Goal: Task Accomplishment & Management: Complete application form

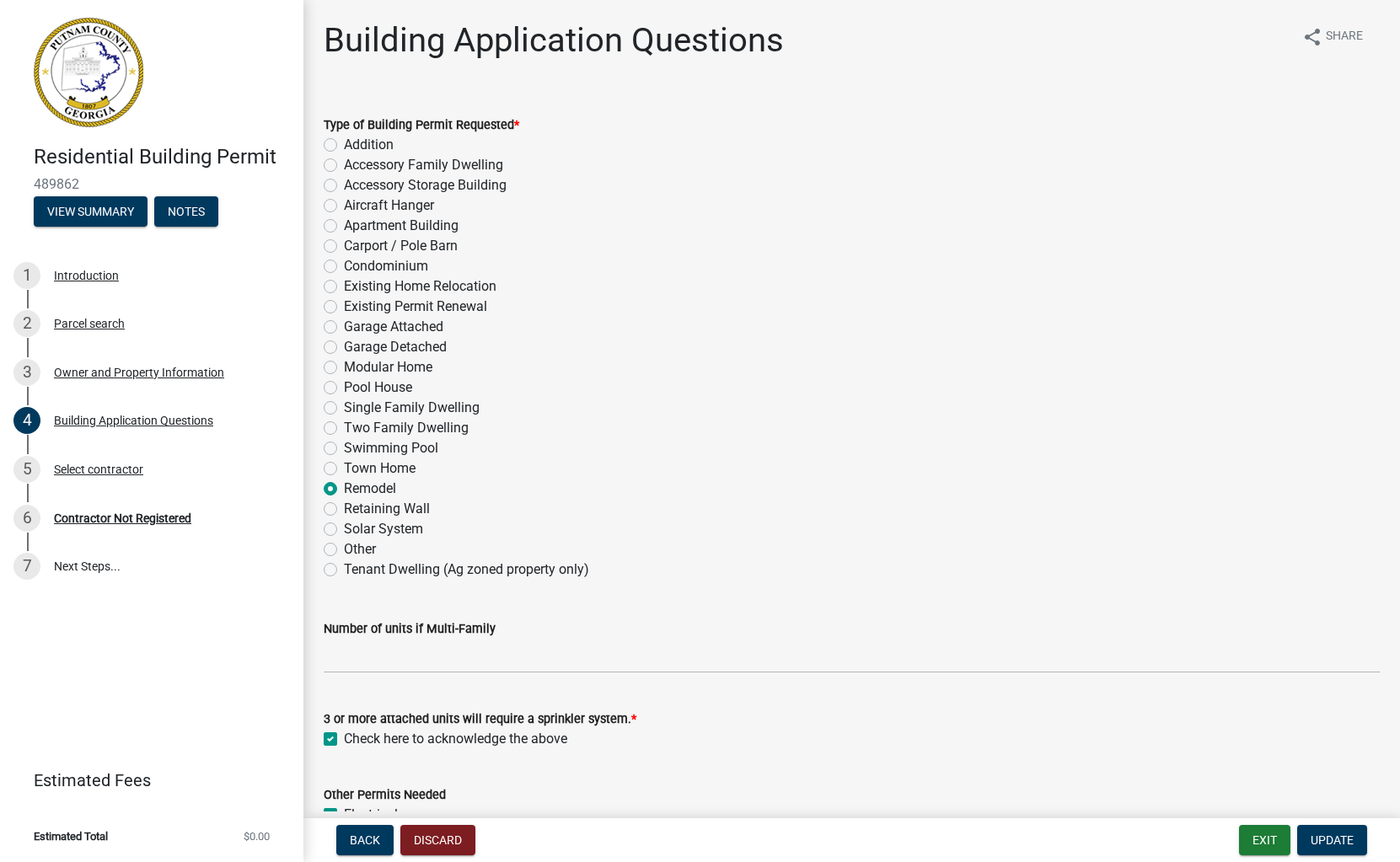
select select "ebf62bd9-0e77-42f1-a2f1-6aca02a789de"
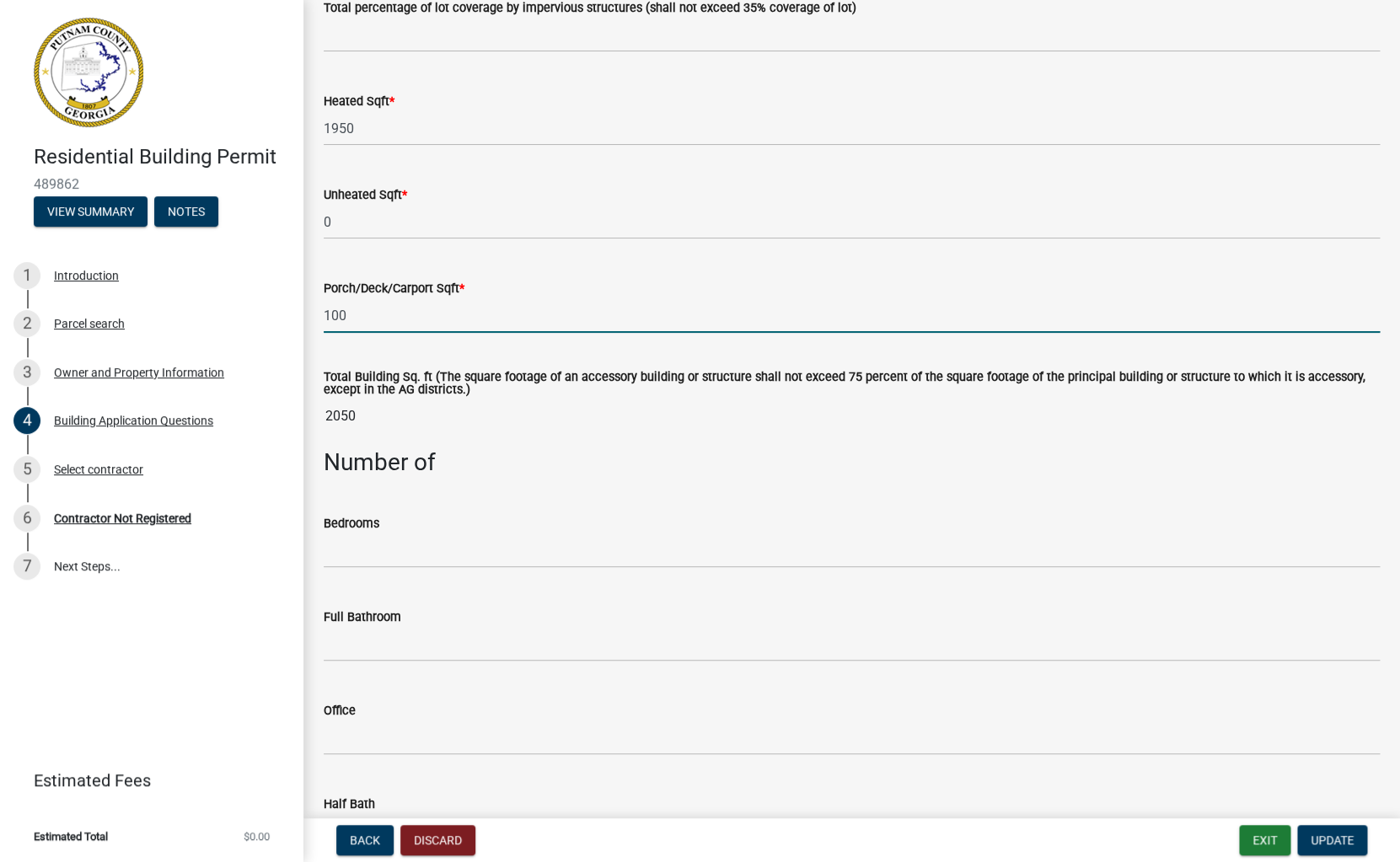
scroll to position [1155, 0]
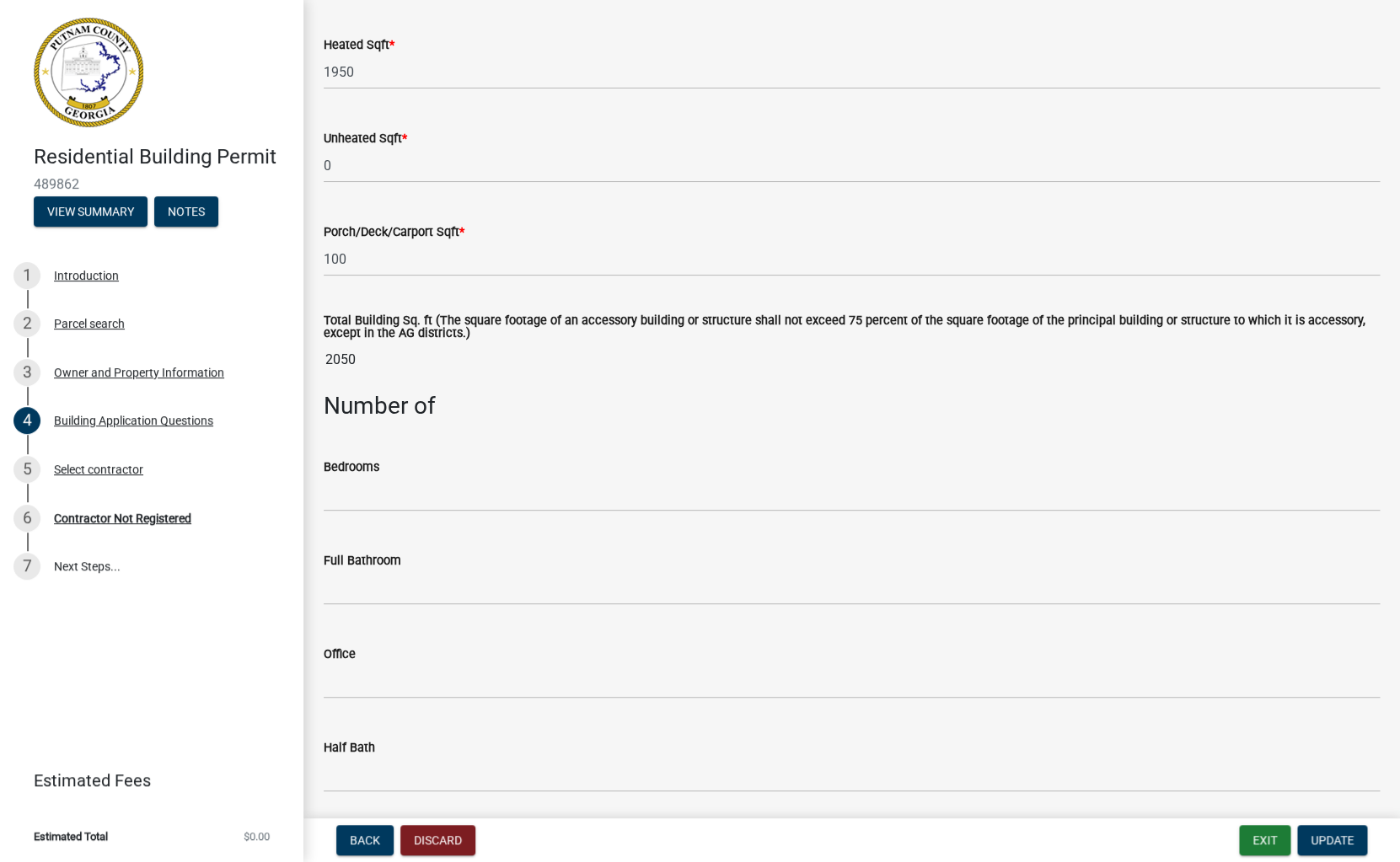
click at [349, 364] on input "2050" at bounding box center [852, 360] width 1056 height 33
click at [407, 367] on input "2050" at bounding box center [852, 360] width 1056 height 33
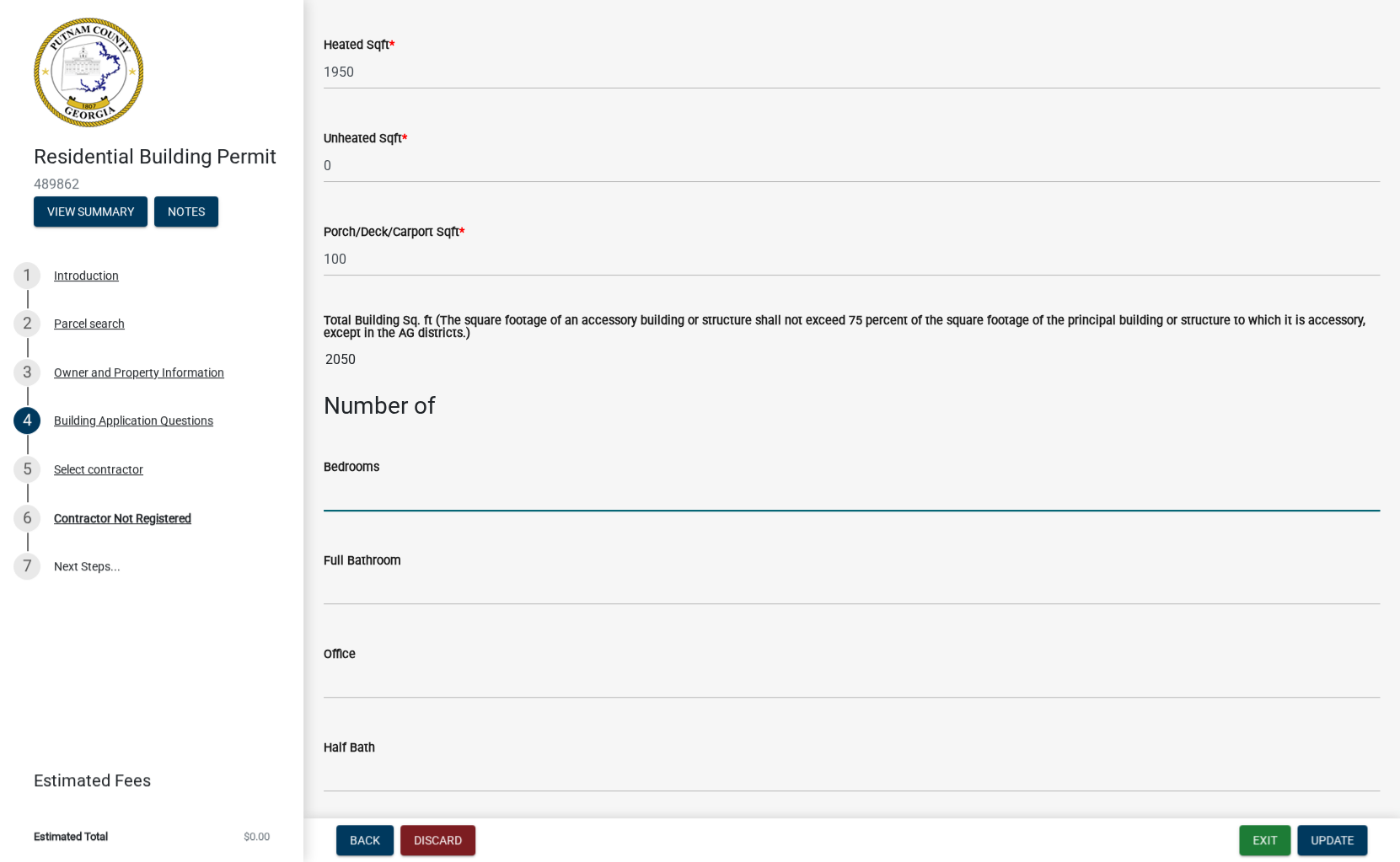
click at [359, 500] on input "text" at bounding box center [852, 494] width 1056 height 34
click at [380, 372] on input "2050" at bounding box center [852, 360] width 1056 height 33
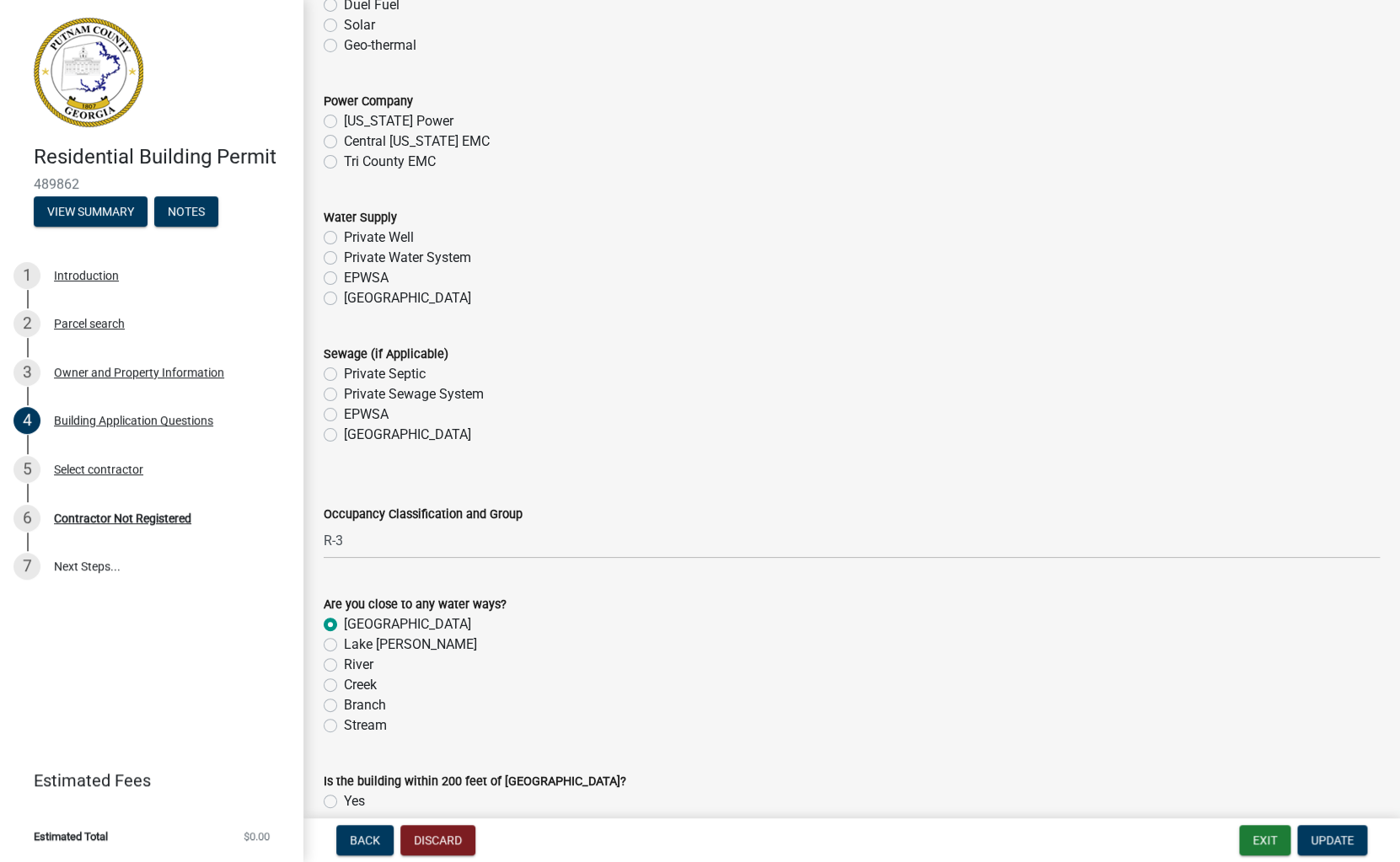
scroll to position [5368, 0]
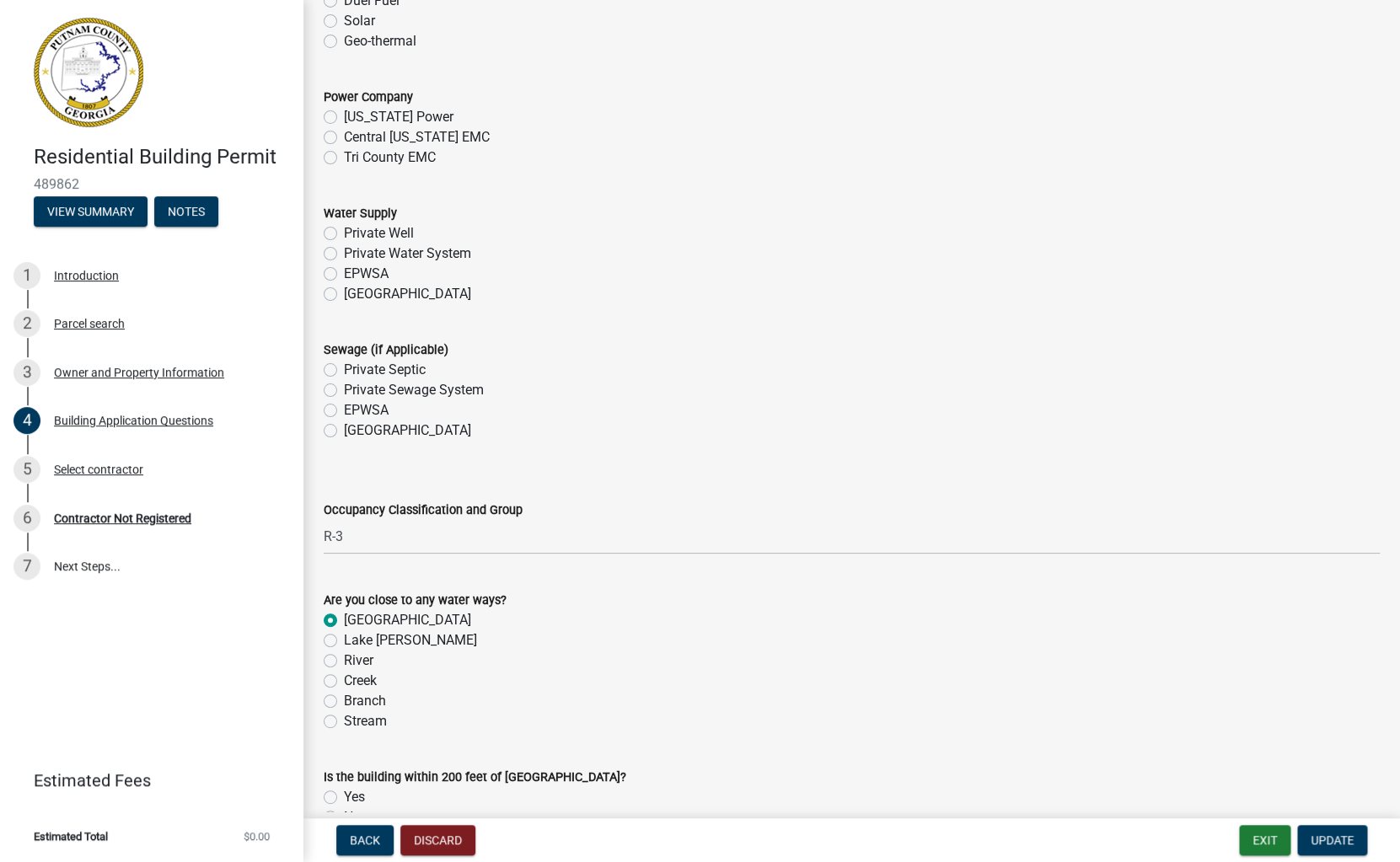
click at [333, 380] on div "Private Septic" at bounding box center [852, 370] width 1056 height 20
click at [344, 368] on label "Private Septic" at bounding box center [385, 370] width 82 height 20
click at [344, 368] on input "Private Septic" at bounding box center [350, 366] width 11 height 11
radio input "true"
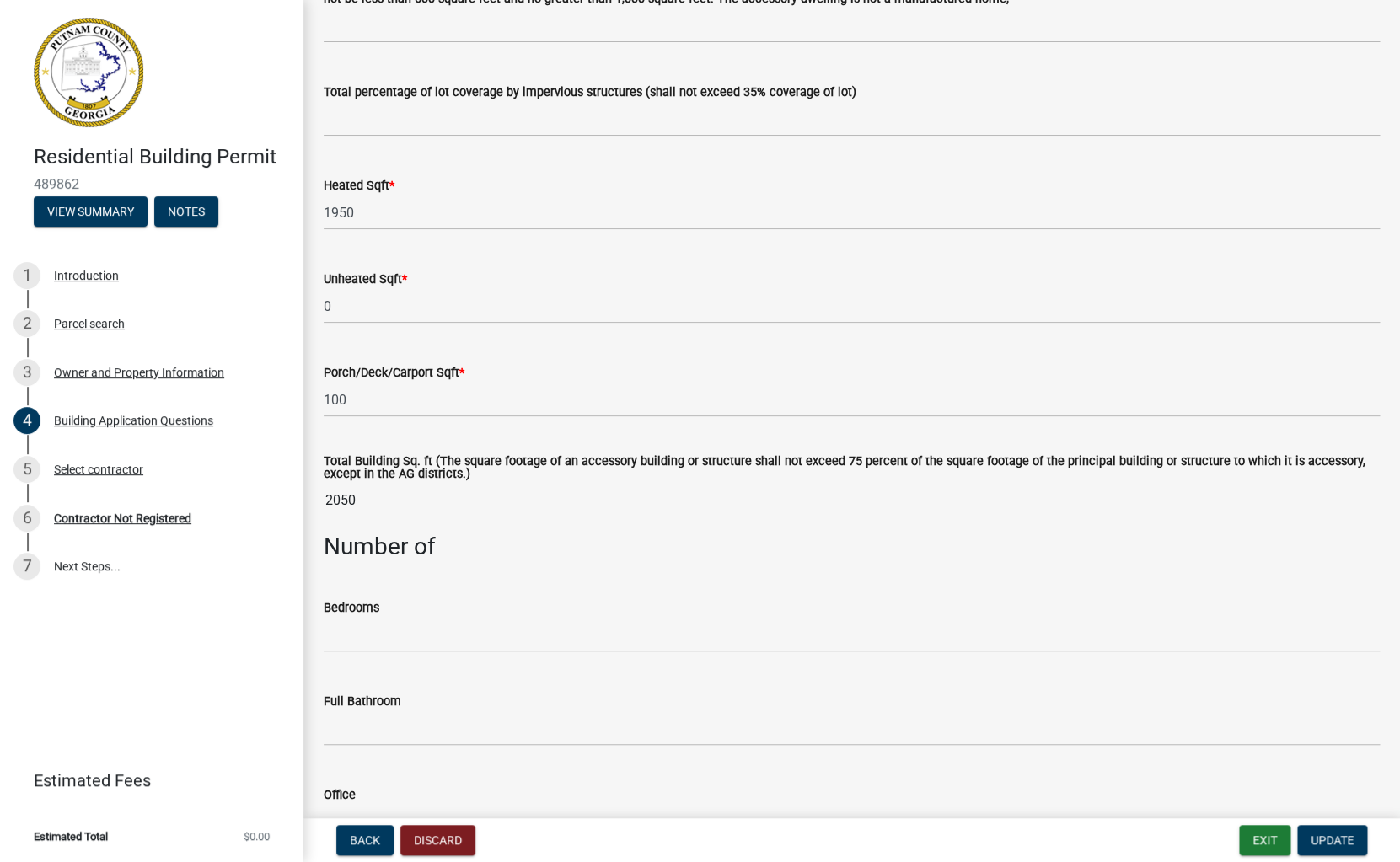
scroll to position [1008, 0]
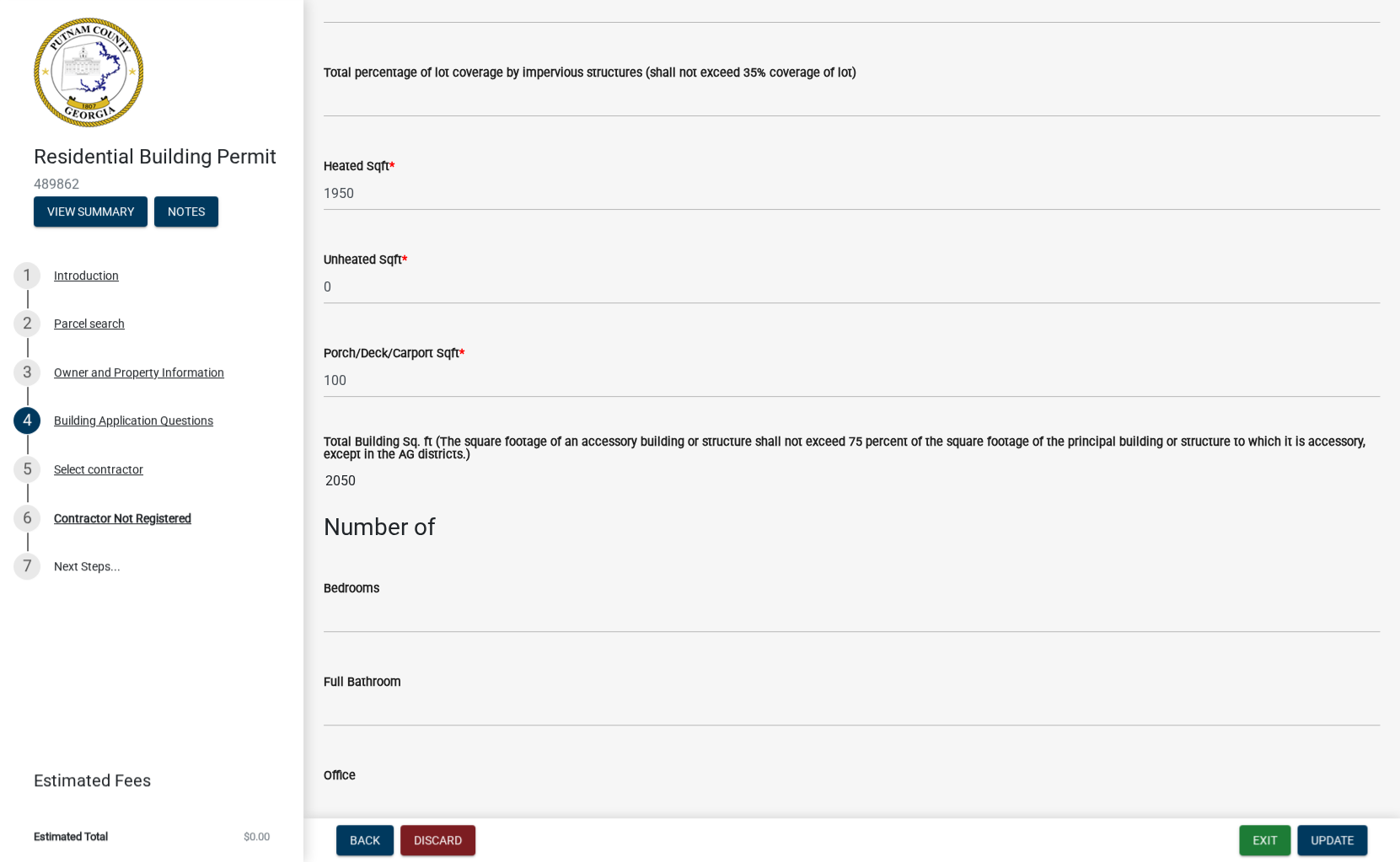
scroll to position [1037, 0]
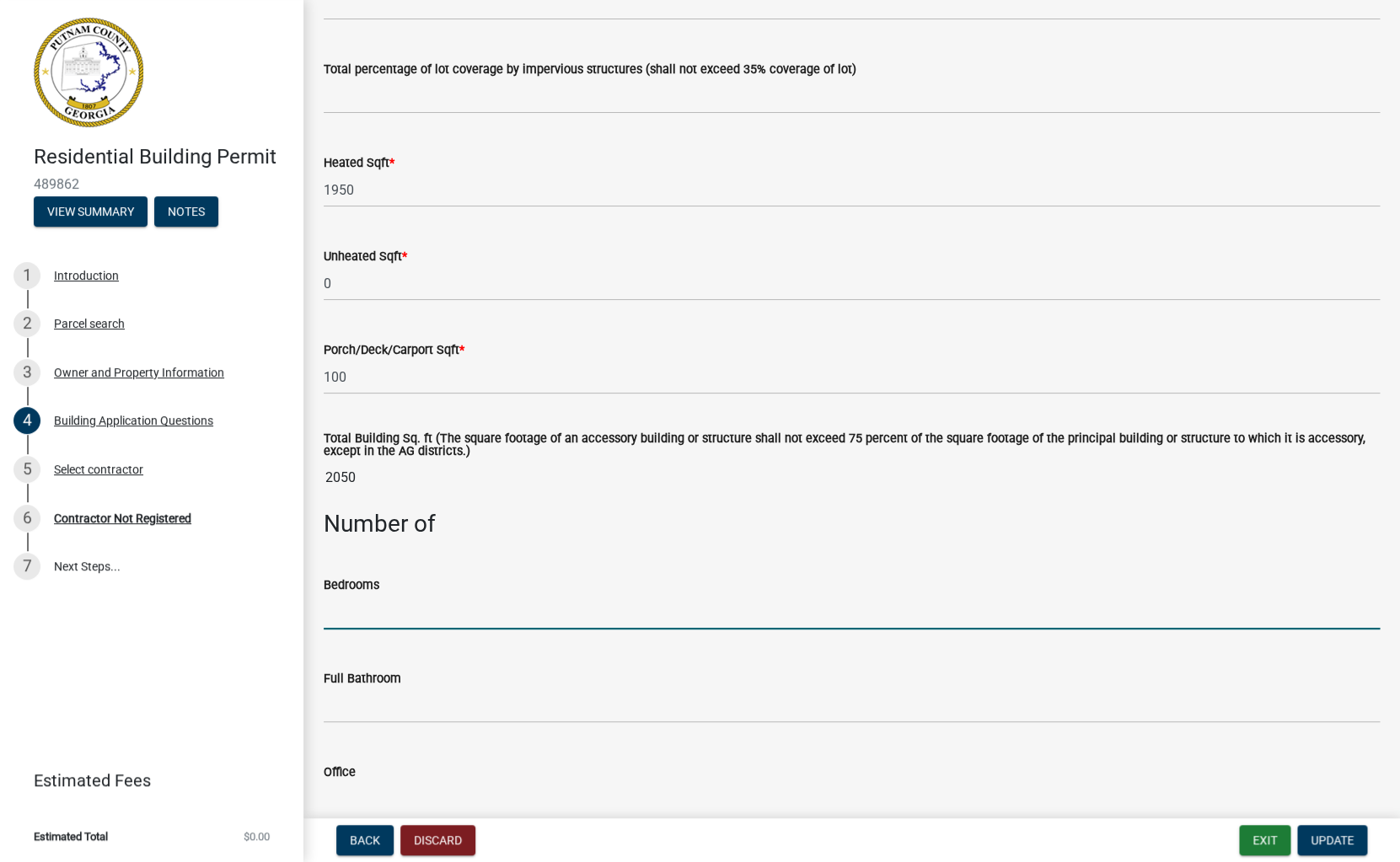
click at [376, 617] on input "text" at bounding box center [852, 611] width 1056 height 34
click at [344, 708] on input "text" at bounding box center [852, 705] width 1056 height 34
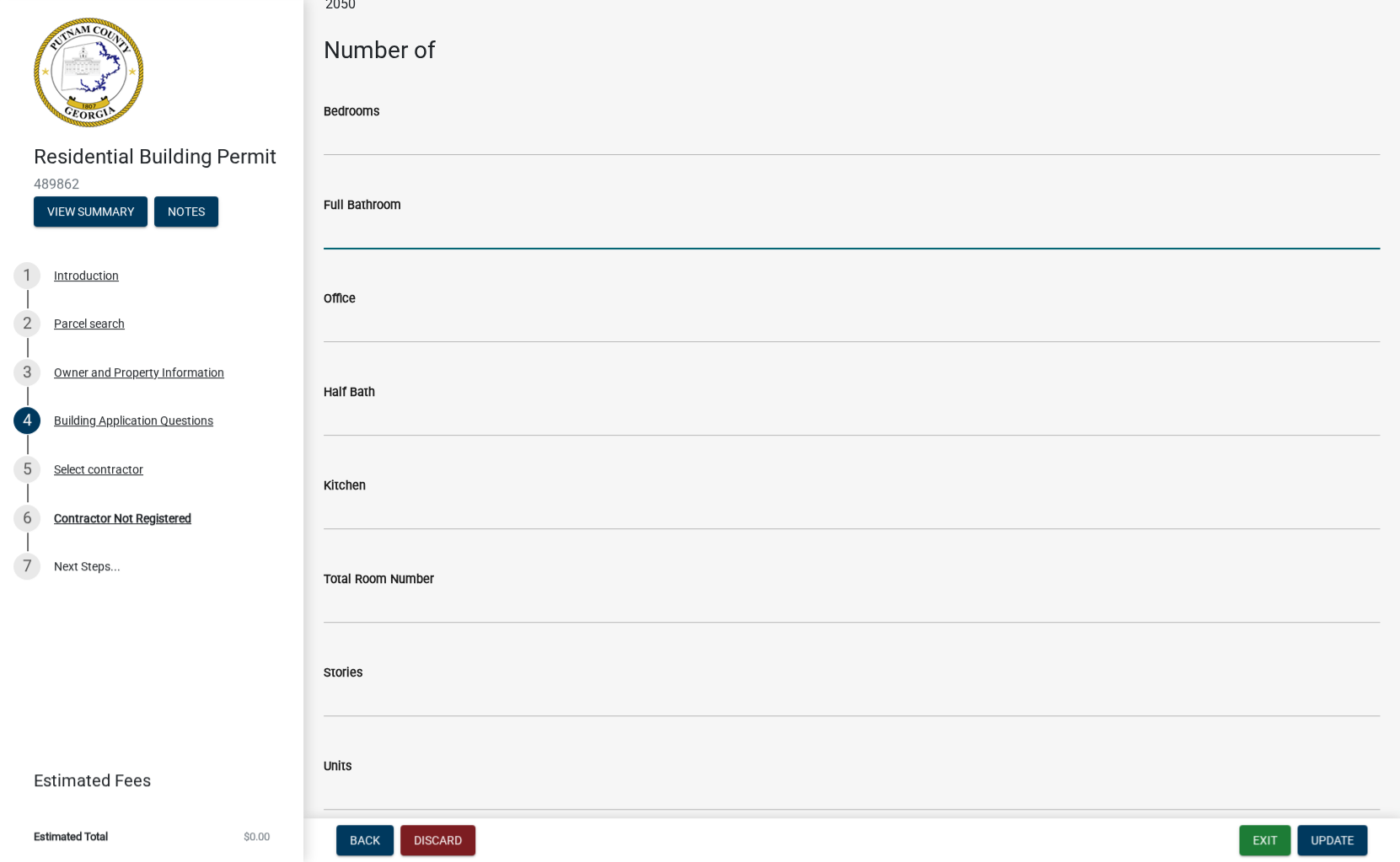
scroll to position [1516, 0]
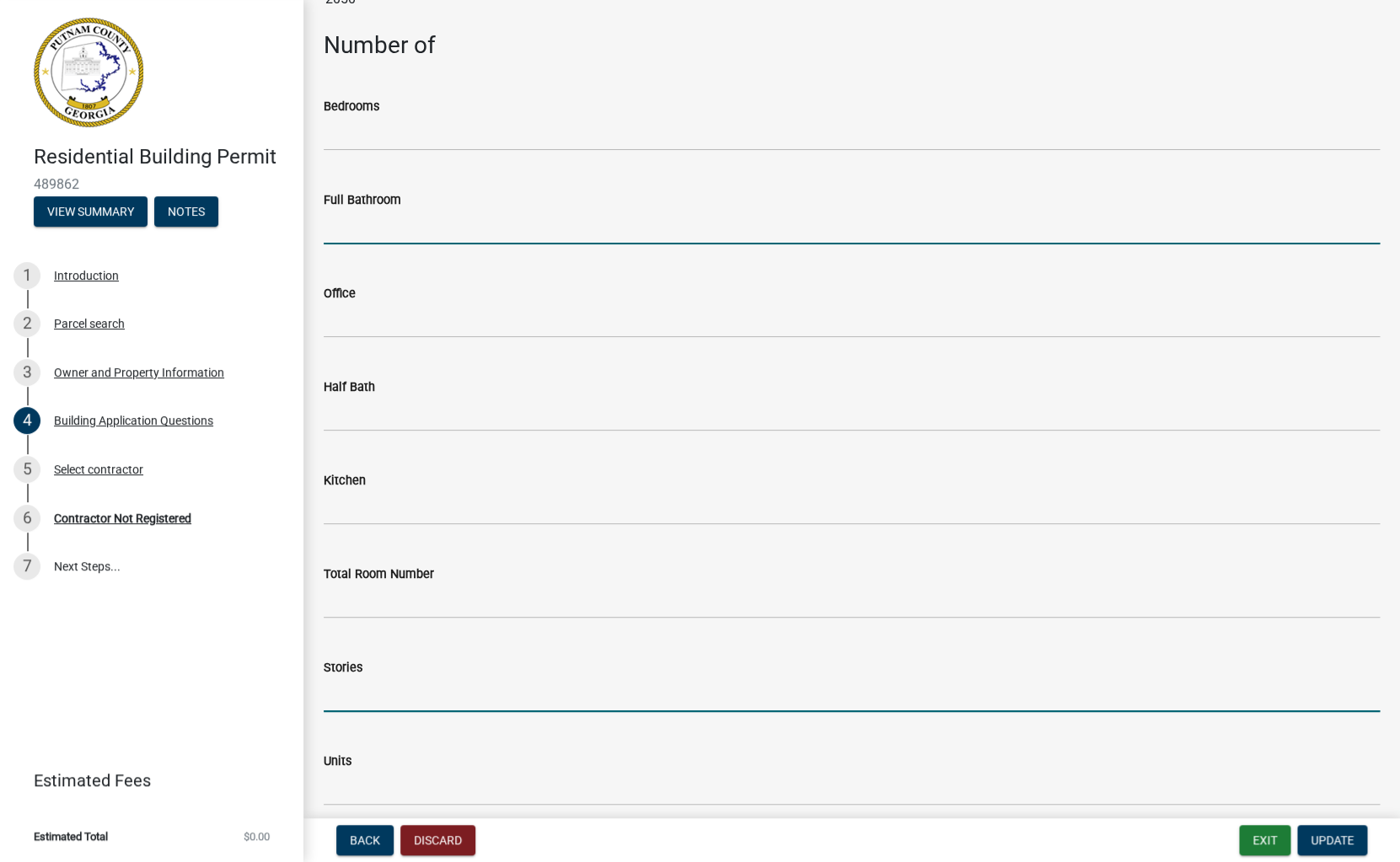
click at [344, 708] on input "text" at bounding box center [852, 694] width 1056 height 34
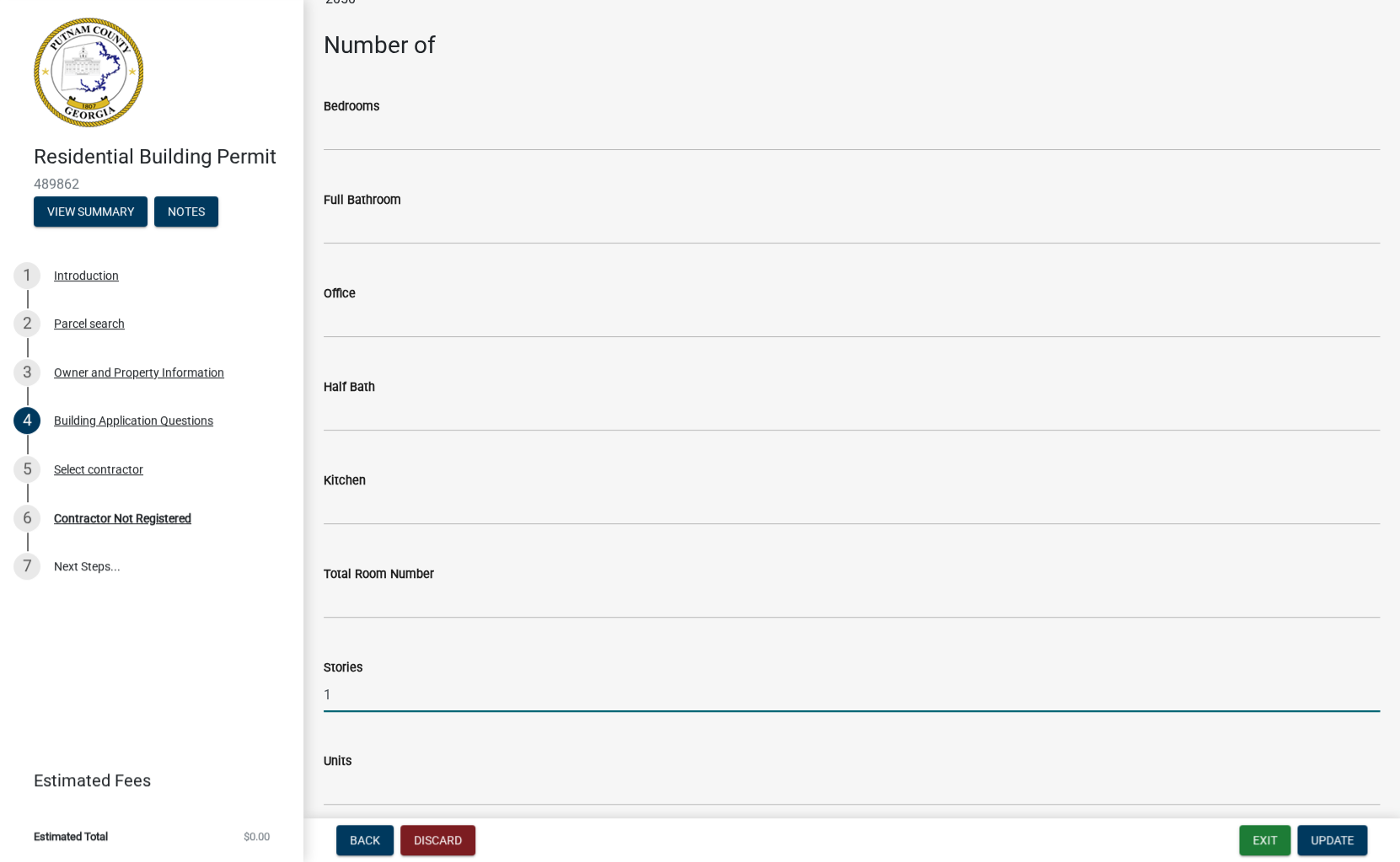
type input "1"
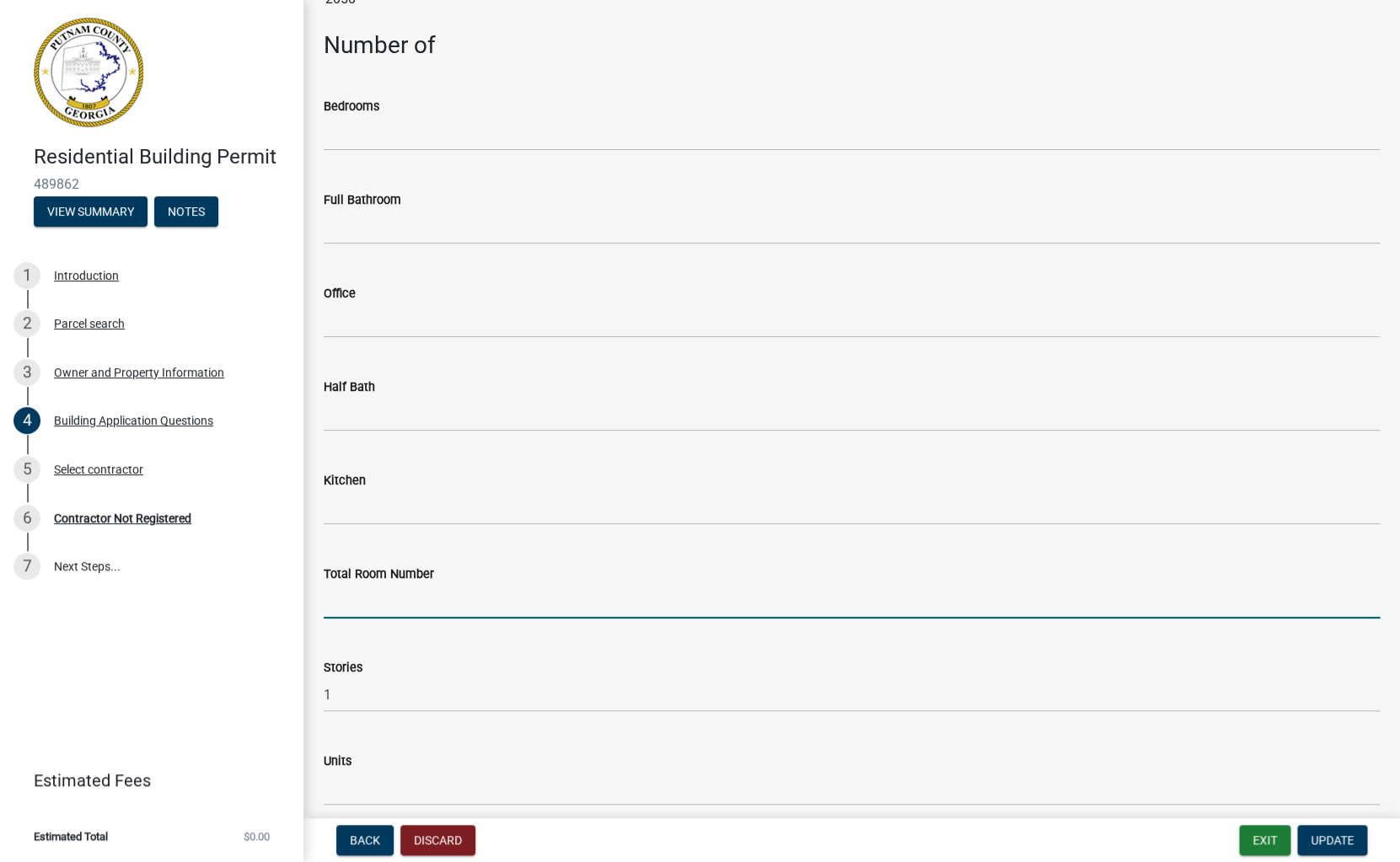
click at [359, 602] on input "text" at bounding box center [852, 601] width 1056 height 34
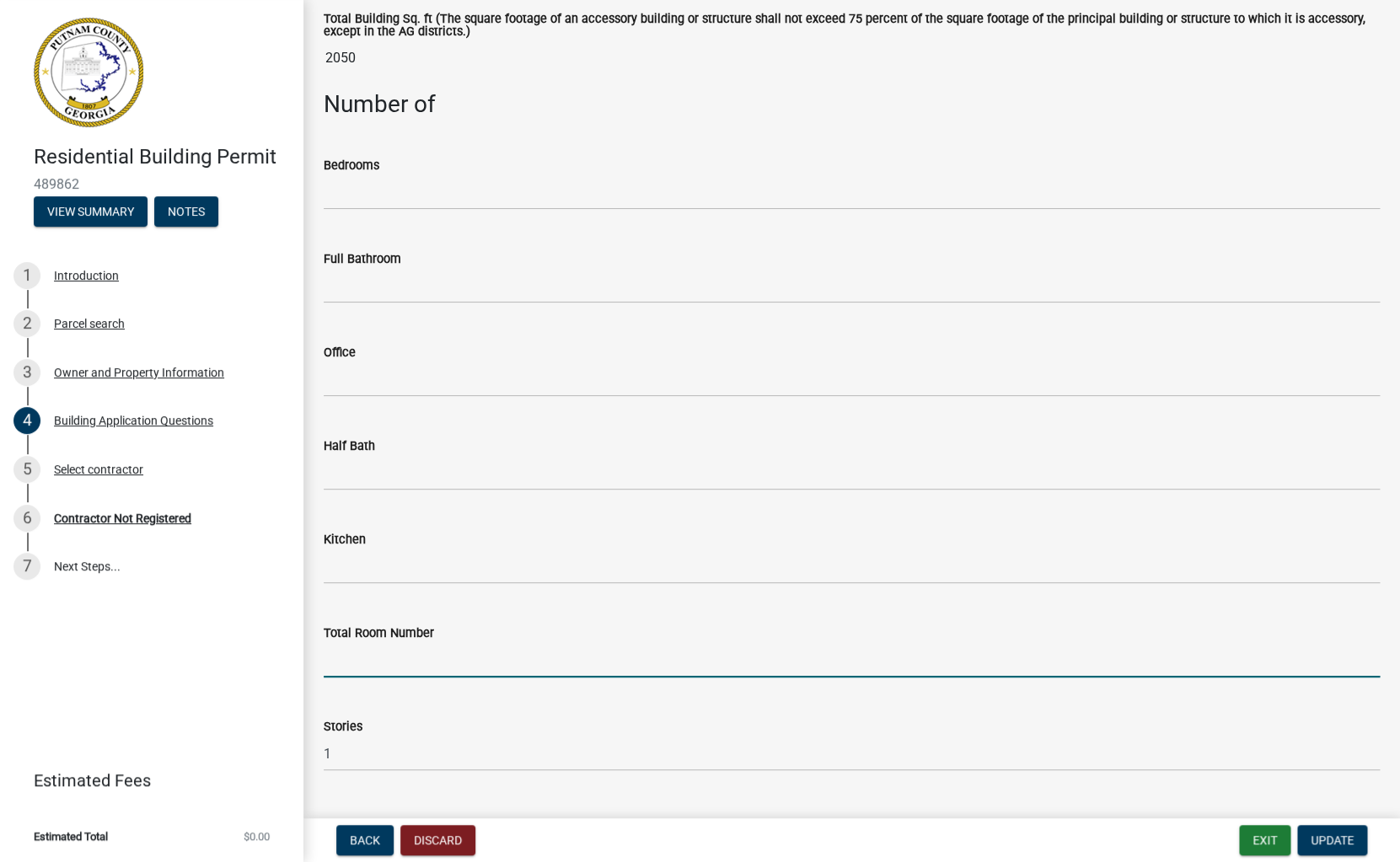
scroll to position [1423, 0]
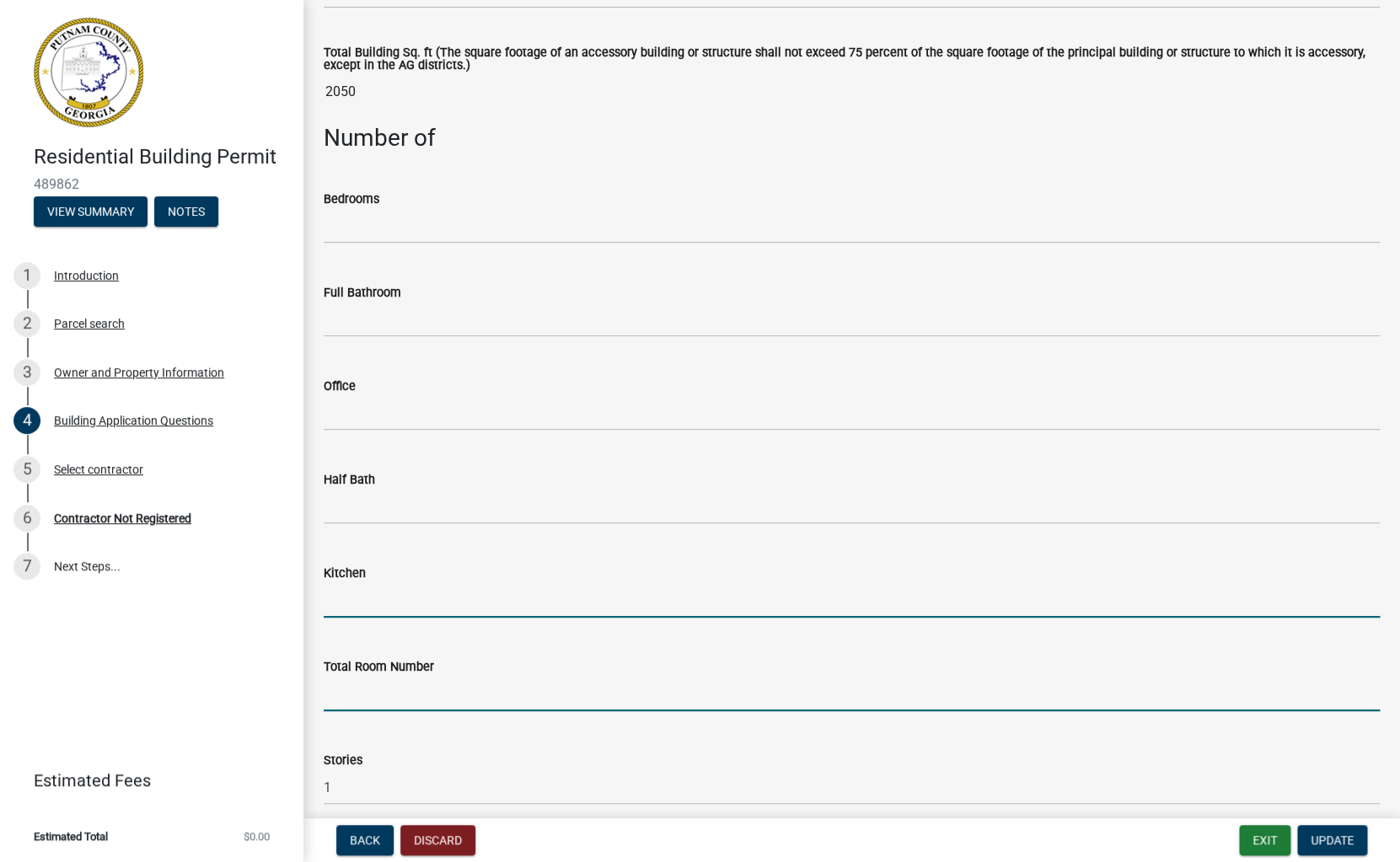
click at [358, 599] on input "text" at bounding box center [852, 600] width 1056 height 34
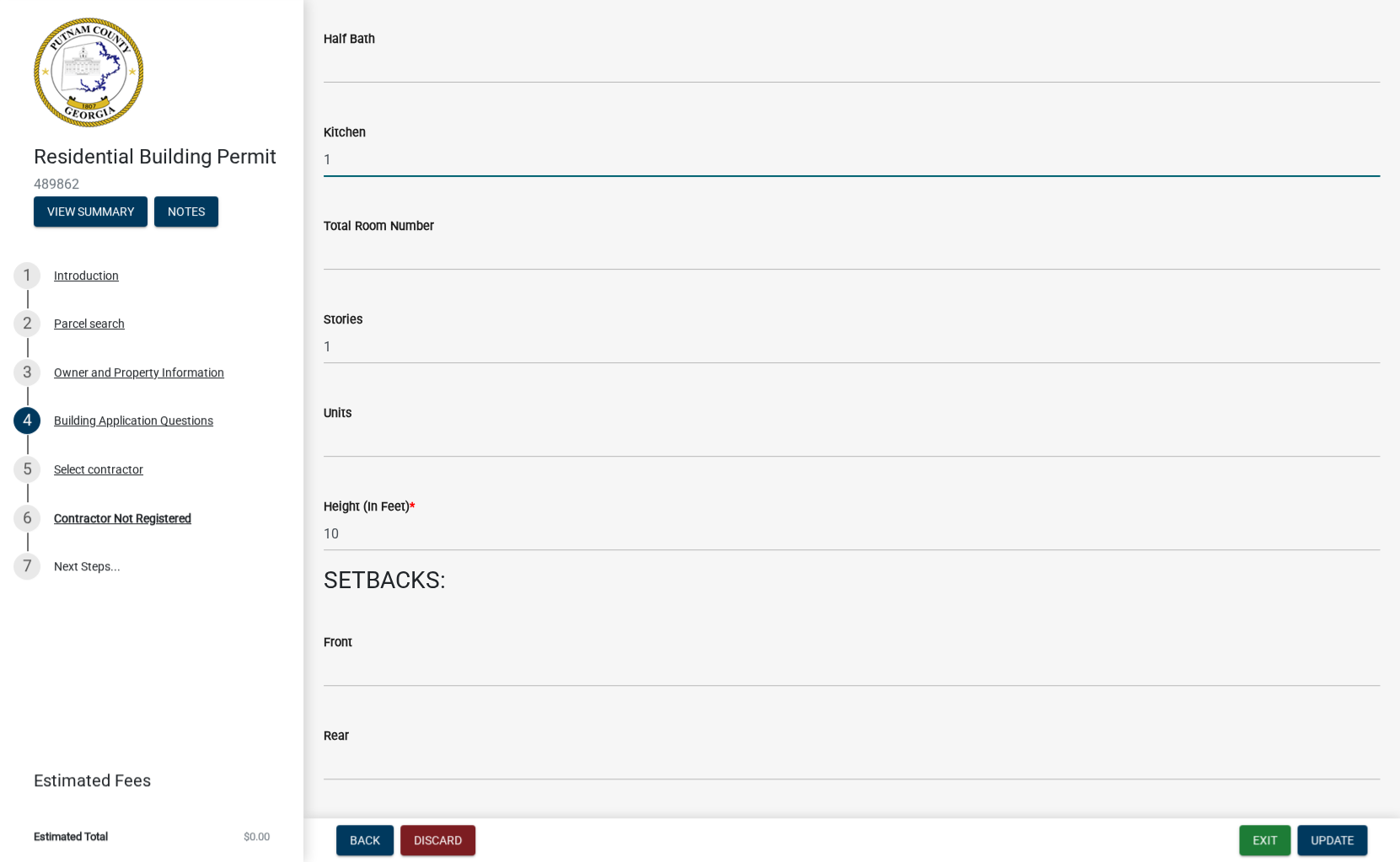
scroll to position [1871, 0]
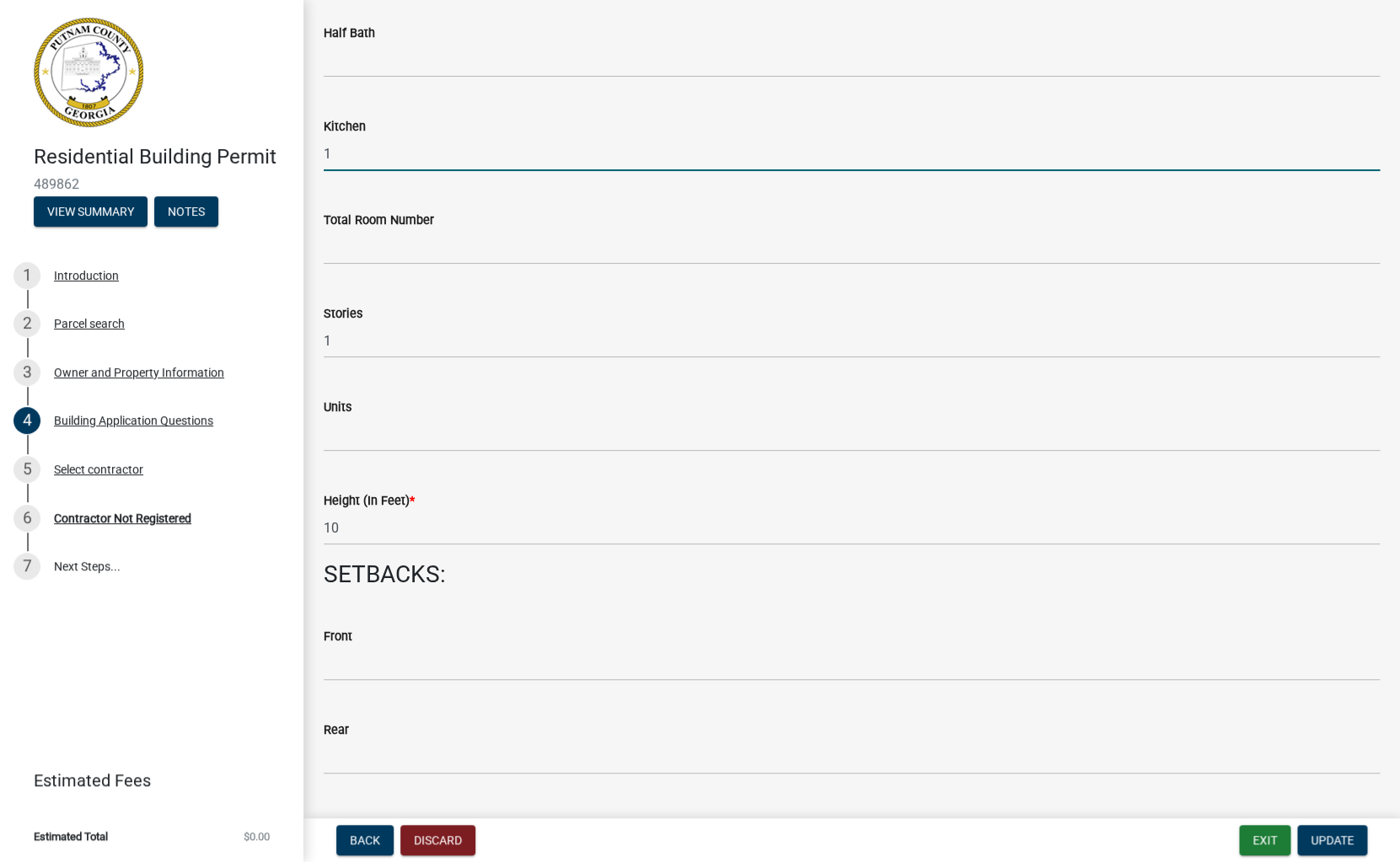
type input "1"
click at [336, 429] on input "text" at bounding box center [852, 434] width 1056 height 34
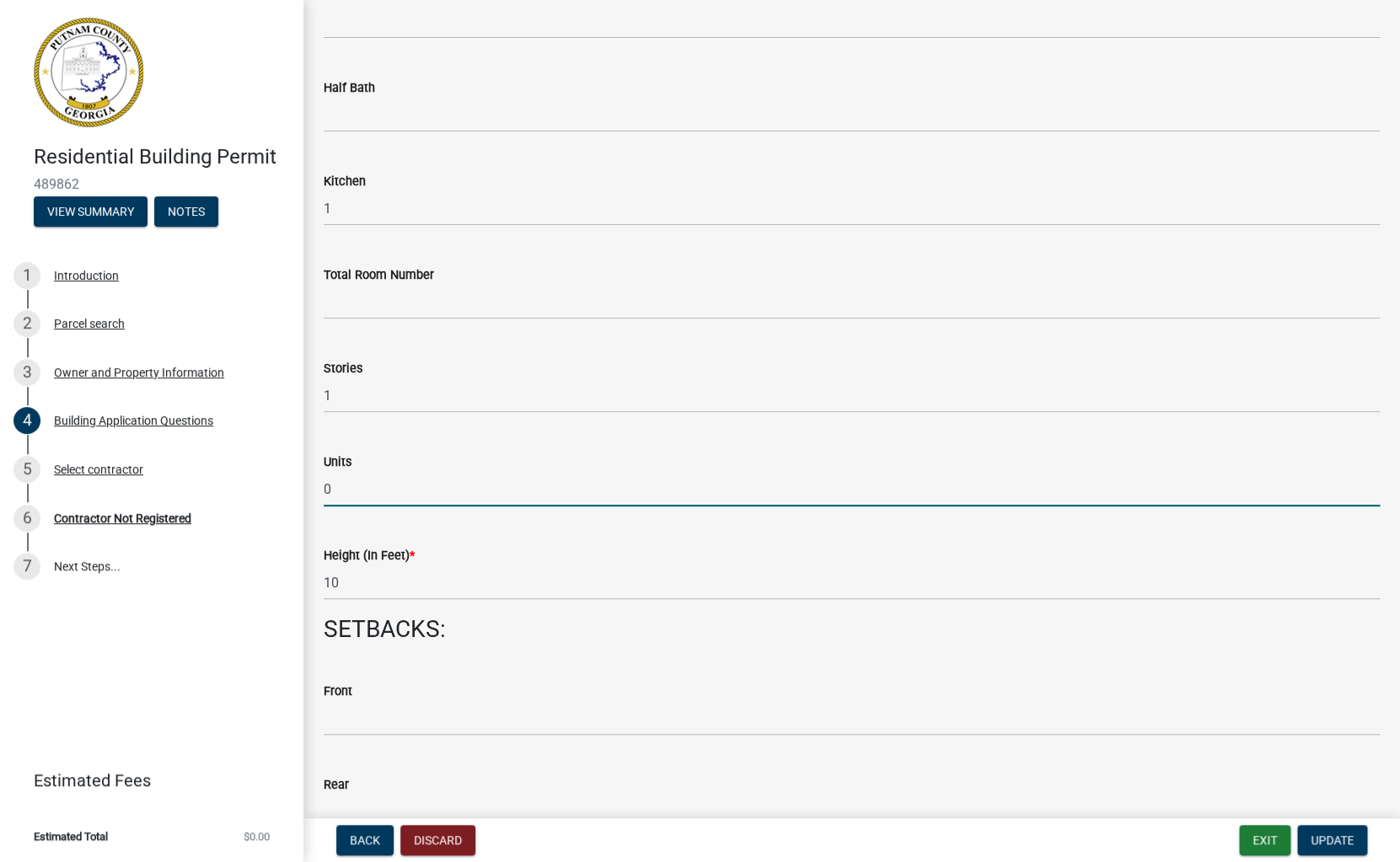
scroll to position [1821, 0]
type input "0"
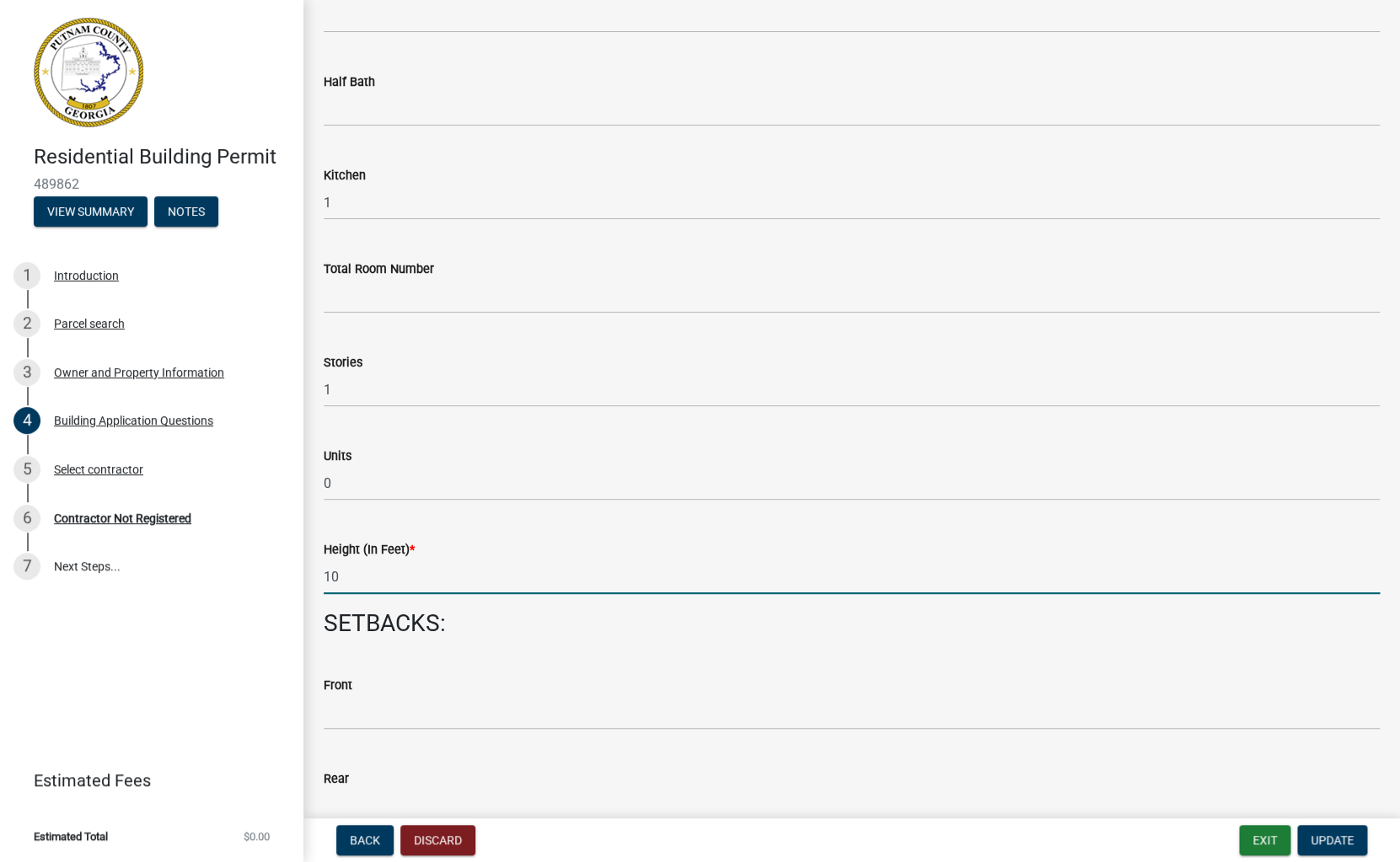
click at [340, 577] on input "10" at bounding box center [852, 576] width 1056 height 34
type input "1"
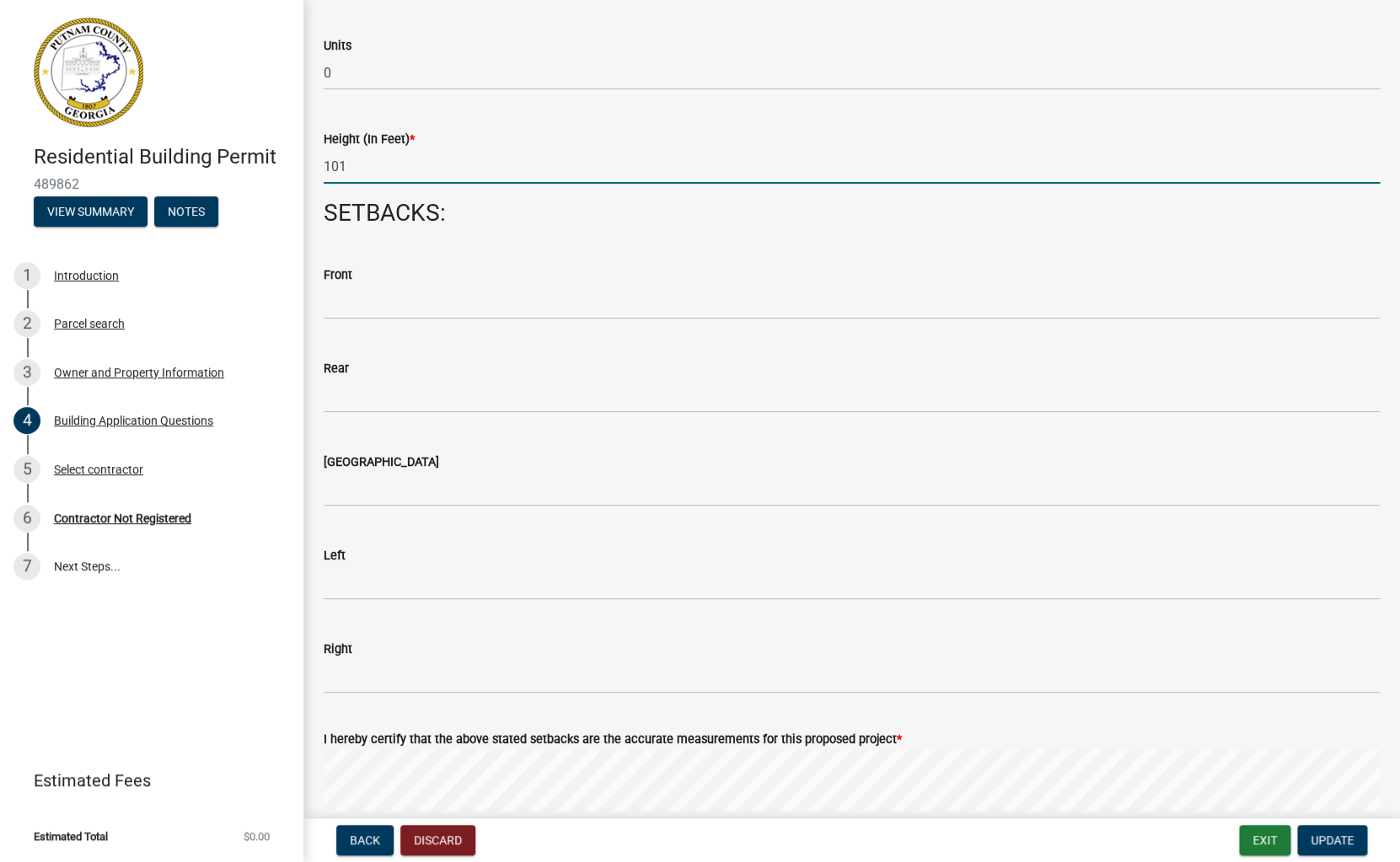
scroll to position [2251, 0]
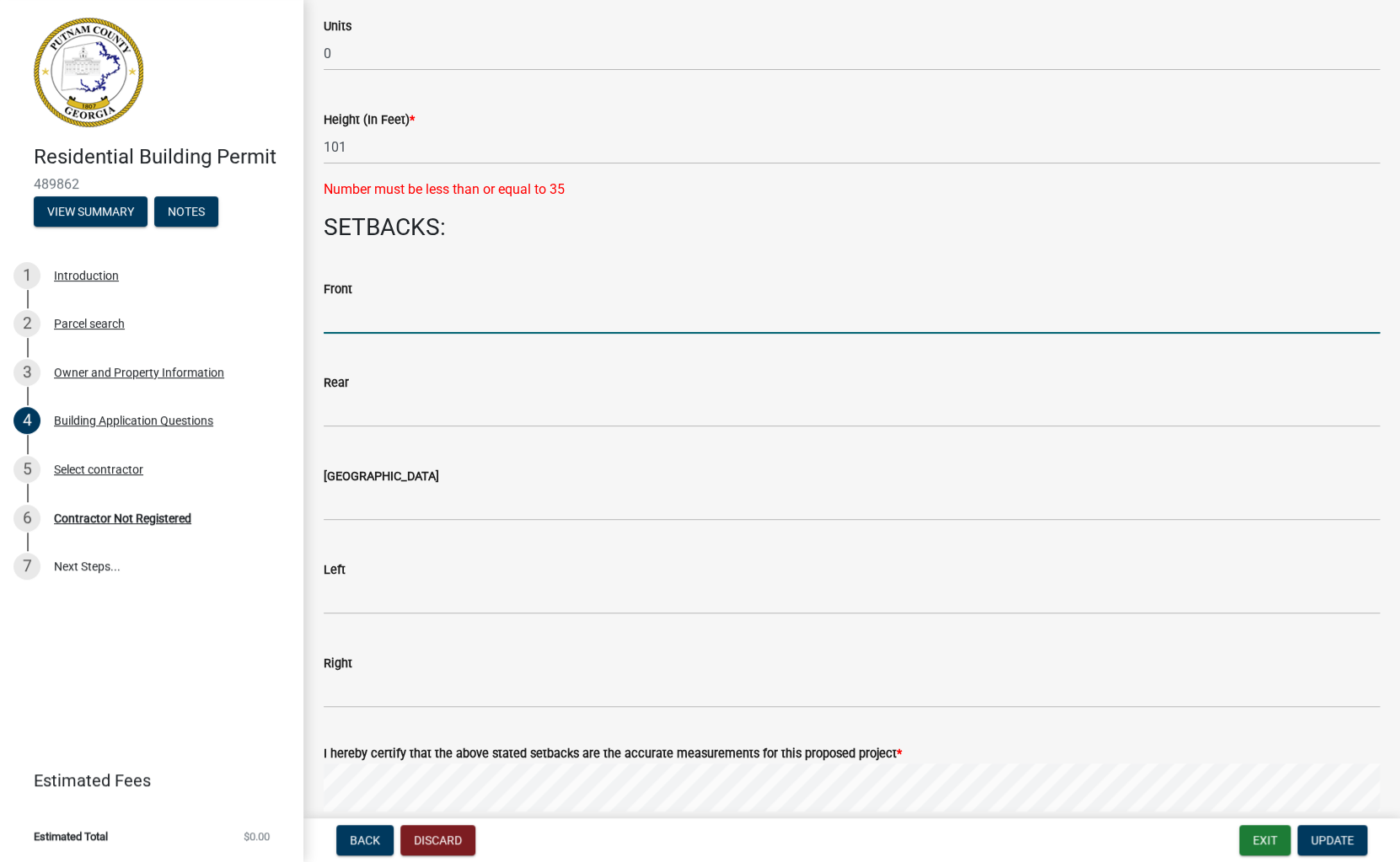
click at [338, 299] on input "text" at bounding box center [852, 315] width 1056 height 34
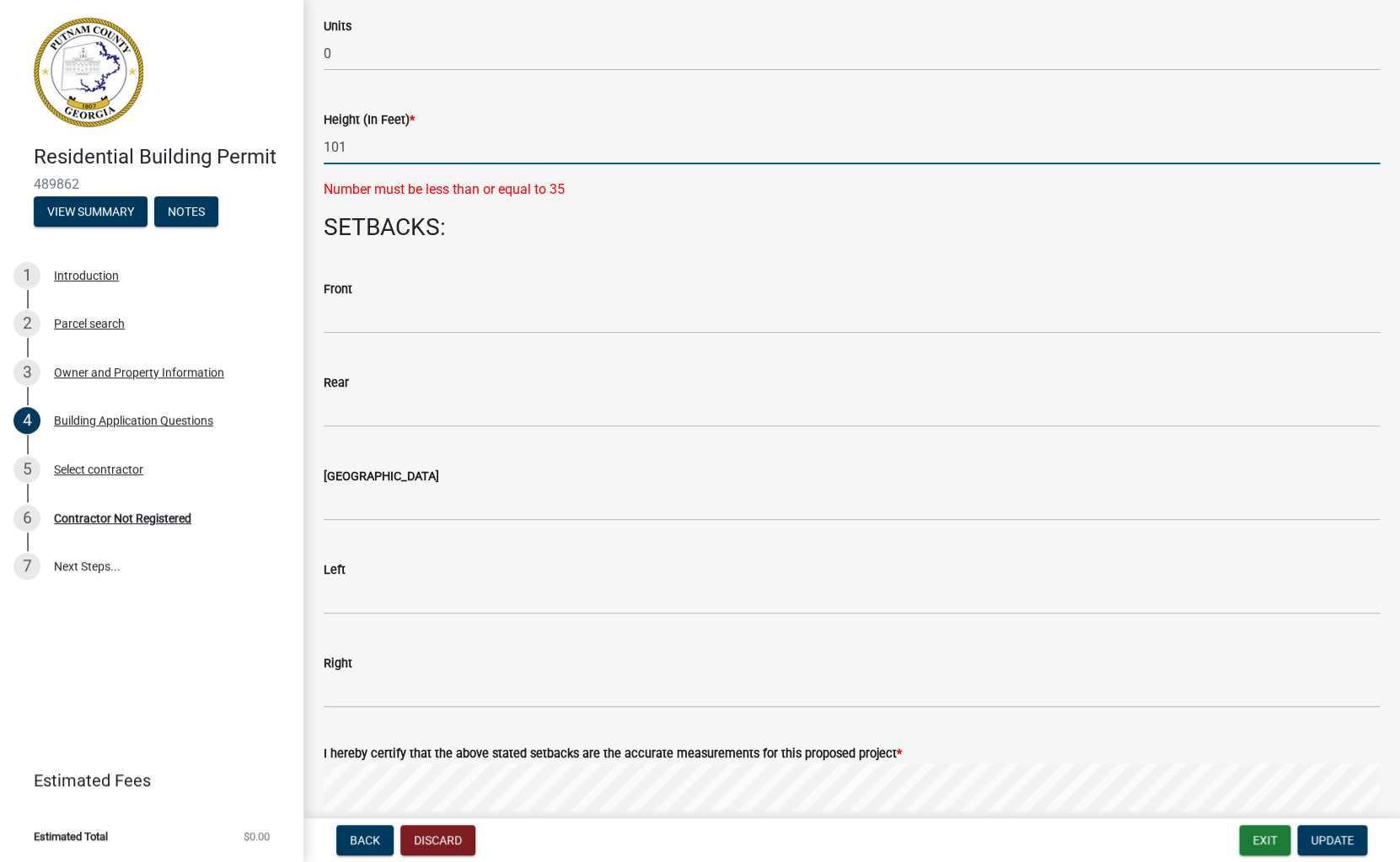
drag, startPoint x: 347, startPoint y: 148, endPoint x: 299, endPoint y: 147, distance: 48.0
click at [324, 147] on input "101" at bounding box center [852, 147] width 1056 height 34
type input "1"
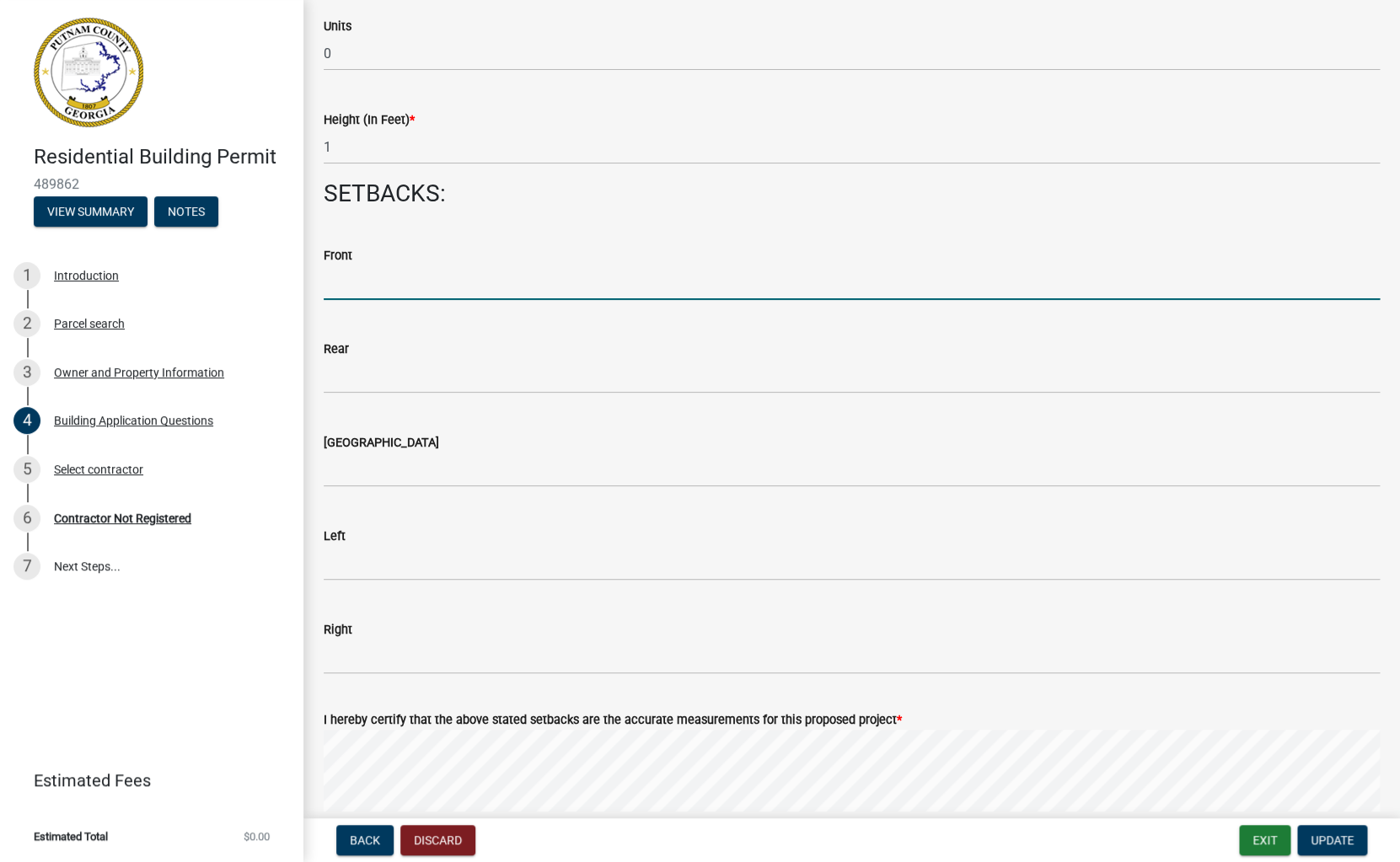
click at [340, 300] on input "text" at bounding box center [852, 282] width 1056 height 34
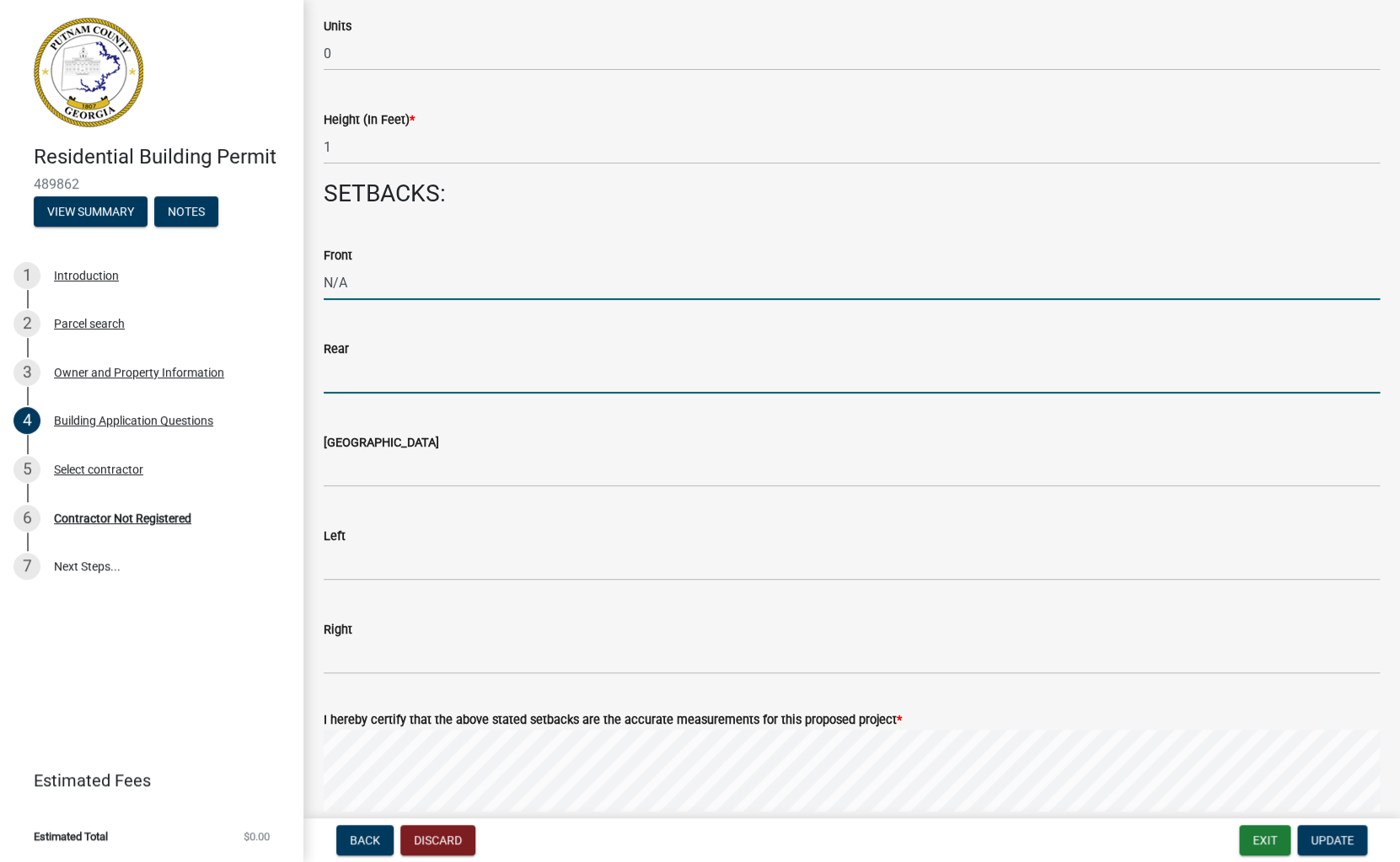
type input "0"
click at [335, 381] on input "text" at bounding box center [852, 376] width 1056 height 34
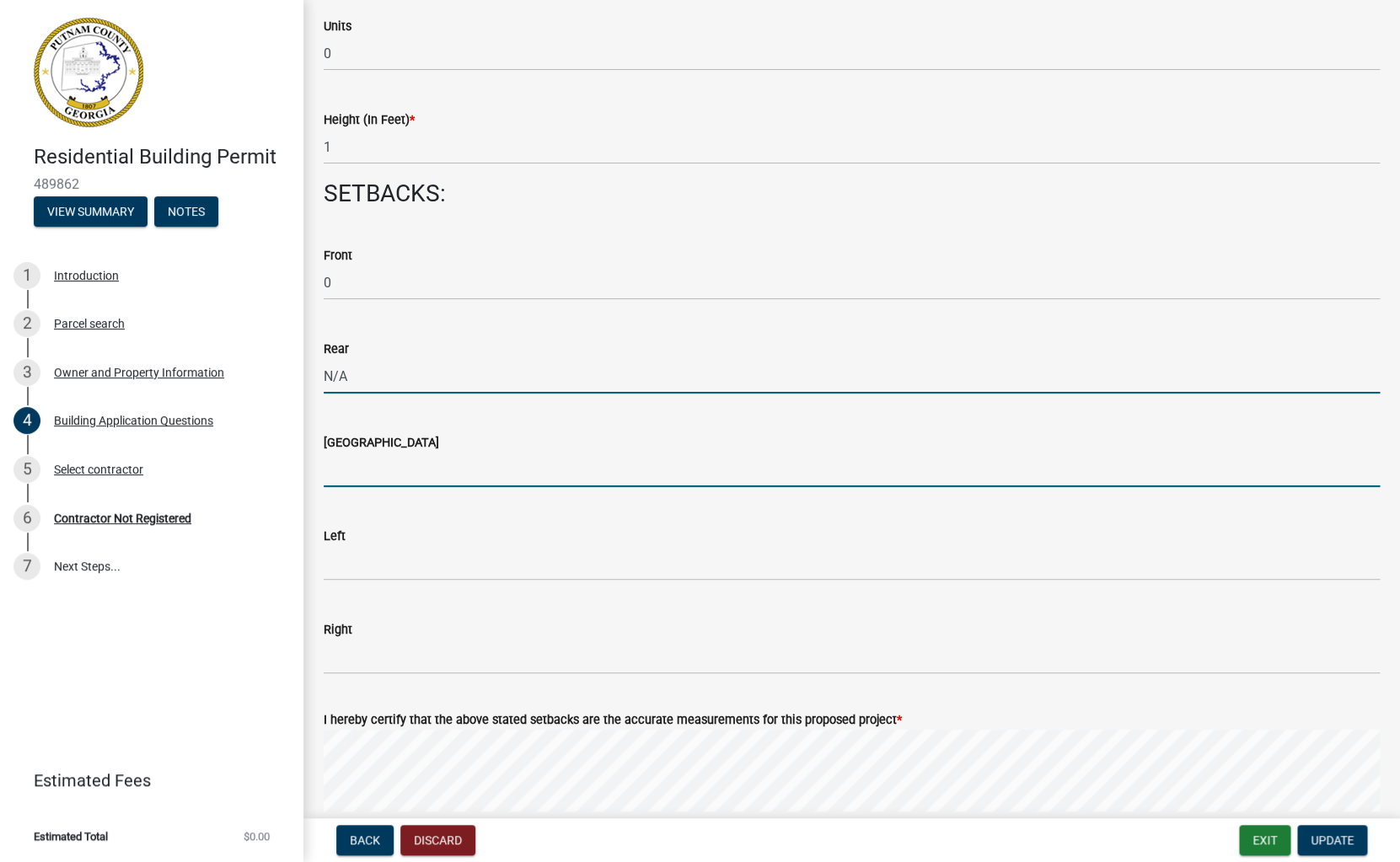
type input "0"
click at [335, 487] on input "text" at bounding box center [852, 470] width 1056 height 34
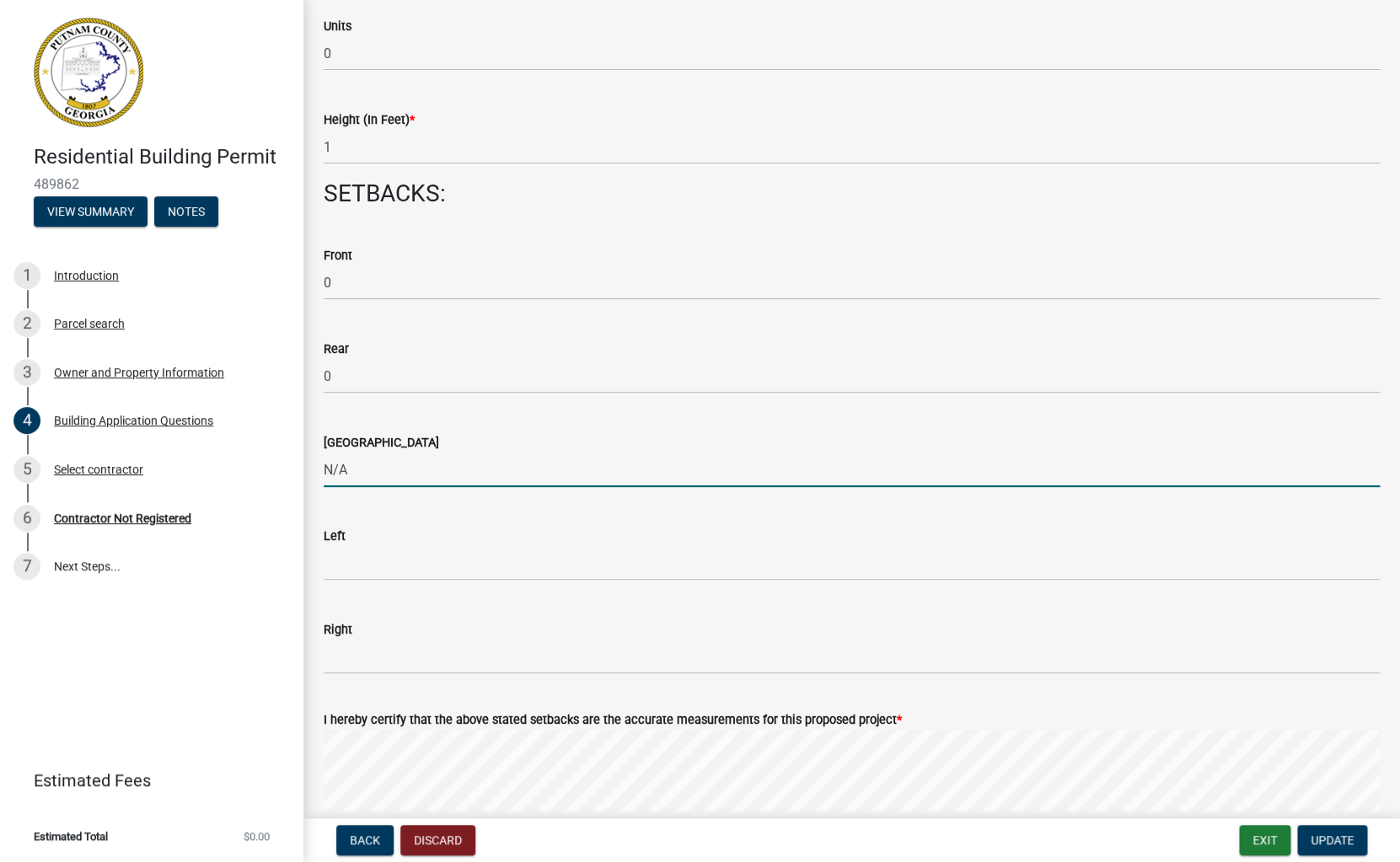
type input "0"
click at [338, 522] on div "Left" at bounding box center [852, 541] width 1056 height 78
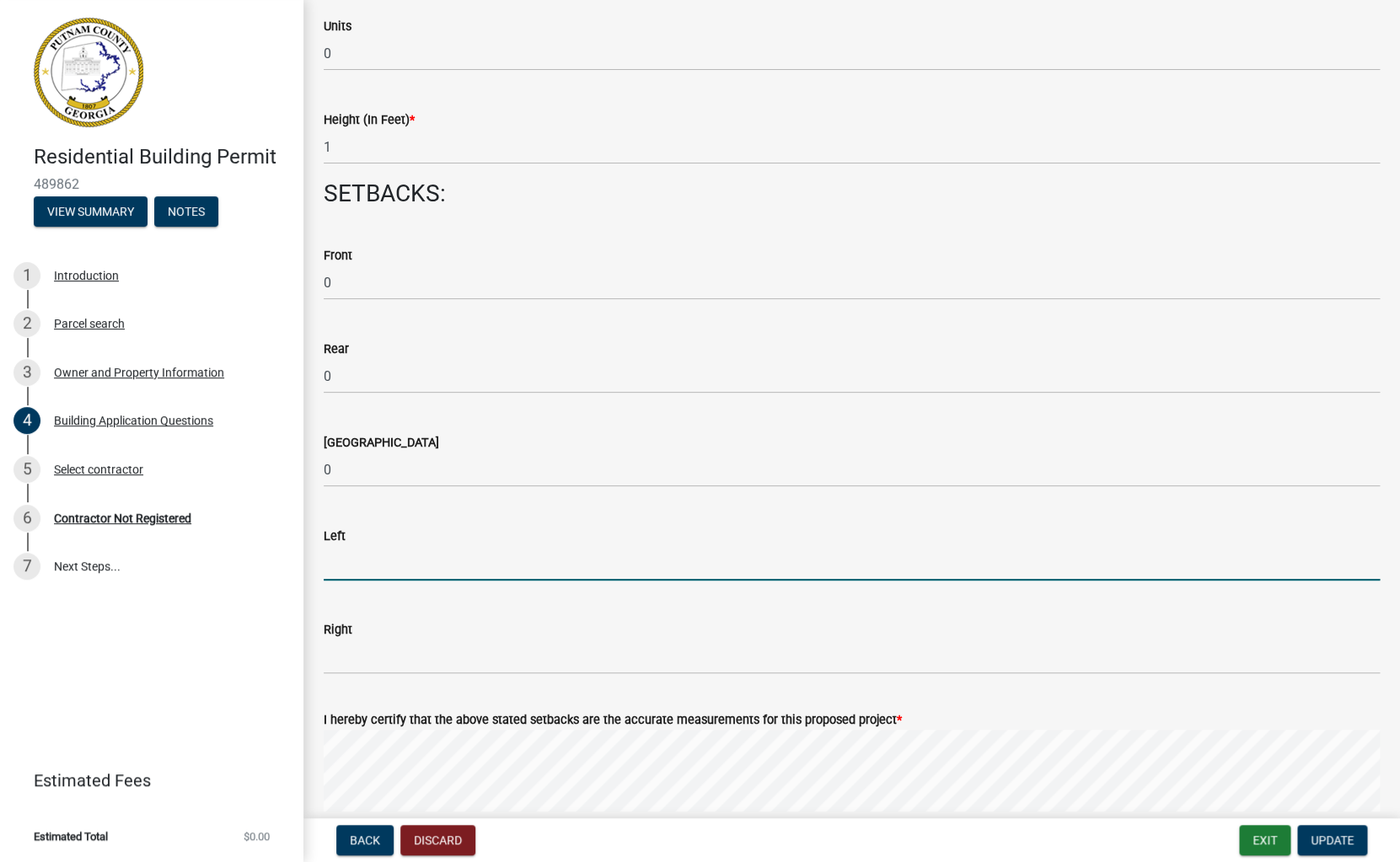
click at [335, 562] on input "text" at bounding box center [852, 563] width 1056 height 34
click at [336, 271] on input "0" at bounding box center [852, 282] width 1056 height 34
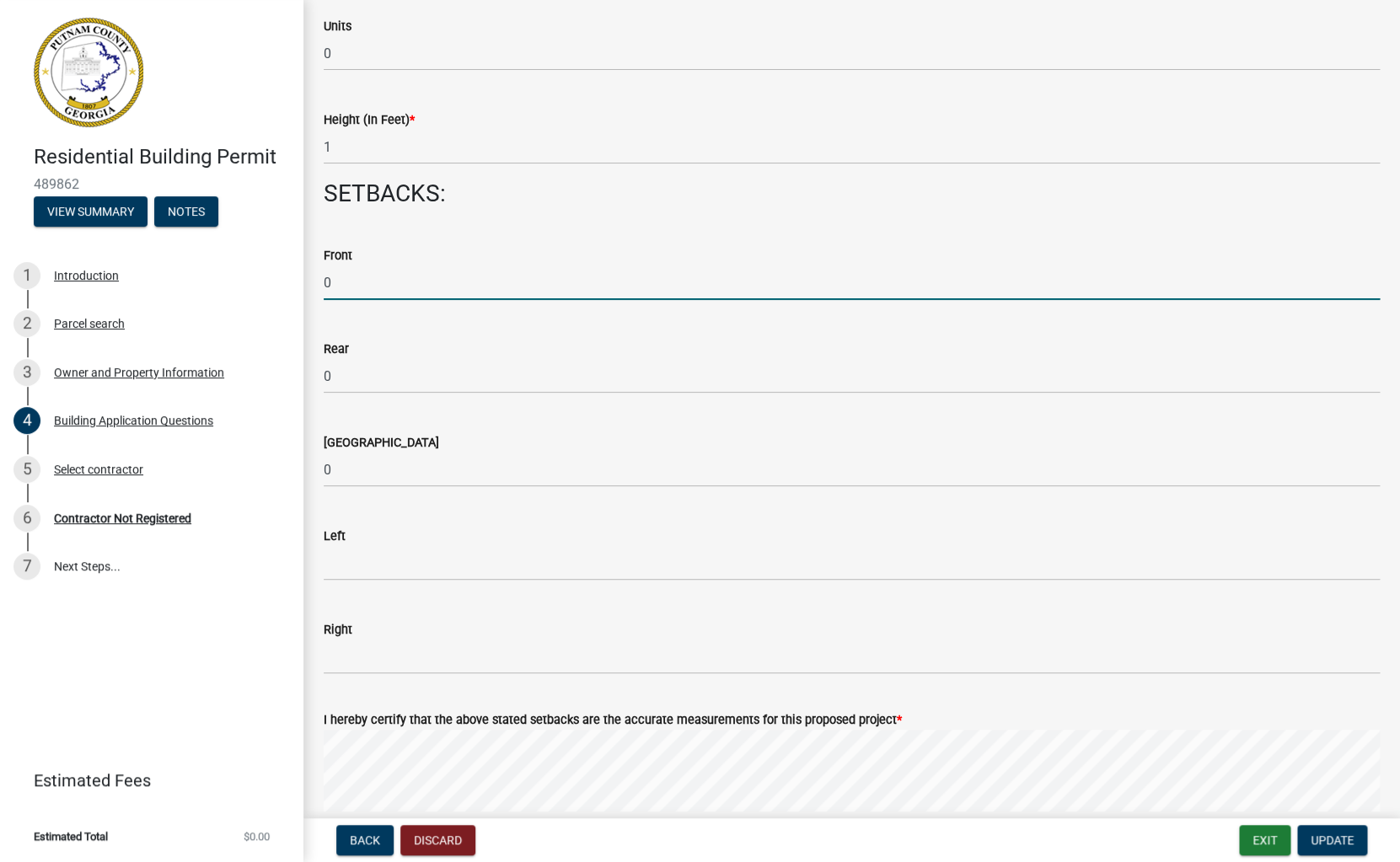
drag, startPoint x: 337, startPoint y: 289, endPoint x: 302, endPoint y: 289, distance: 35.0
click at [324, 289] on input "0" at bounding box center [852, 282] width 1056 height 34
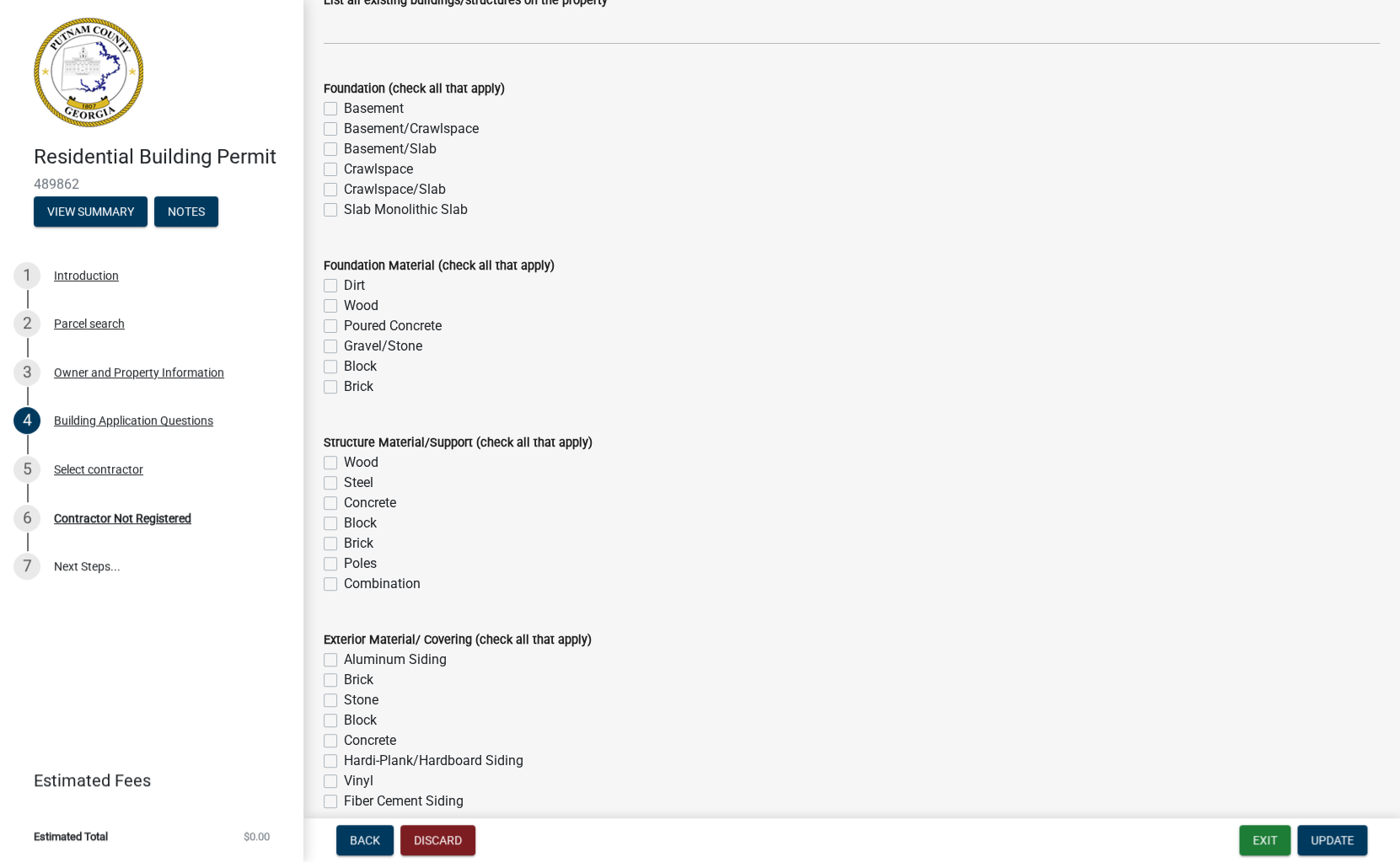
scroll to position [3130, 0]
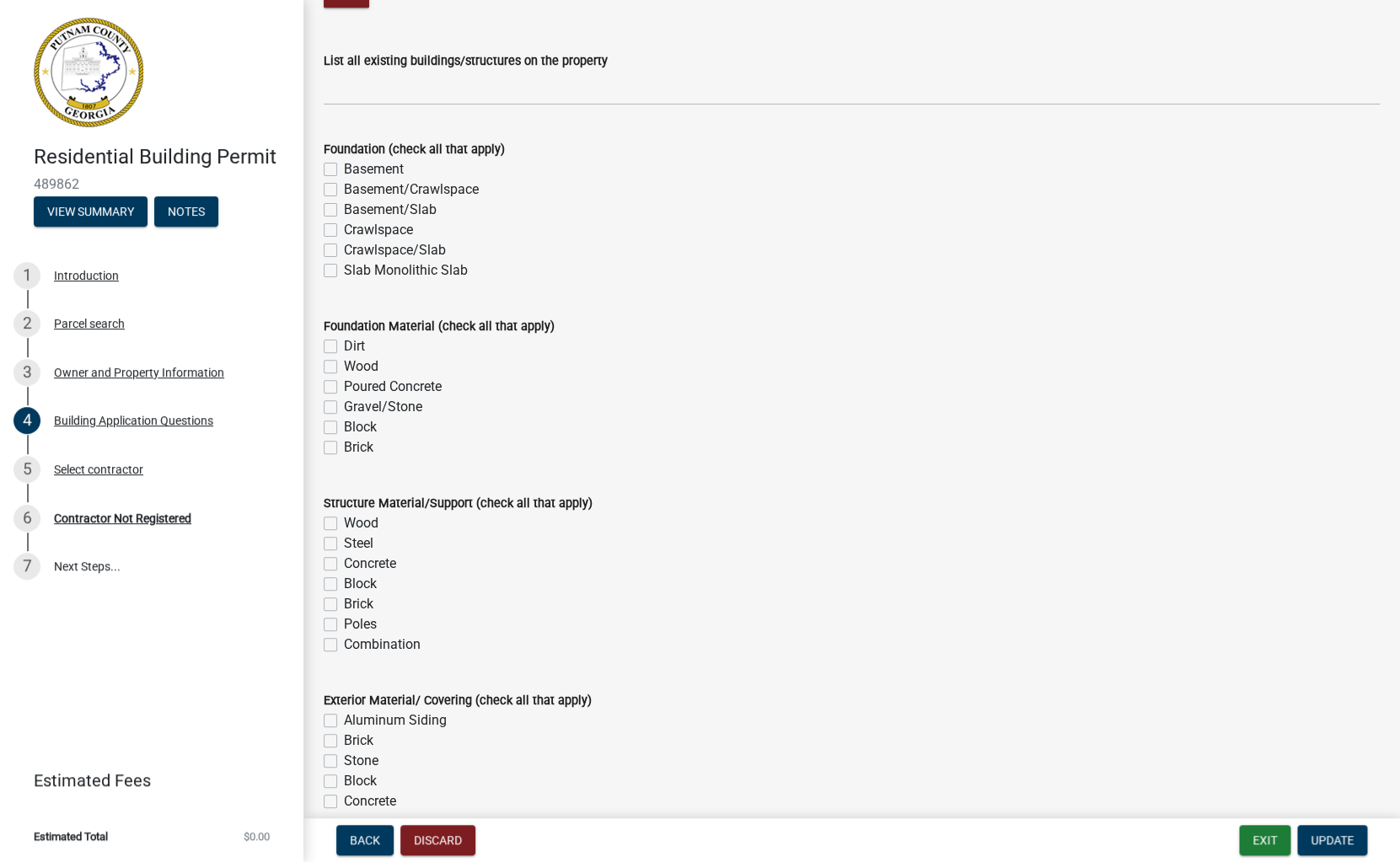
click at [344, 234] on label "Crawlspace" at bounding box center [379, 230] width 69 height 20
click at [344, 231] on input "Crawlspace" at bounding box center [350, 225] width 11 height 11
checkbox input "true"
checkbox input "false"
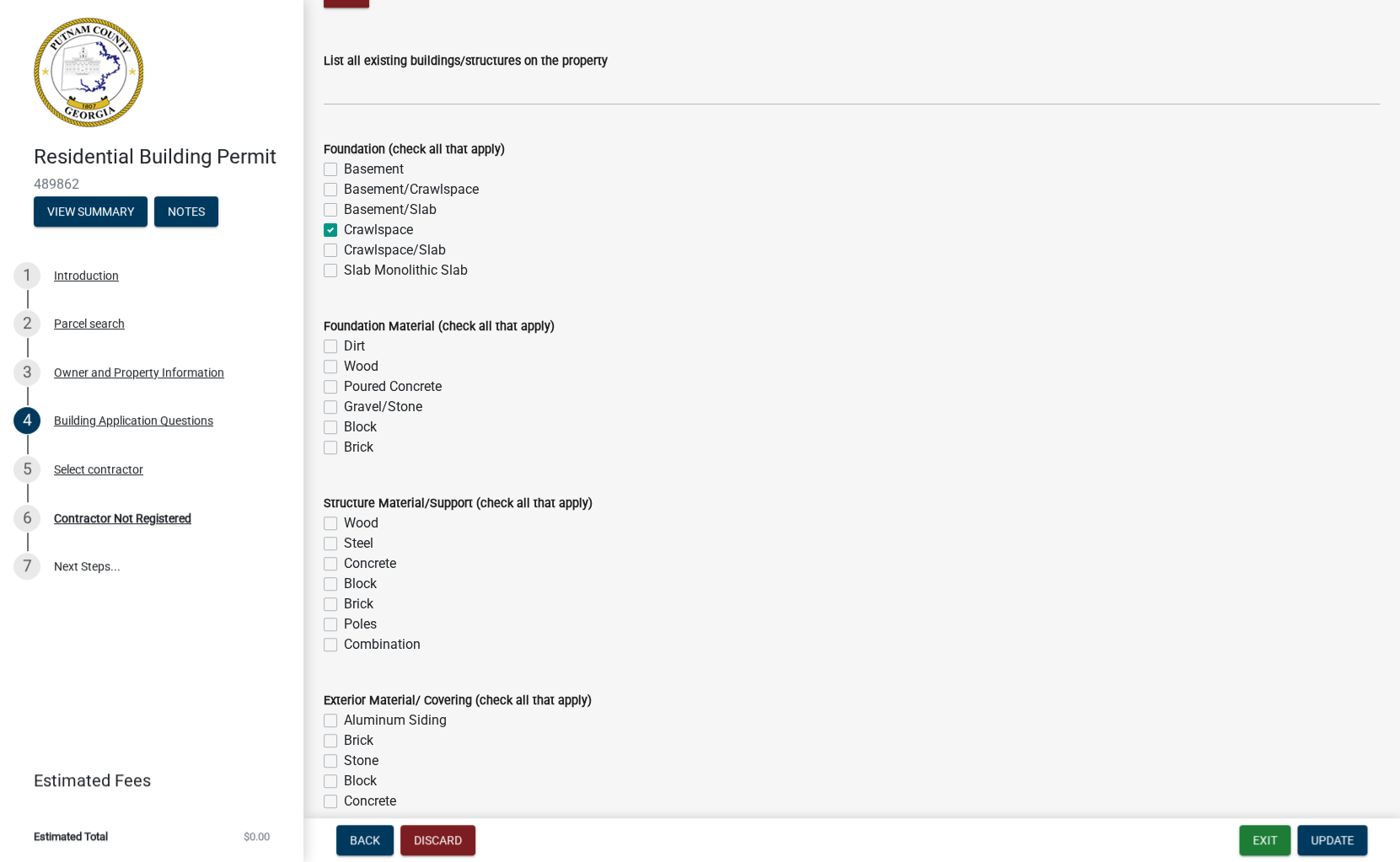
checkbox input "false"
checkbox input "true"
checkbox input "false"
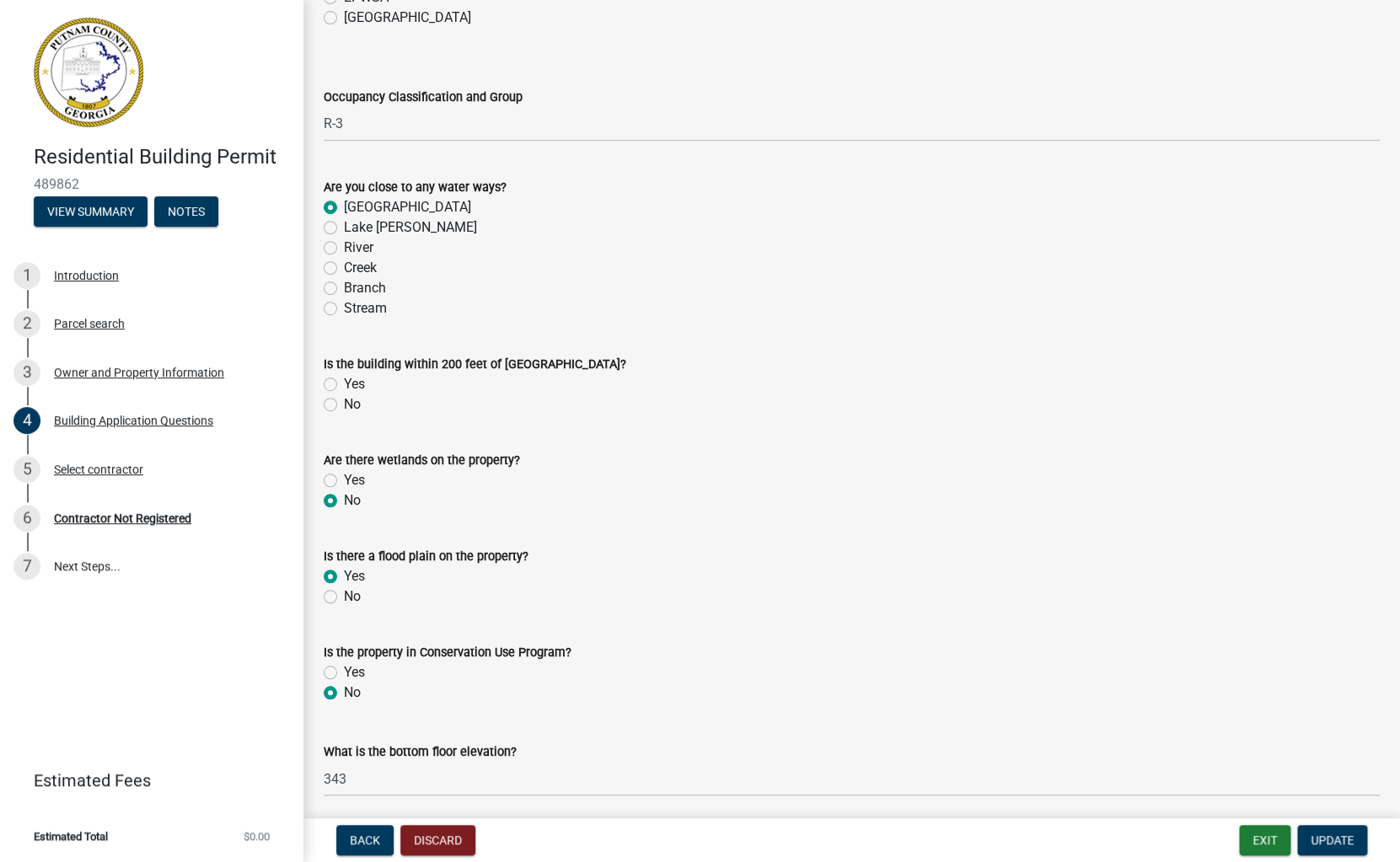
scroll to position [5775, 0]
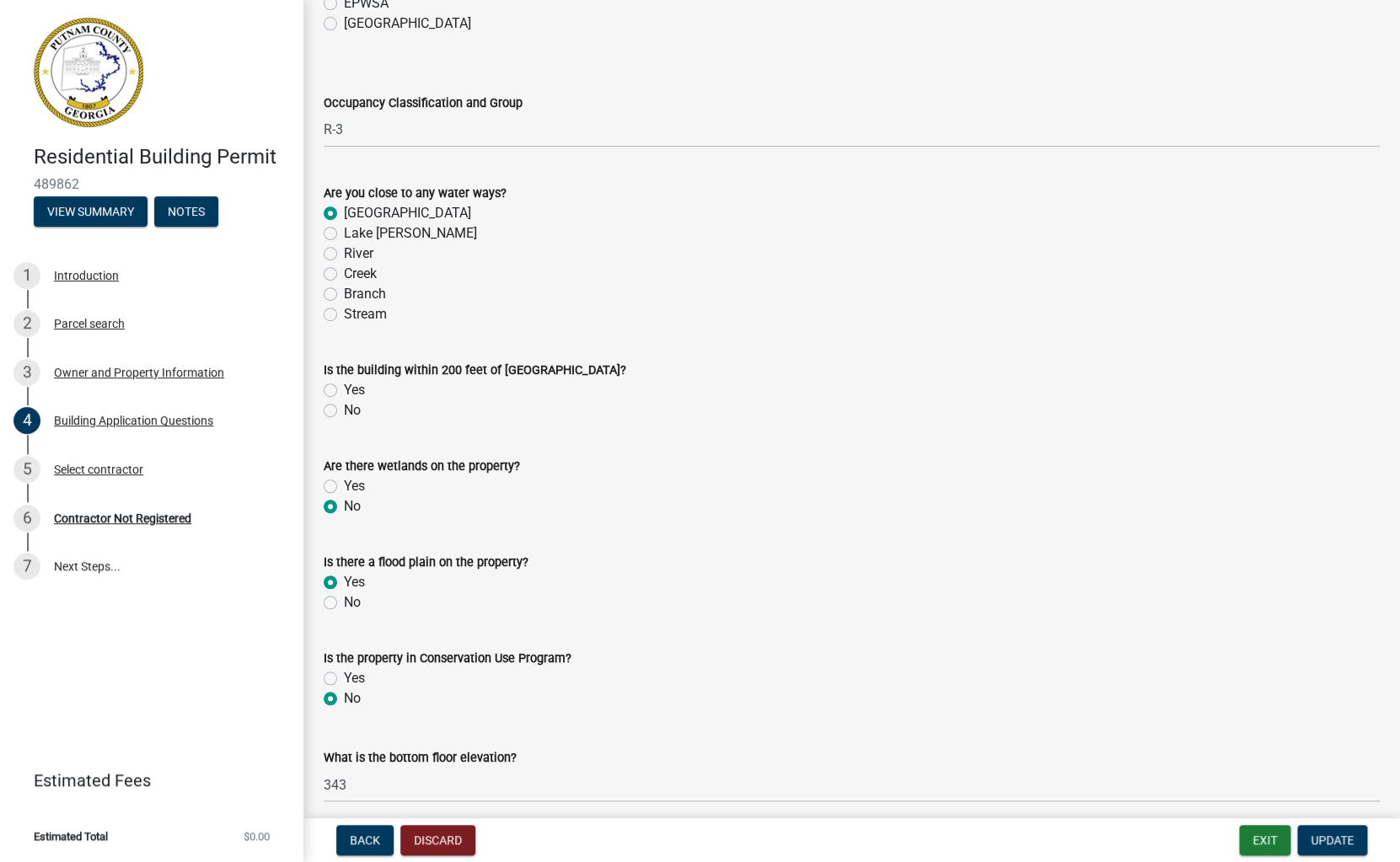
click at [344, 387] on label "Yes" at bounding box center [354, 391] width 21 height 20
click at [344, 387] on input "Yes" at bounding box center [350, 386] width 11 height 11
radio input "true"
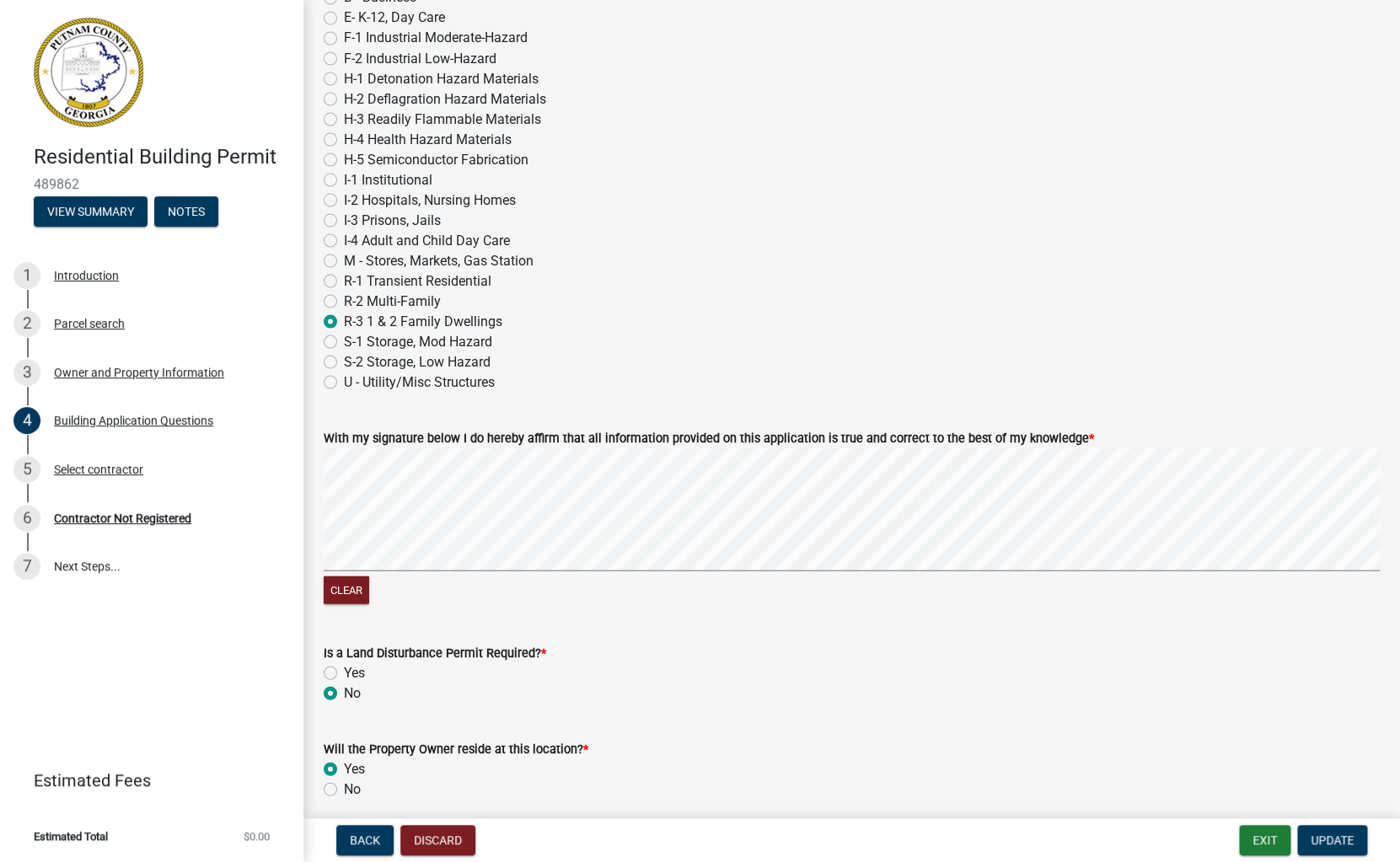
scroll to position [7112, 0]
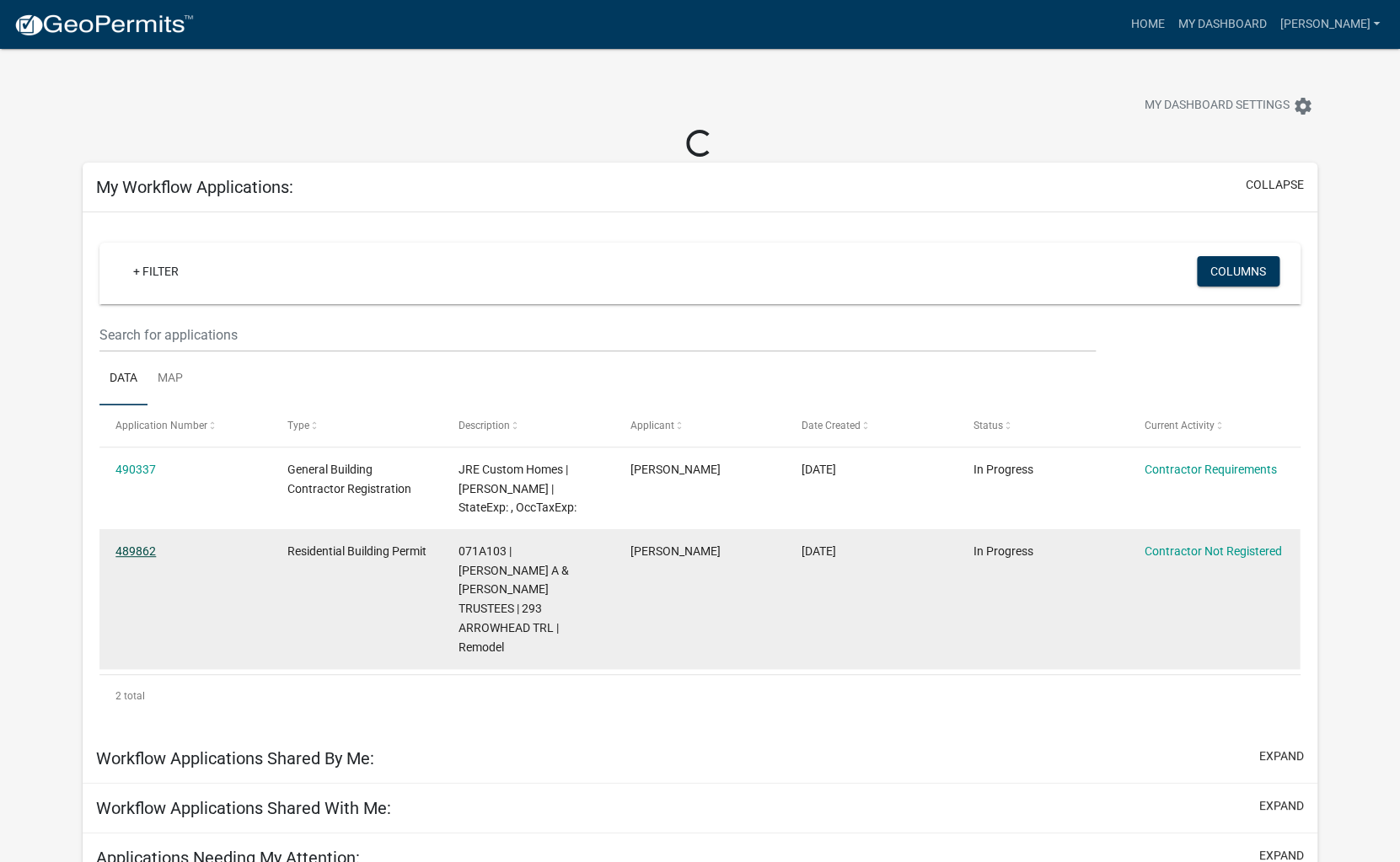
click at [132, 547] on link "489862" at bounding box center [135, 551] width 41 height 14
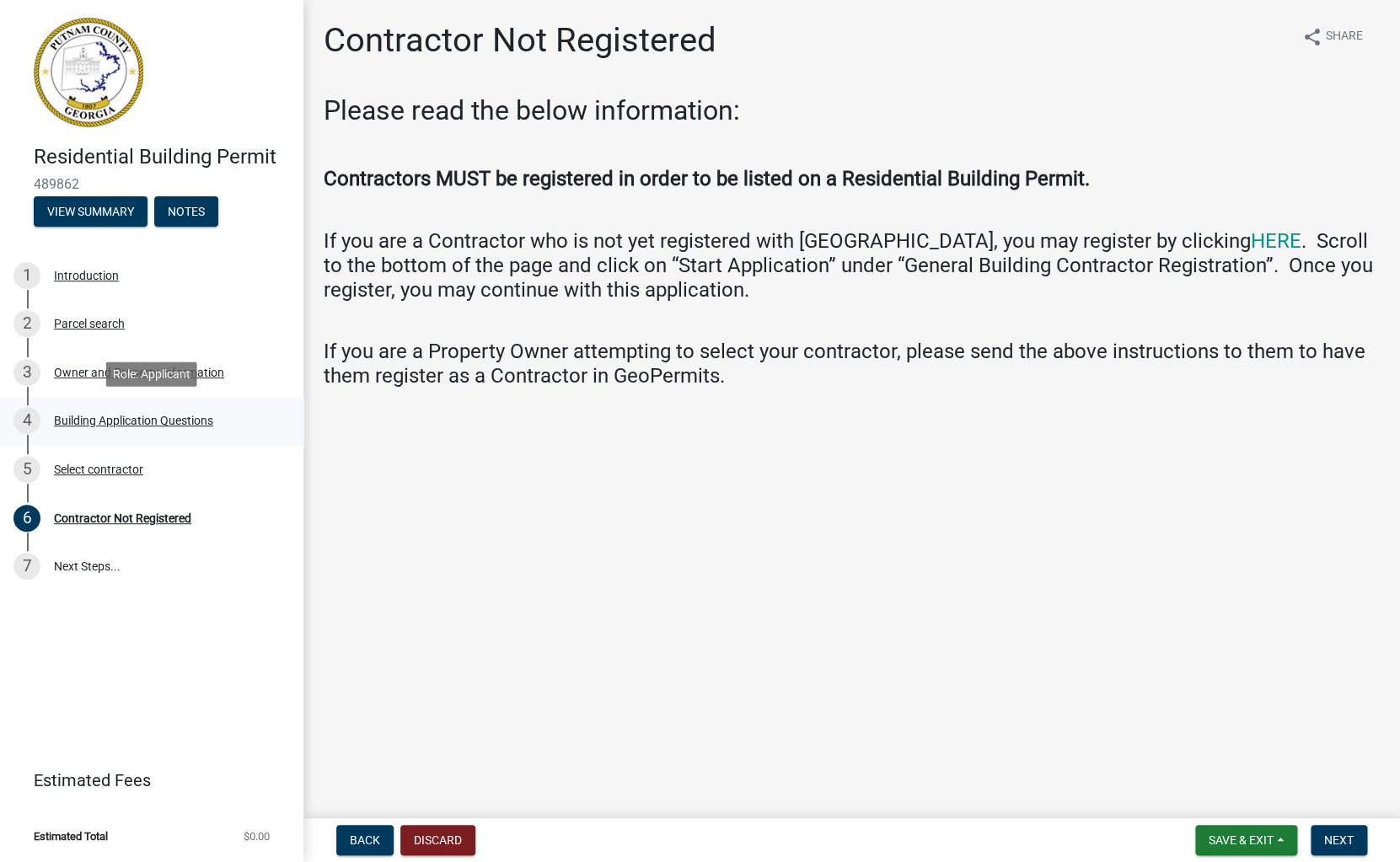
click at [81, 418] on div "Building Application Questions" at bounding box center [134, 420] width 160 height 12
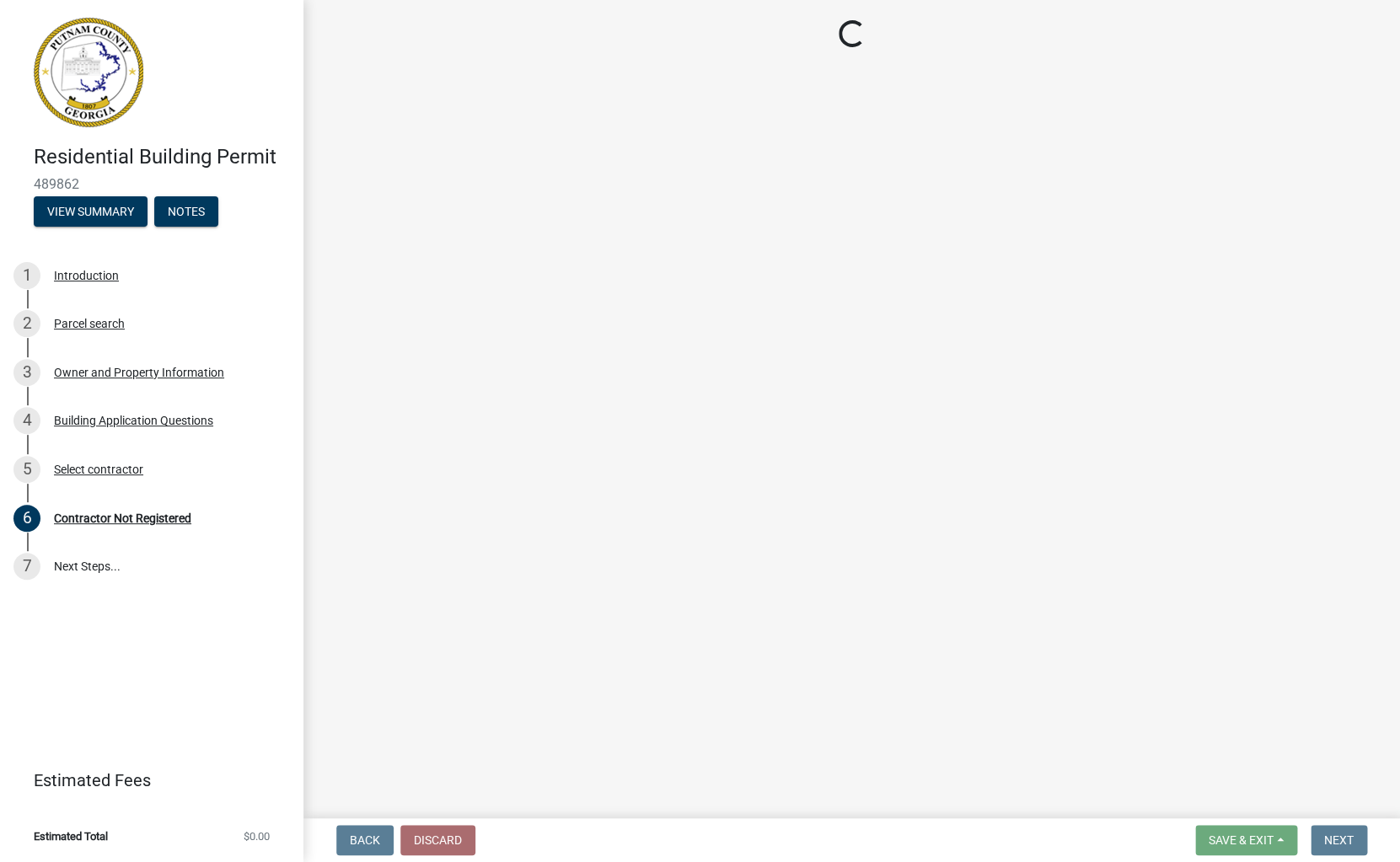
select select "ebf62bd9-0e77-42f1-a2f1-6aca02a789de"
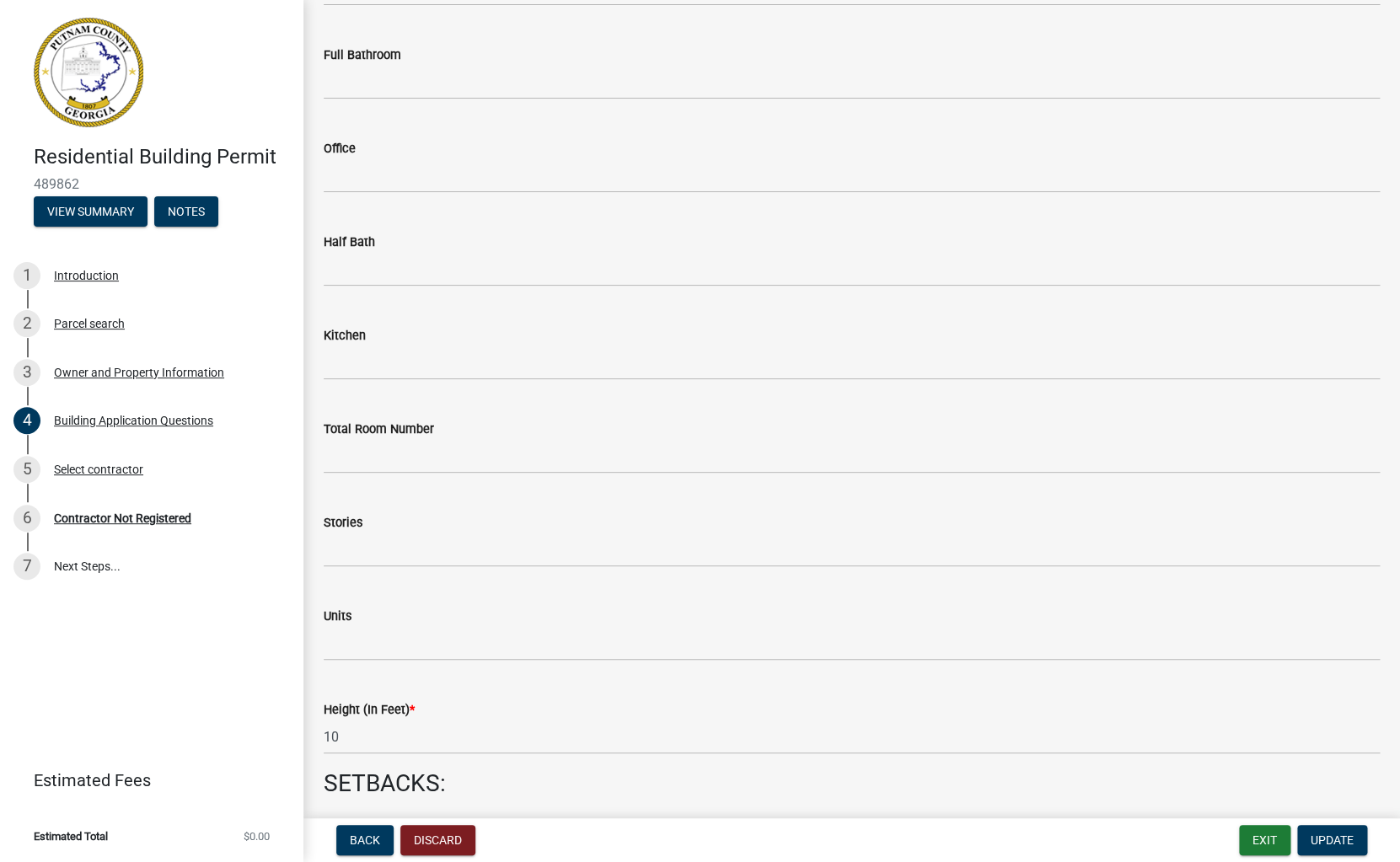
scroll to position [1675, 0]
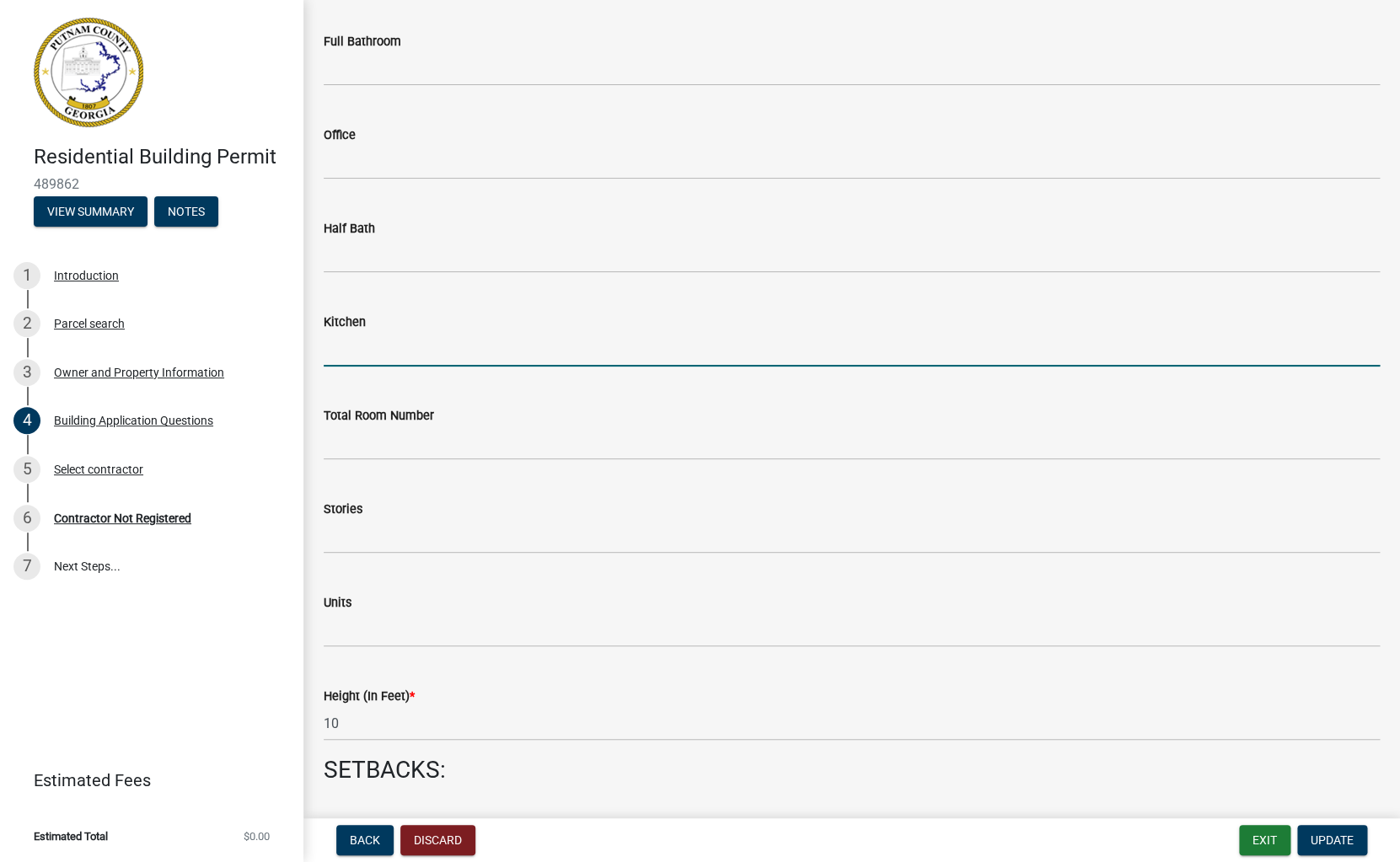
click at [344, 337] on input "text" at bounding box center [852, 349] width 1056 height 34
type input "1"
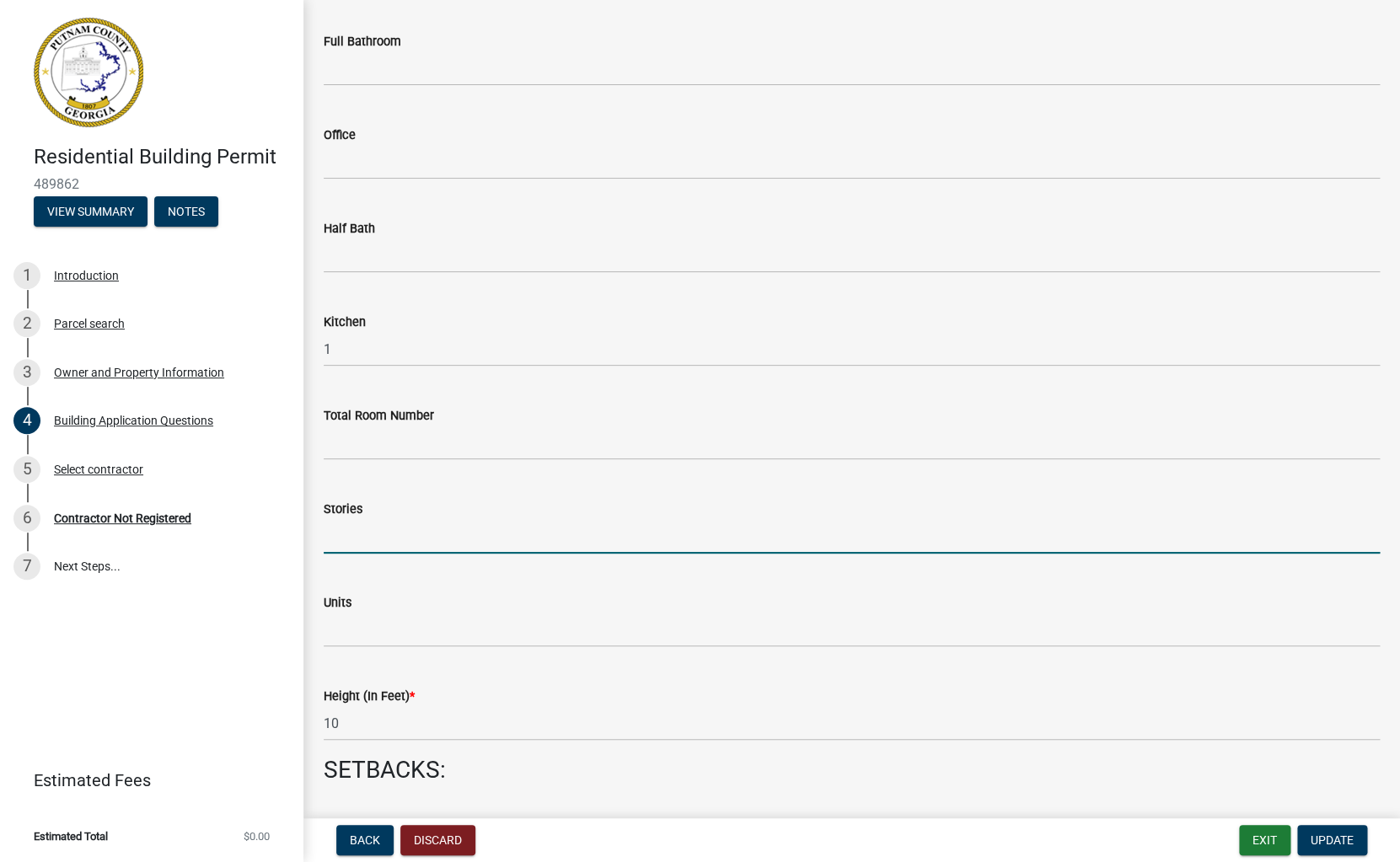
click at [334, 534] on input "text" at bounding box center [852, 536] width 1056 height 34
type input "1"
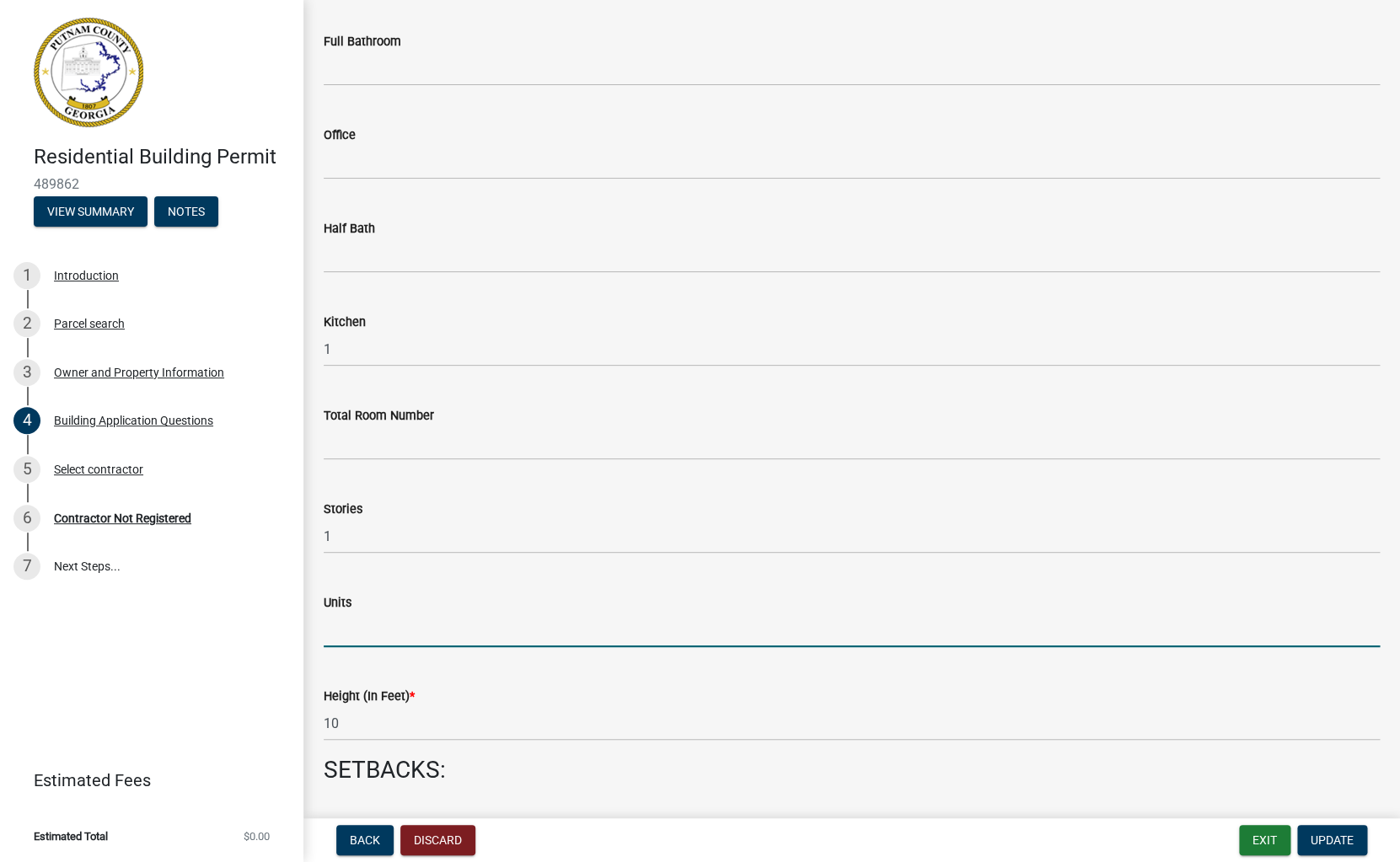
click at [342, 628] on input "text" at bounding box center [852, 629] width 1056 height 34
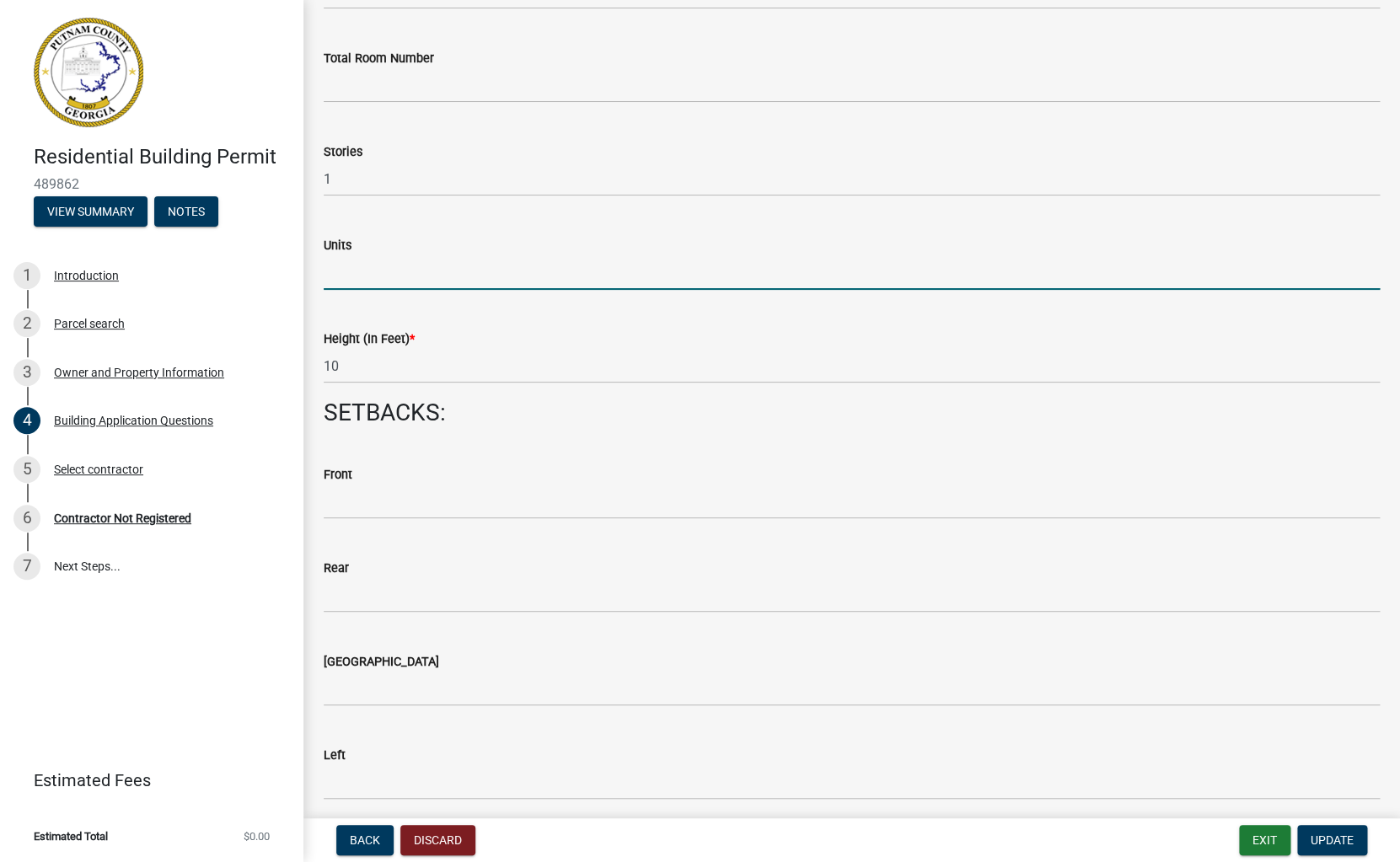
scroll to position [2078, 0]
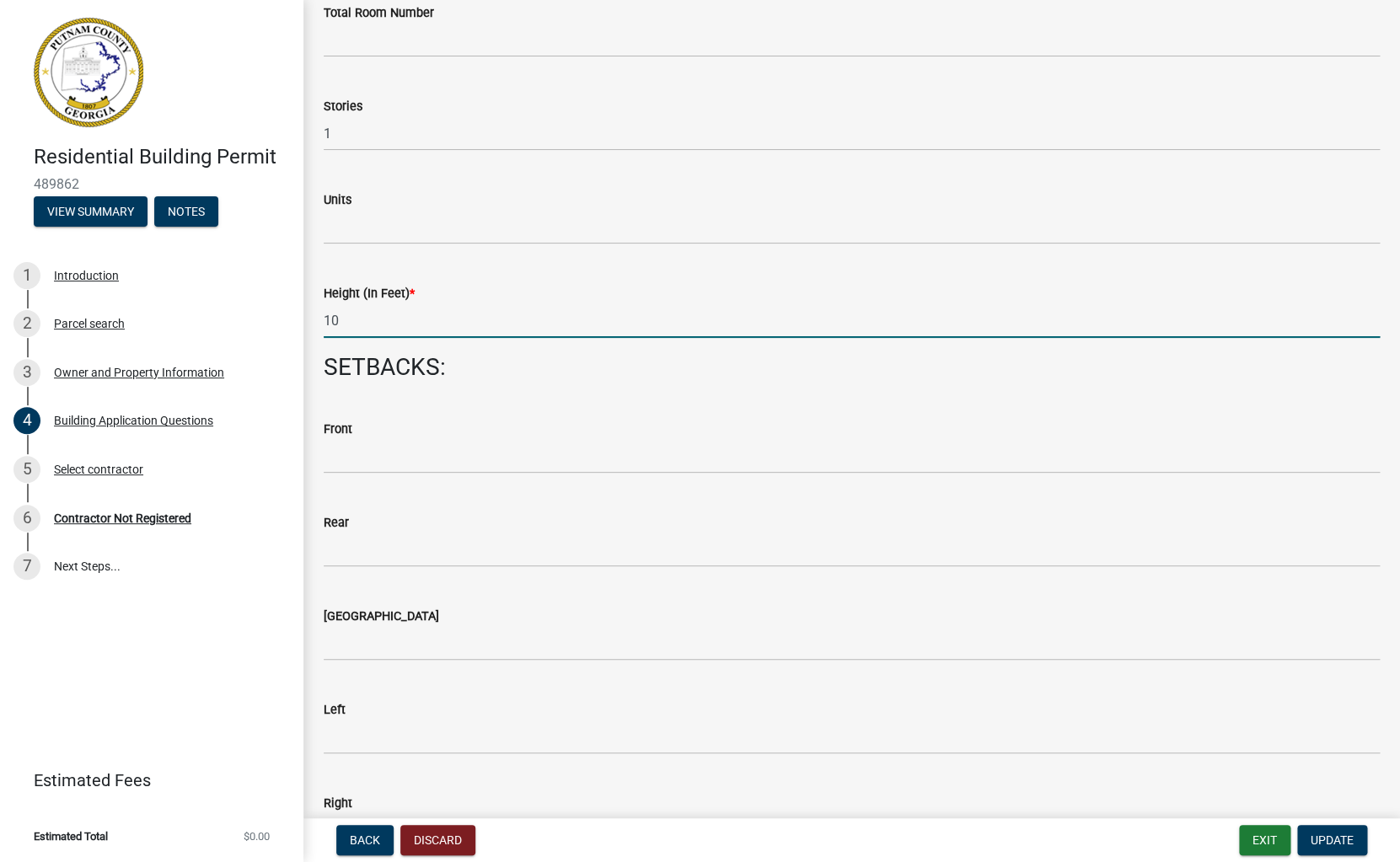
click at [342, 323] on input "10" at bounding box center [852, 320] width 1056 height 34
type input "1"
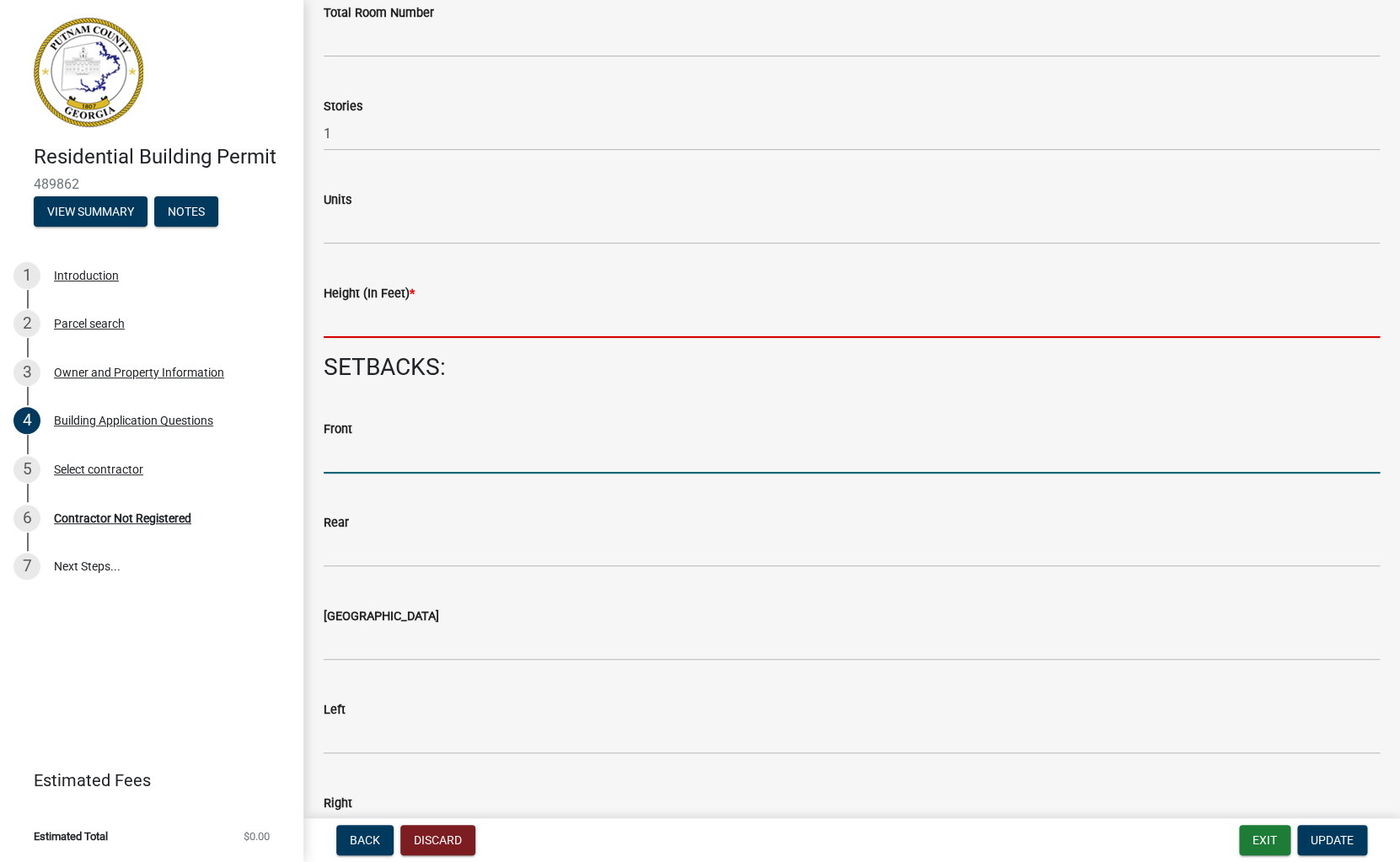
click at [358, 467] on input "text" at bounding box center [852, 456] width 1056 height 34
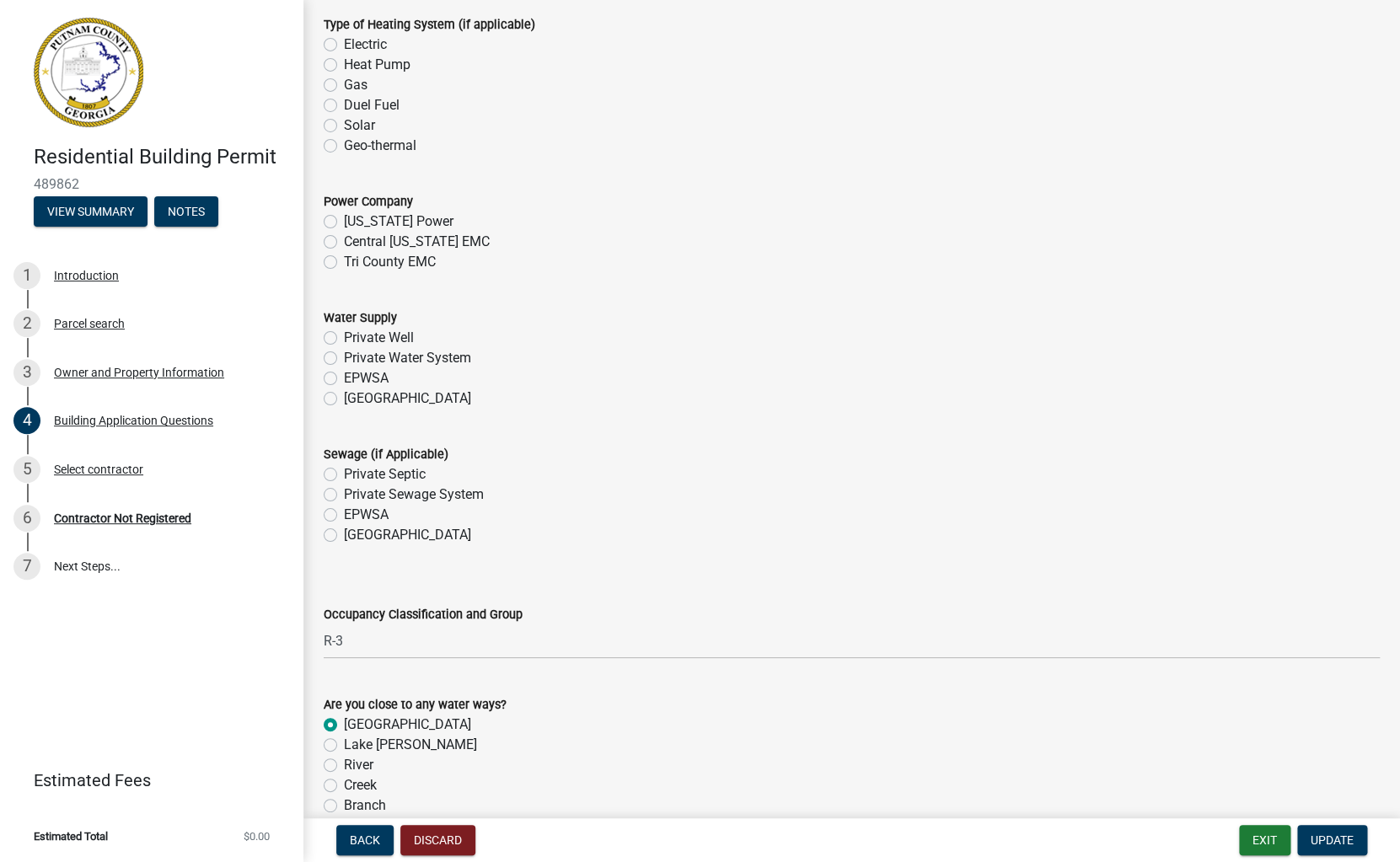
scroll to position [5310, 0]
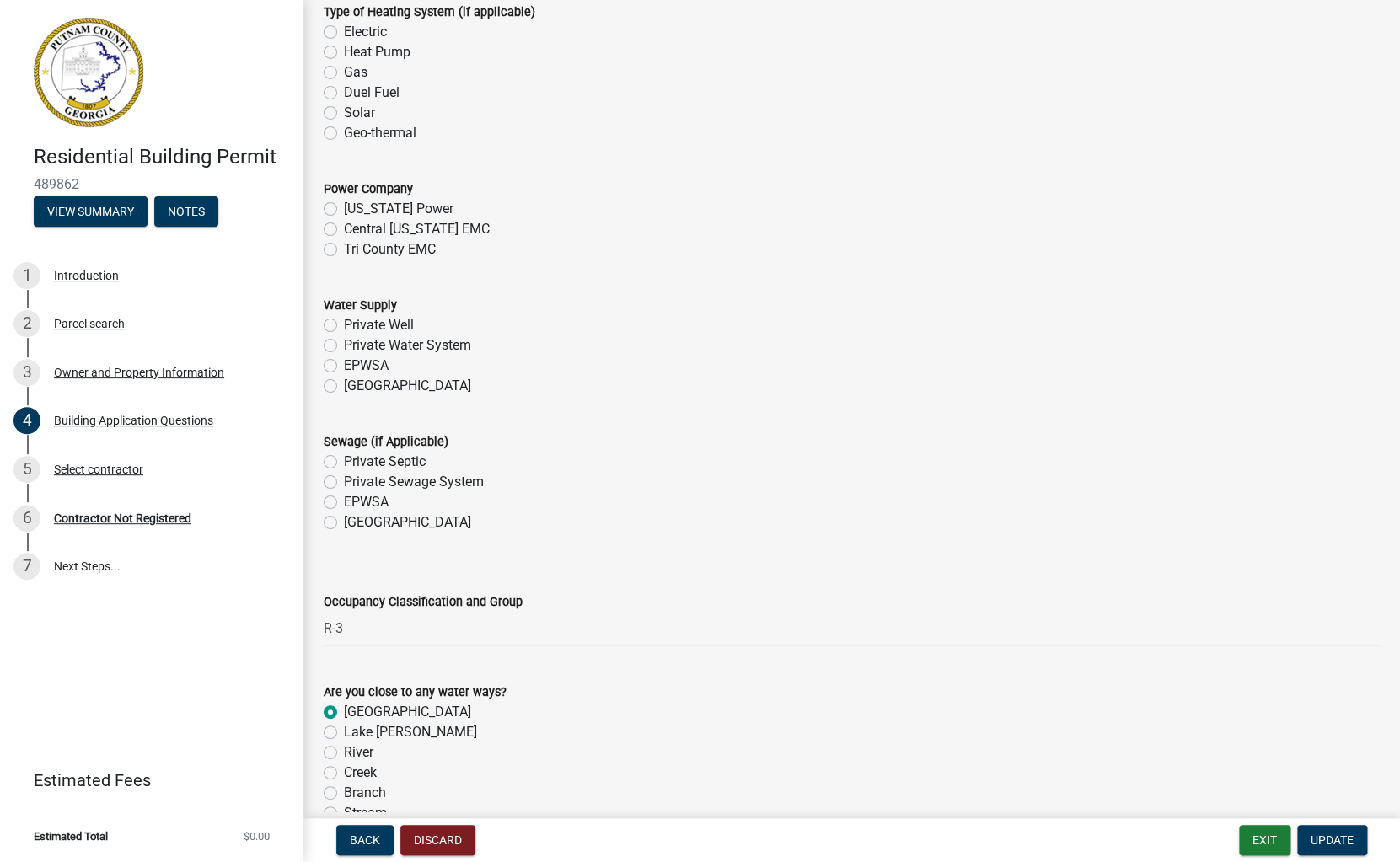
click at [344, 459] on label "Private Septic" at bounding box center [385, 462] width 82 height 20
click at [344, 459] on input "Private Septic" at bounding box center [350, 457] width 11 height 11
radio input "true"
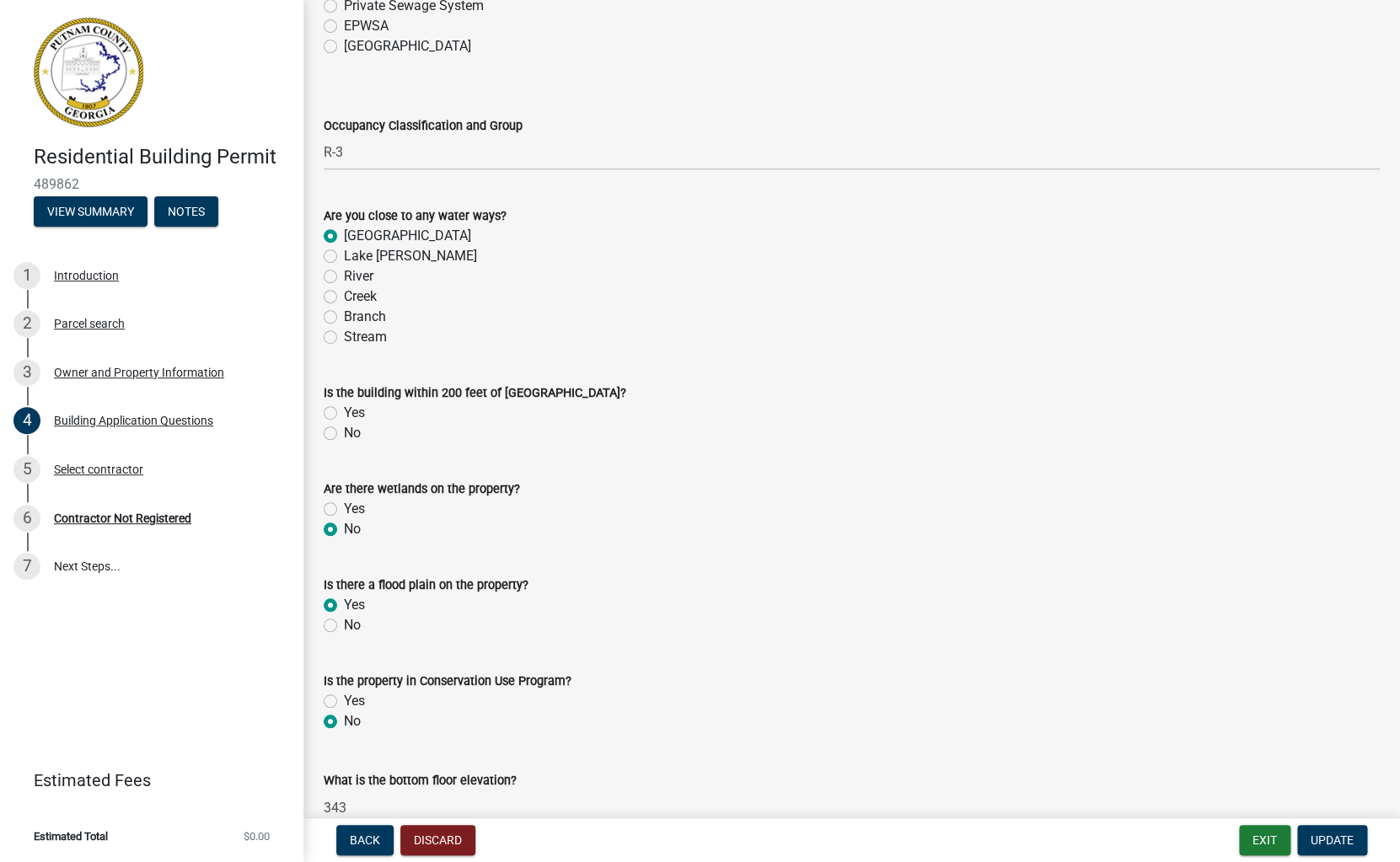
scroll to position [5796, 0]
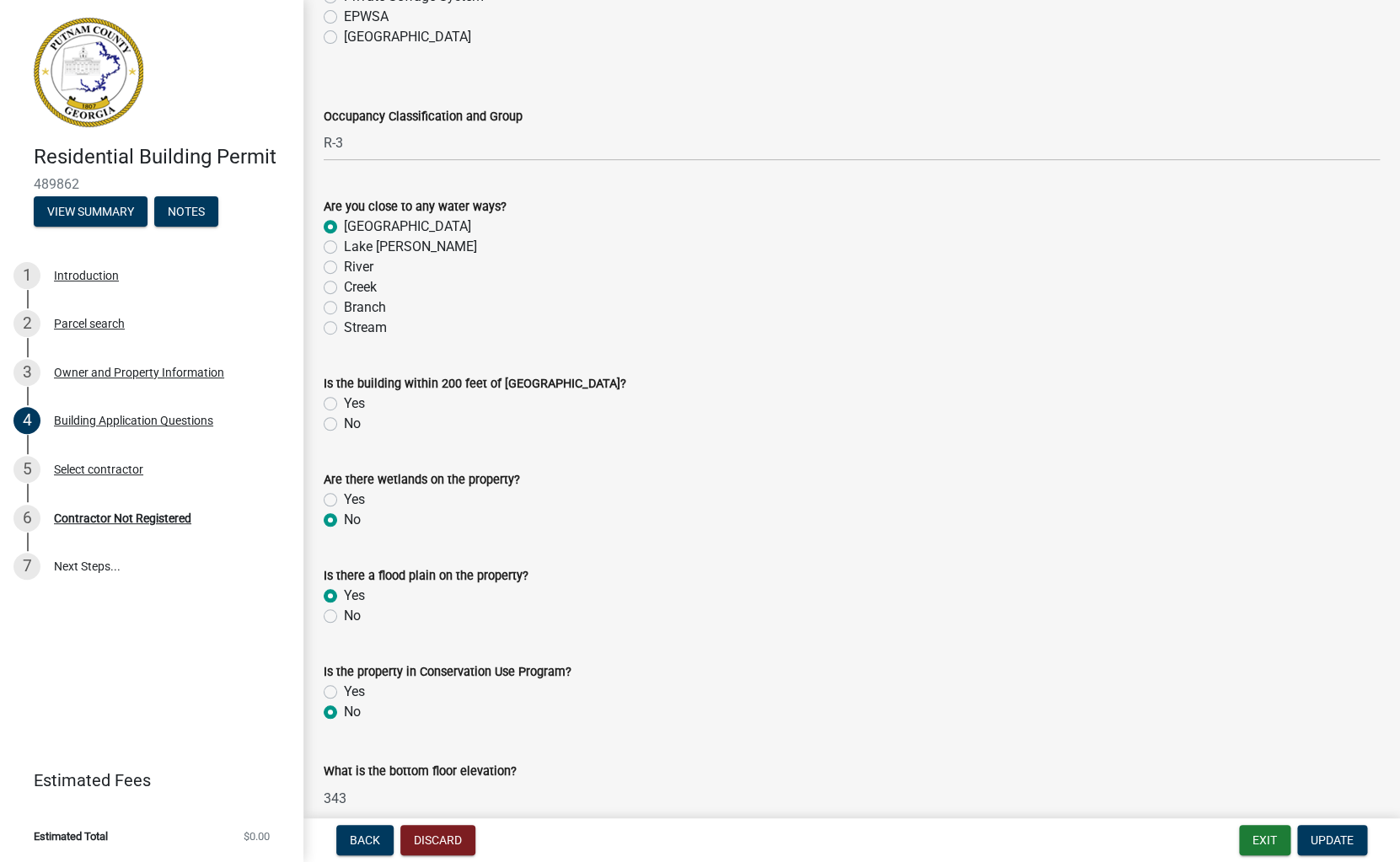
click at [344, 406] on label "Yes" at bounding box center [354, 404] width 21 height 20
click at [344, 405] on input "Yes" at bounding box center [350, 399] width 11 height 11
radio input "true"
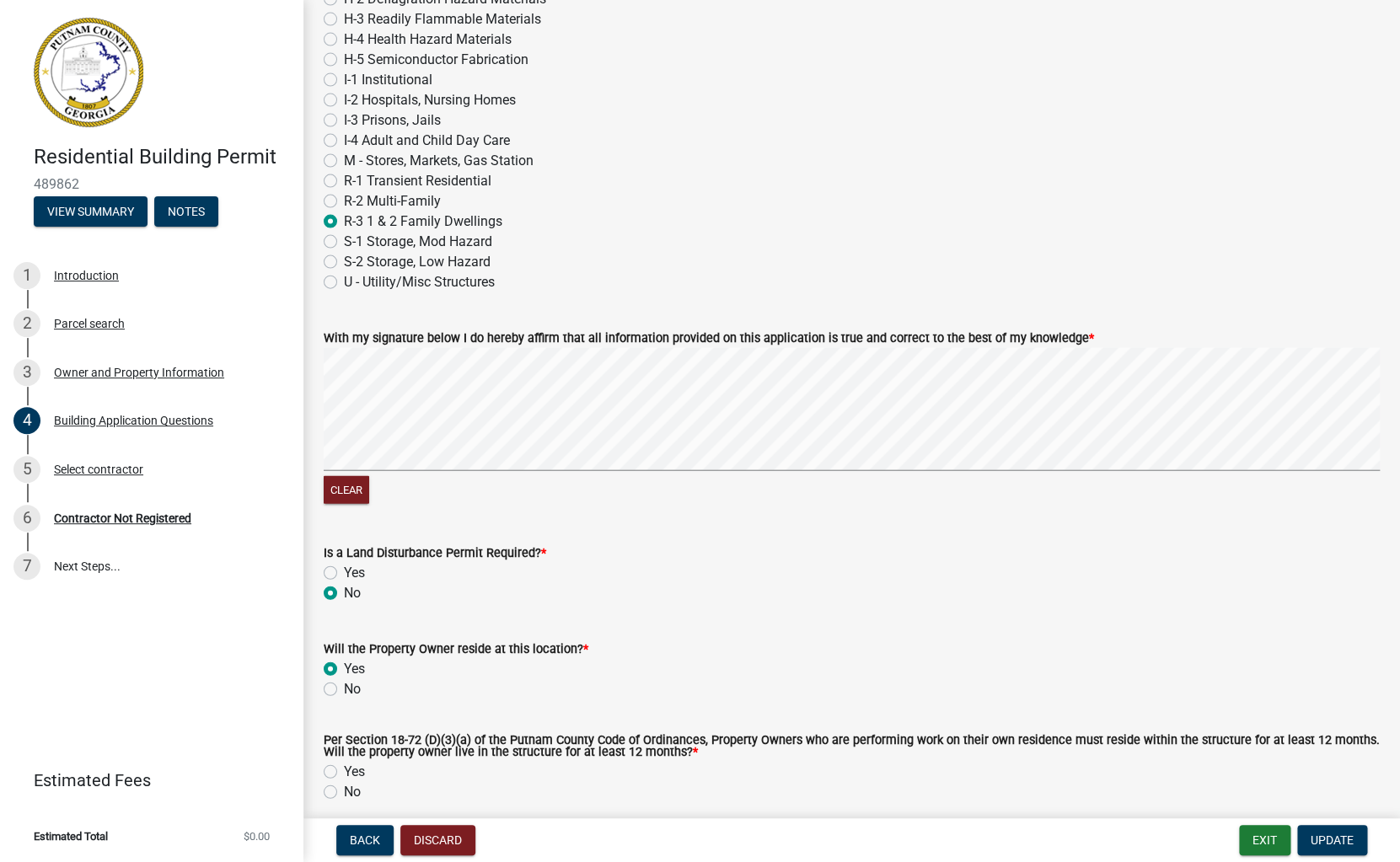
scroll to position [7146, 0]
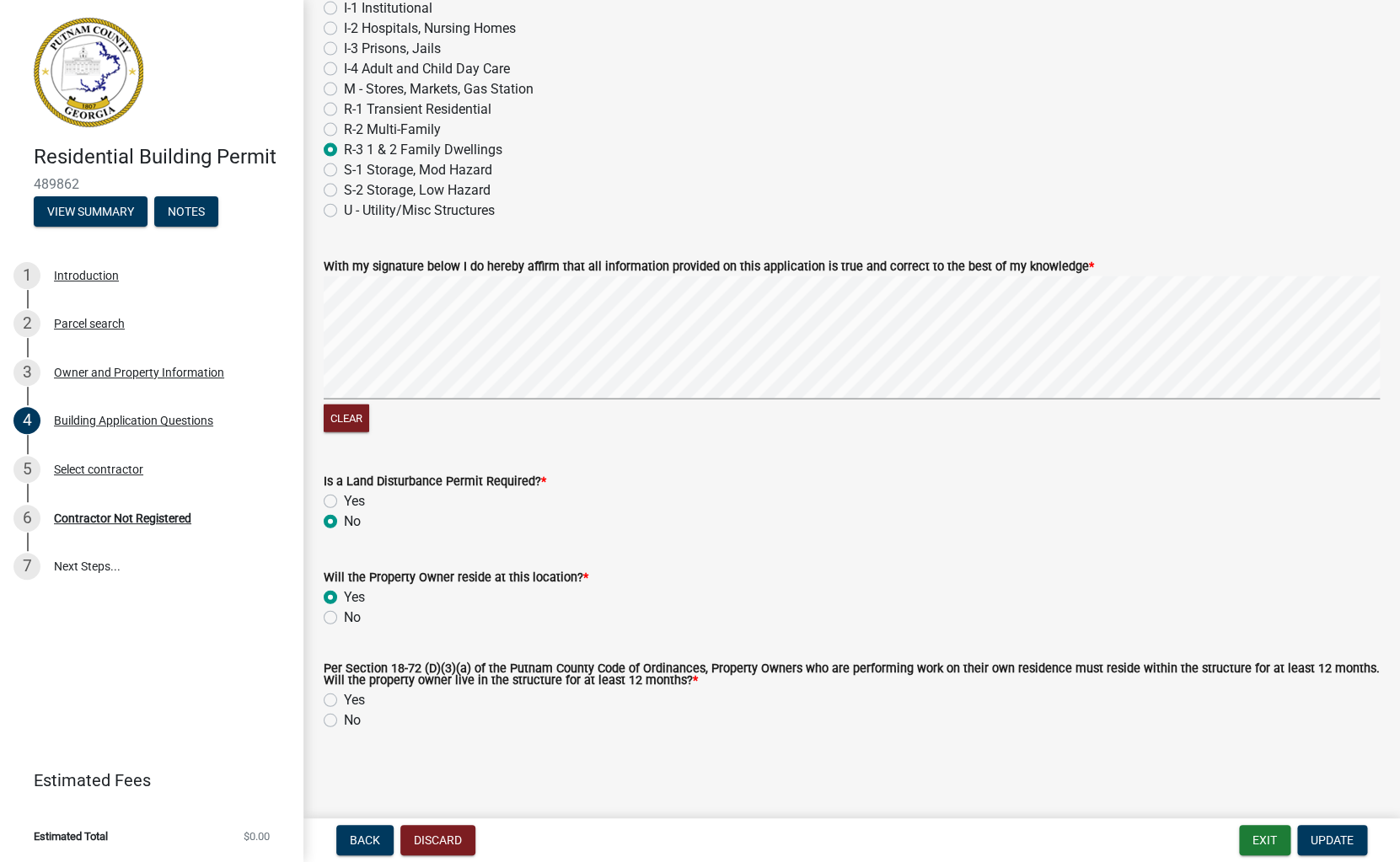
click at [344, 593] on label "Yes" at bounding box center [354, 598] width 21 height 20
click at [344, 593] on input "Yes" at bounding box center [350, 593] width 11 height 11
click at [441, 608] on div "No" at bounding box center [852, 618] width 1056 height 20
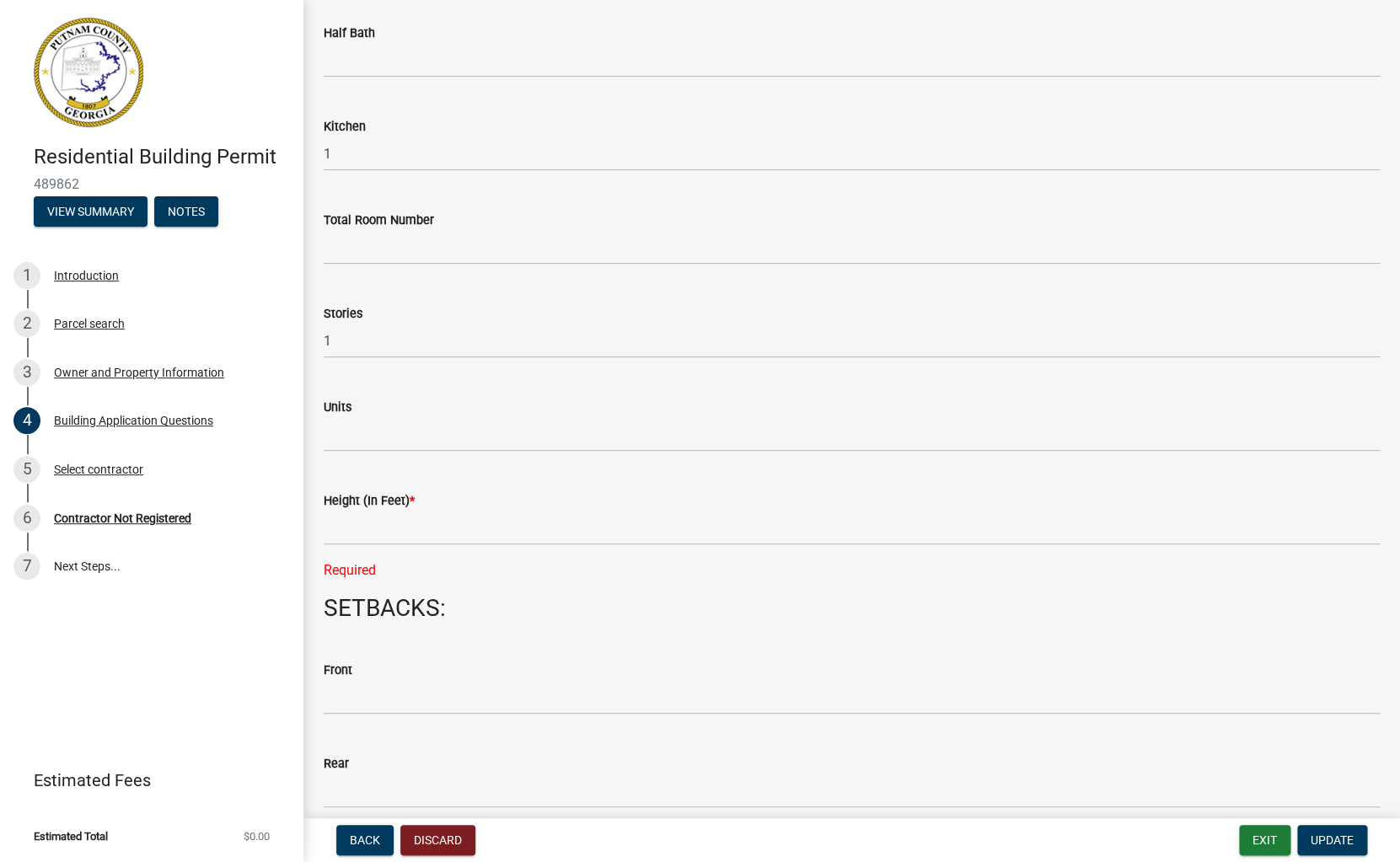
scroll to position [1850, 0]
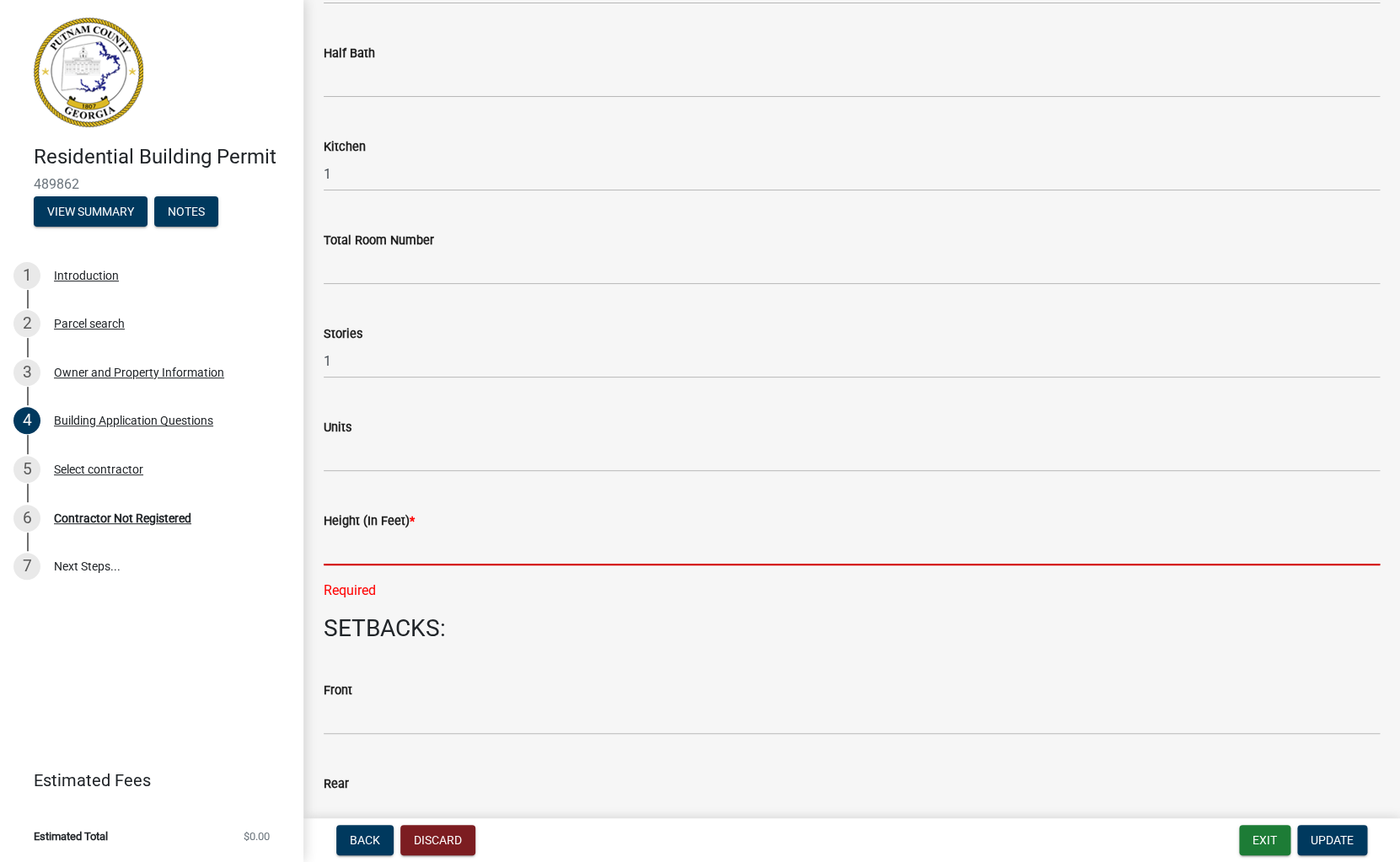
click at [352, 550] on input "text" at bounding box center [852, 547] width 1056 height 34
type input "0"
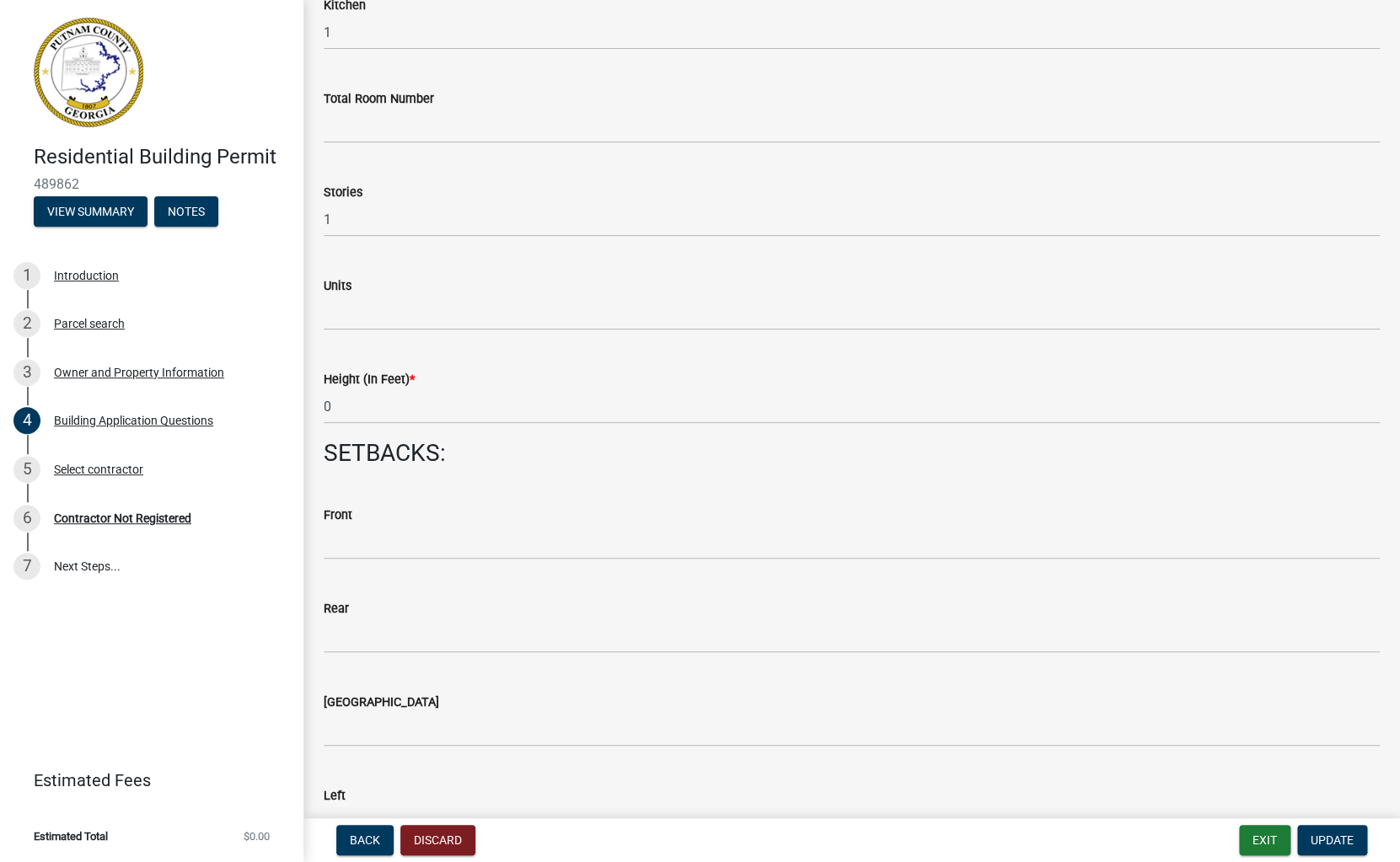
scroll to position [2035, 0]
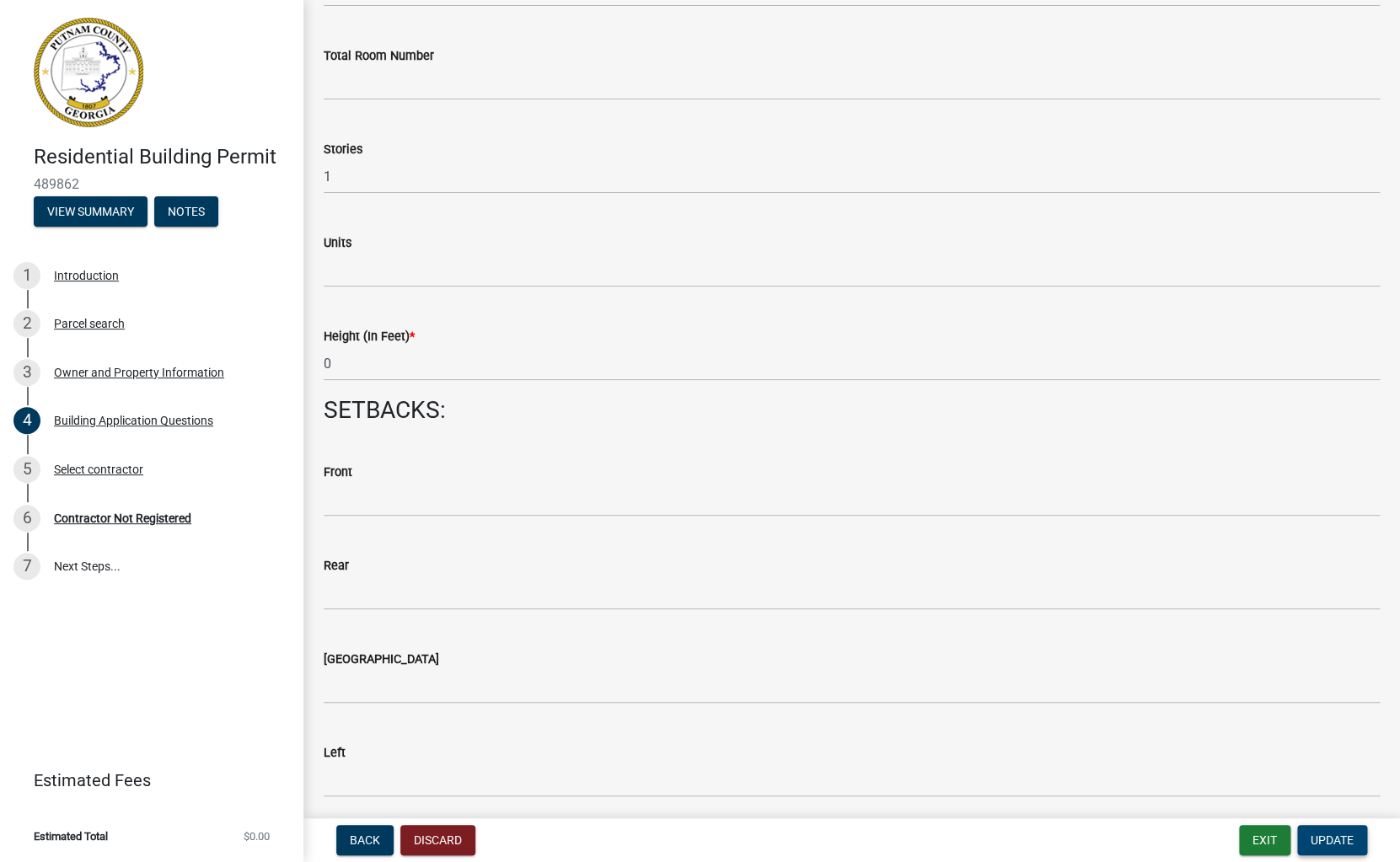
click at [1342, 839] on span "Update" at bounding box center [1332, 840] width 43 height 14
click at [1329, 840] on span "Update" at bounding box center [1332, 840] width 43 height 14
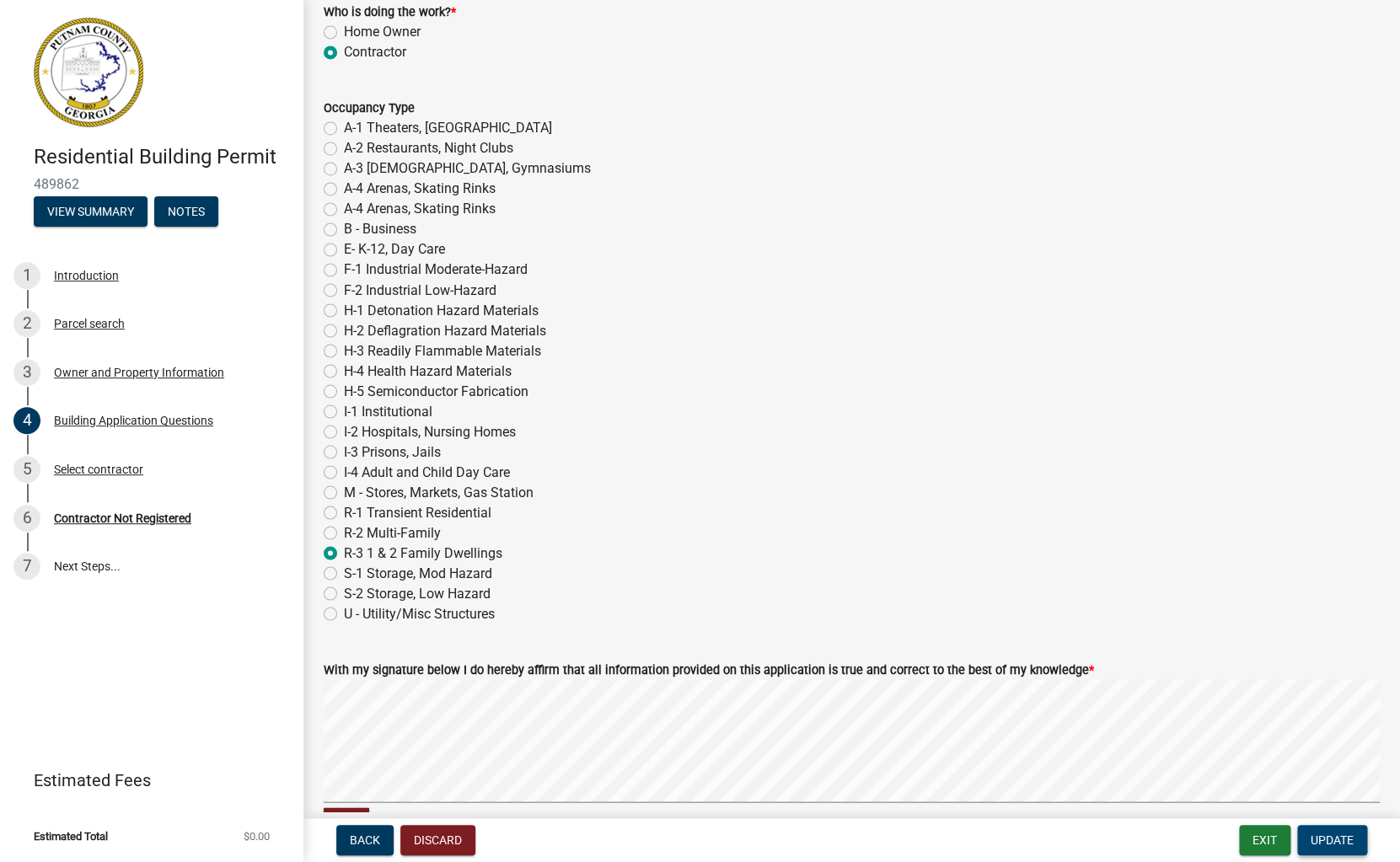
scroll to position [7146, 0]
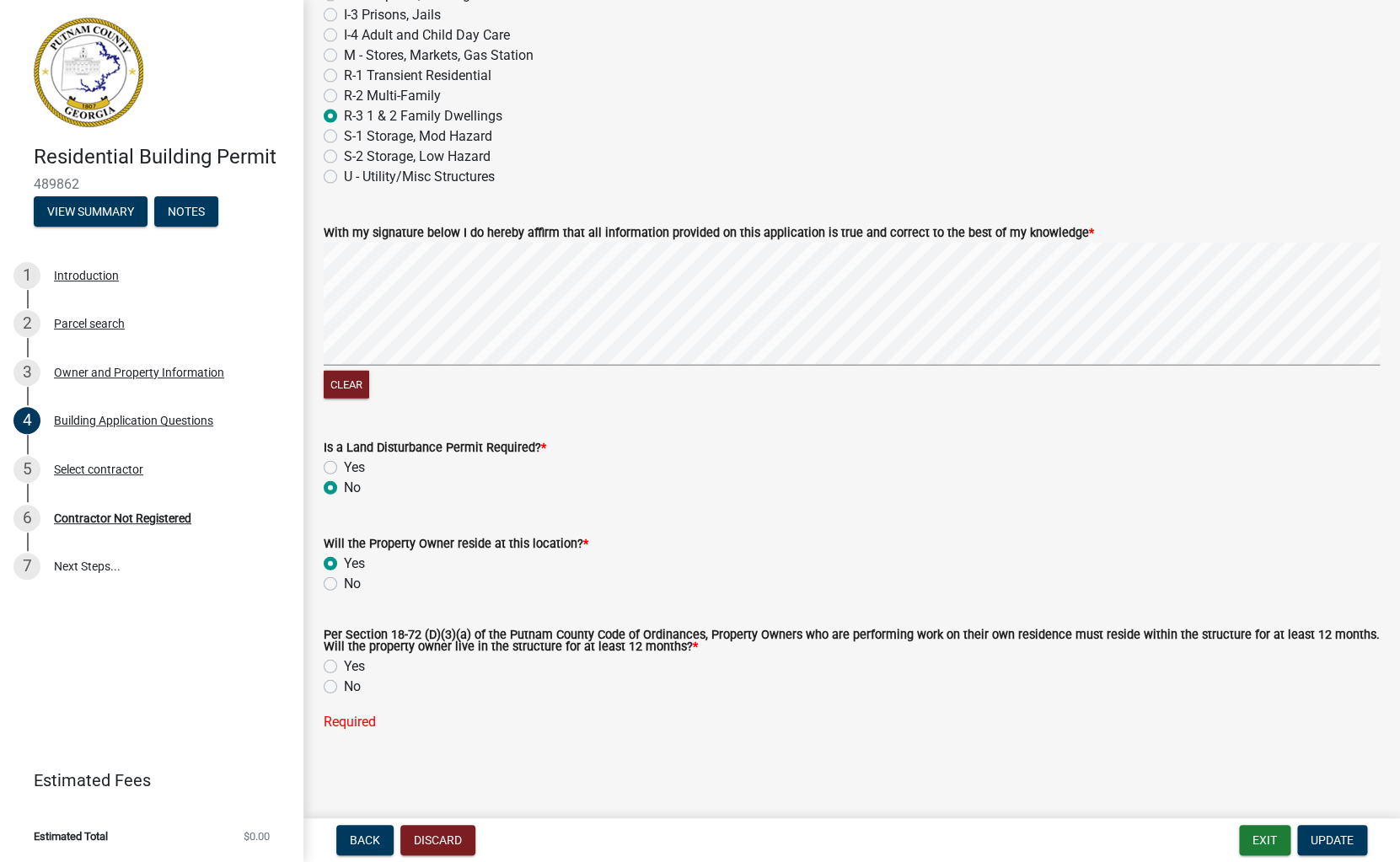
click at [344, 664] on label "Yes" at bounding box center [354, 667] width 21 height 20
click at [344, 664] on input "Yes" at bounding box center [350, 663] width 11 height 11
radio input "true"
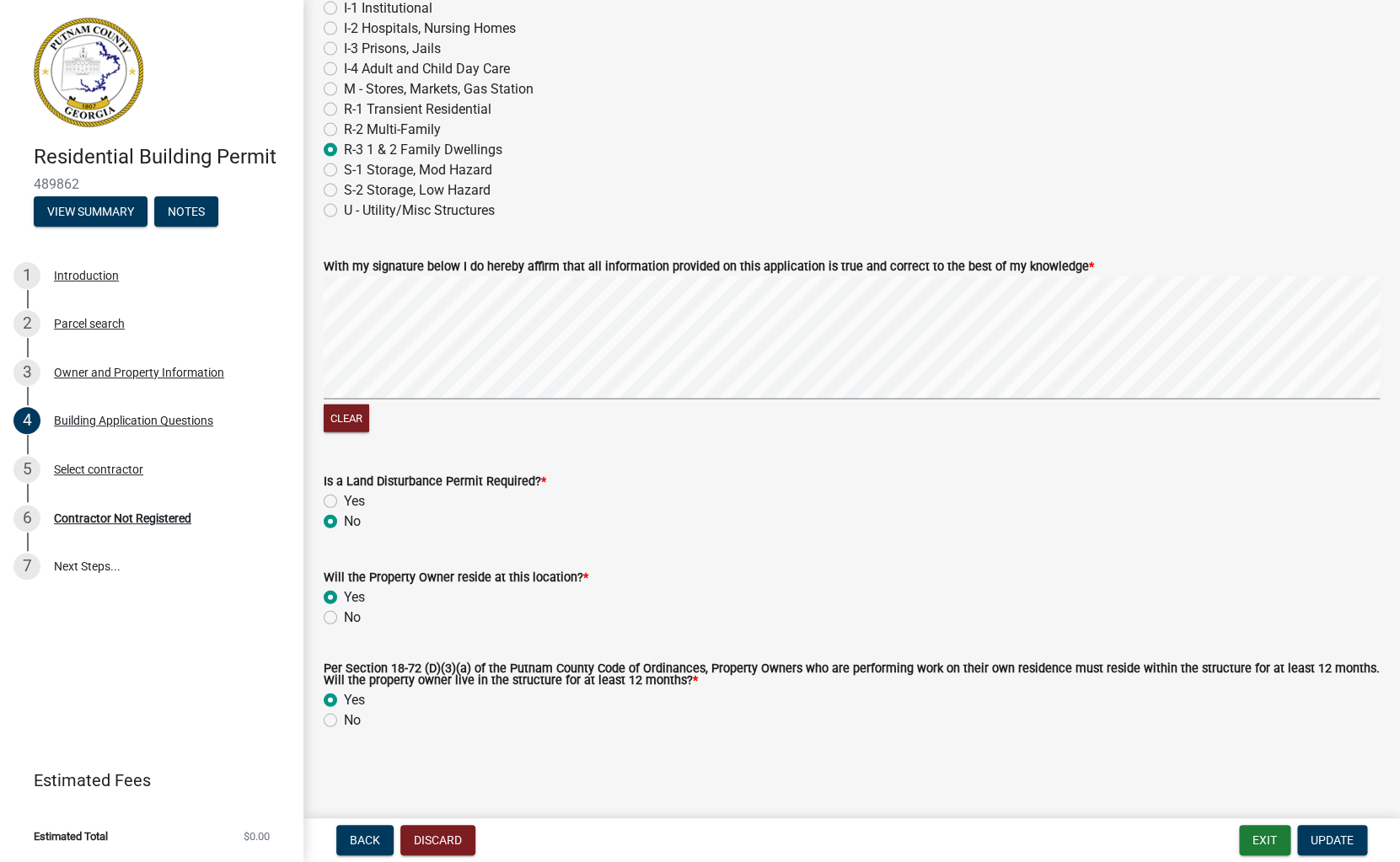
scroll to position [7112, 0]
click at [1325, 843] on span "Update" at bounding box center [1332, 840] width 43 height 14
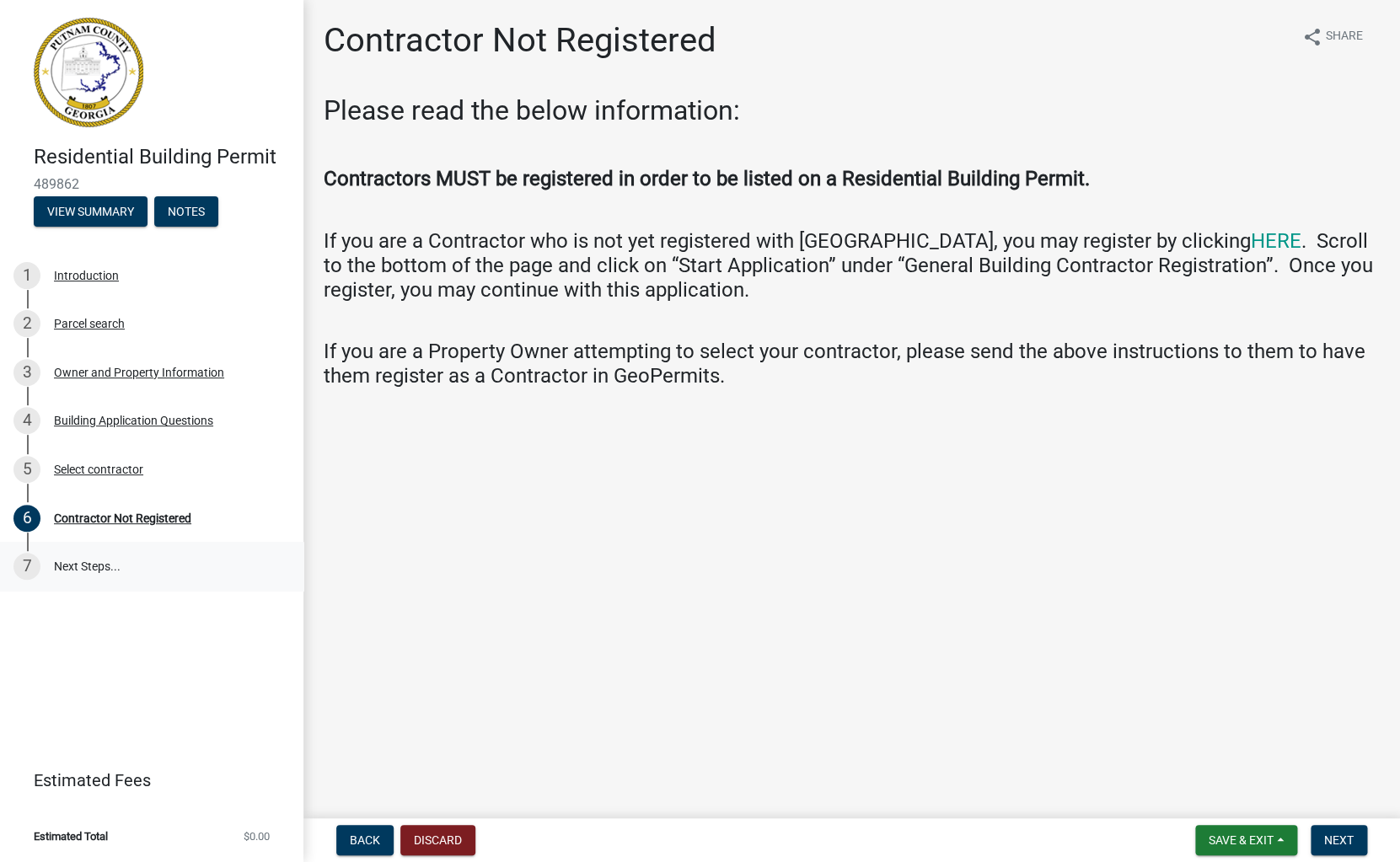
click at [78, 567] on link "7 Next Steps..." at bounding box center [151, 566] width 303 height 49
click at [1252, 832] on button "Save & Exit" at bounding box center [1246, 840] width 102 height 31
click at [1223, 787] on button "Save & Exit" at bounding box center [1229, 797] width 135 height 41
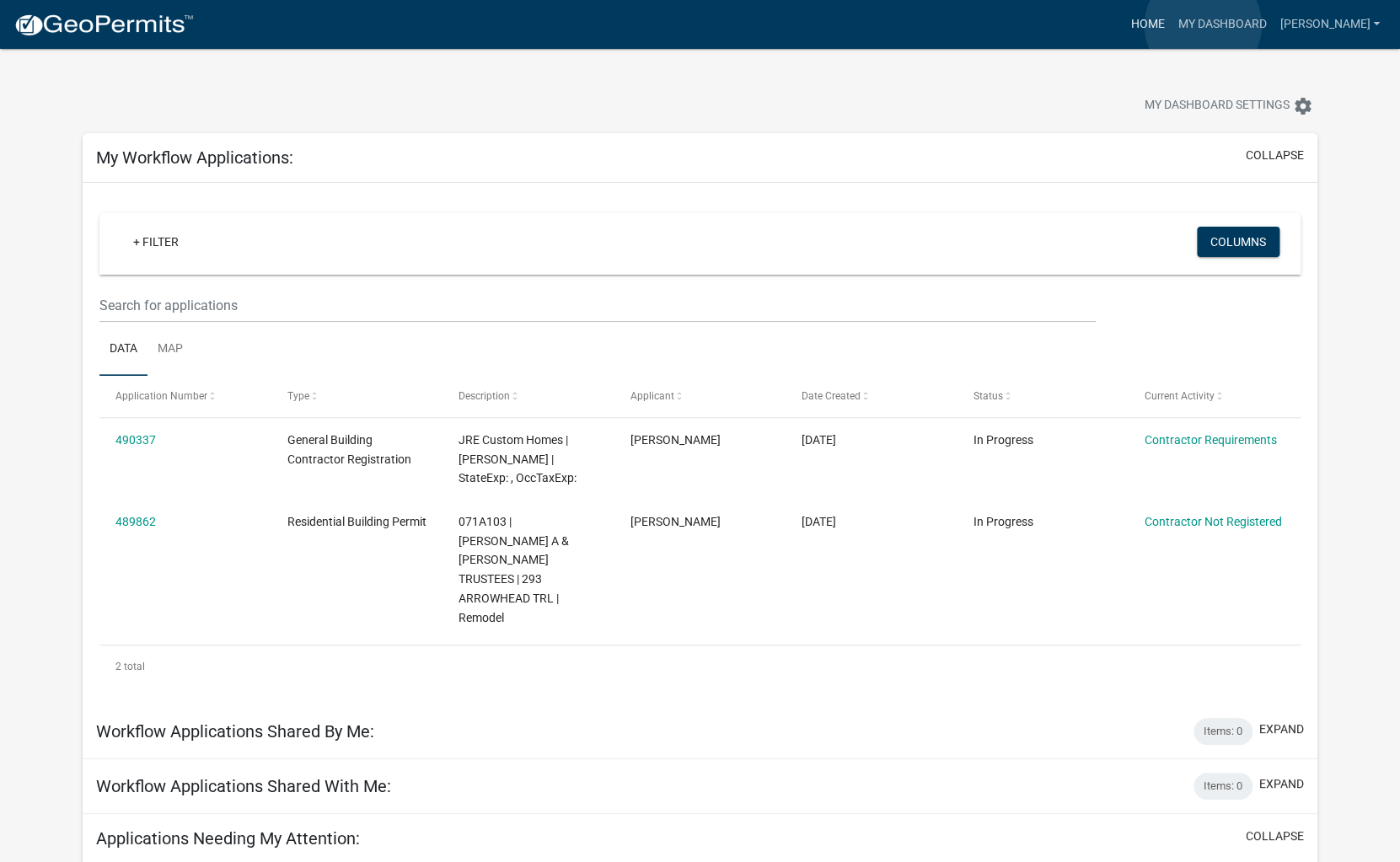
click at [1171, 25] on link "Home" at bounding box center [1147, 24] width 47 height 32
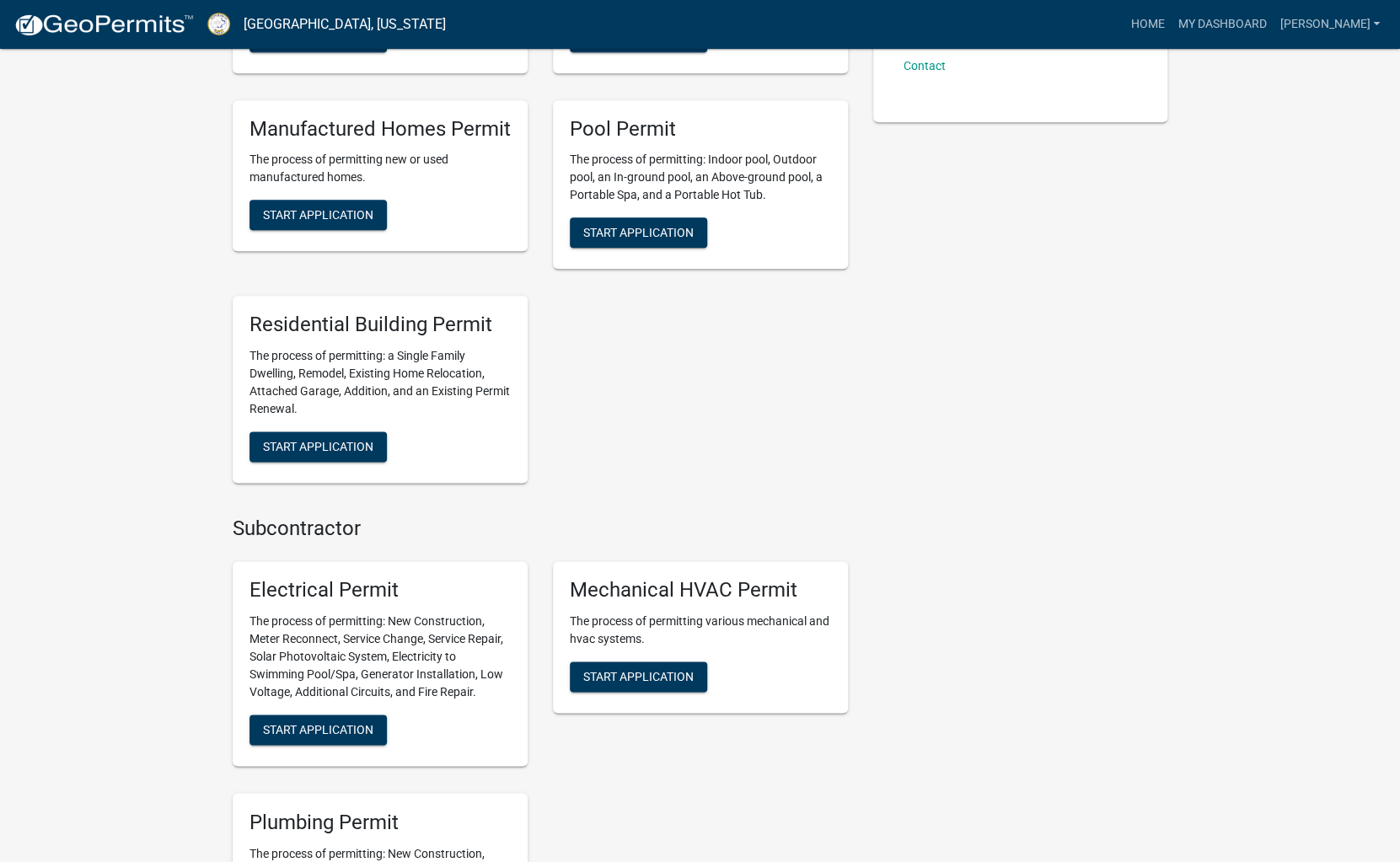
scroll to position [662, 0]
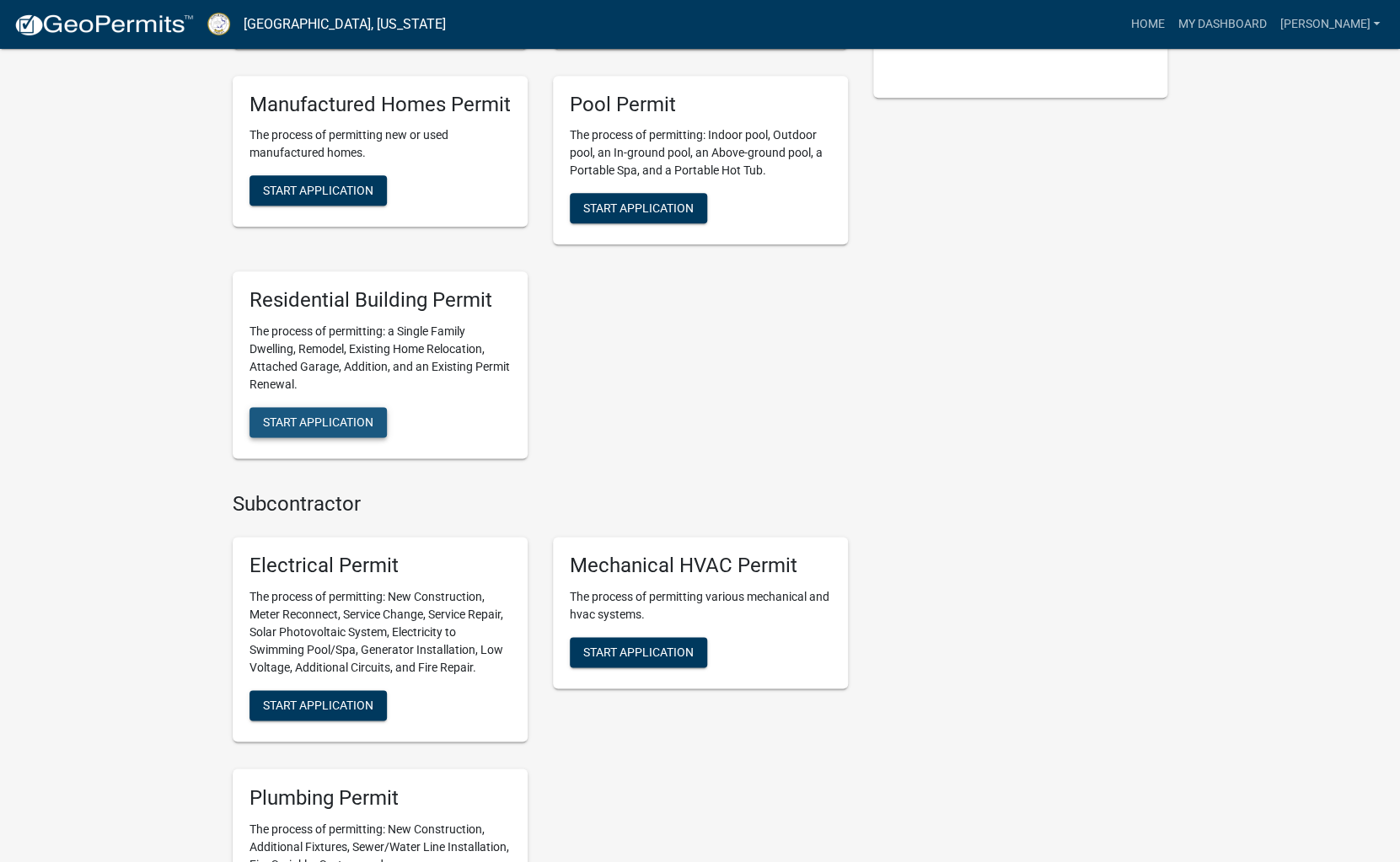
click at [304, 422] on span "Start Application" at bounding box center [317, 422] width 110 height 14
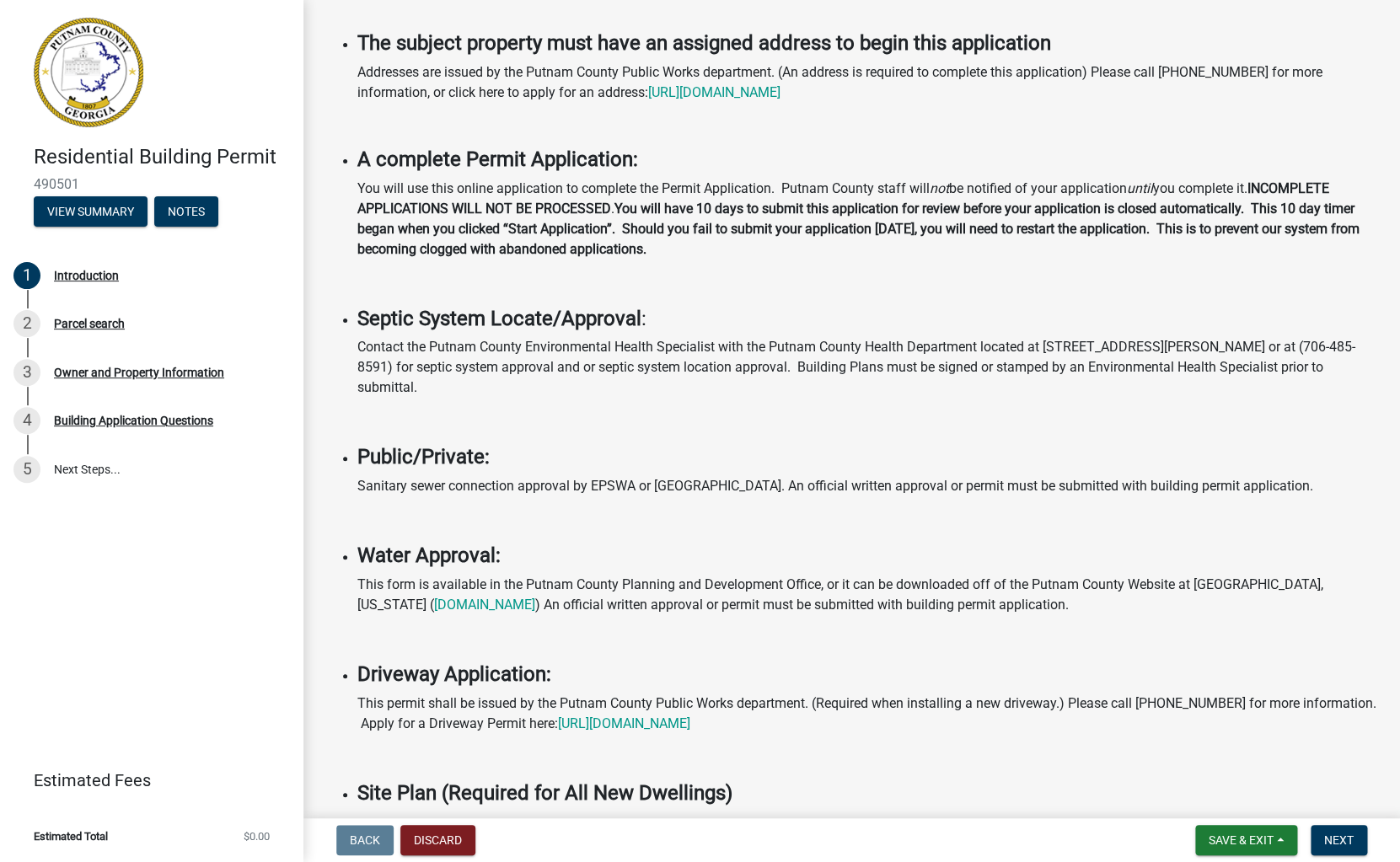
scroll to position [204, 0]
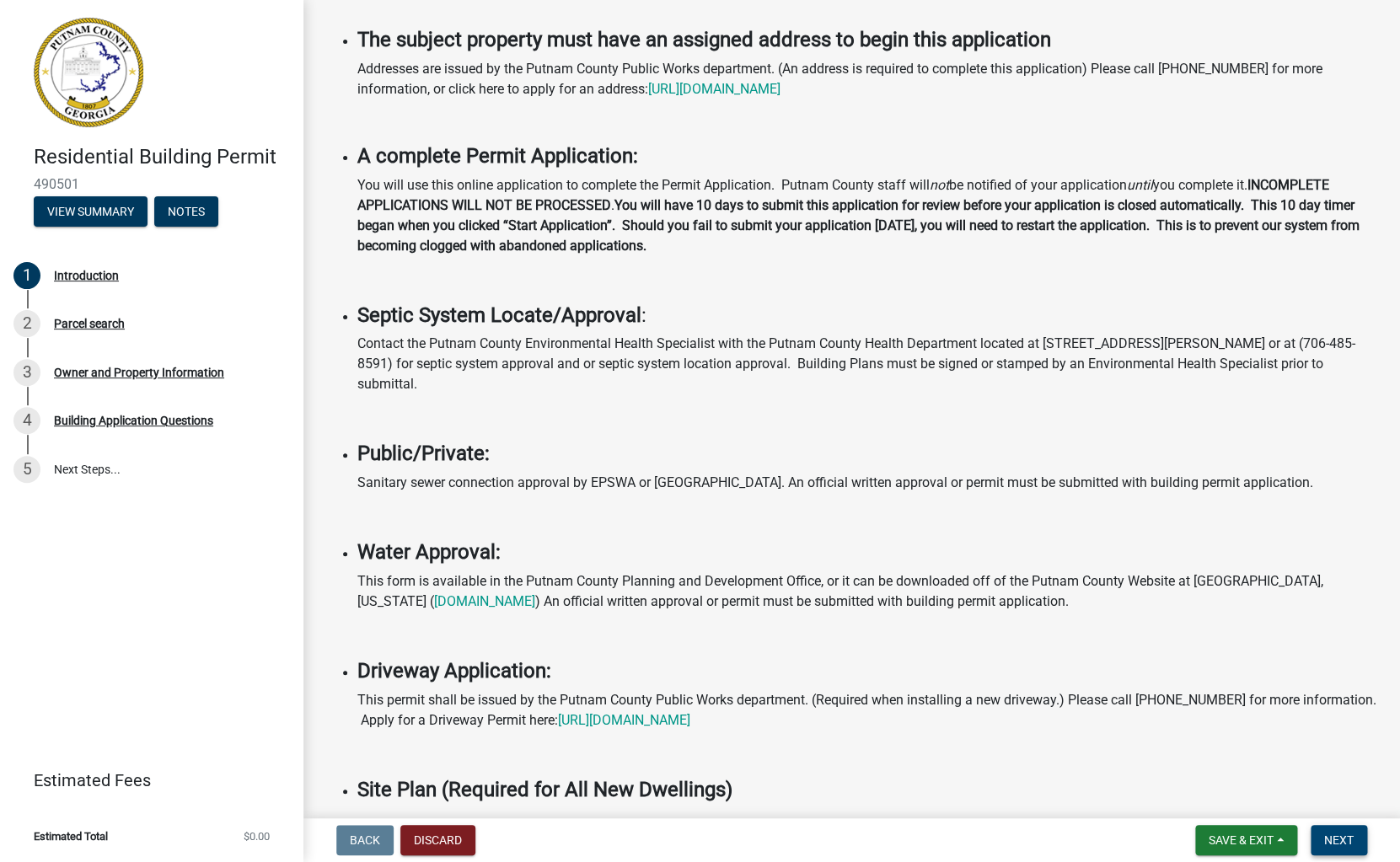
click at [1332, 840] on span "Next" at bounding box center [1339, 840] width 30 height 14
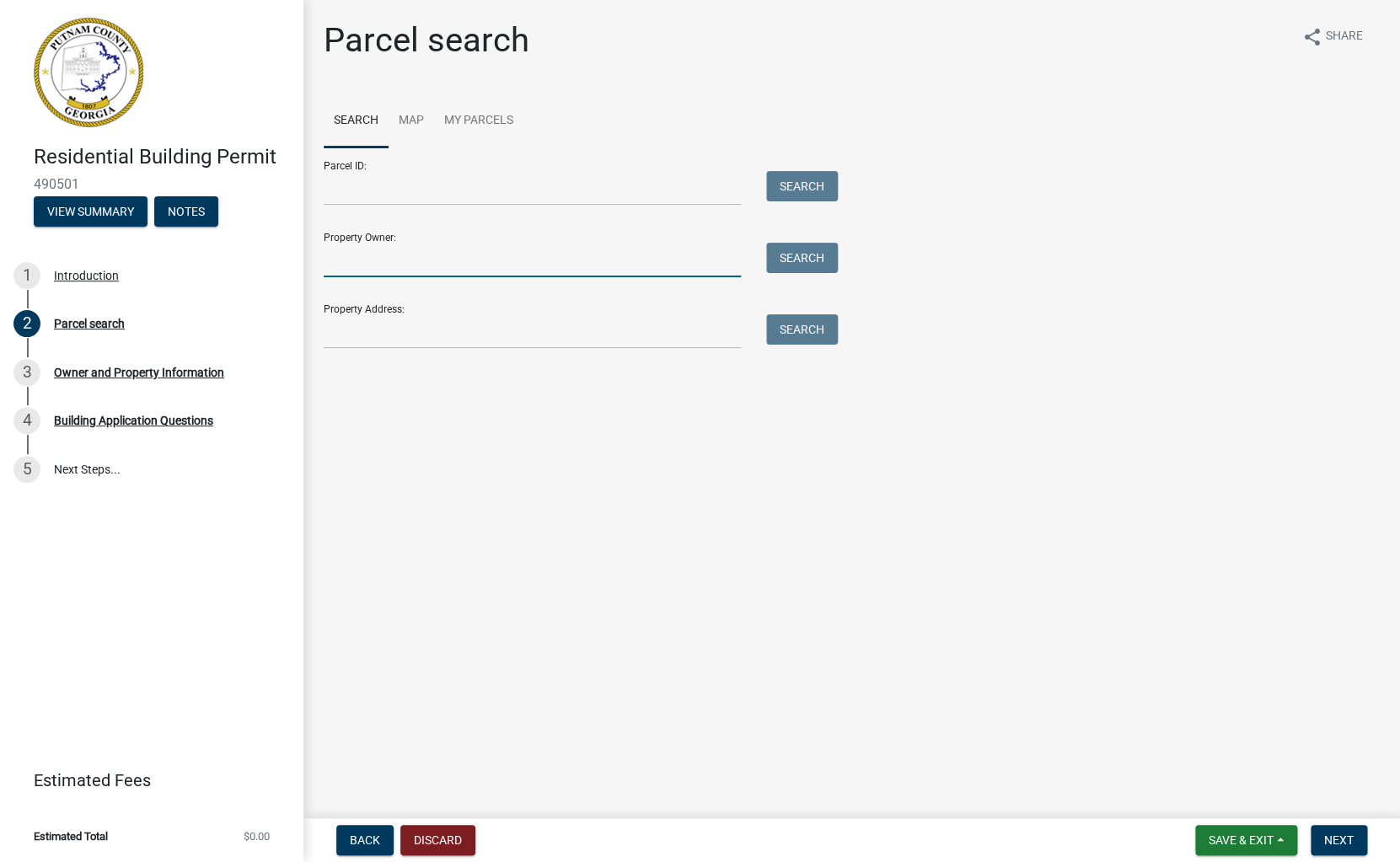
click at [435, 248] on input "Property Owner:" at bounding box center [533, 260] width 417 height 34
type input "[PERSON_NAME]"
click at [785, 271] on button "Search" at bounding box center [802, 258] width 71 height 31
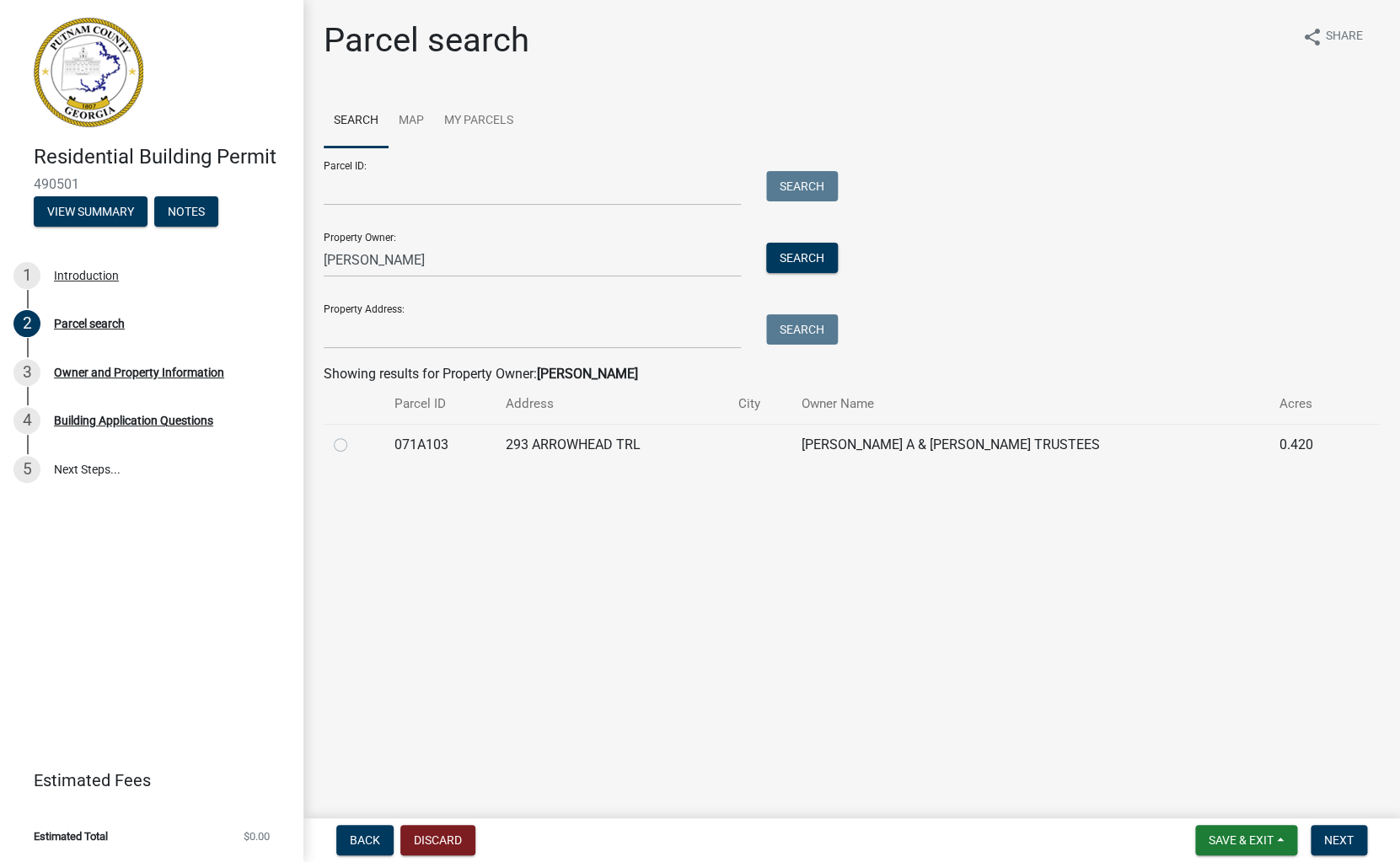
click at [354, 435] on label at bounding box center [354, 435] width 0 height 0
click at [354, 439] on input "radio" at bounding box center [360, 441] width 11 height 11
radio input "true"
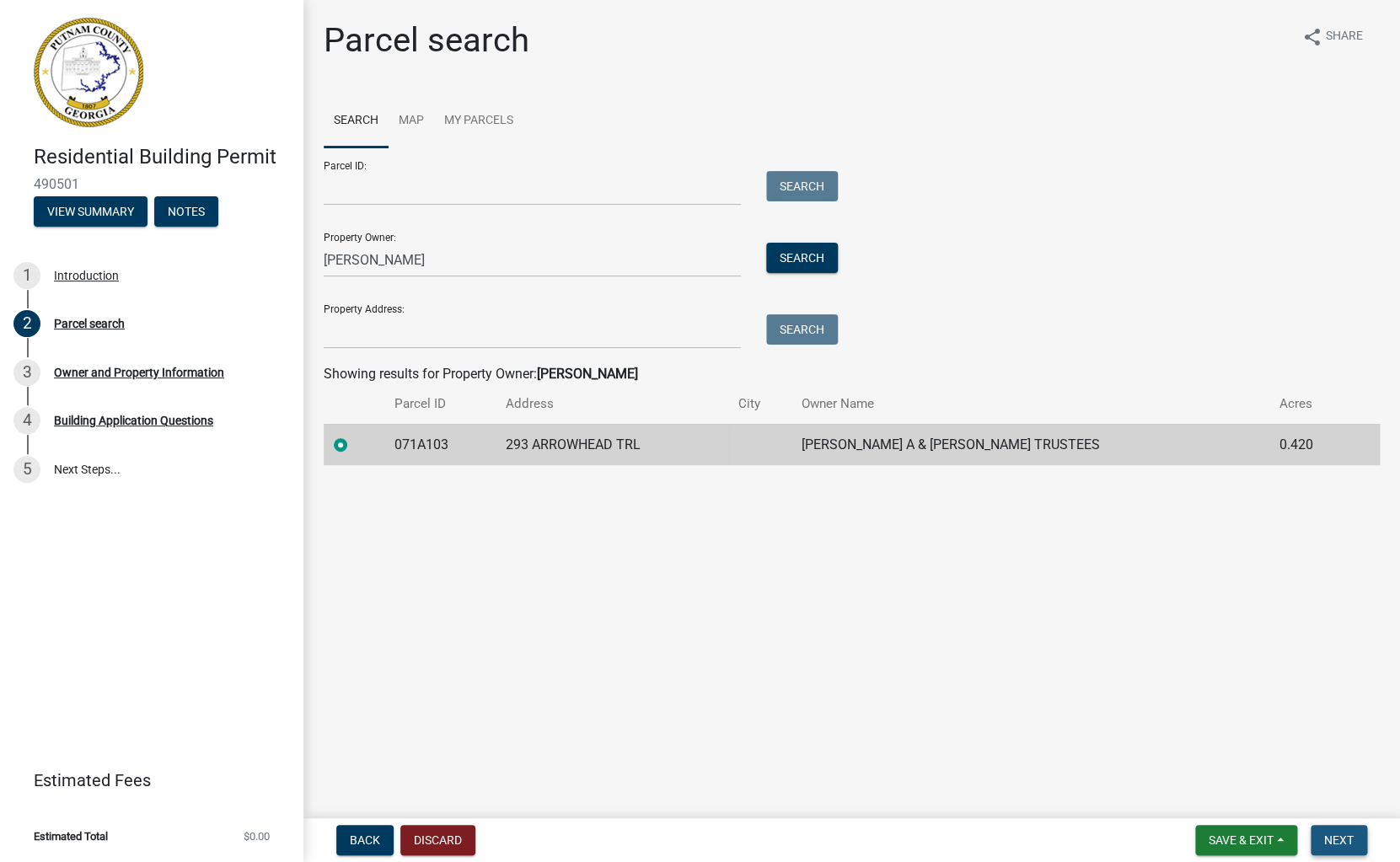
click at [1344, 842] on span "Next" at bounding box center [1339, 840] width 30 height 14
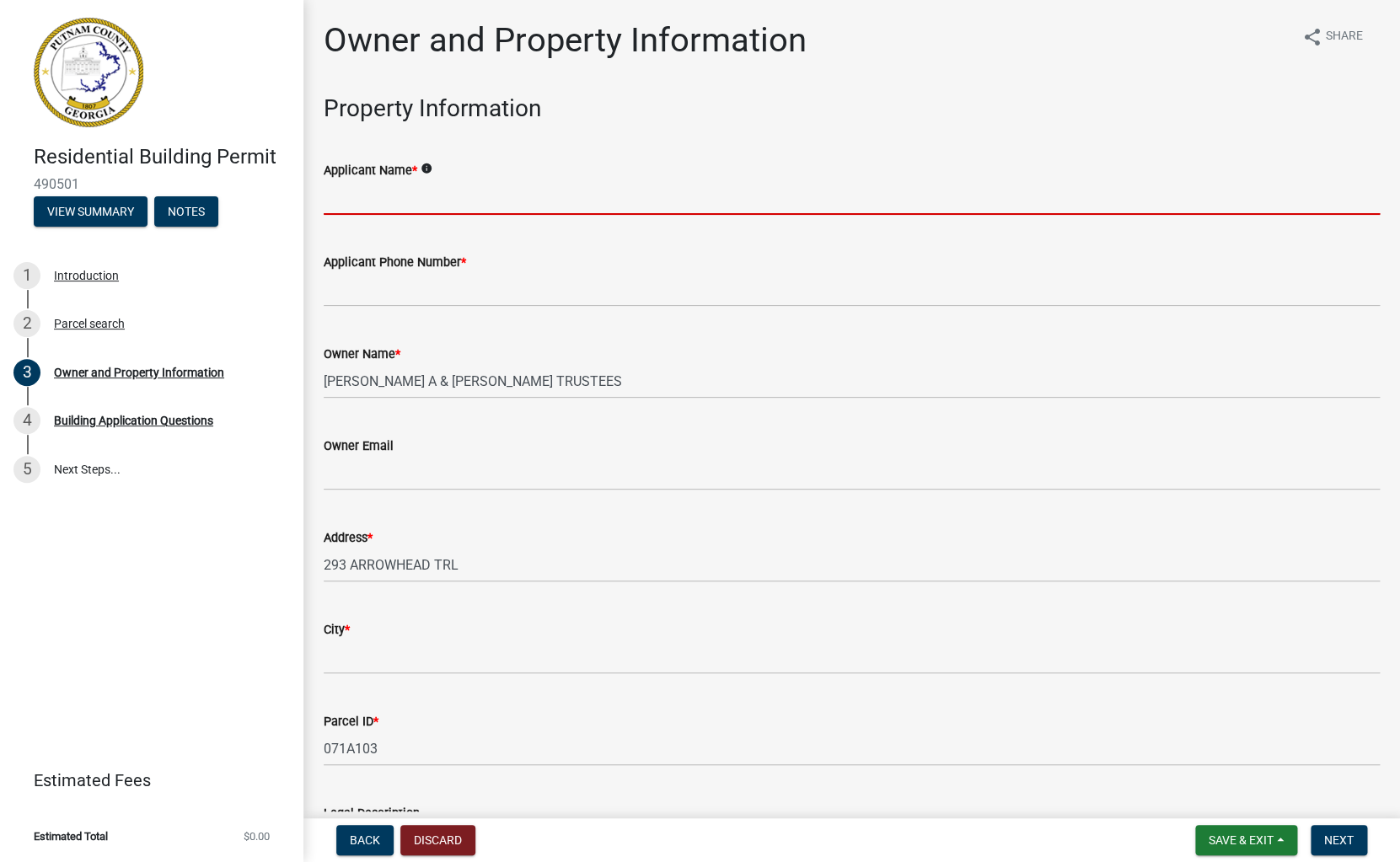
click at [349, 205] on input "Applicant Name *" at bounding box center [852, 197] width 1056 height 34
type input "f"
type input "[PERSON_NAME]"
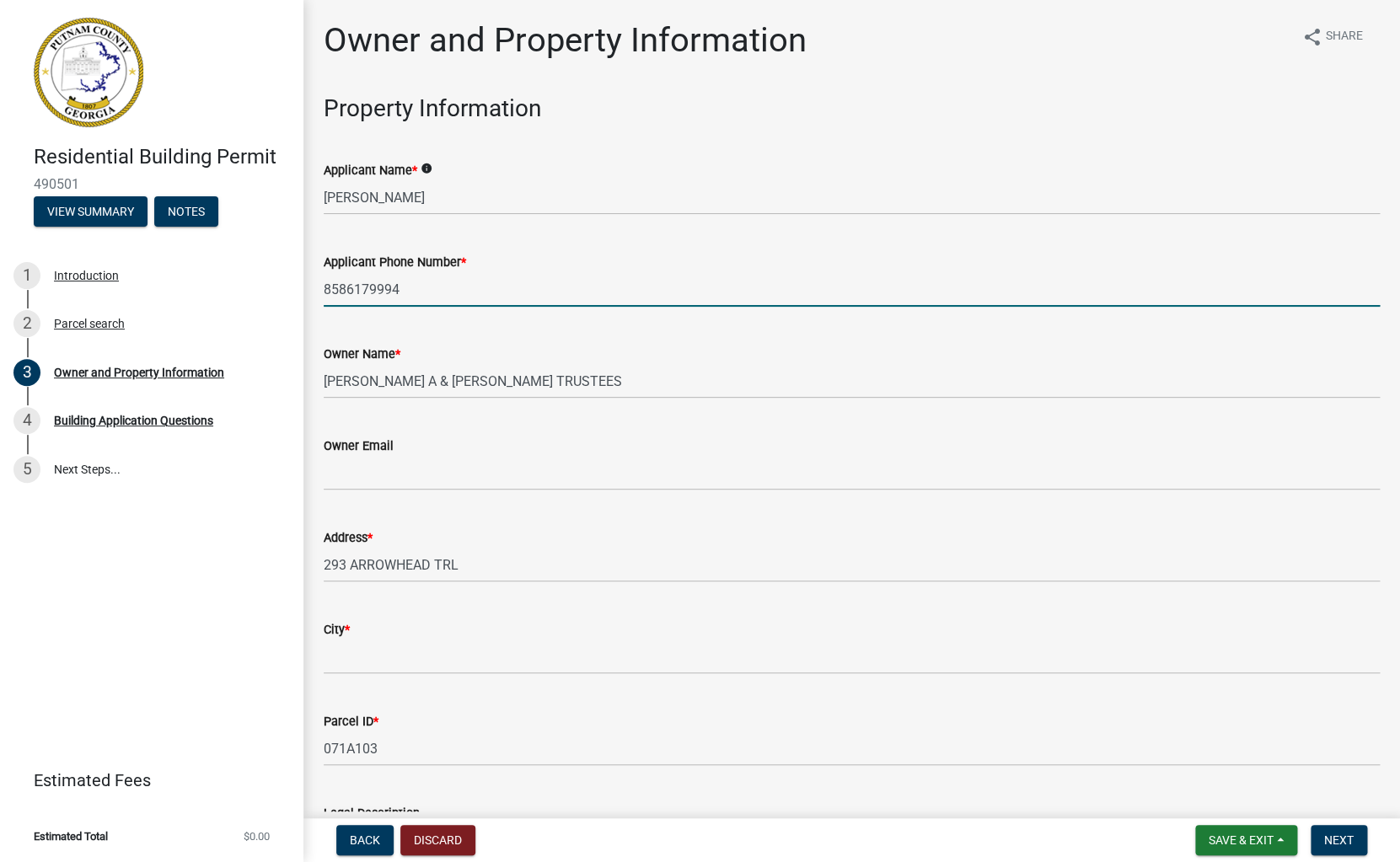
type input "8586179994"
click at [356, 474] on input "Owner Email" at bounding box center [852, 472] width 1056 height 34
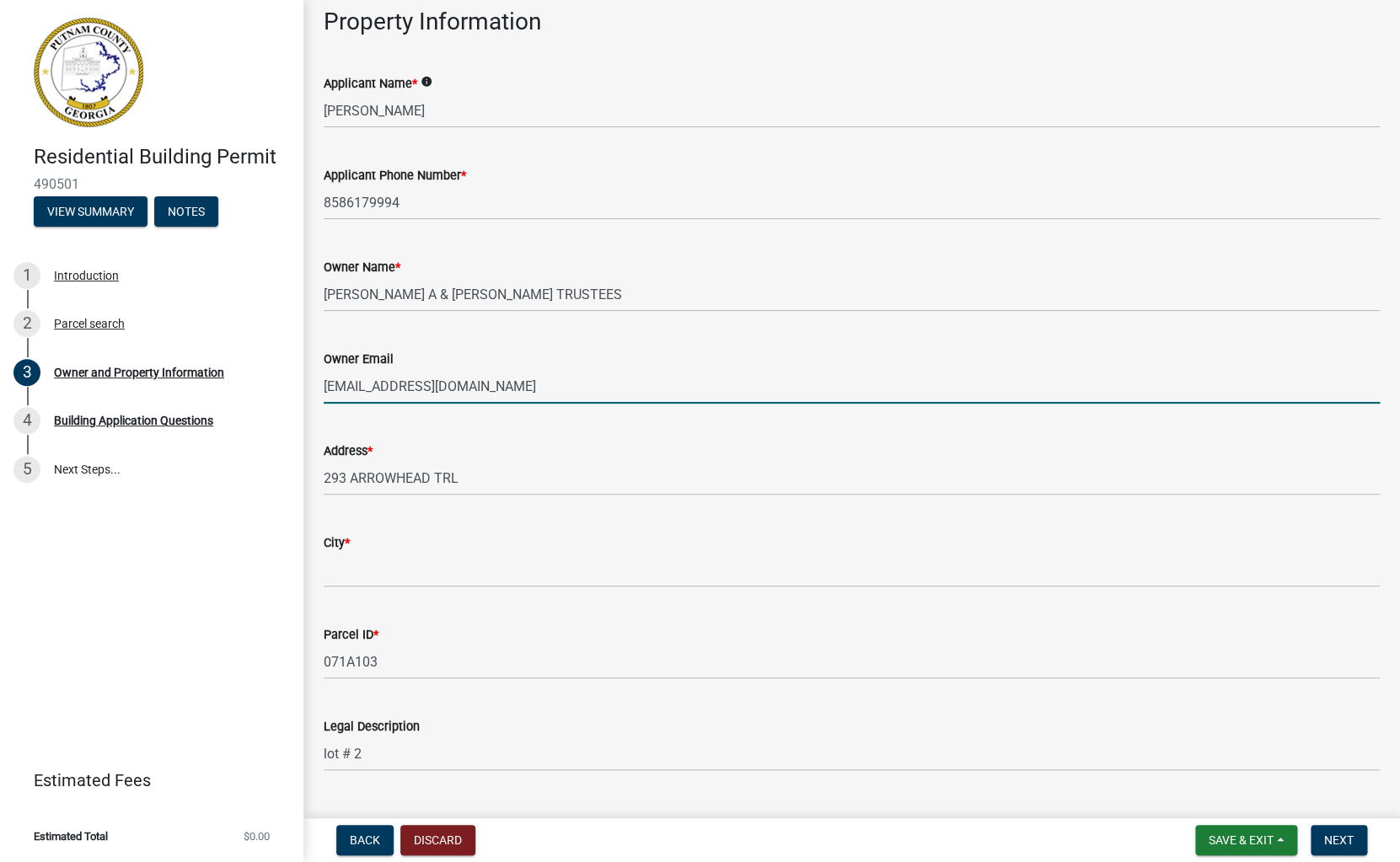
scroll to position [186, 0]
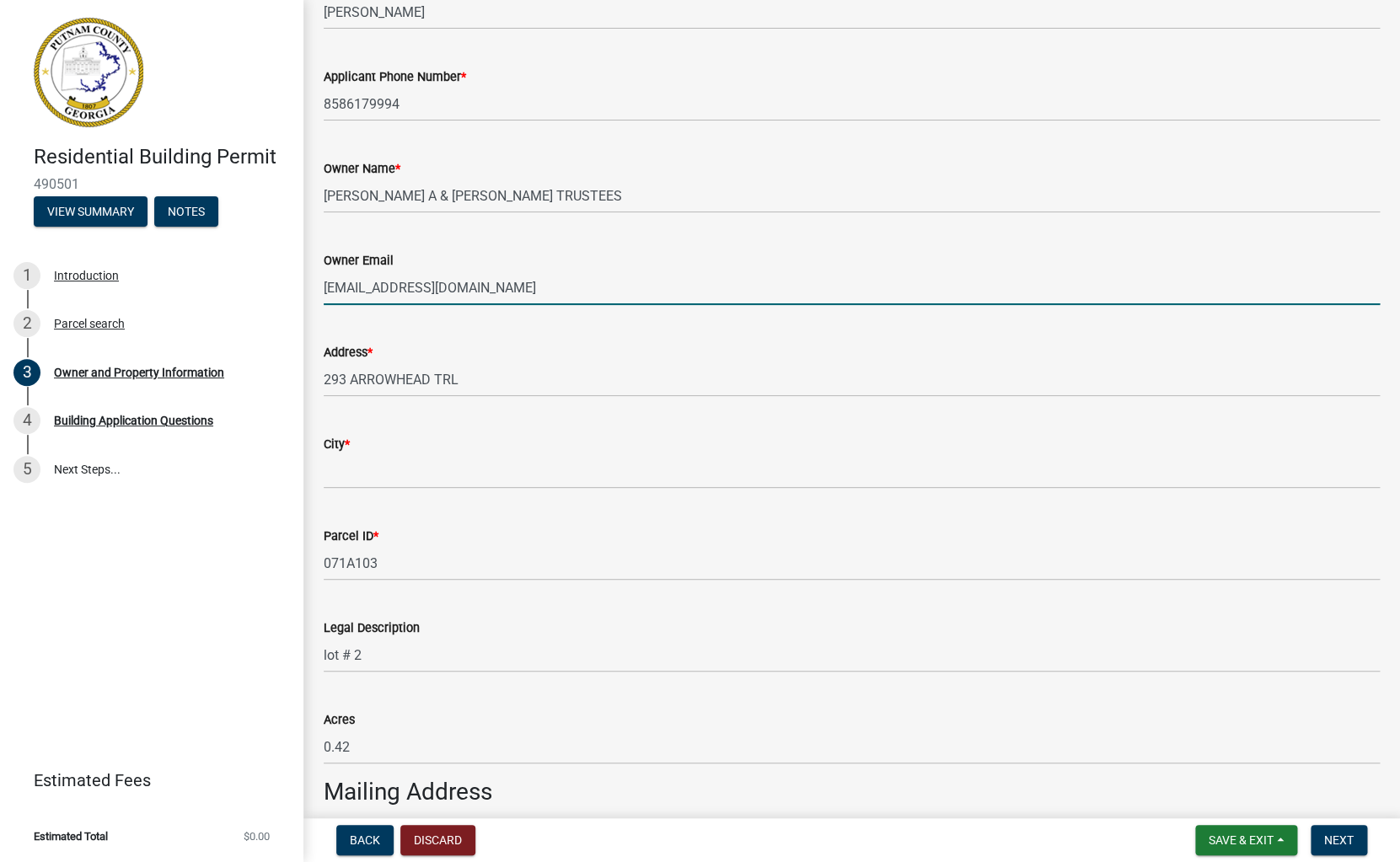
type input "[EMAIL_ADDRESS][DOMAIN_NAME]"
click at [344, 474] on input "City *" at bounding box center [852, 471] width 1056 height 34
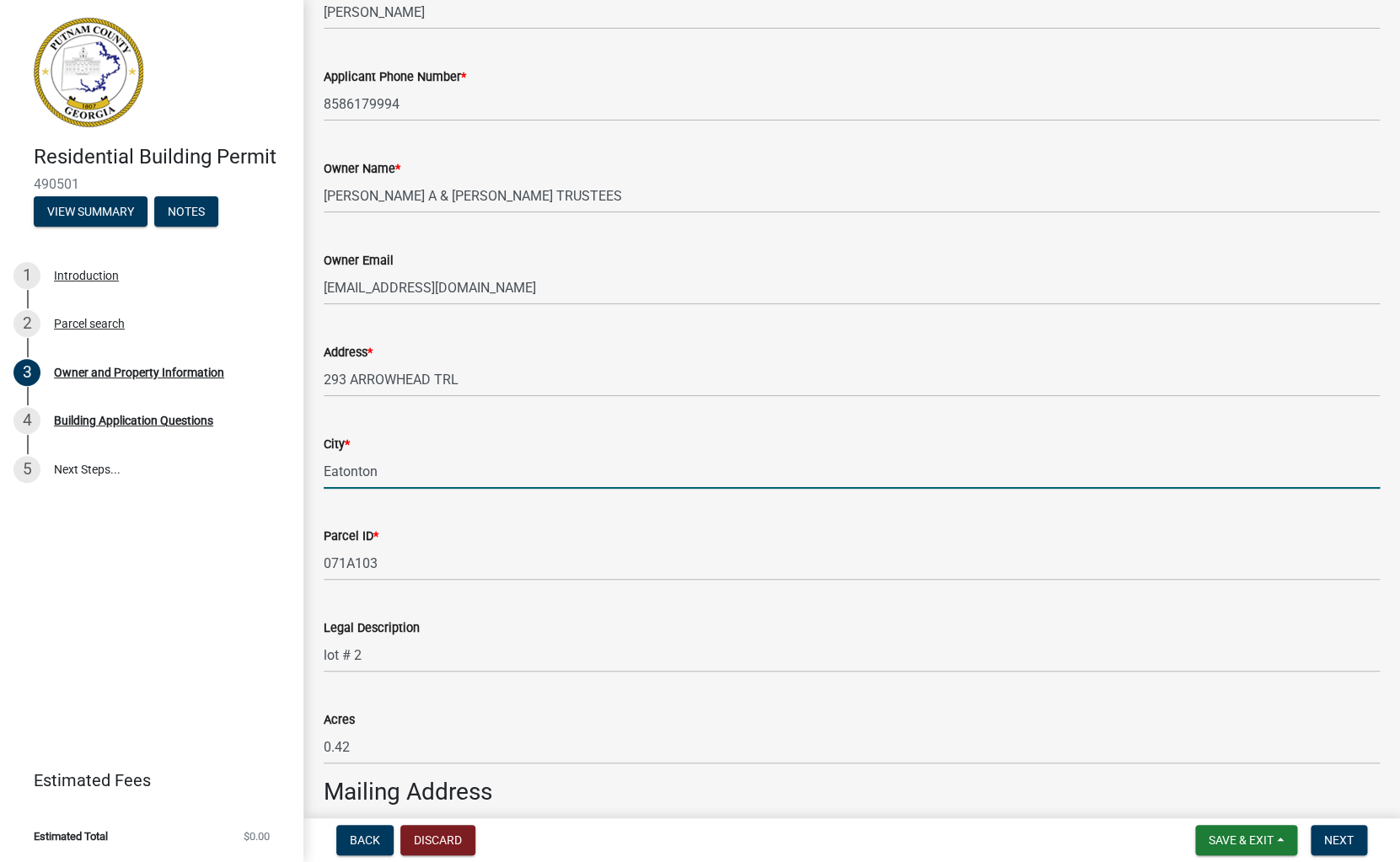
type input "Eatonton"
click at [438, 443] on div "City *" at bounding box center [852, 444] width 1056 height 20
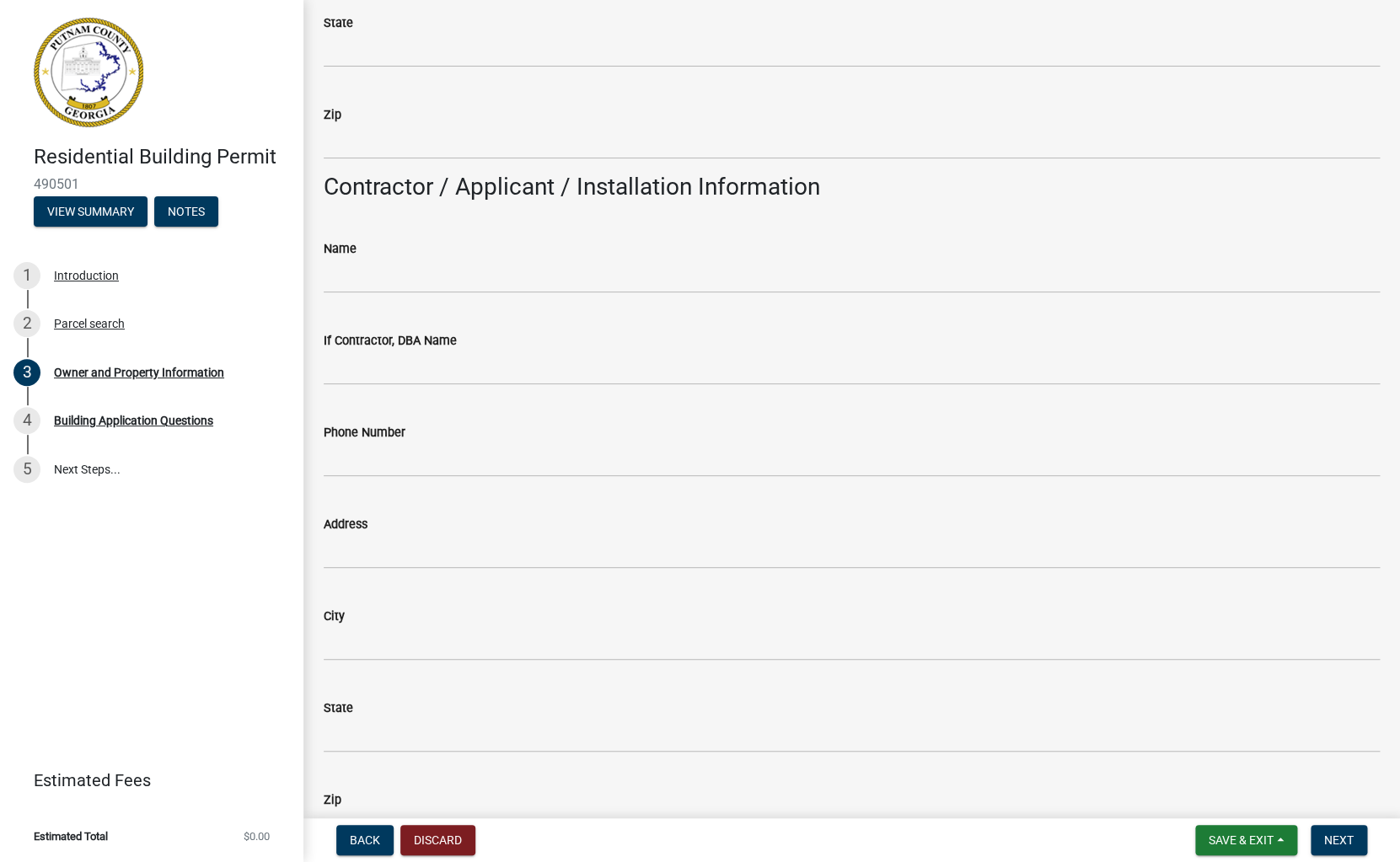
scroll to position [1201, 0]
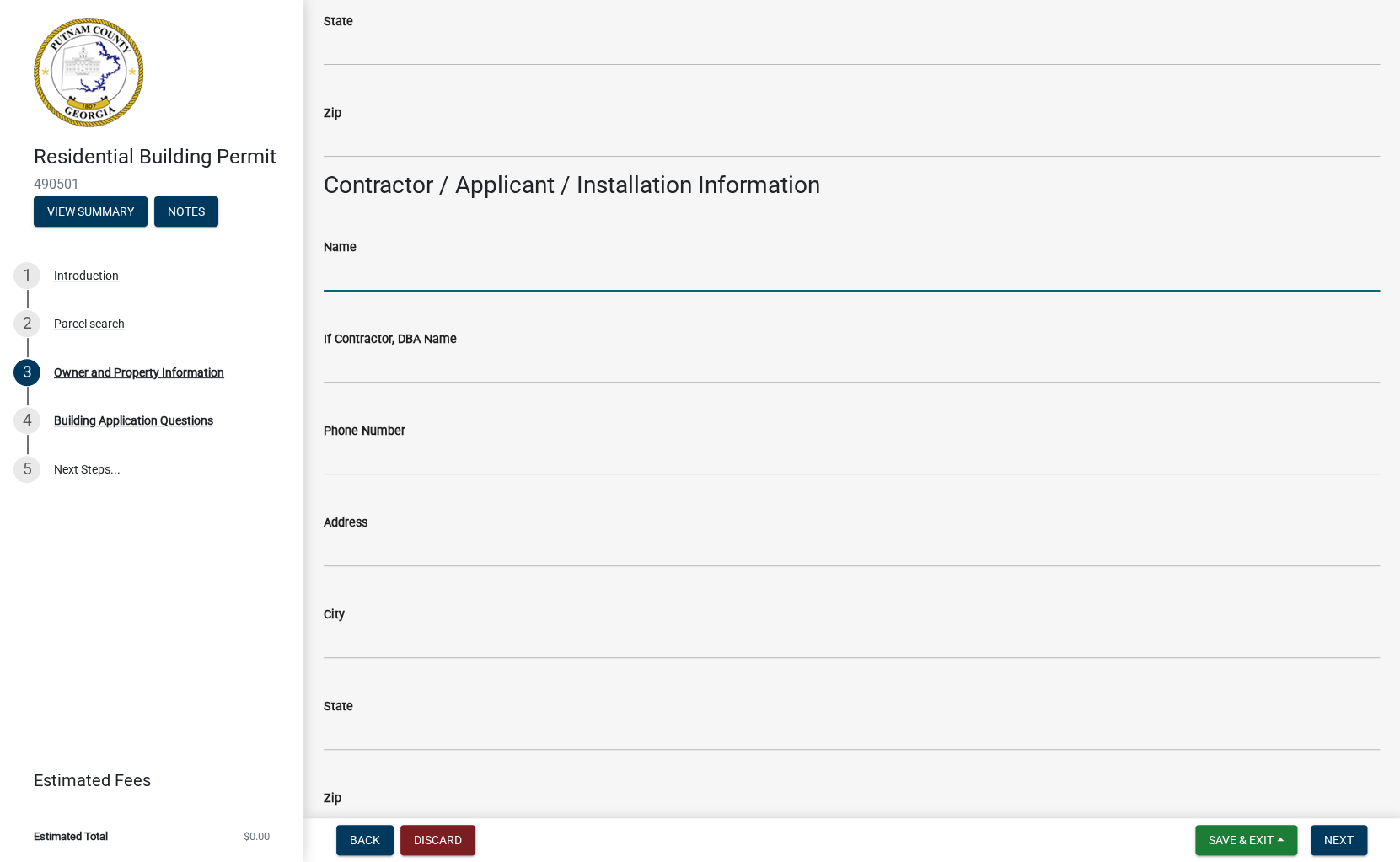
click at [347, 286] on input "Name" at bounding box center [852, 274] width 1056 height 34
drag, startPoint x: 385, startPoint y: 277, endPoint x: 253, endPoint y: 274, distance: 132.0
click at [324, 274] on input "[PERSON_NAME]" at bounding box center [852, 274] width 1056 height 34
type input "JRE Custom Homes"
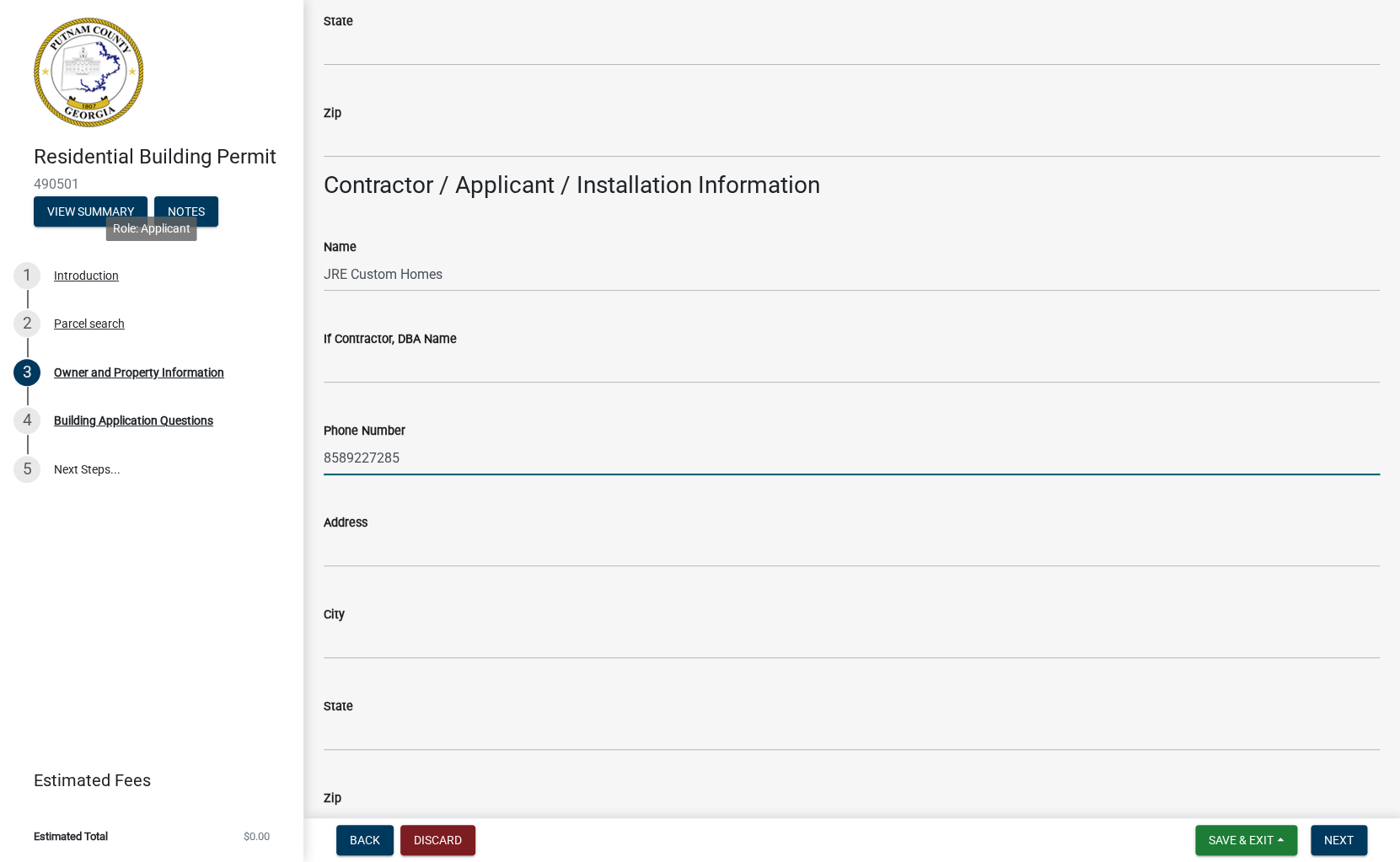
type input "8589227285"
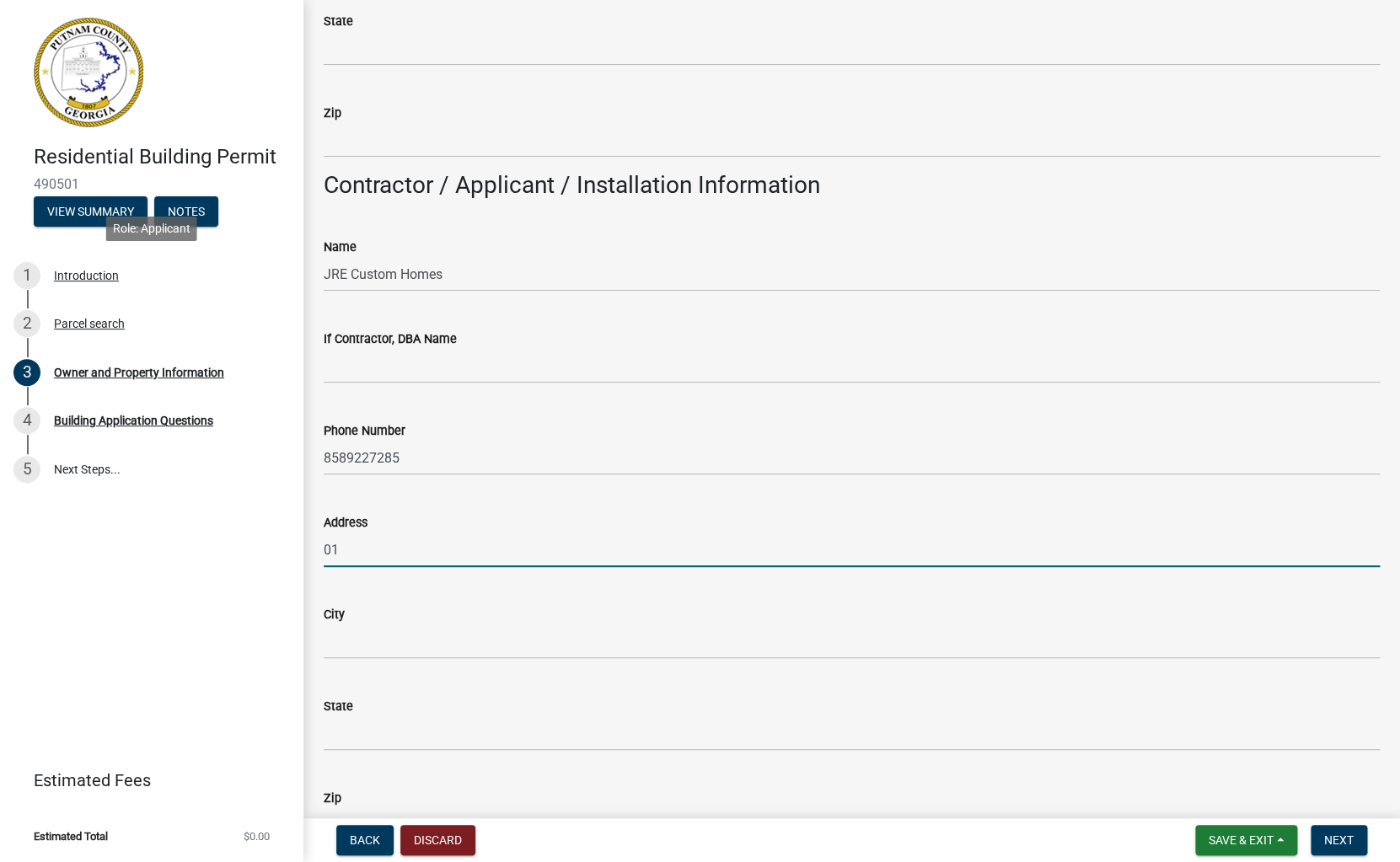
type input "0"
type input "[STREET_ADDRESS]"
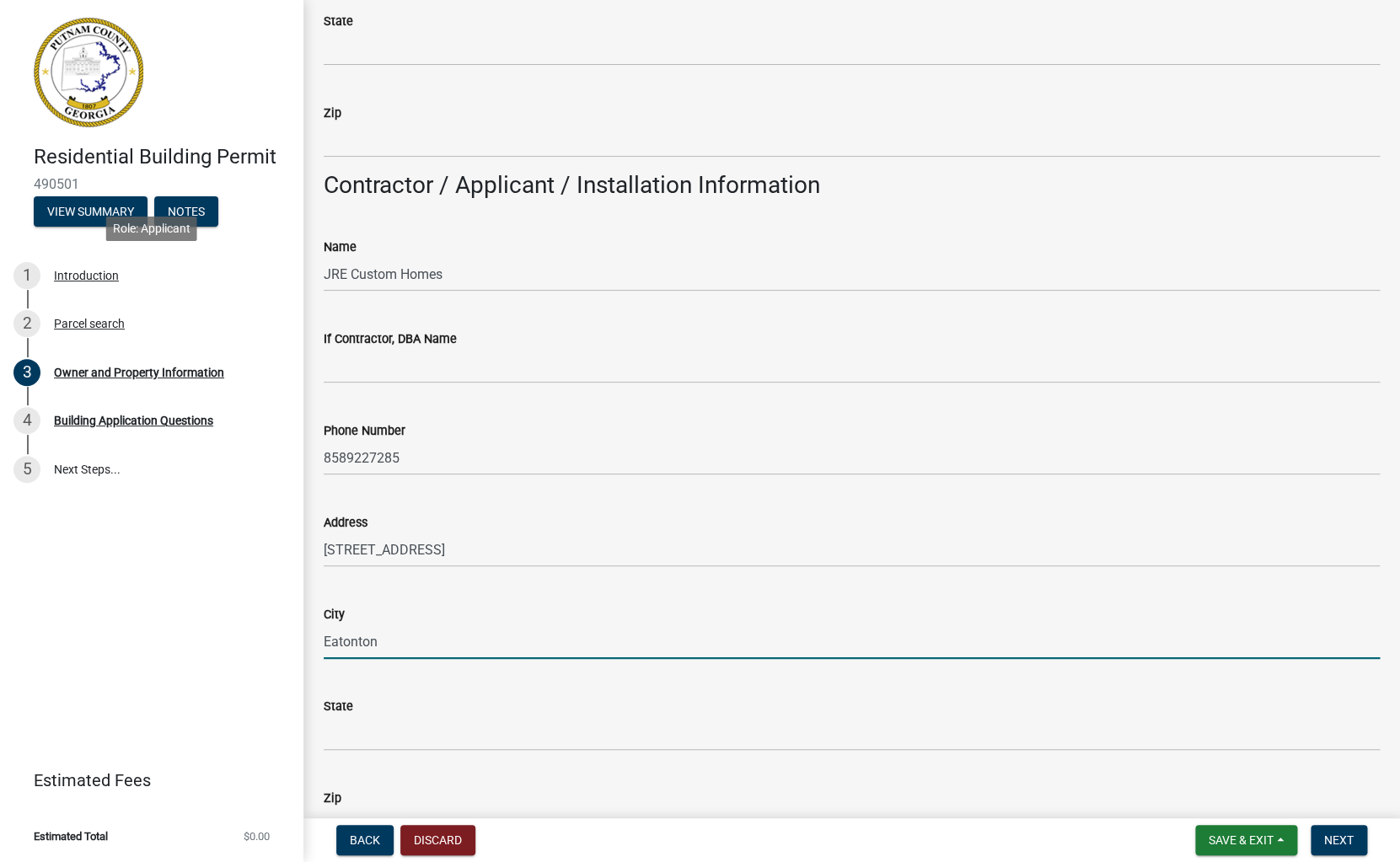
type input "Eatonton"
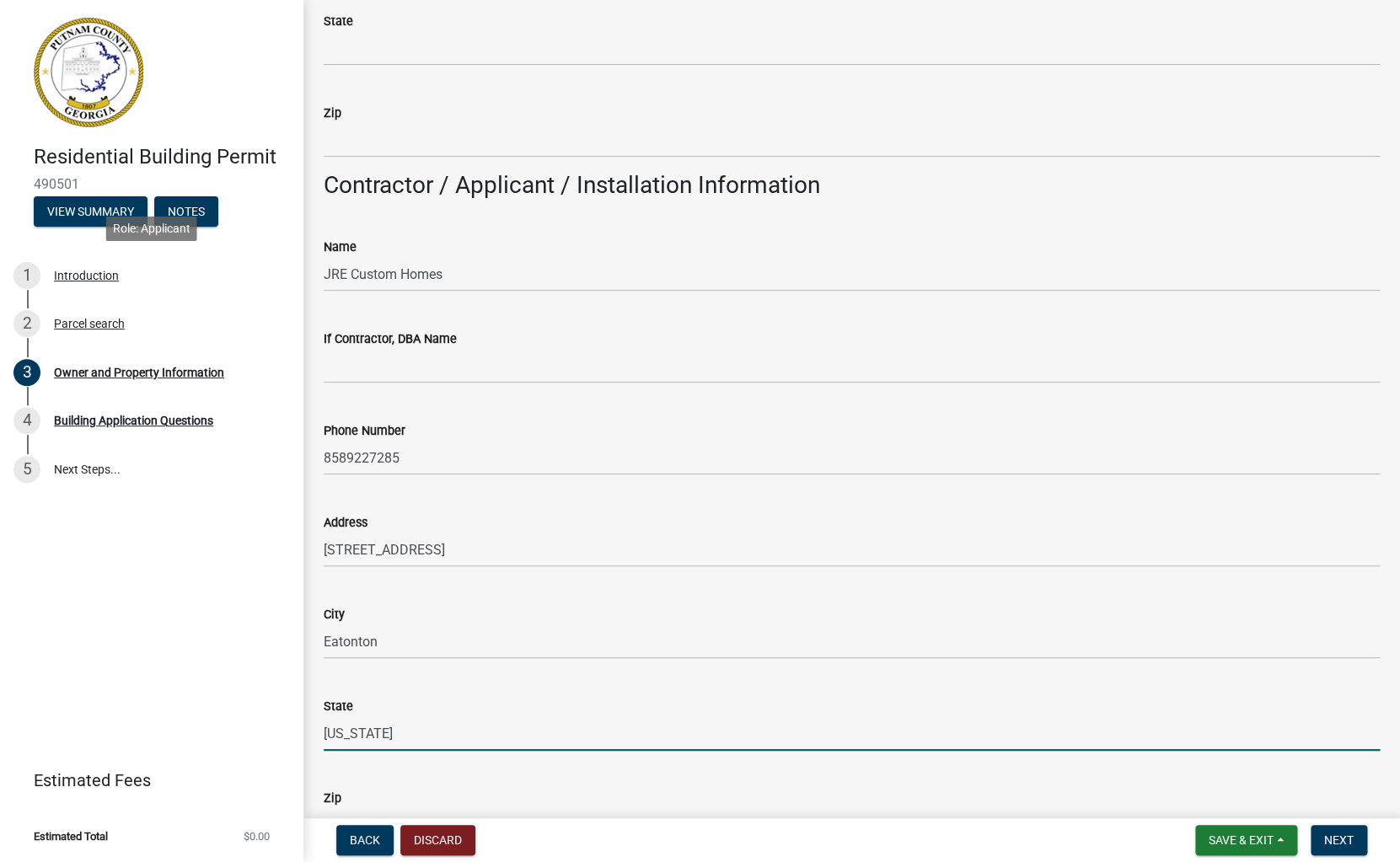
type input "[US_STATE]"
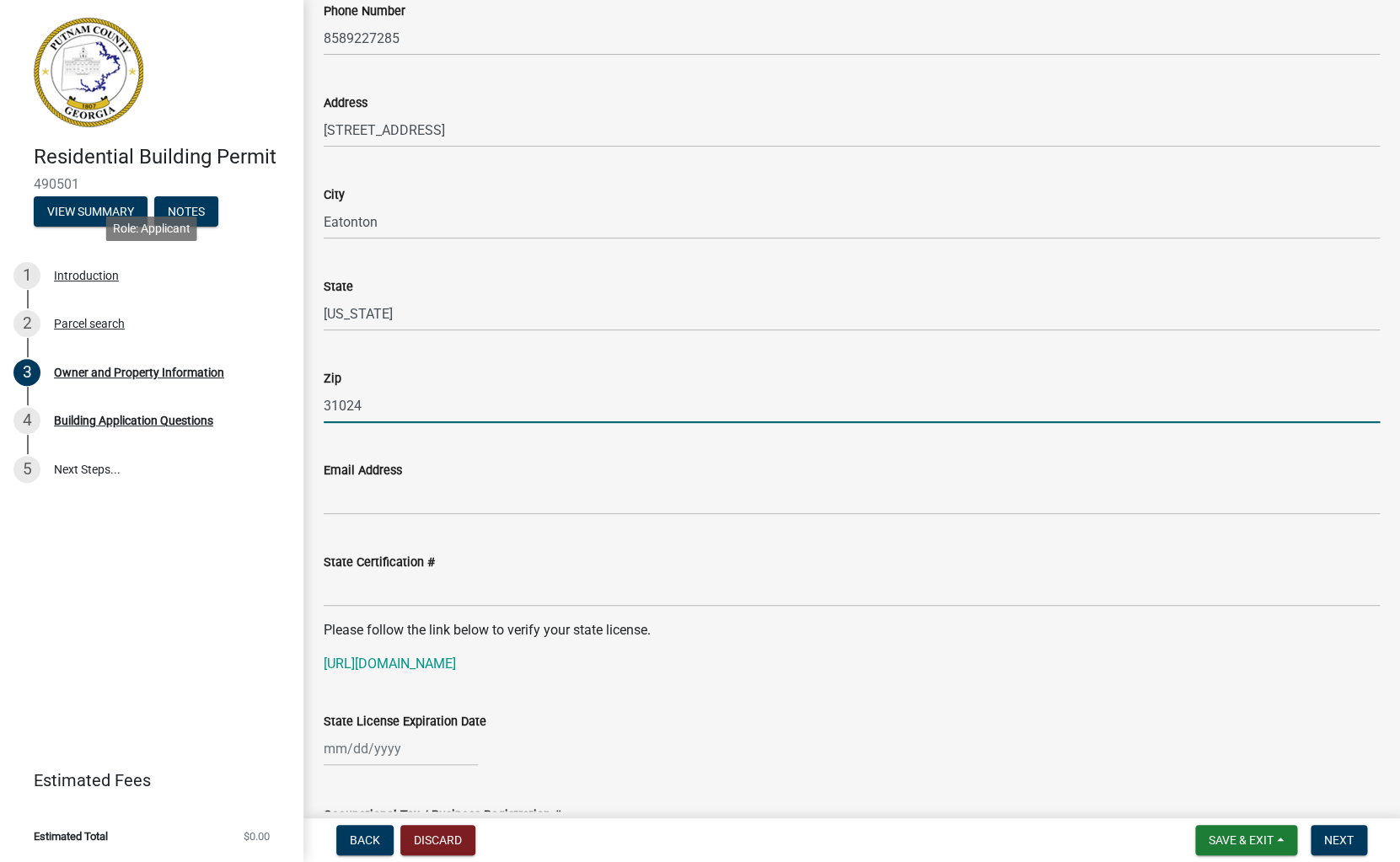
type input "31024"
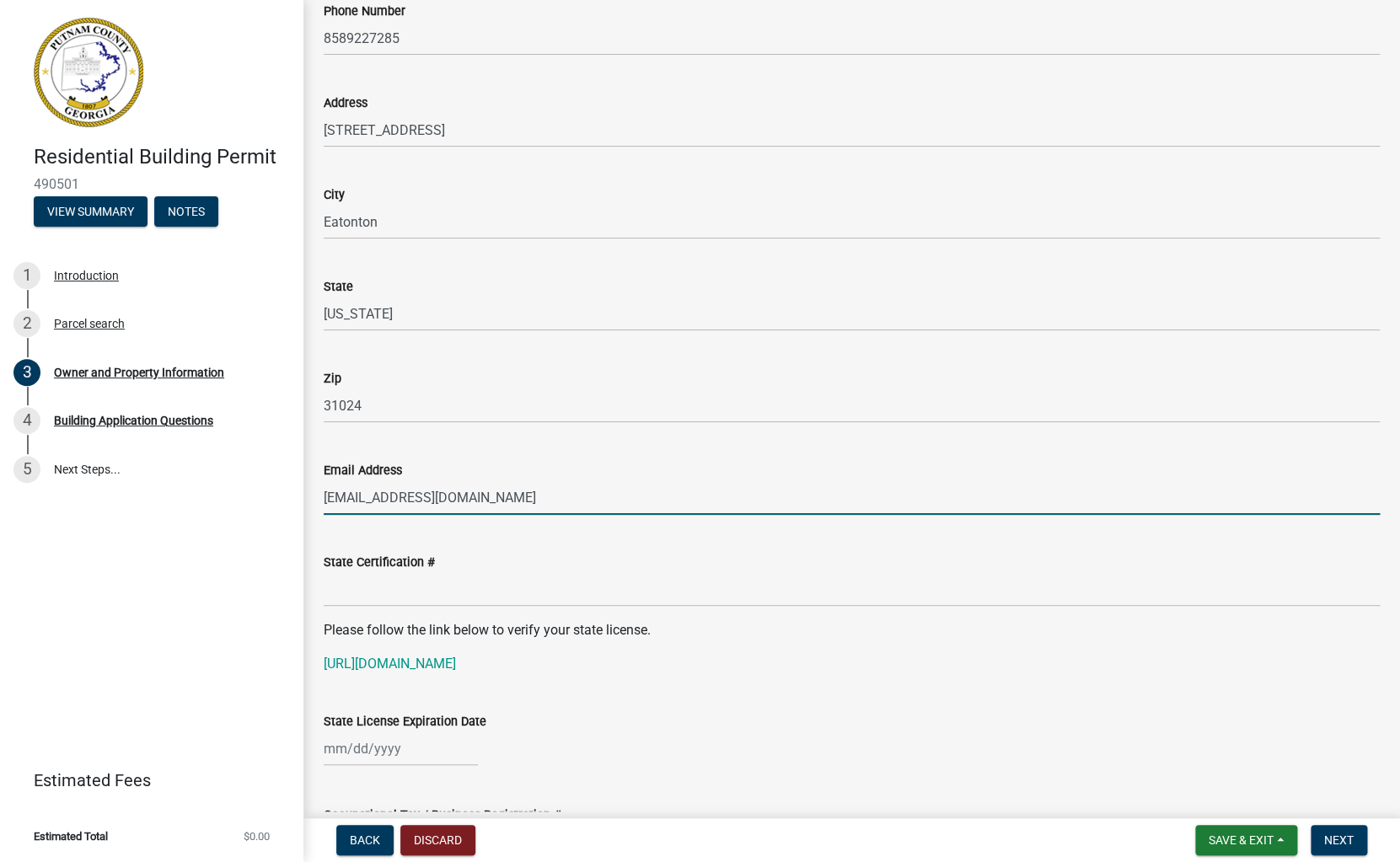
type input "[EMAIL_ADDRESS][DOMAIN_NAME]"
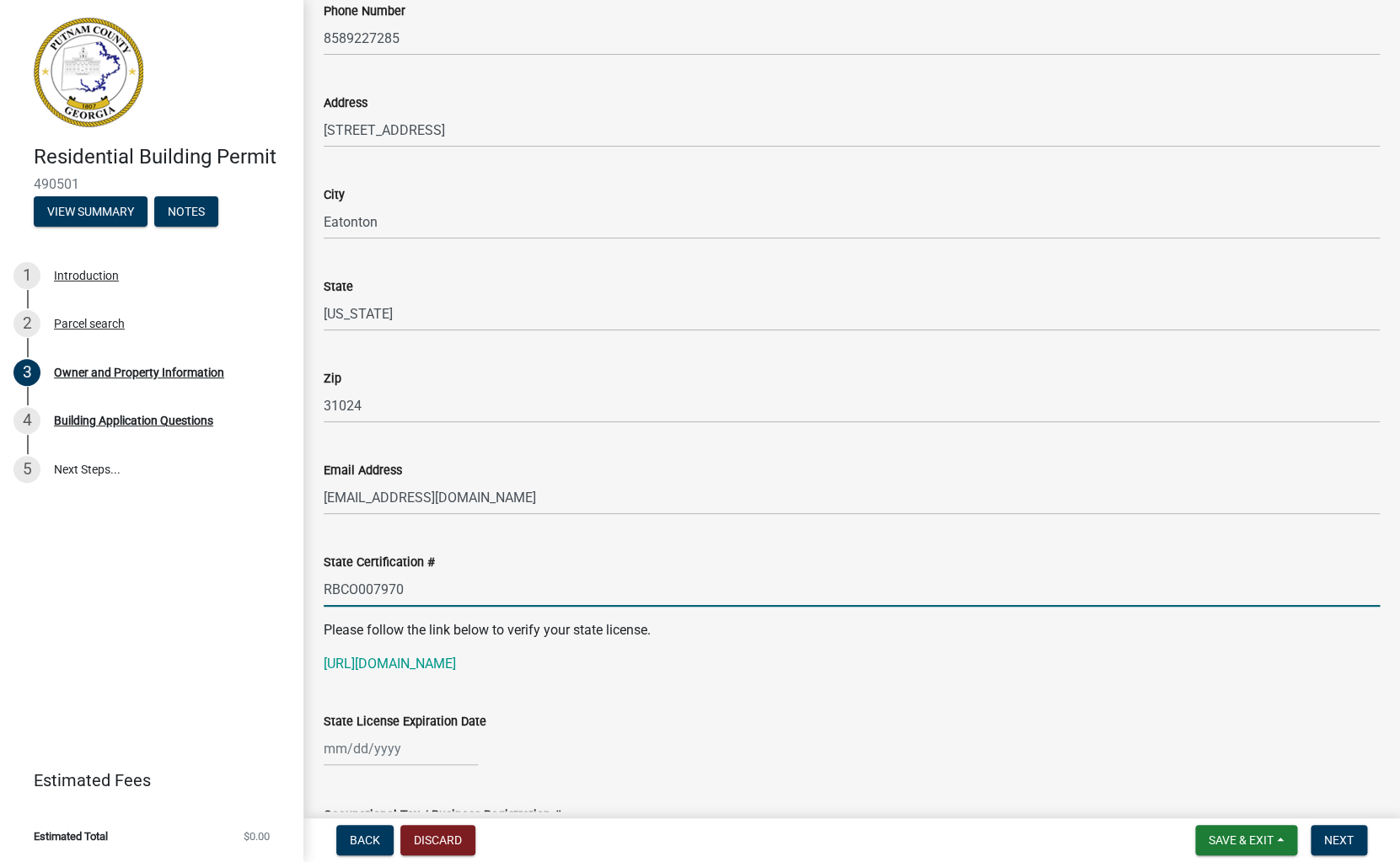
type input "RBCO007970"
click at [342, 751] on input "State License Expiration Date" at bounding box center [401, 748] width 154 height 34
select select "10"
select select "2025"
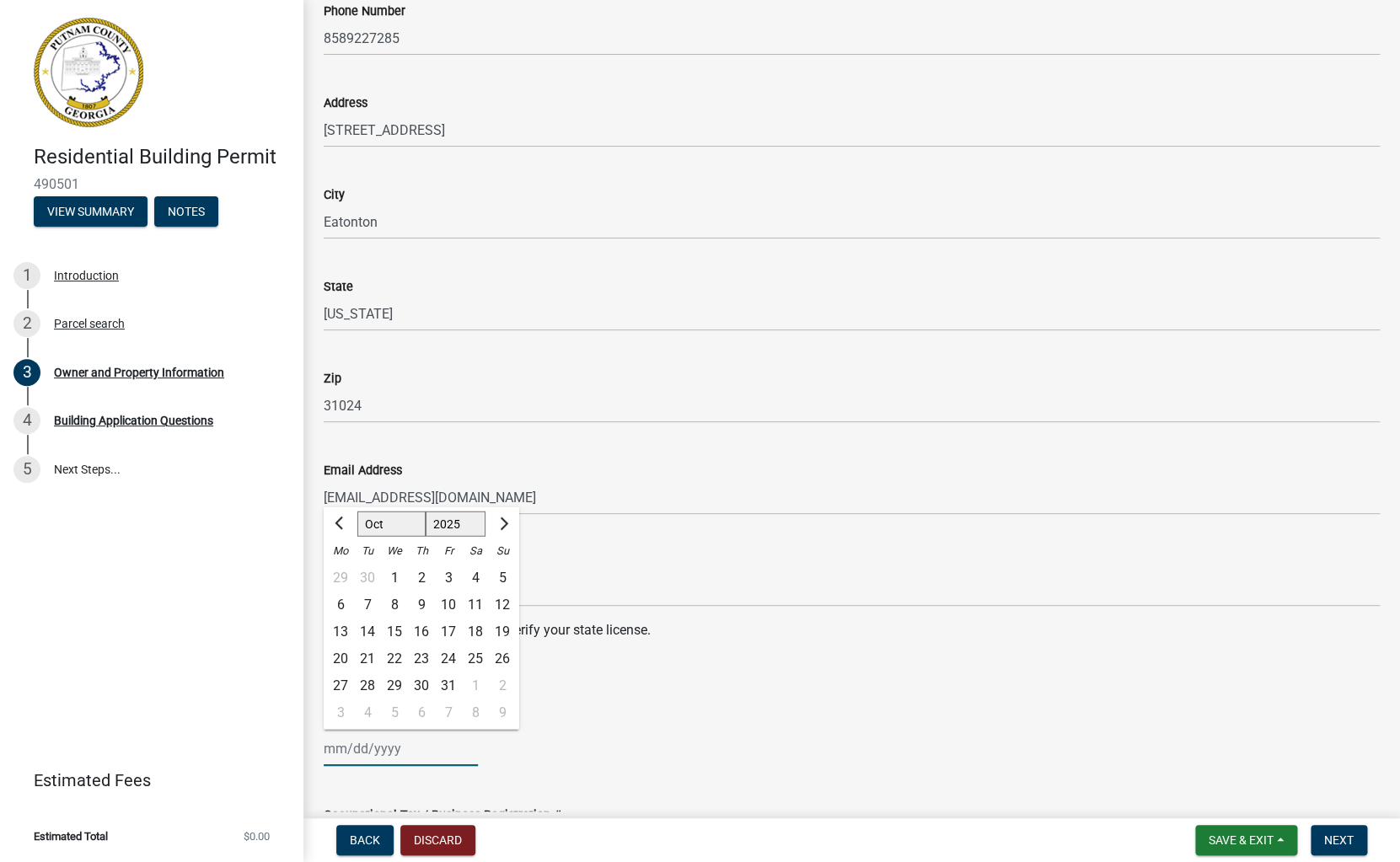
click at [341, 756] on input "State License Expiration Date" at bounding box center [401, 748] width 154 height 34
type input "[DATE]"
click at [683, 778] on wm-data-entity-input "State License Expiration Date [DATE] Jan Feb Mar Apr May Jun [DATE] Aug Sep Oct…" at bounding box center [852, 734] width 1056 height 94
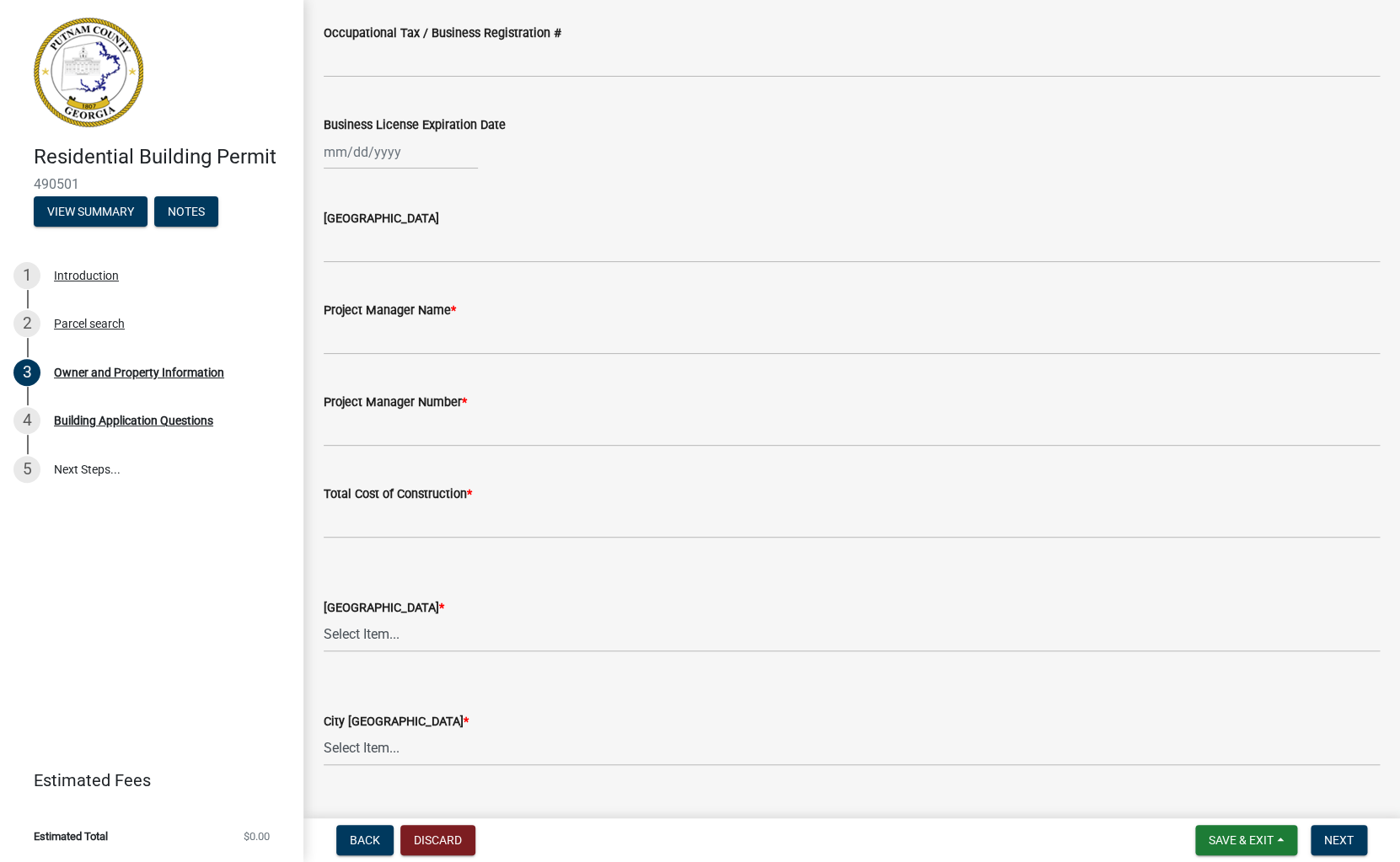
scroll to position [2413, 0]
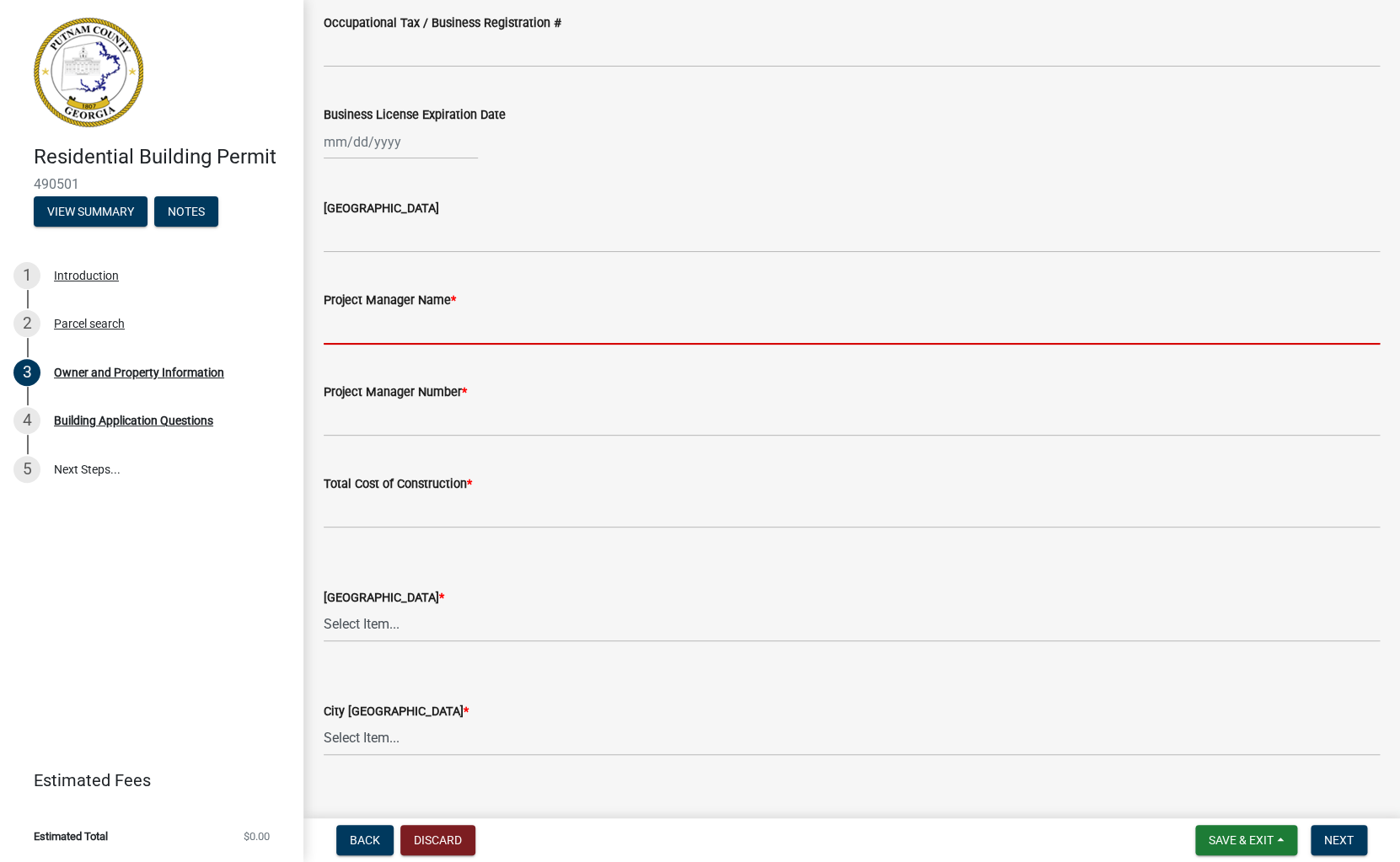
click at [336, 319] on input "Project Manager Name *" at bounding box center [852, 327] width 1056 height 34
type input "[PERSON_NAME]"
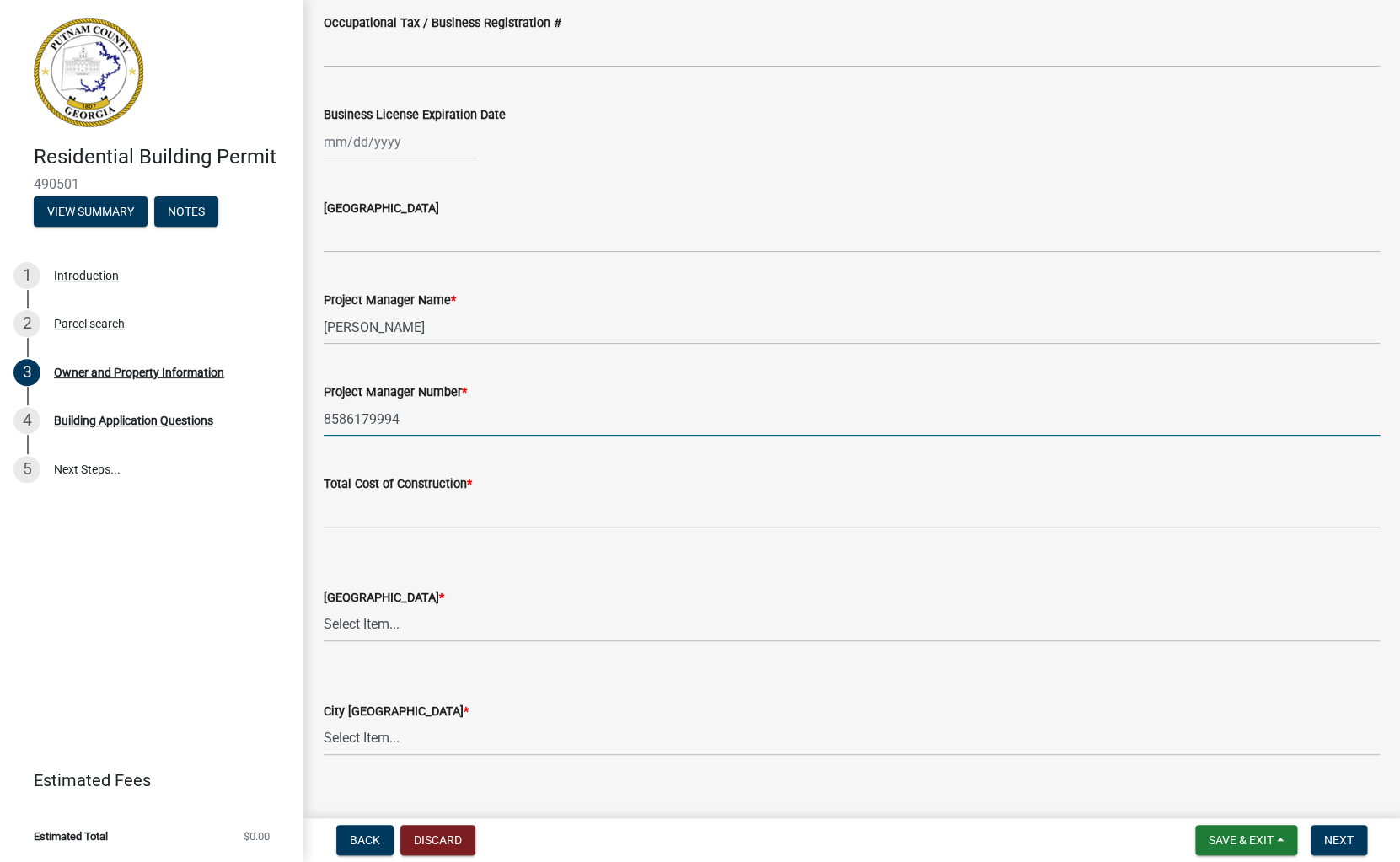
type input "8586179994"
click at [357, 518] on input "text" at bounding box center [852, 510] width 1056 height 34
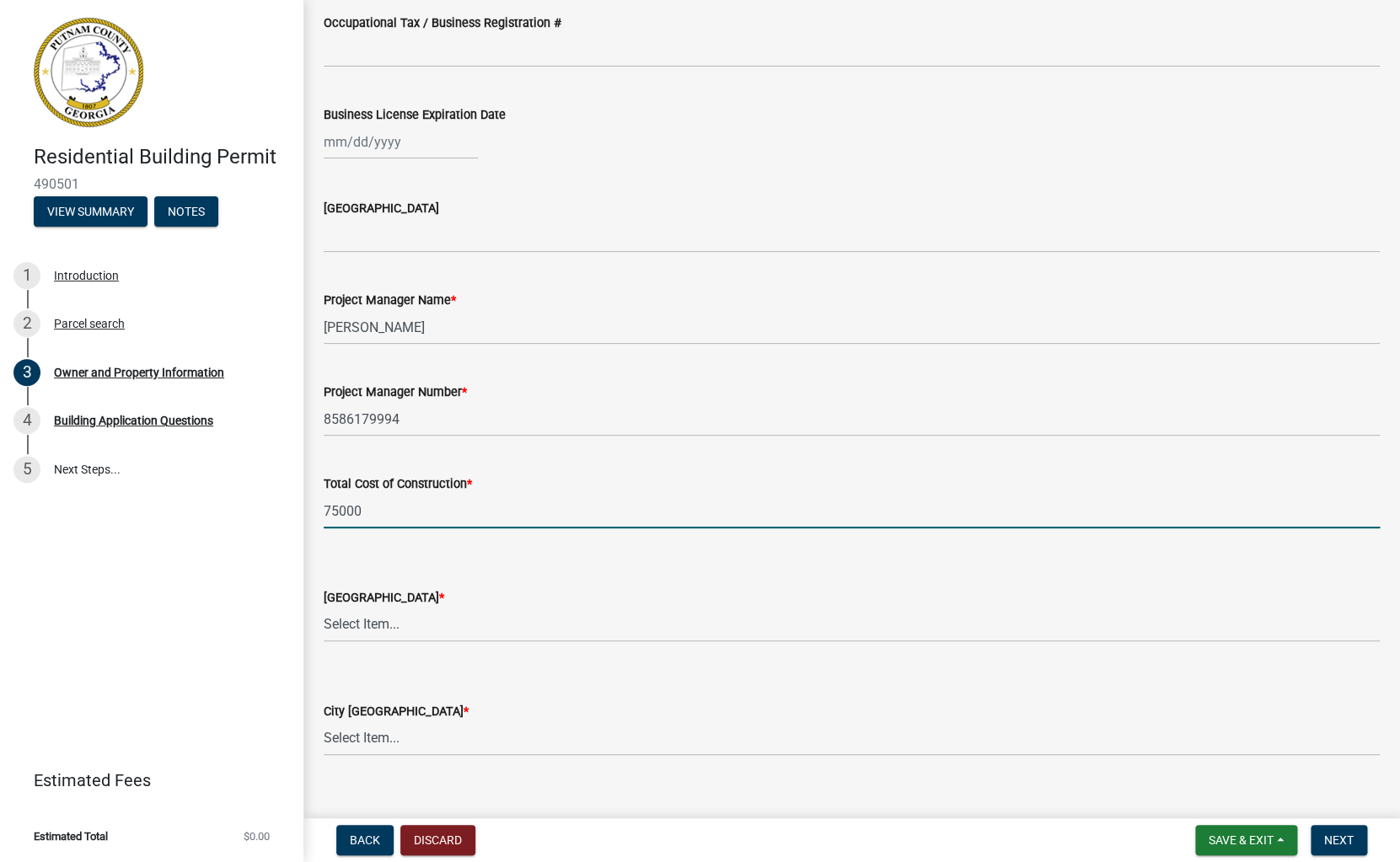
type input "75000"
click at [324, 608] on select "Select Item... AG-1 R-1R R-1 R-2 MHP RM-1 RM-3 C-1 C-2 I-M PUD N/A" at bounding box center [852, 624] width 1056 height 34
click option "RM-3" at bounding box center [0, 0] width 0 height 0
select select "0688c8c3-ca83-4764-a677-531fbc17e6cb"
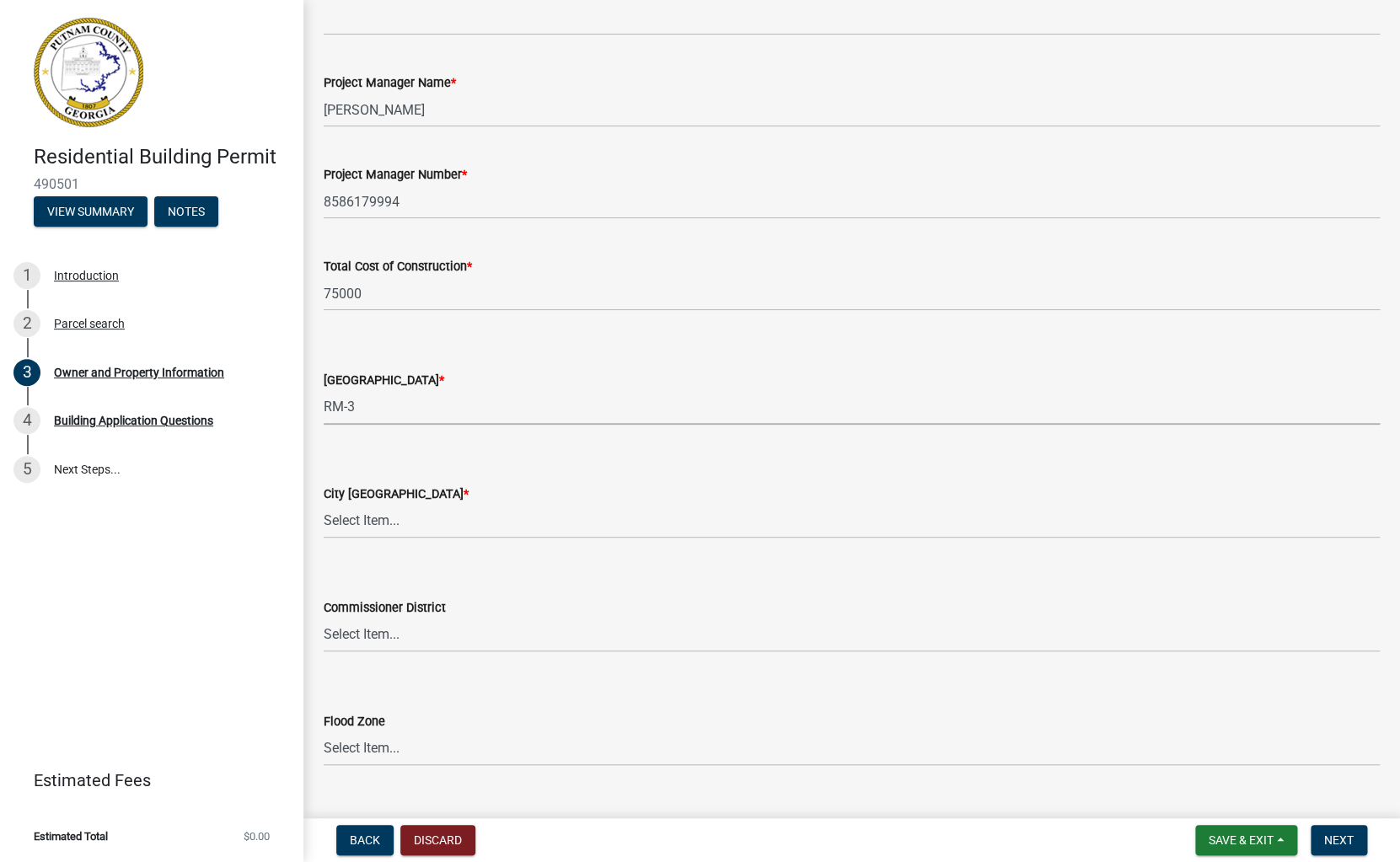
scroll to position [2635, 0]
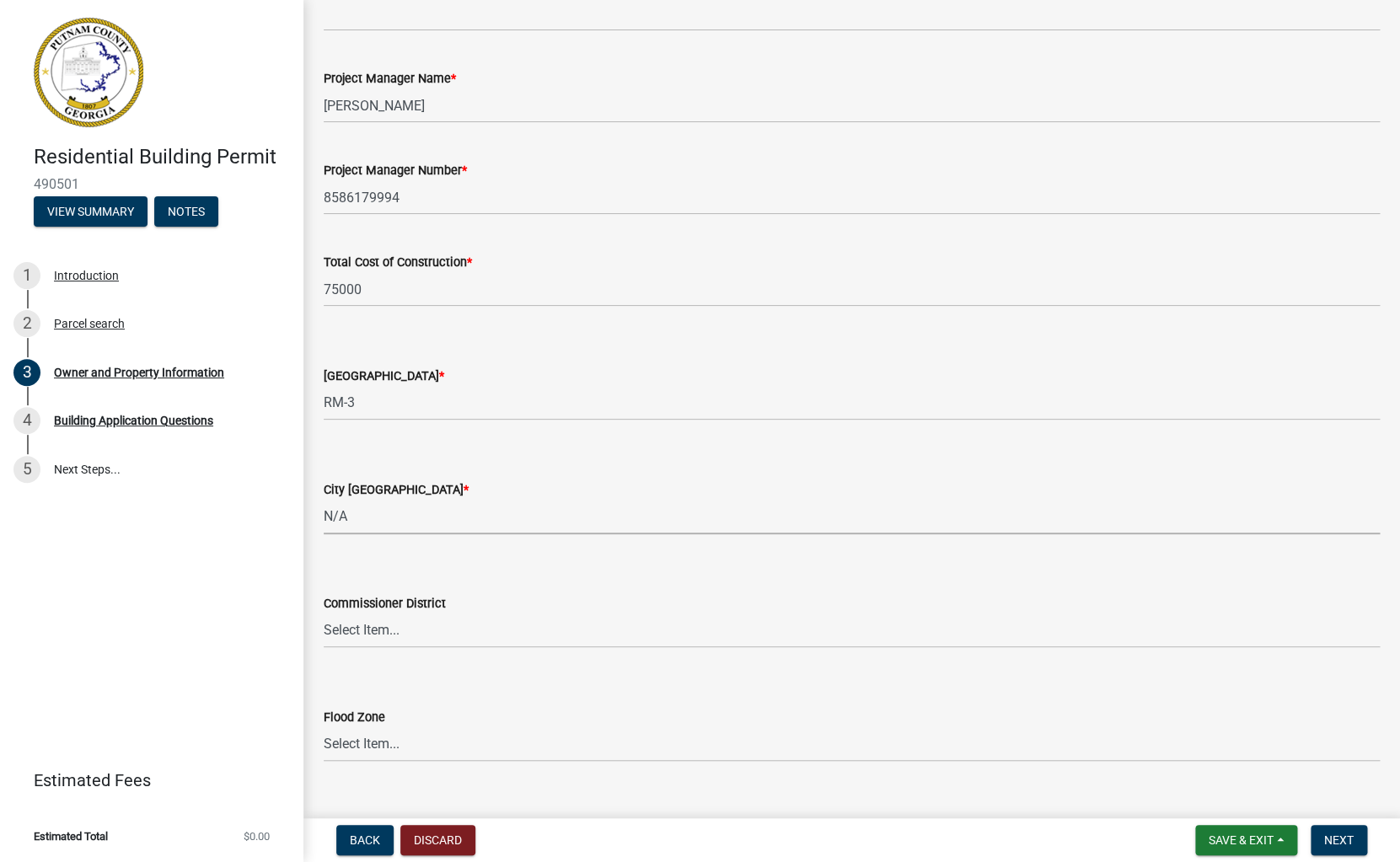
click option "N/A" at bounding box center [0, 0] width 0 height 0
select select "83394b22-4a11-496c-8e5c-75ade2e72faf"
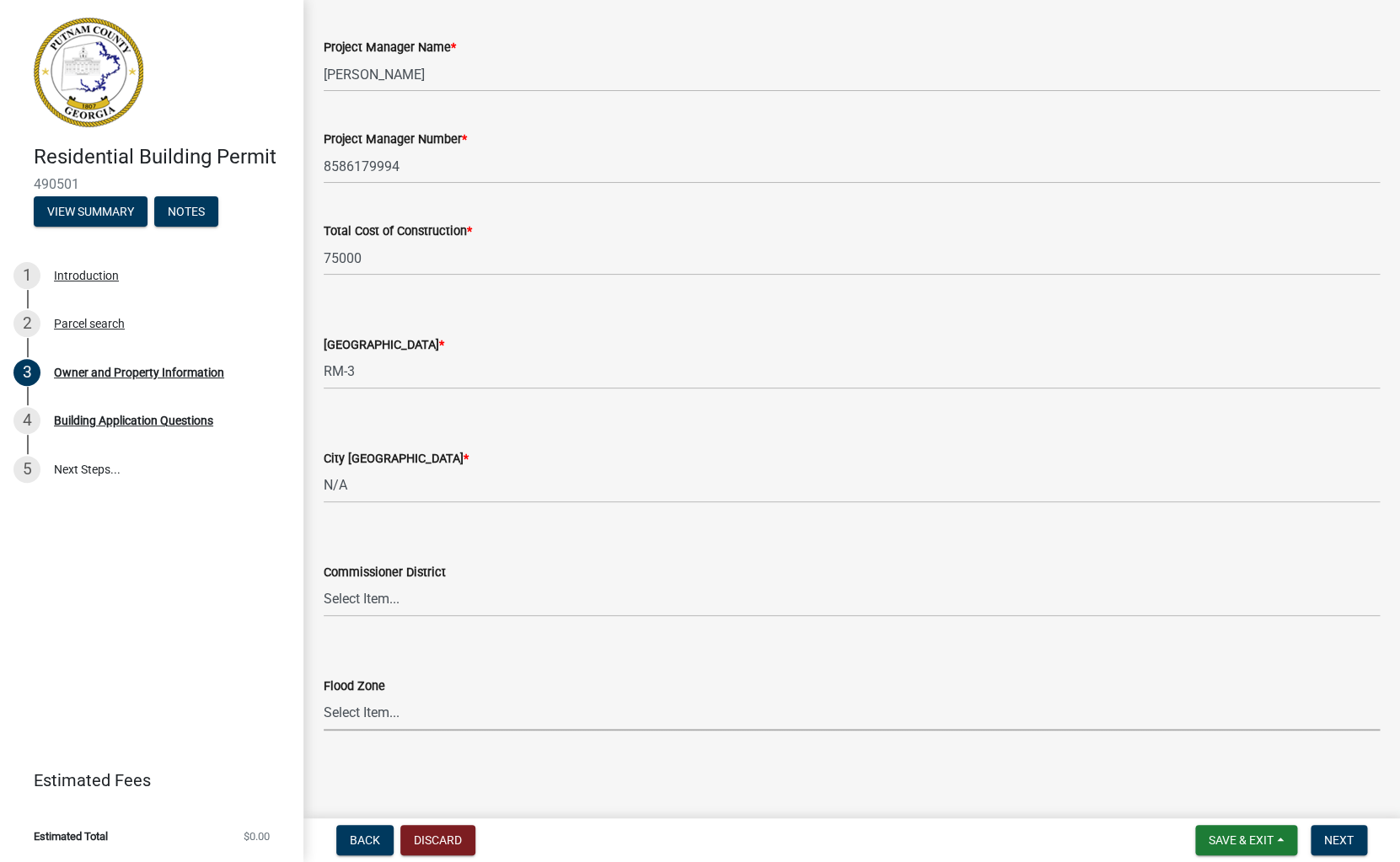
click at [324, 696] on select "Select Item... Zone A Zone V Zone A99 Zone AE Zone AO Zone AH Zone VE Zone AR Z…" at bounding box center [852, 713] width 1056 height 34
click at [1336, 843] on span "Next" at bounding box center [1339, 840] width 30 height 14
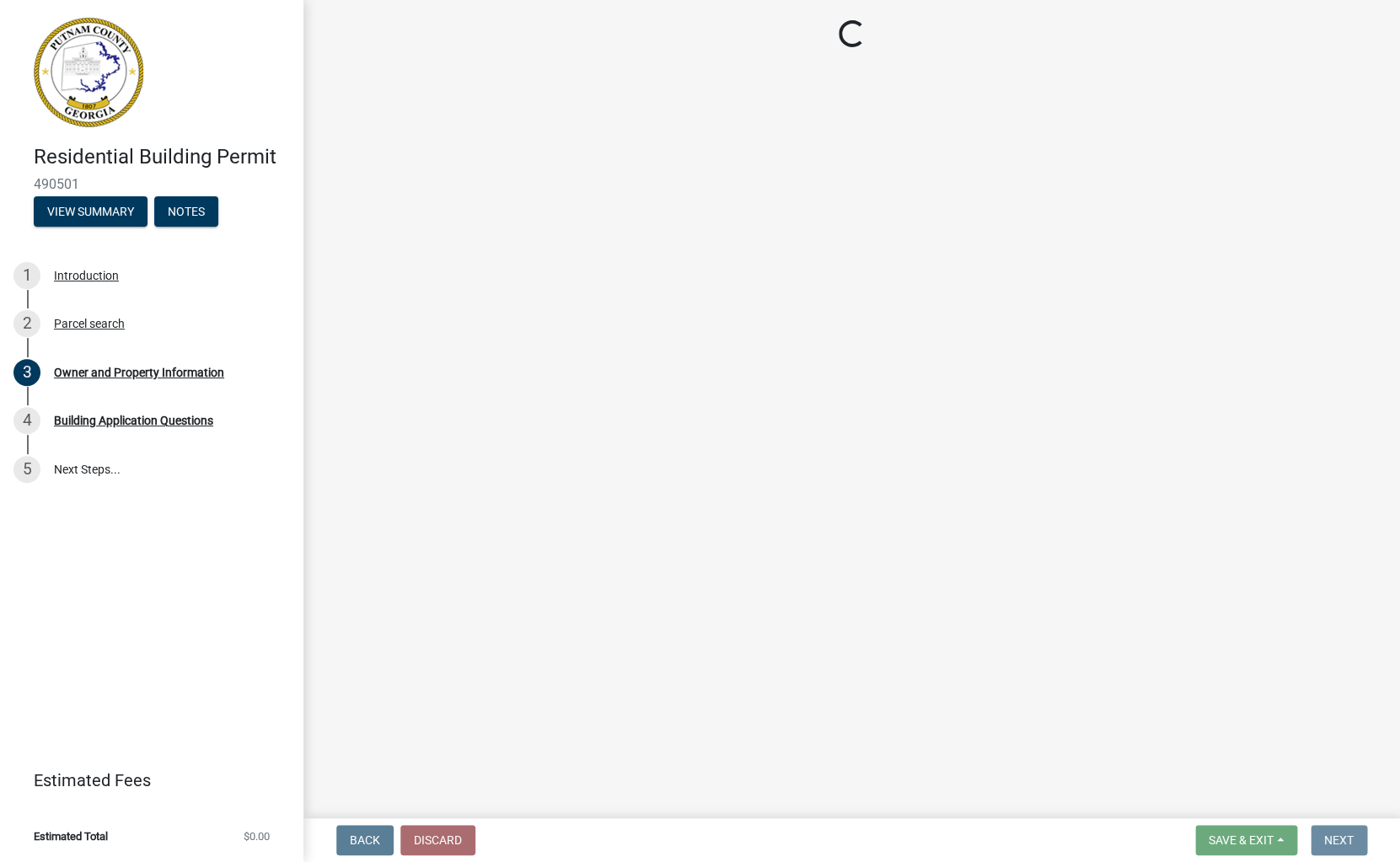
scroll to position [0, 0]
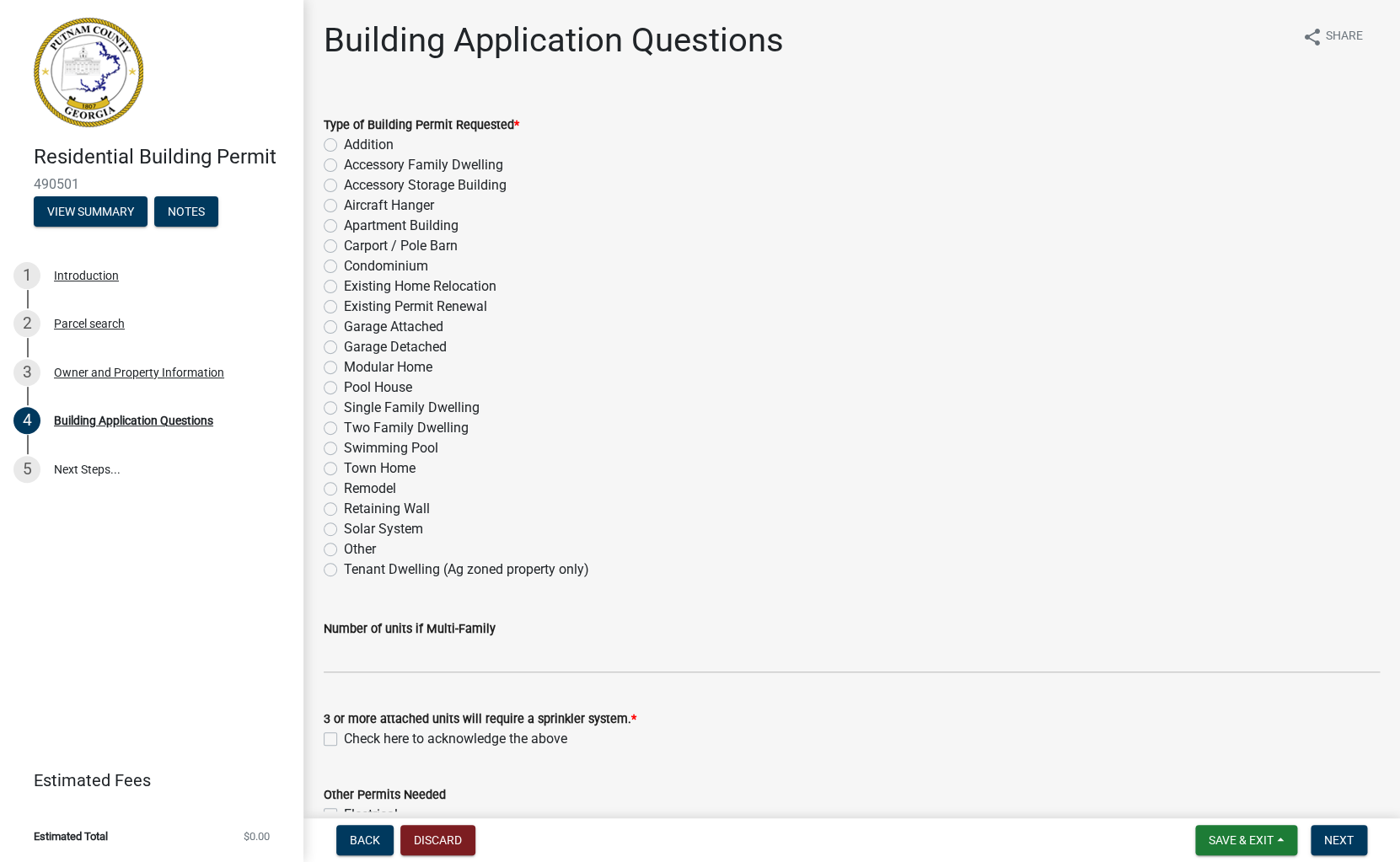
click at [344, 346] on label "Garage Detached" at bounding box center [395, 347] width 103 height 20
click at [344, 346] on input "Garage Detached" at bounding box center [350, 342] width 11 height 11
radio input "true"
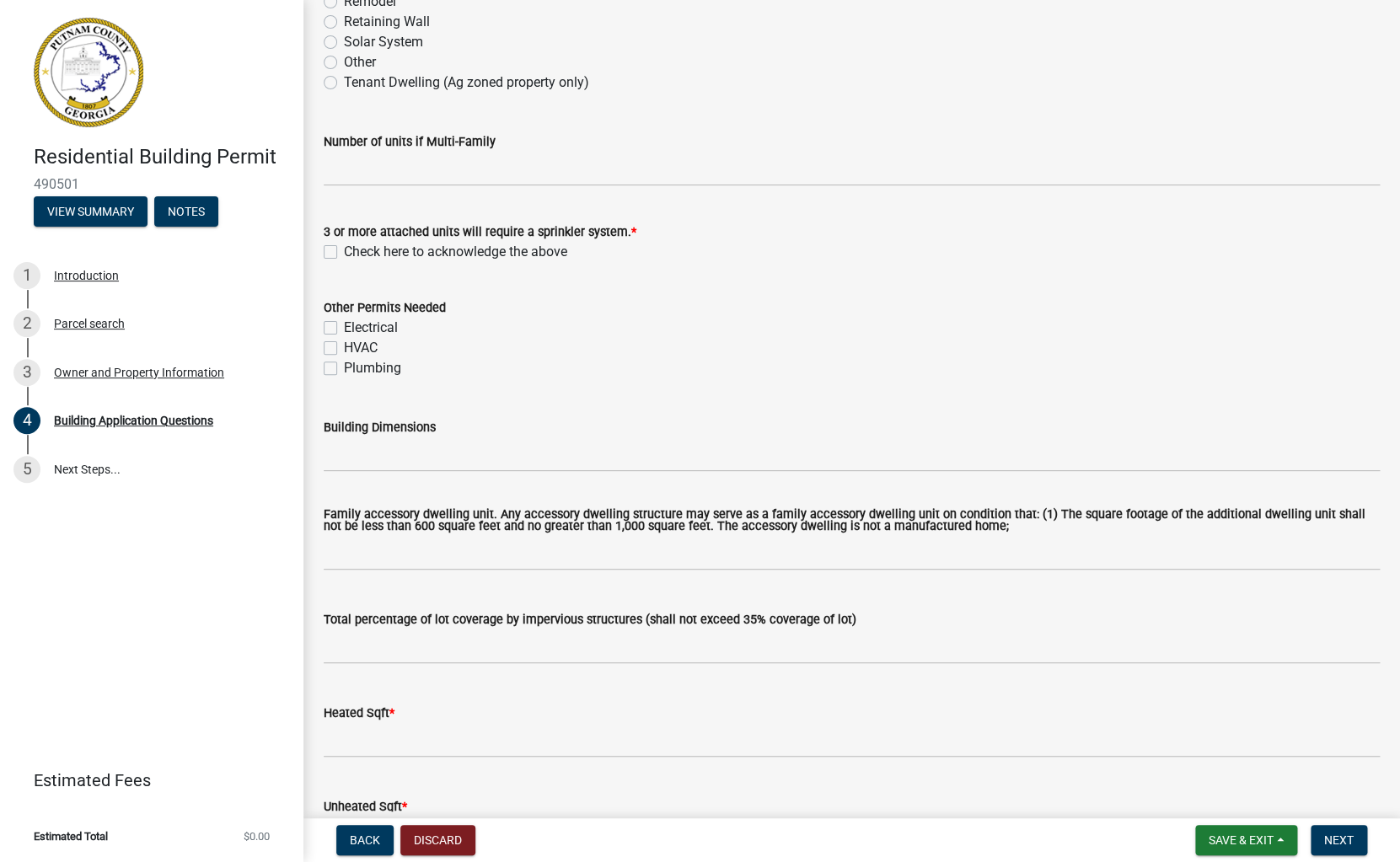
scroll to position [493, 0]
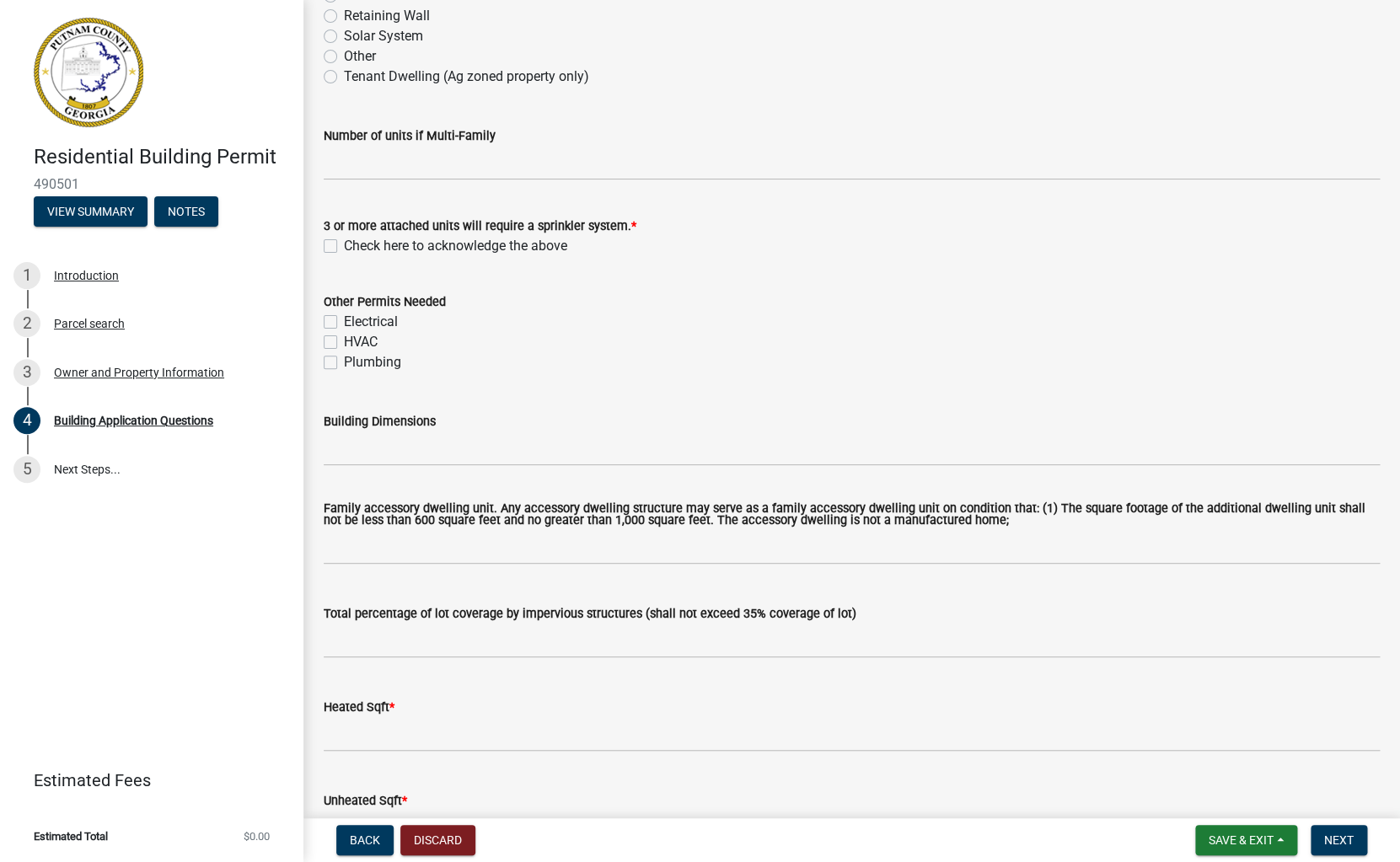
click at [344, 242] on label "Check here to acknowledge the above" at bounding box center [456, 246] width 224 height 20
click at [344, 242] on input "Check here to acknowledge the above" at bounding box center [350, 241] width 11 height 11
checkbox input "true"
click at [344, 318] on label "Electrical" at bounding box center [371, 322] width 54 height 20
click at [344, 318] on input "Electrical" at bounding box center [350, 317] width 11 height 11
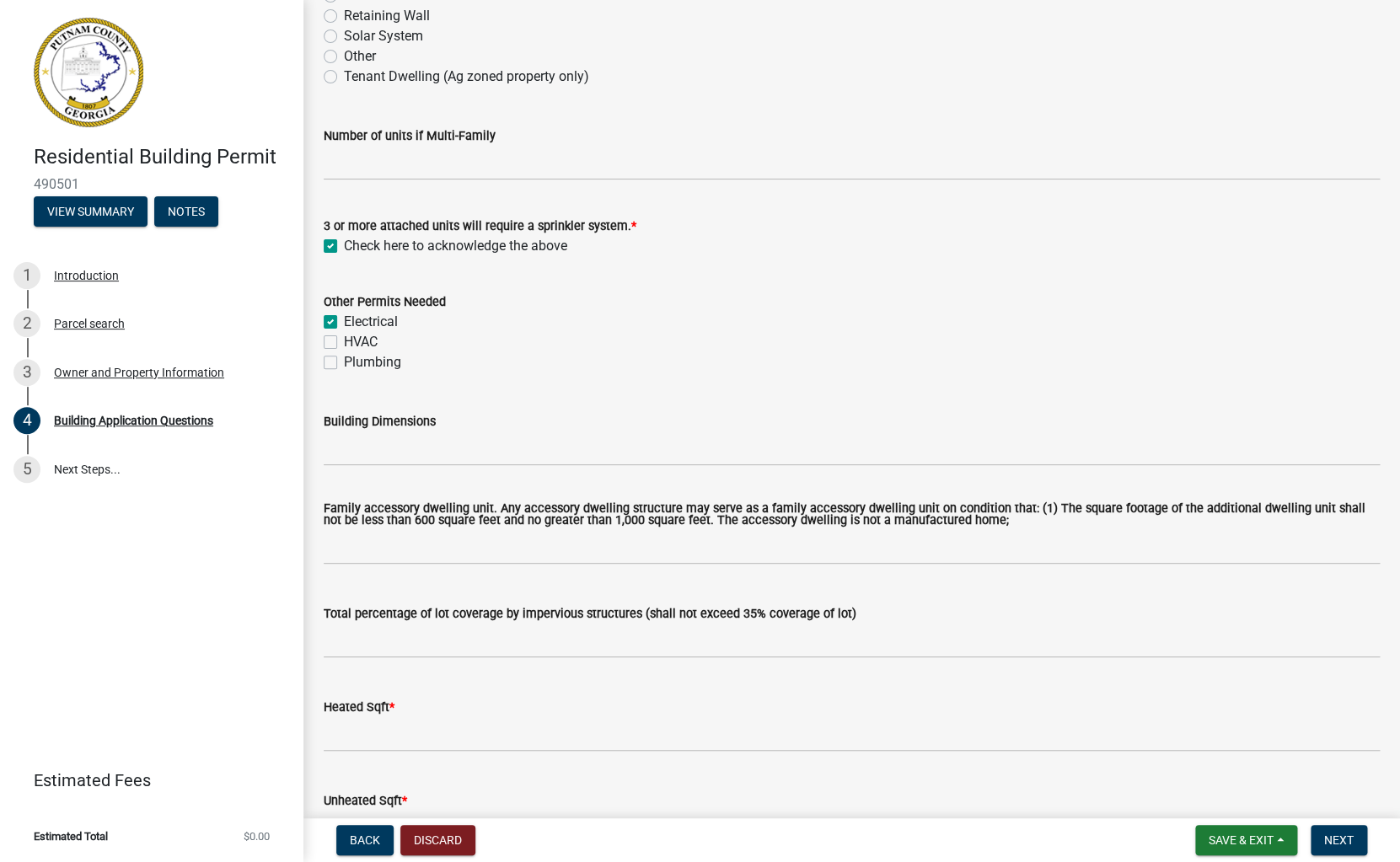
checkbox input "true"
checkbox input "false"
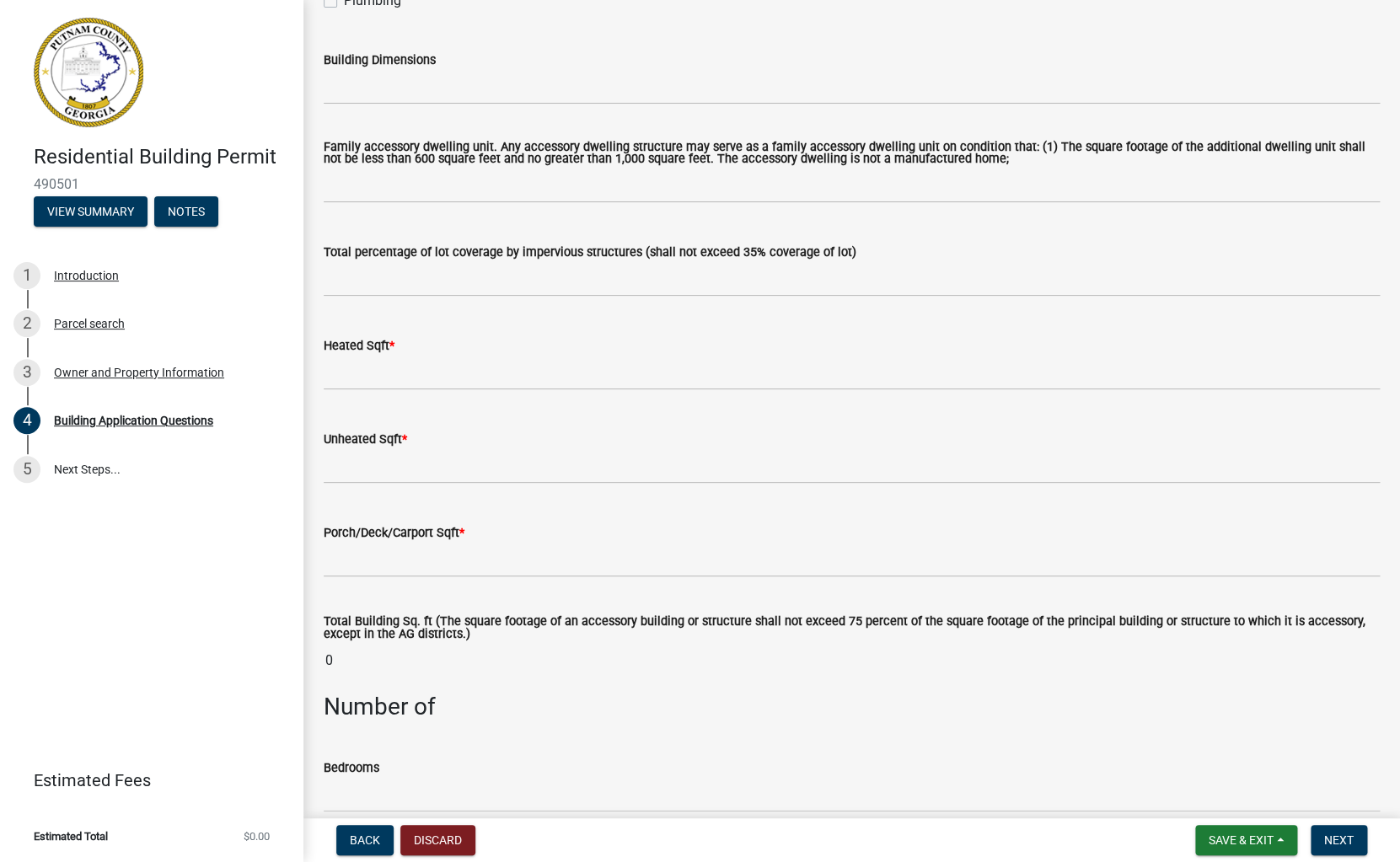
scroll to position [901, 0]
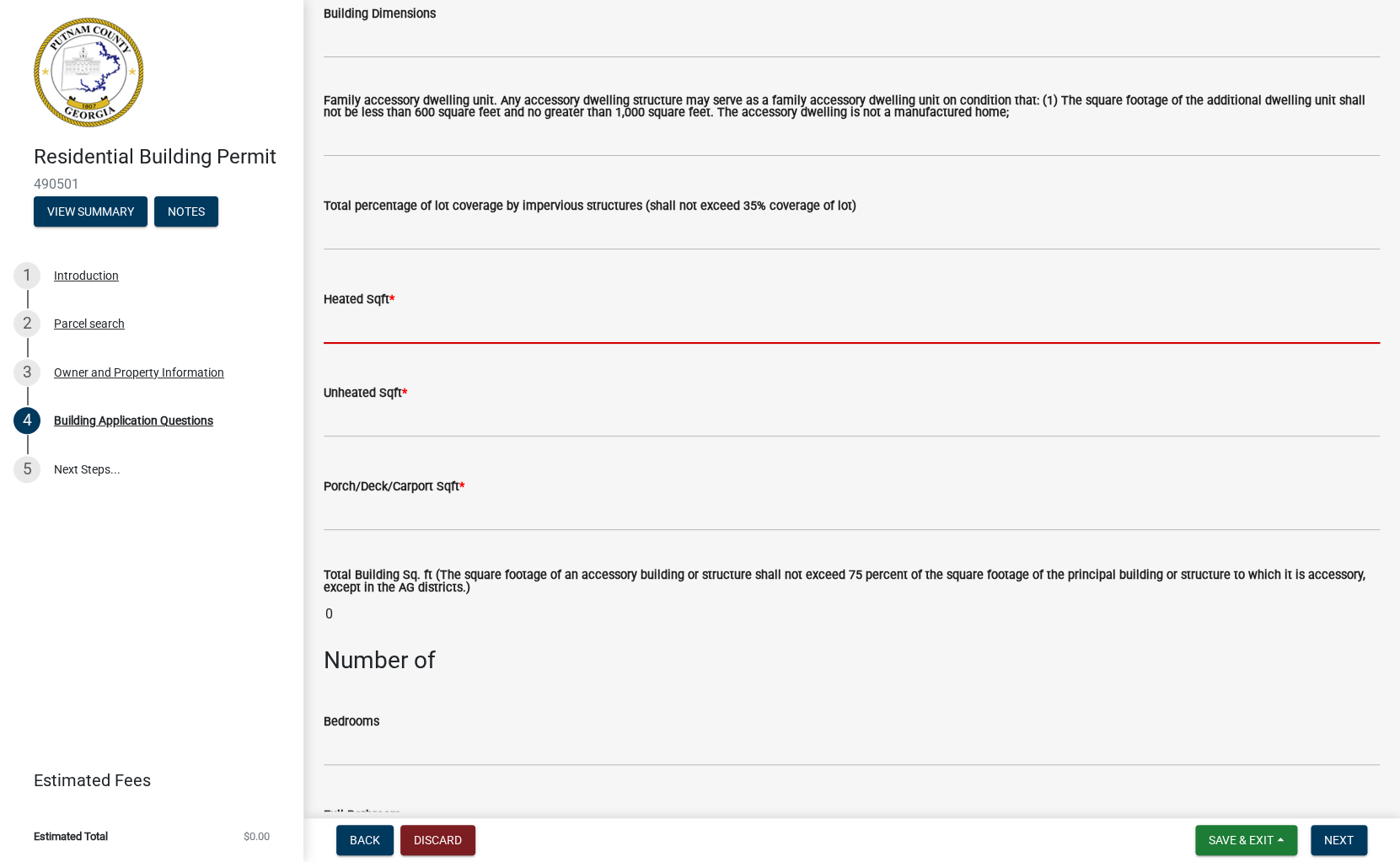
click at [342, 324] on input "text" at bounding box center [852, 326] width 1056 height 34
type input "0"
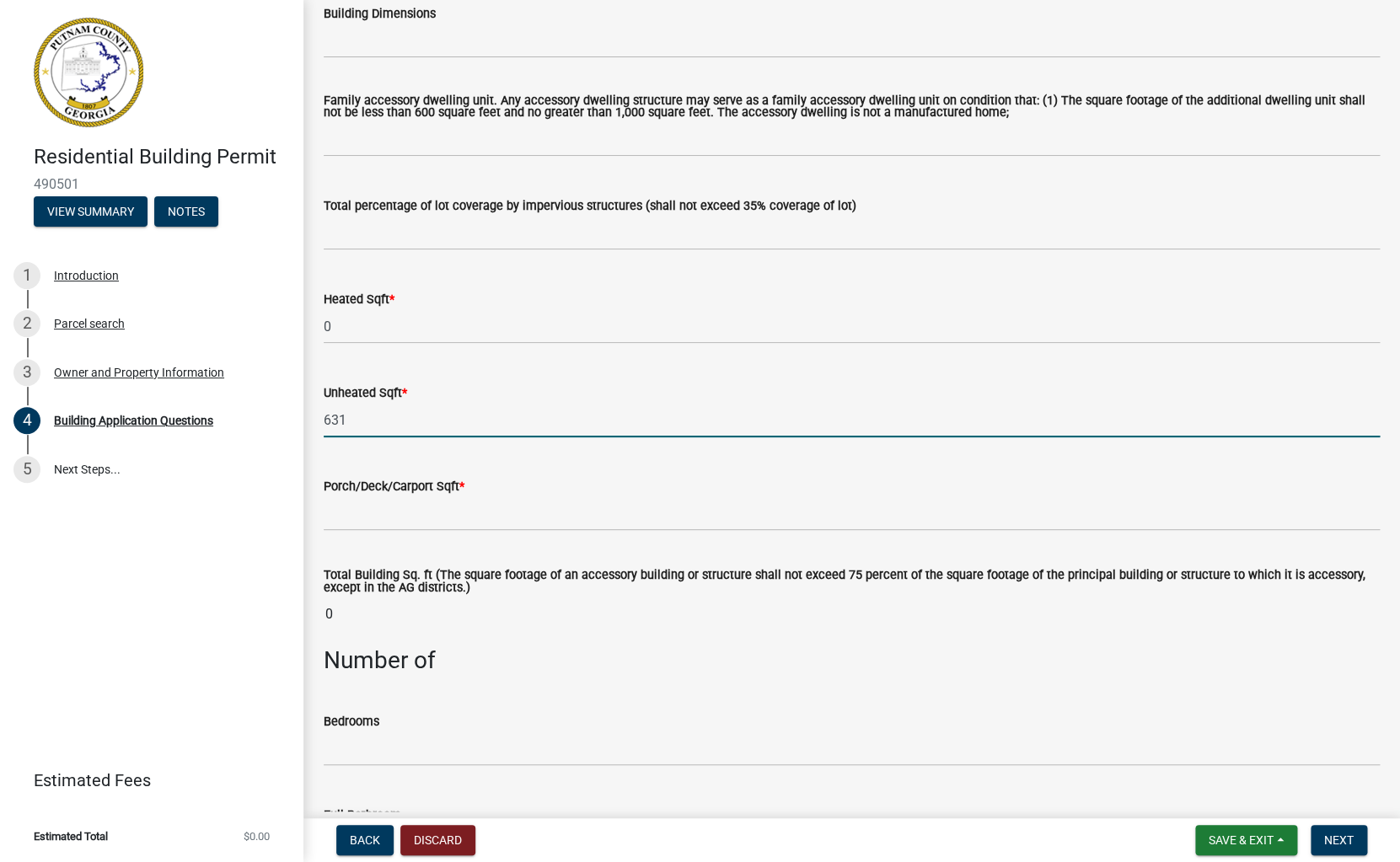
type input "631"
click at [346, 521] on input "text" at bounding box center [852, 513] width 1056 height 34
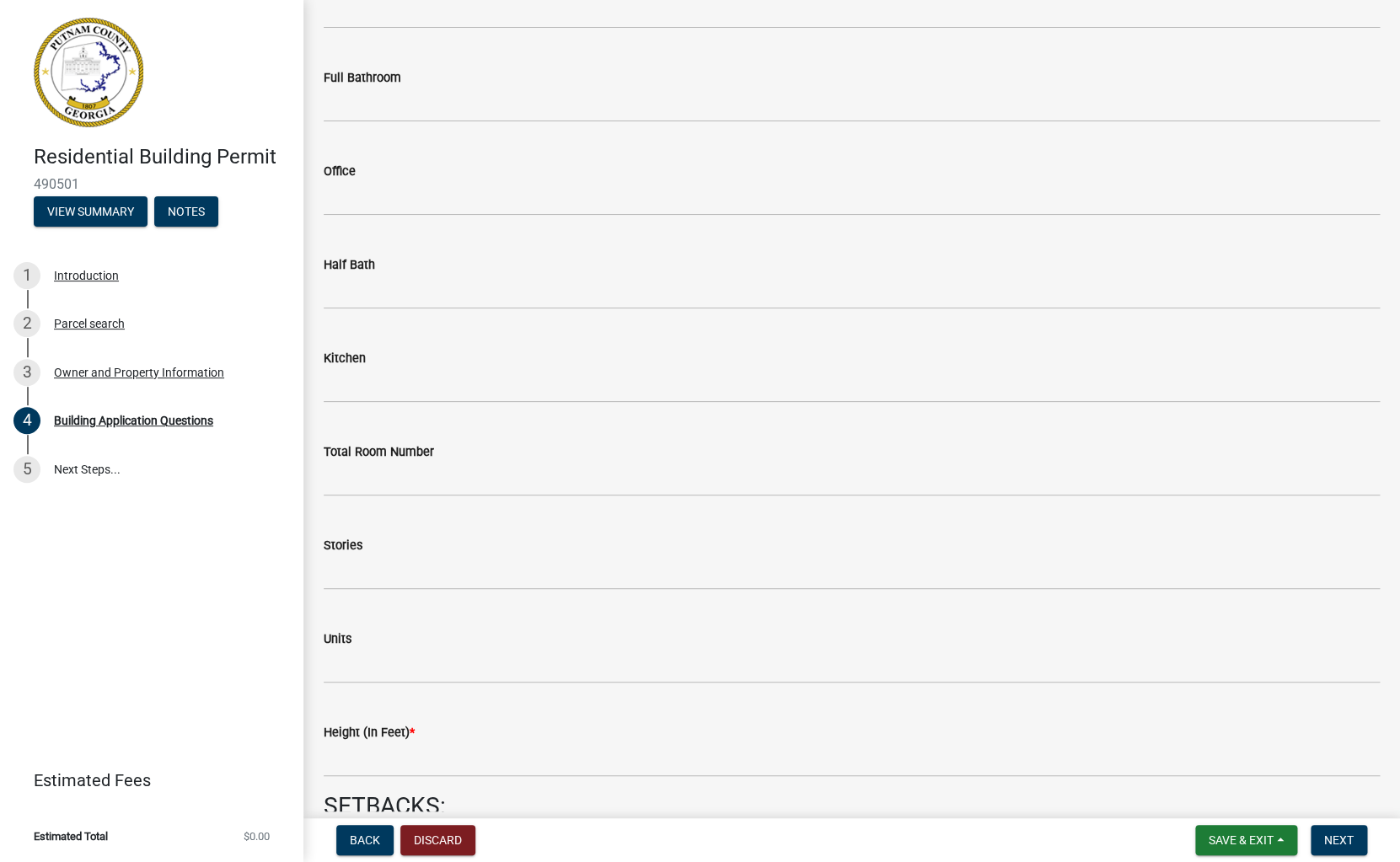
scroll to position [1556, 0]
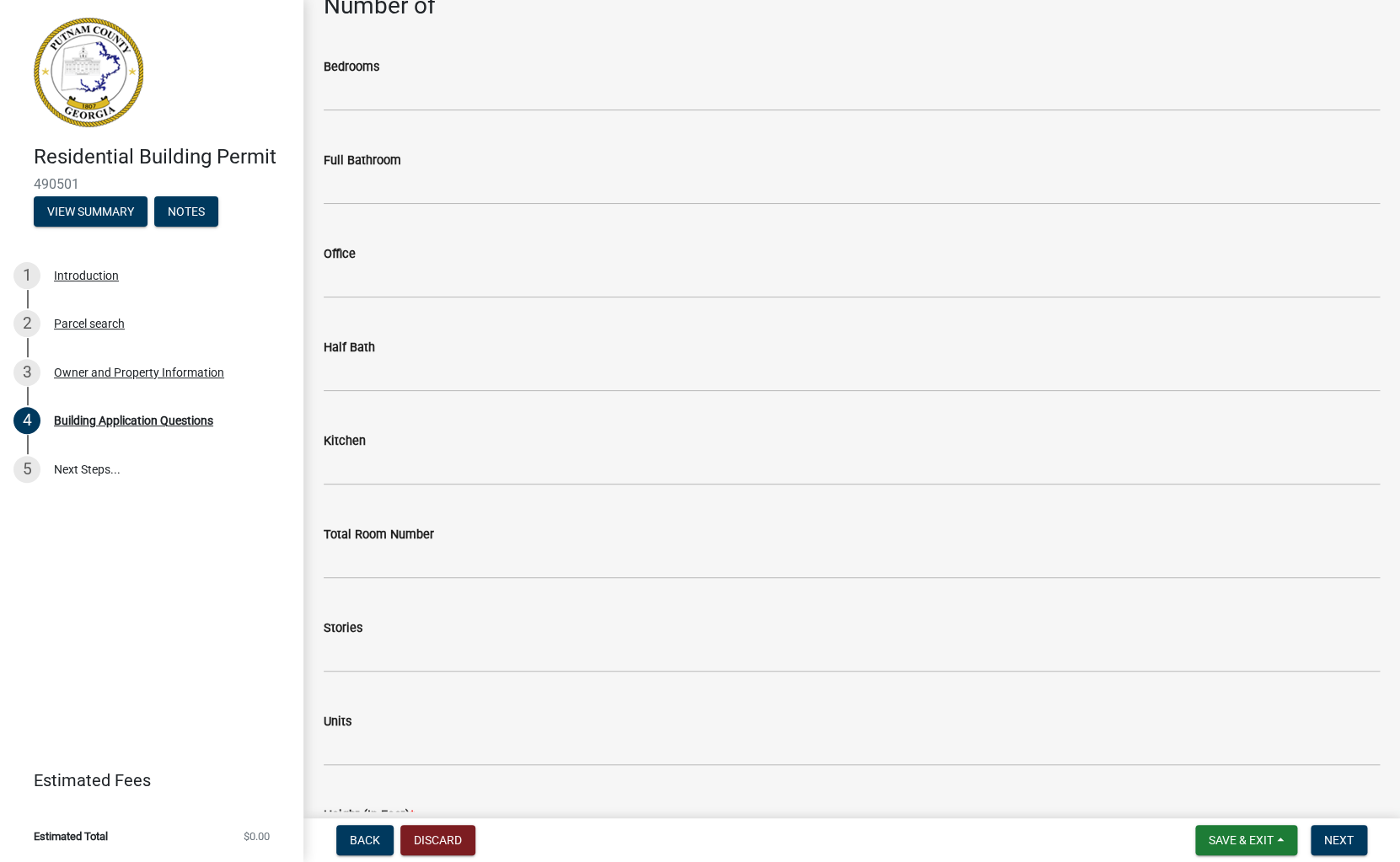
type input "0"
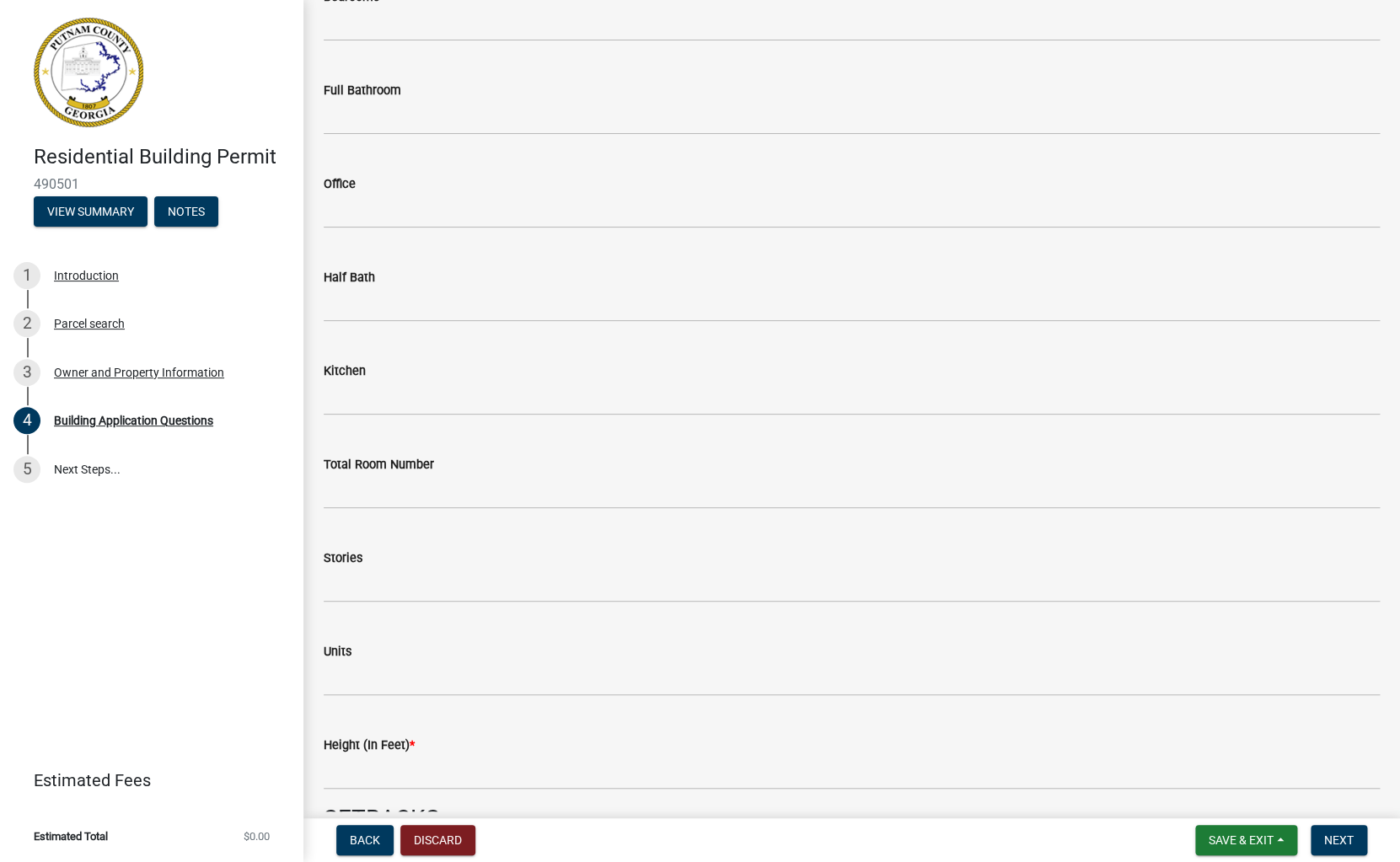
scroll to position [1485, 0]
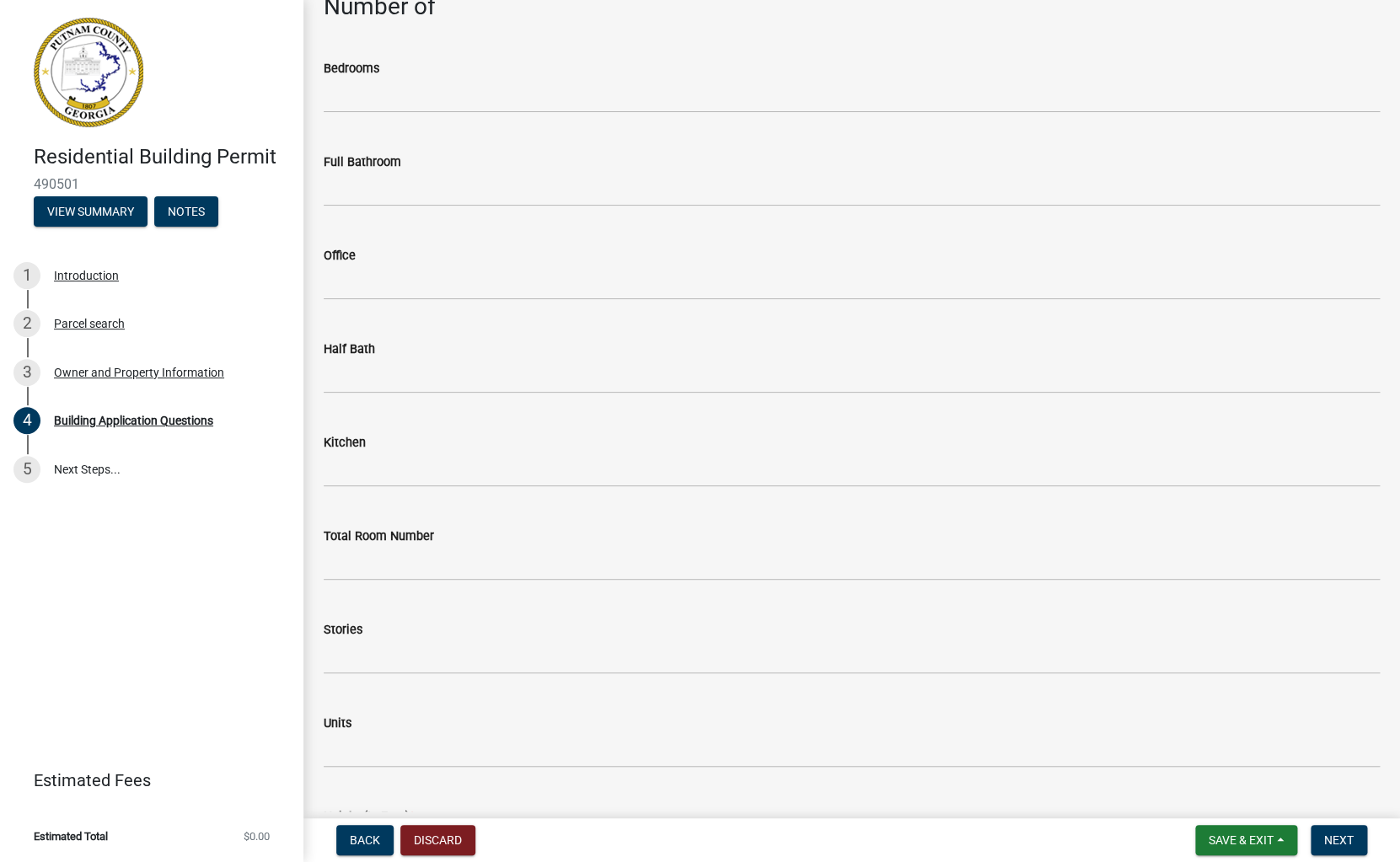
click at [326, 72] on label "Bedrooms" at bounding box center [352, 69] width 56 height 12
click at [335, 88] on input "text" at bounding box center [852, 95] width 1056 height 34
type input "0"
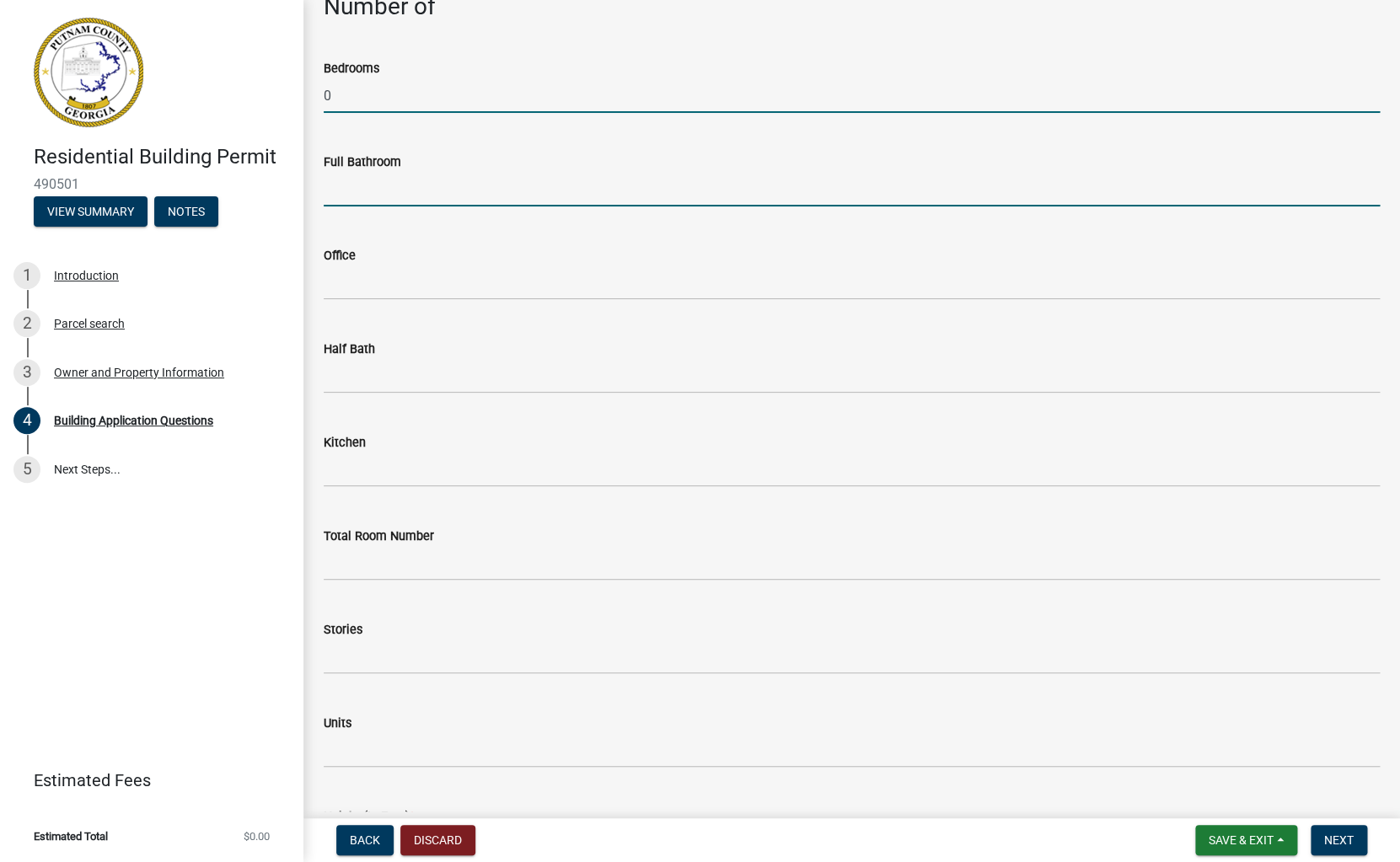
click at [339, 194] on input "text" at bounding box center [852, 188] width 1056 height 34
type input "0"
click at [340, 320] on div "Half Bath" at bounding box center [852, 354] width 1056 height 78
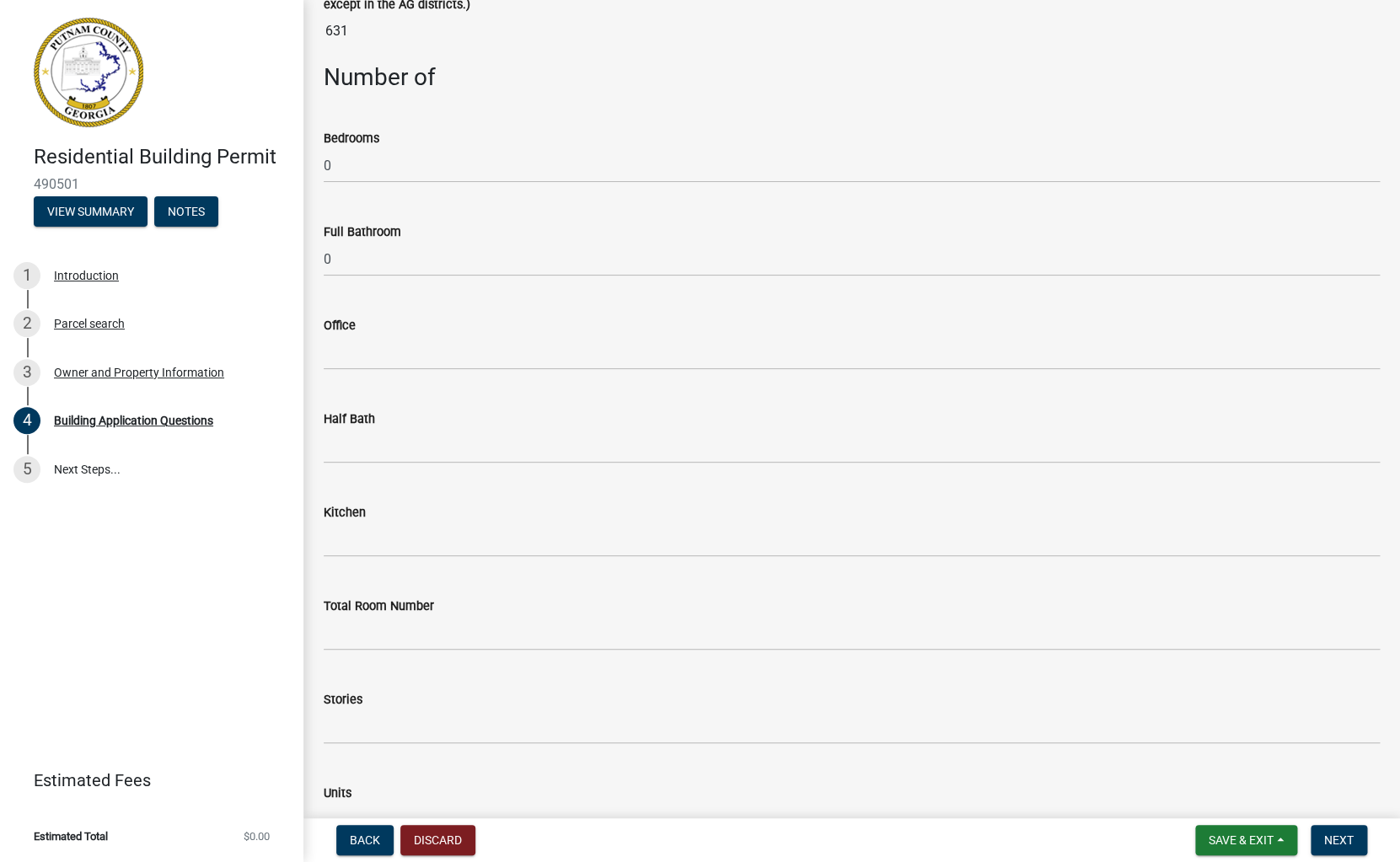
scroll to position [1556, 0]
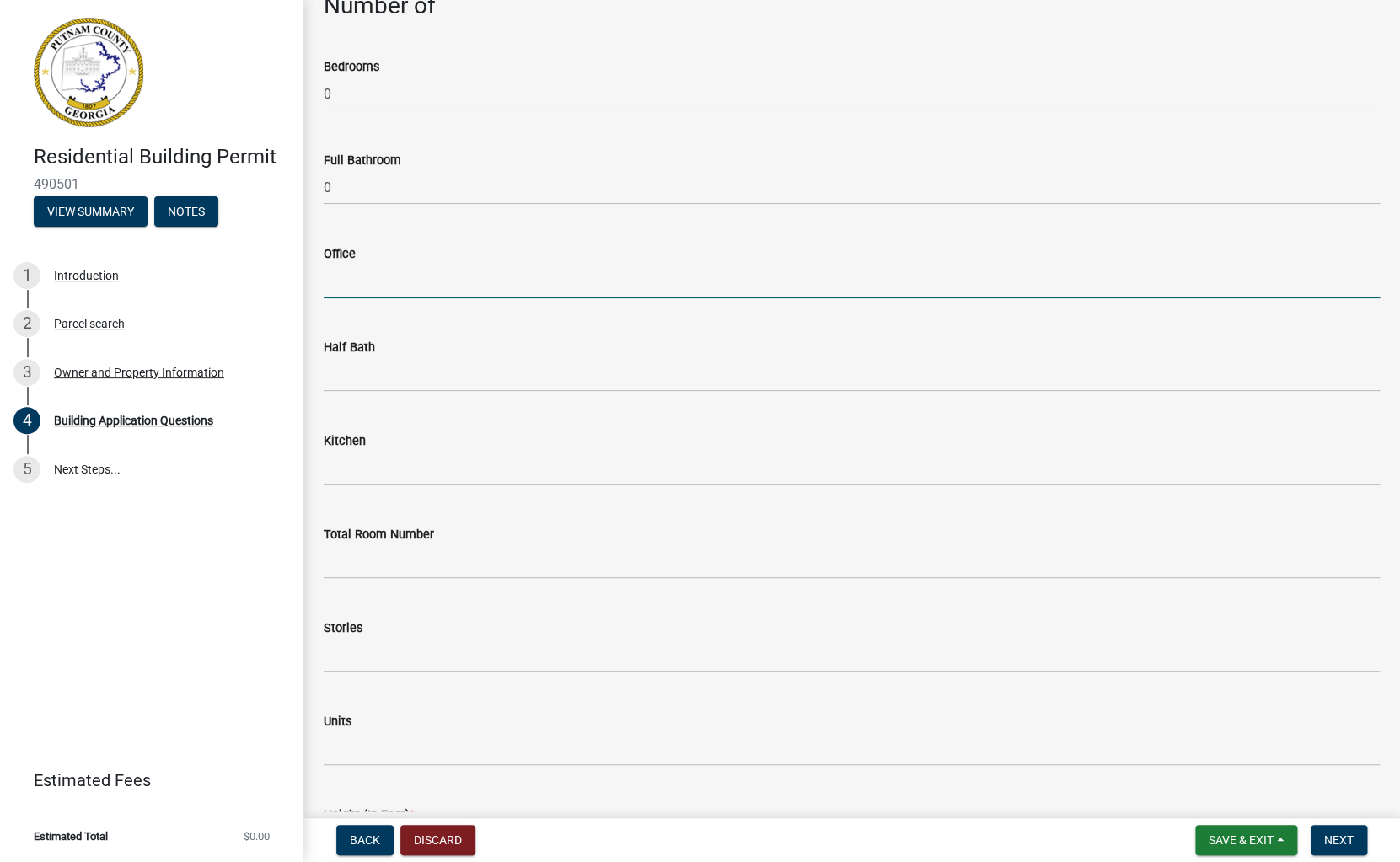
click at [334, 283] on input "text" at bounding box center [852, 280] width 1056 height 34
type input "0"
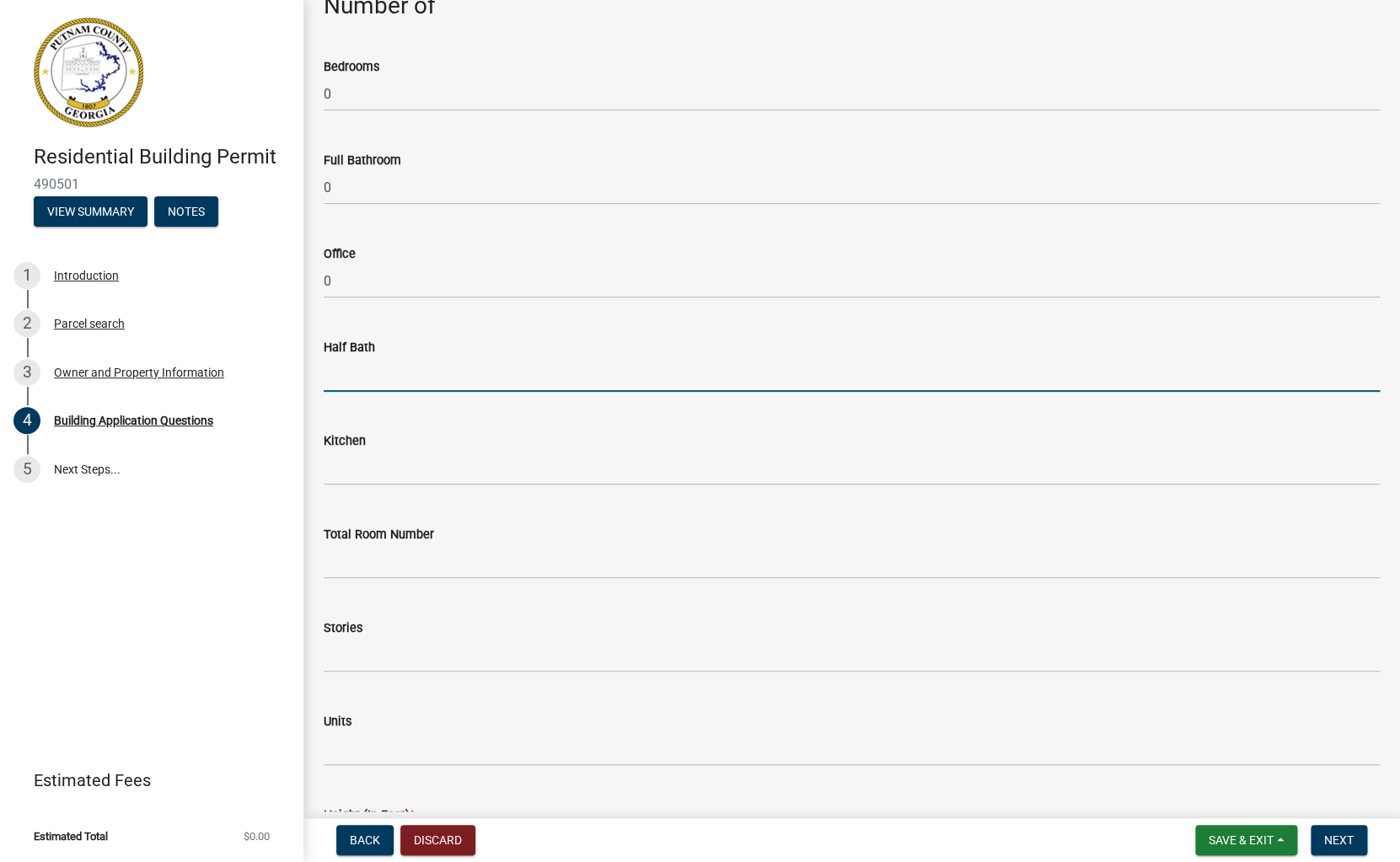
click at [331, 380] on input "text" at bounding box center [852, 374] width 1056 height 34
type input "0"
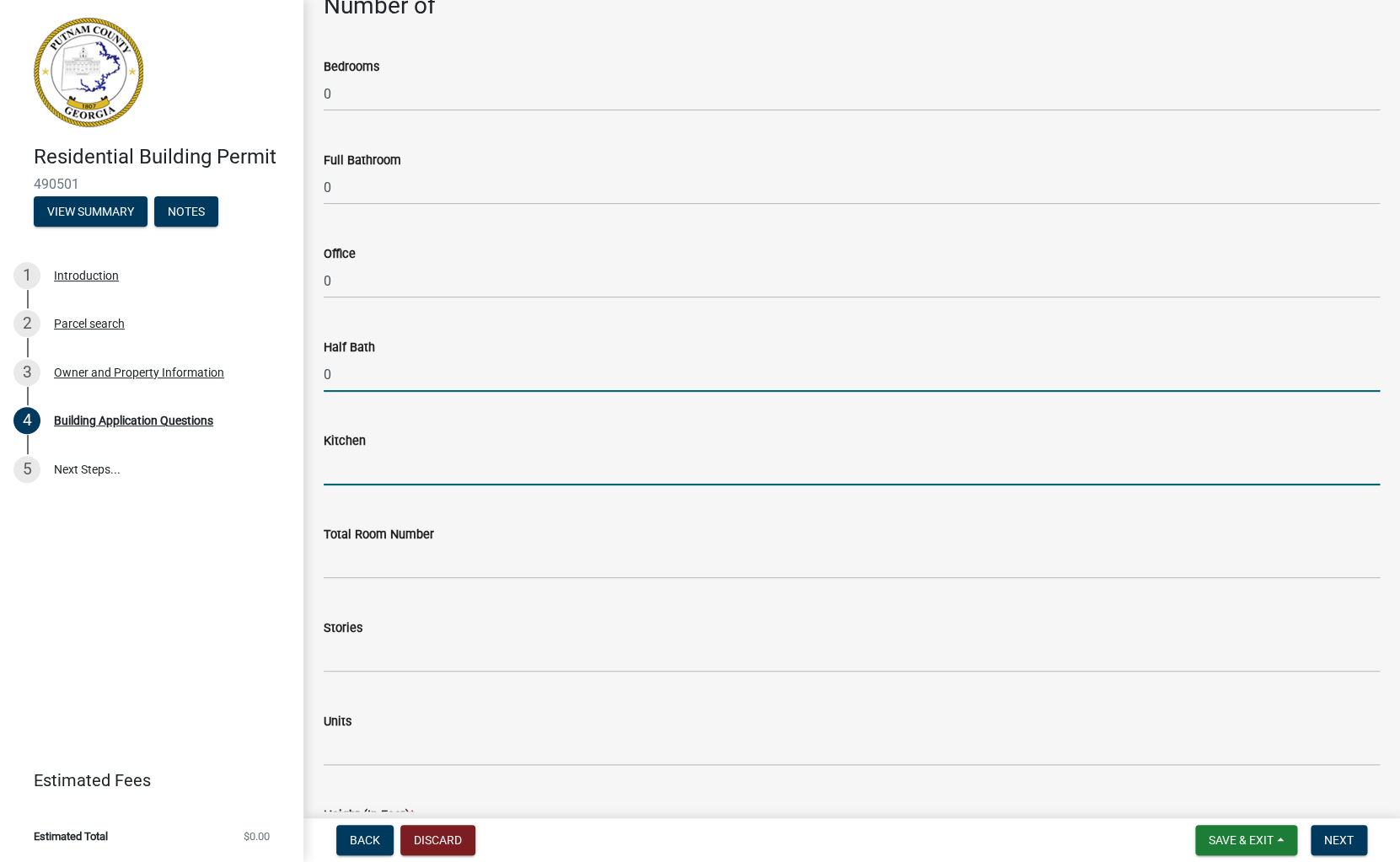
click at [328, 485] on input "text" at bounding box center [852, 468] width 1056 height 34
type input "0"
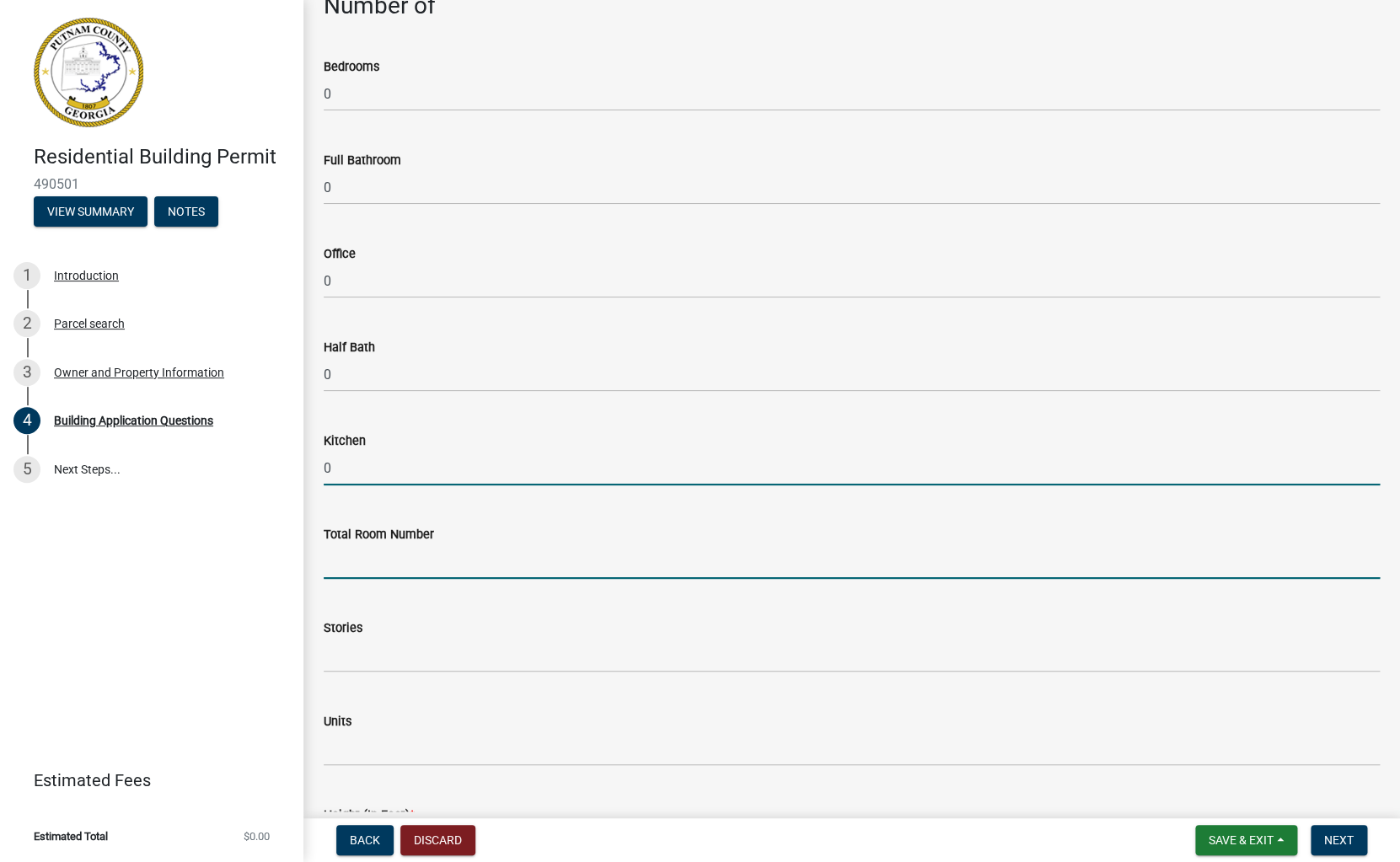
click at [330, 559] on input "text" at bounding box center [852, 561] width 1056 height 34
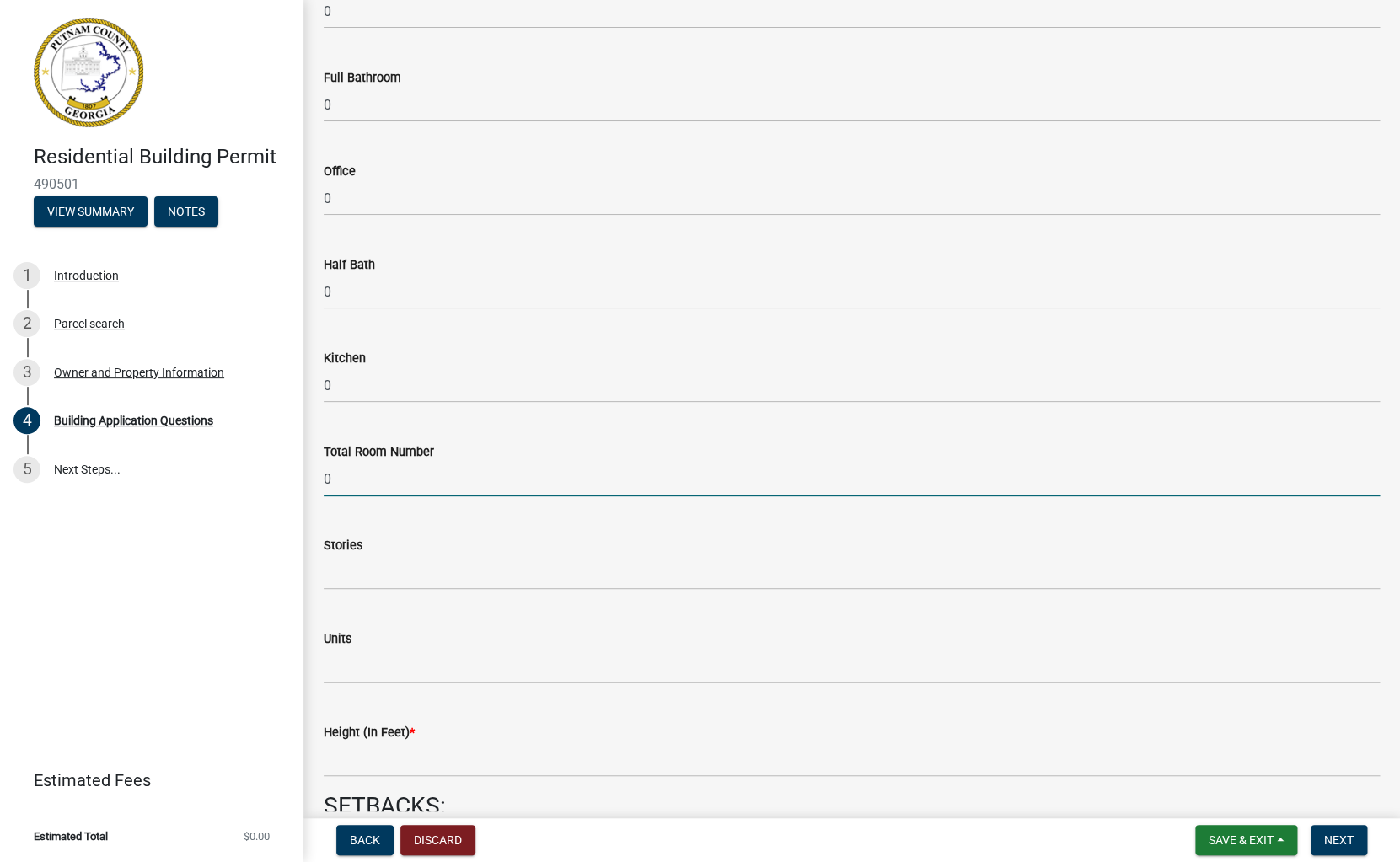
scroll to position [1647, 0]
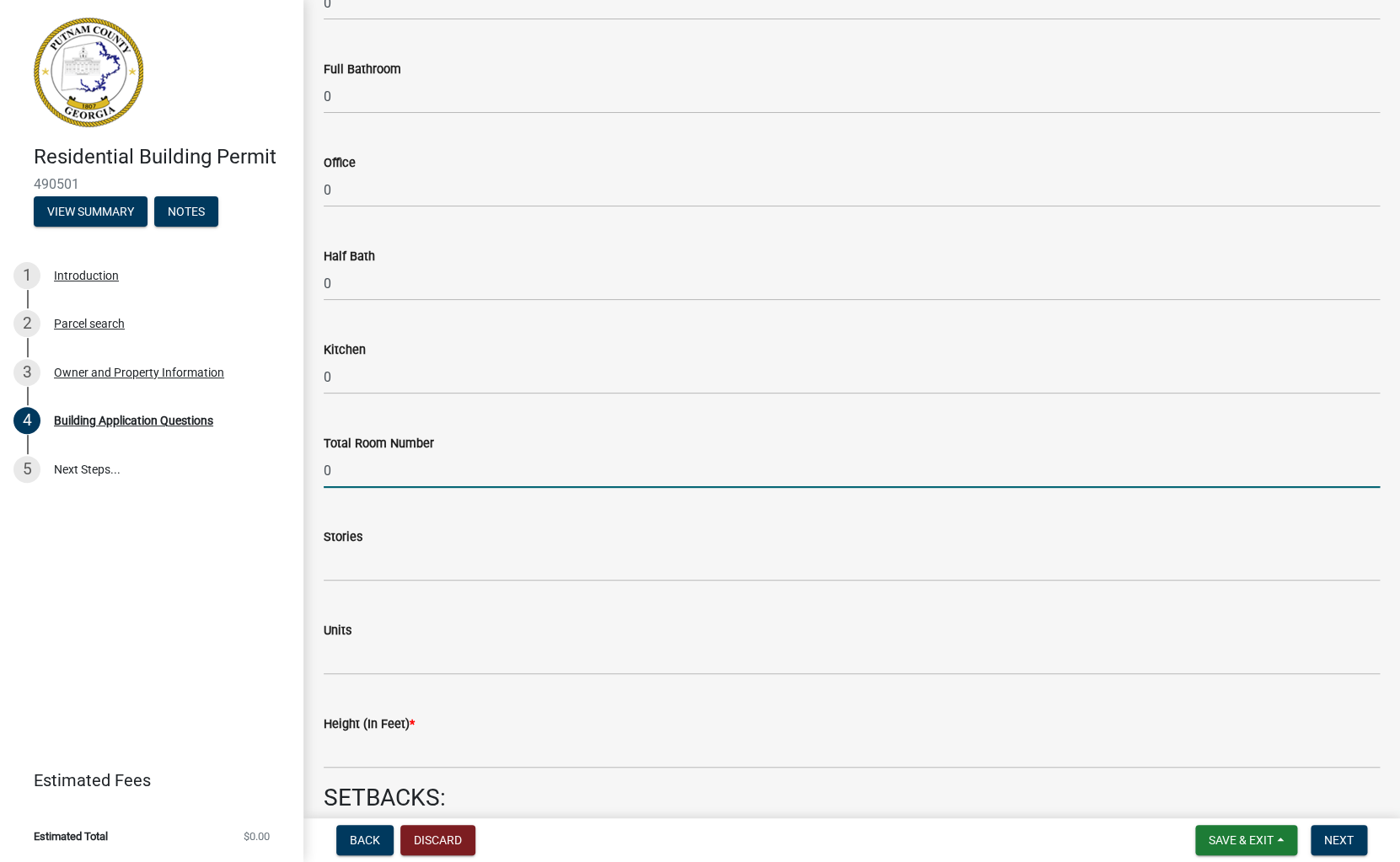
type input "0"
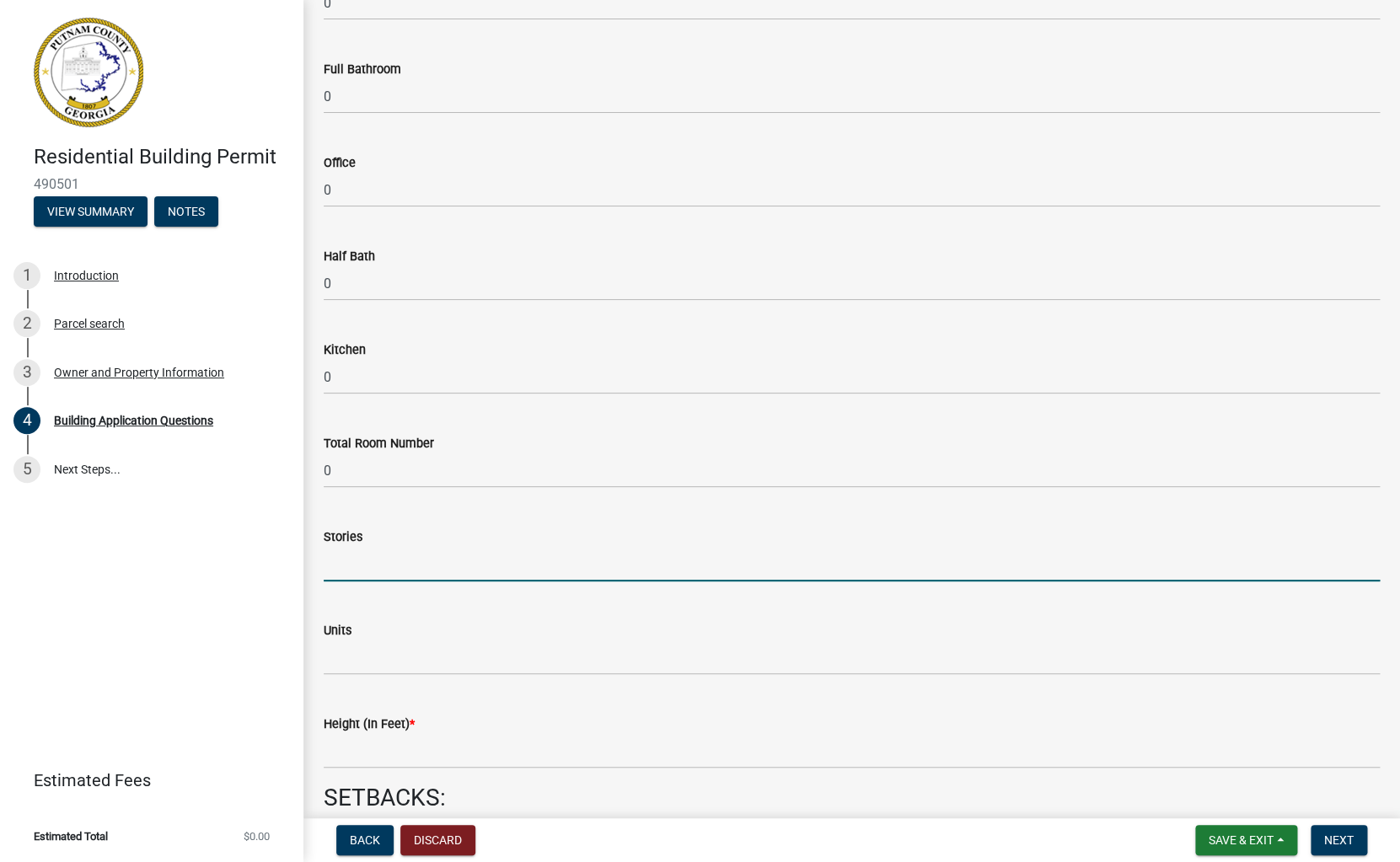
click at [330, 568] on input "text" at bounding box center [852, 564] width 1056 height 34
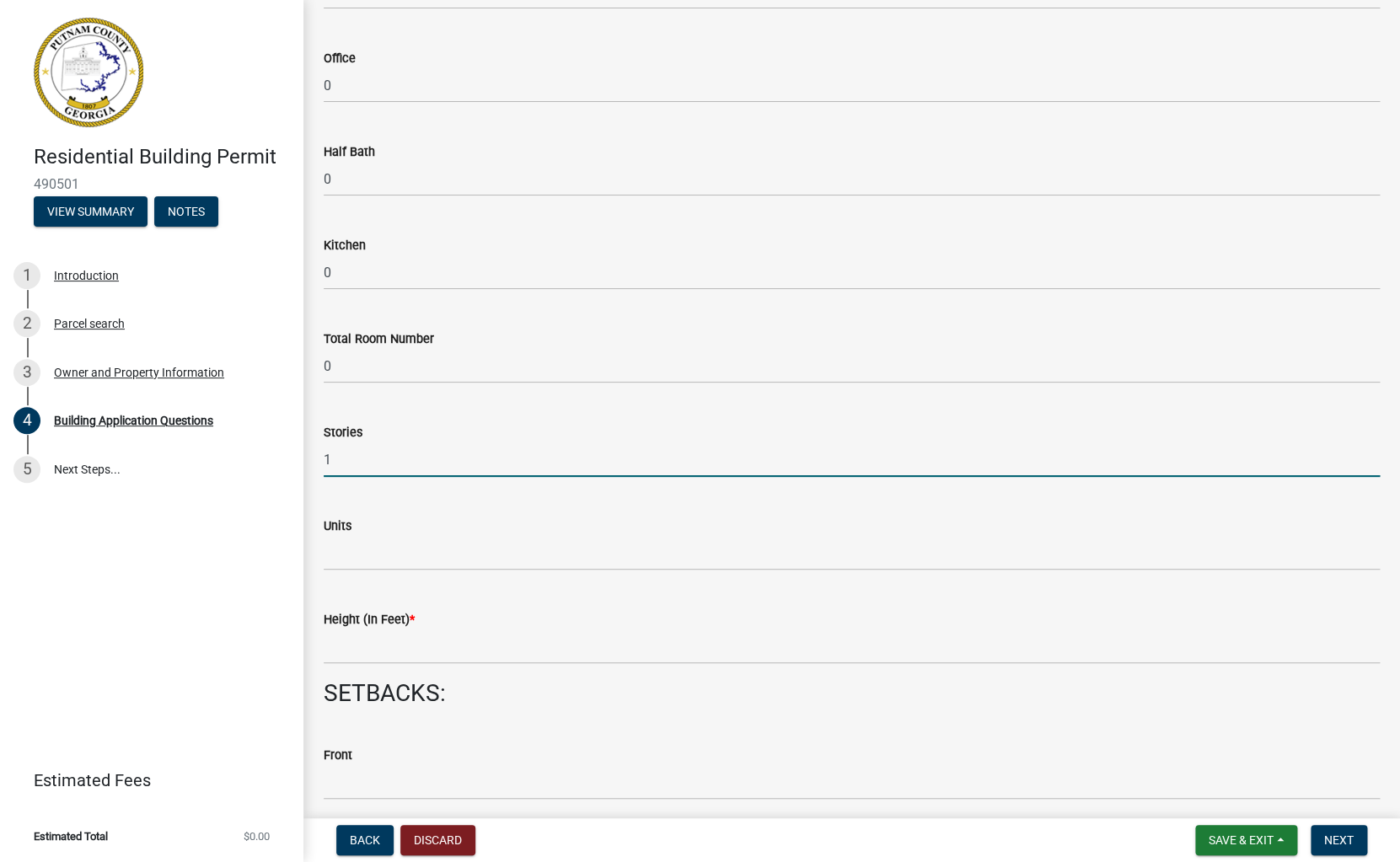
scroll to position [1808, 0]
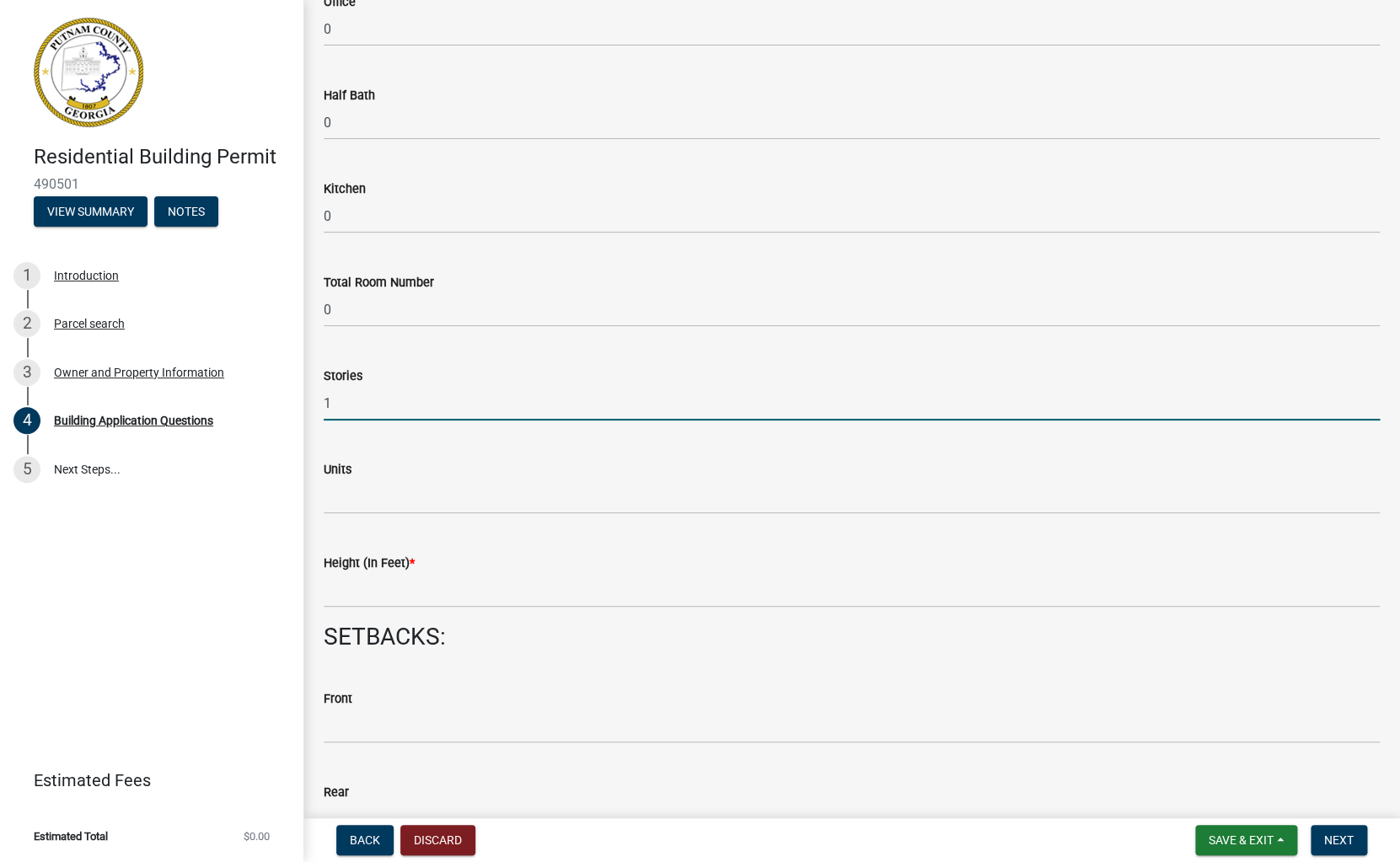
type input "1"
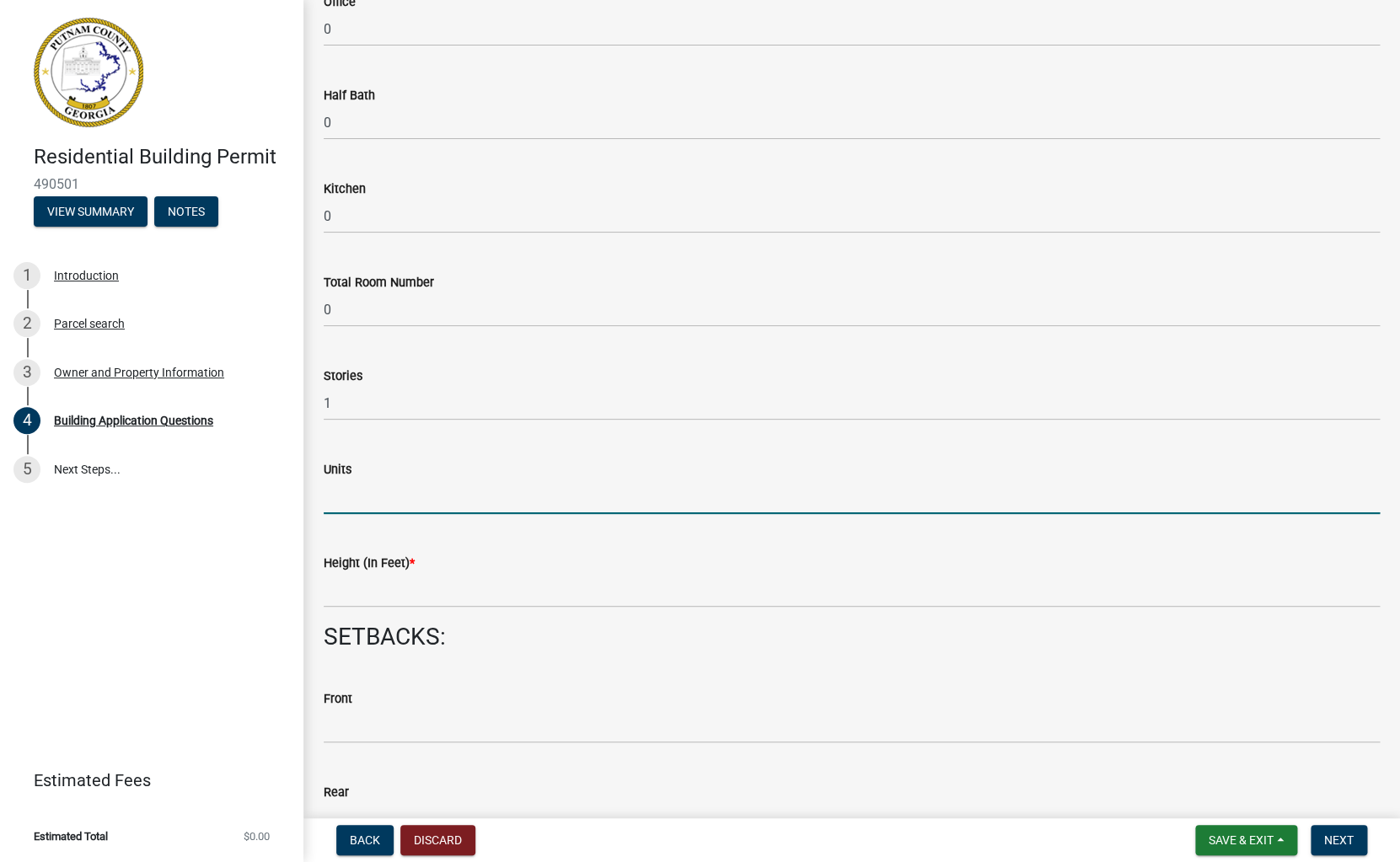
click at [330, 502] on input "text" at bounding box center [852, 496] width 1056 height 34
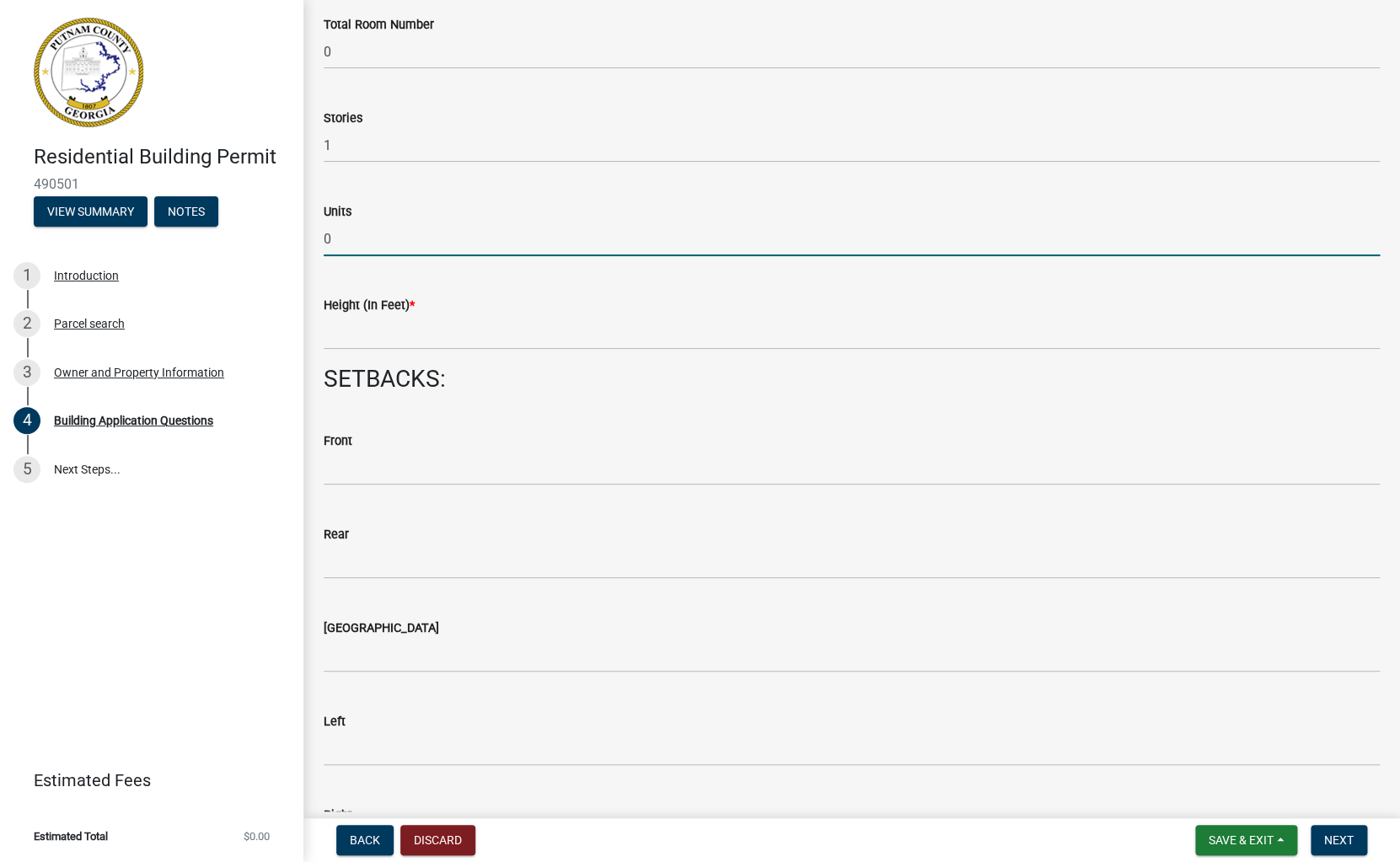
scroll to position [2069, 0]
type input "0"
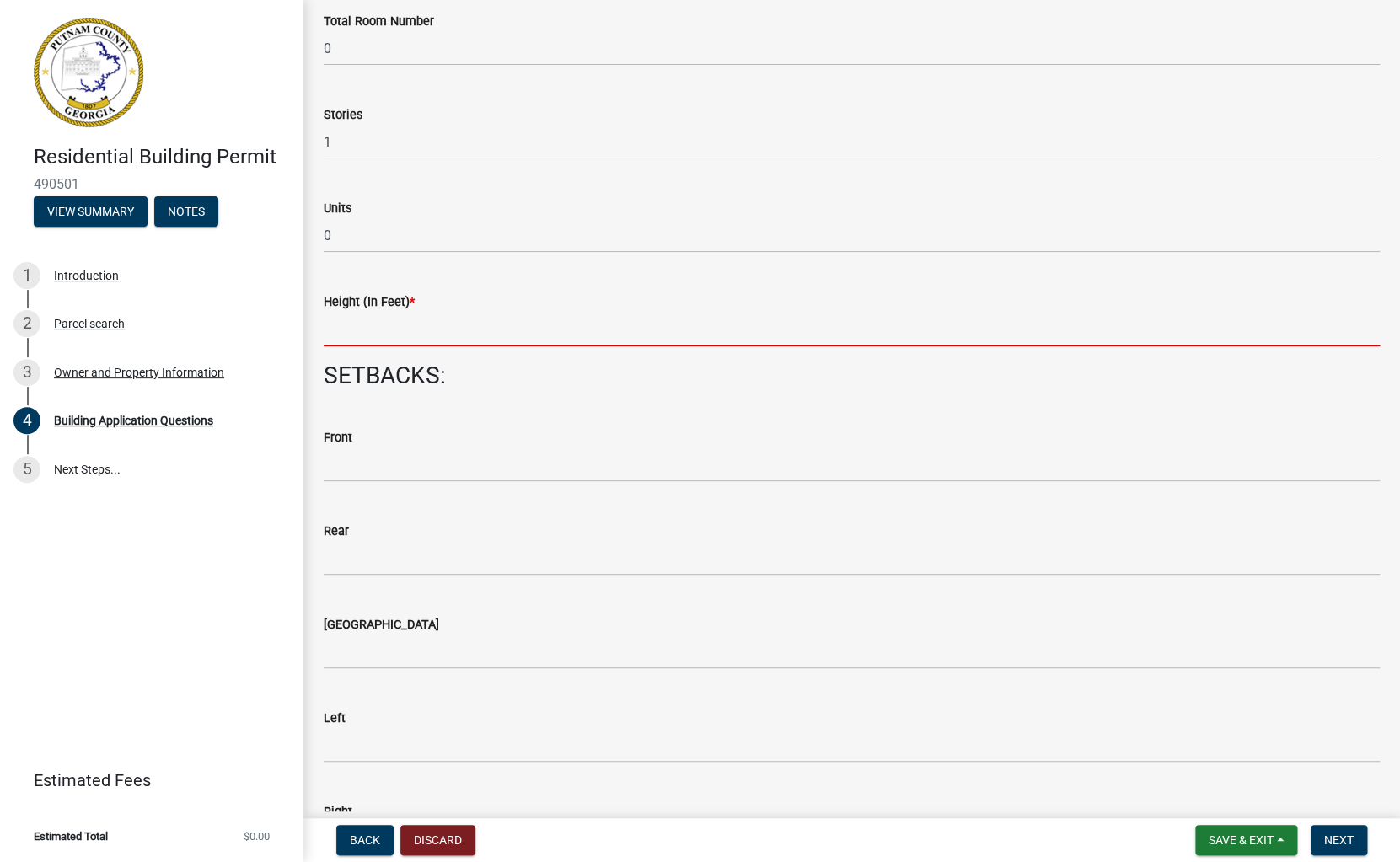
click at [336, 335] on input "text" at bounding box center [852, 328] width 1056 height 34
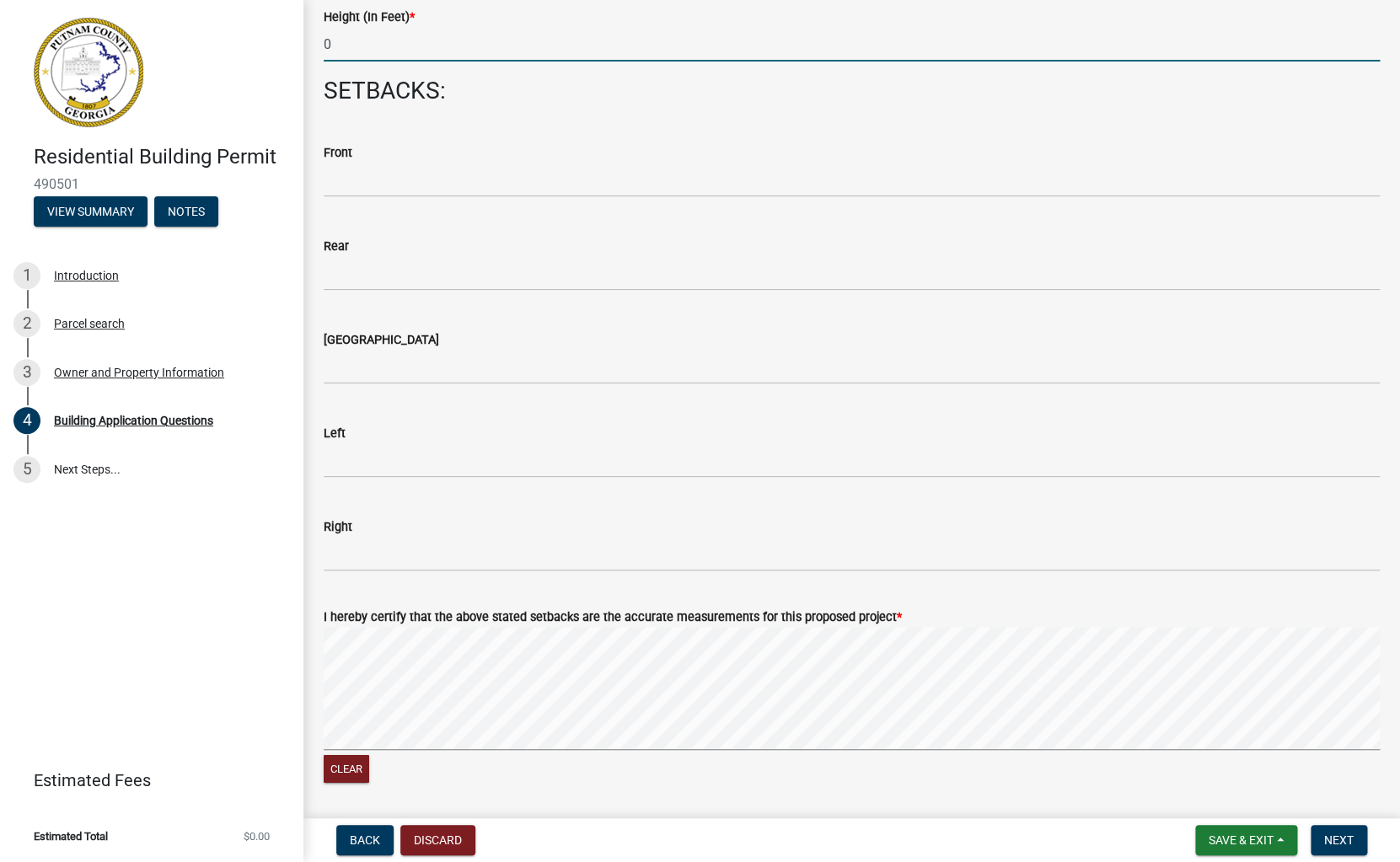
scroll to position [2358, 0]
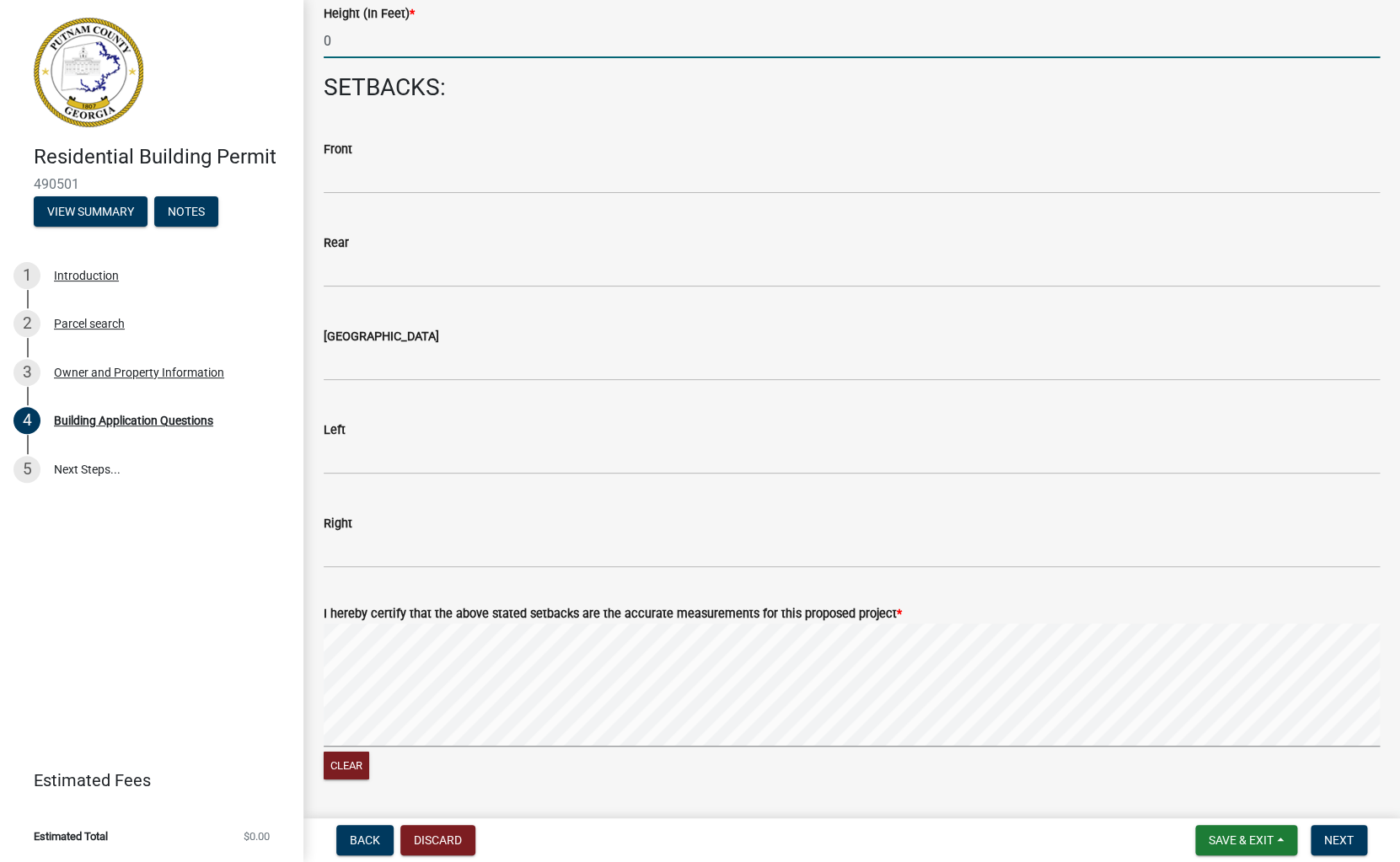
type input "0"
click at [390, 456] on input "text" at bounding box center [852, 457] width 1056 height 34
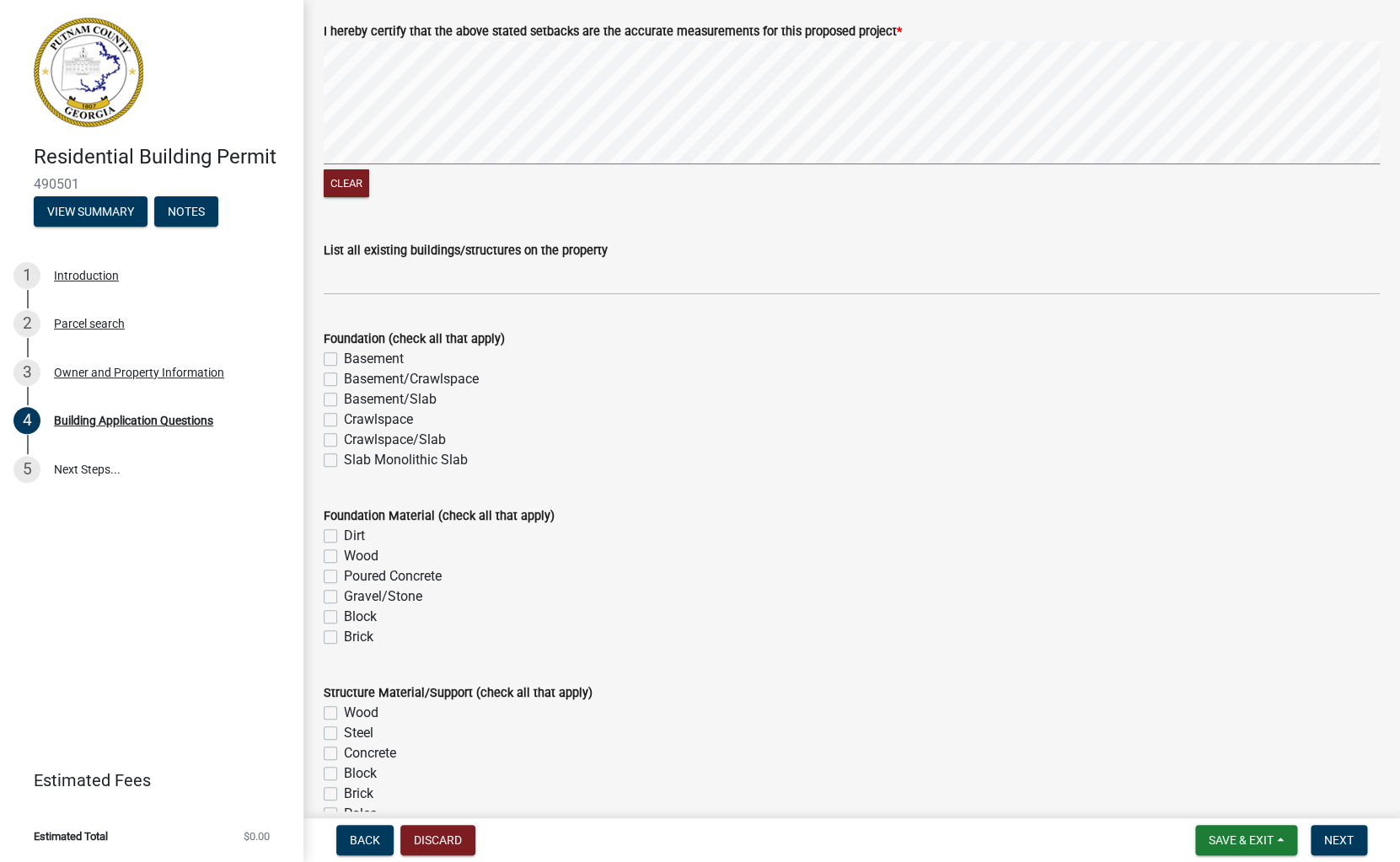
scroll to position [2940, 0]
click at [344, 460] on label "Slab Monolithic Slab" at bounding box center [406, 459] width 124 height 20
click at [344, 460] on input "Slab Monolithic Slab" at bounding box center [350, 455] width 11 height 11
checkbox input "true"
checkbox input "false"
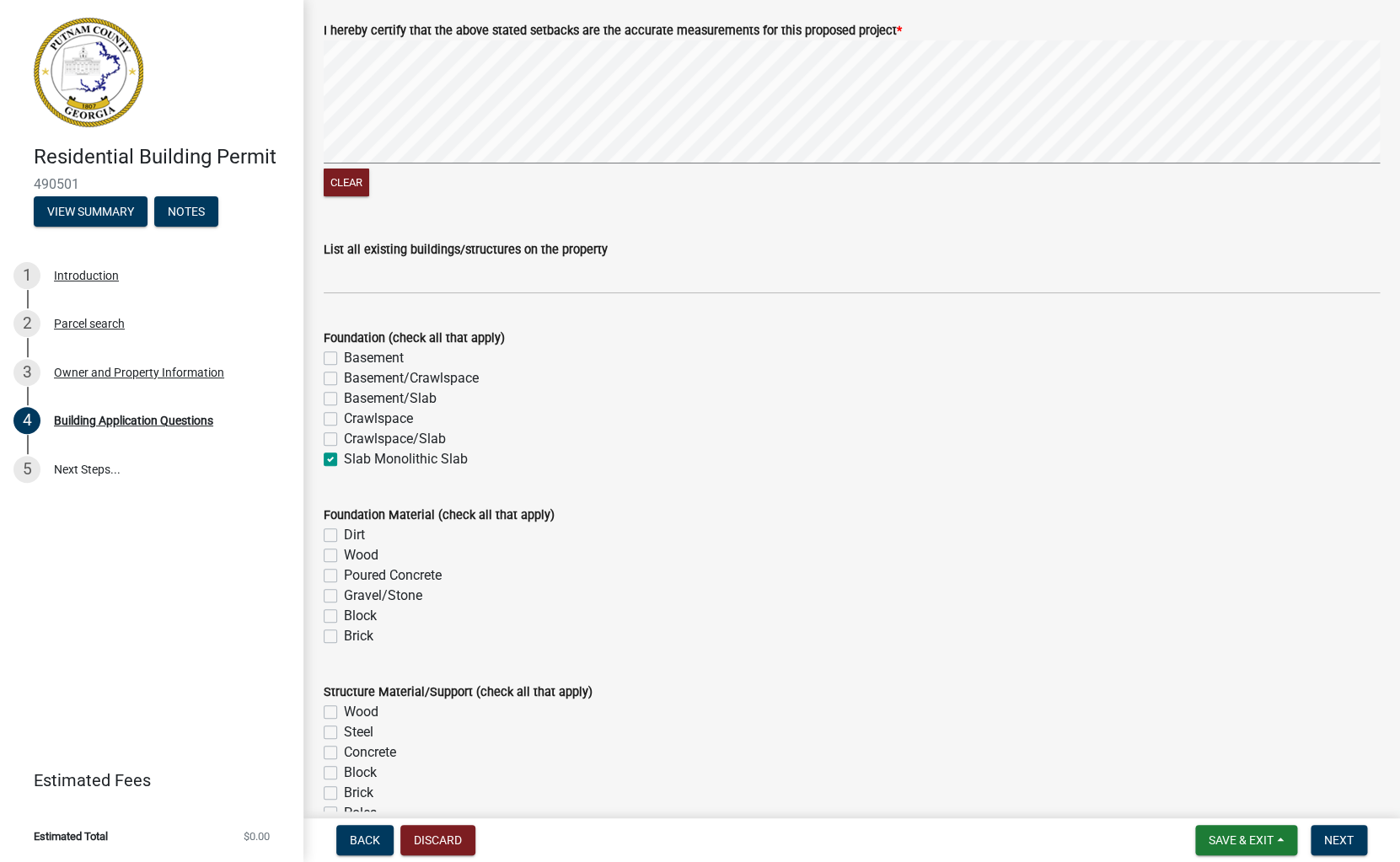
checkbox input "false"
checkbox input "true"
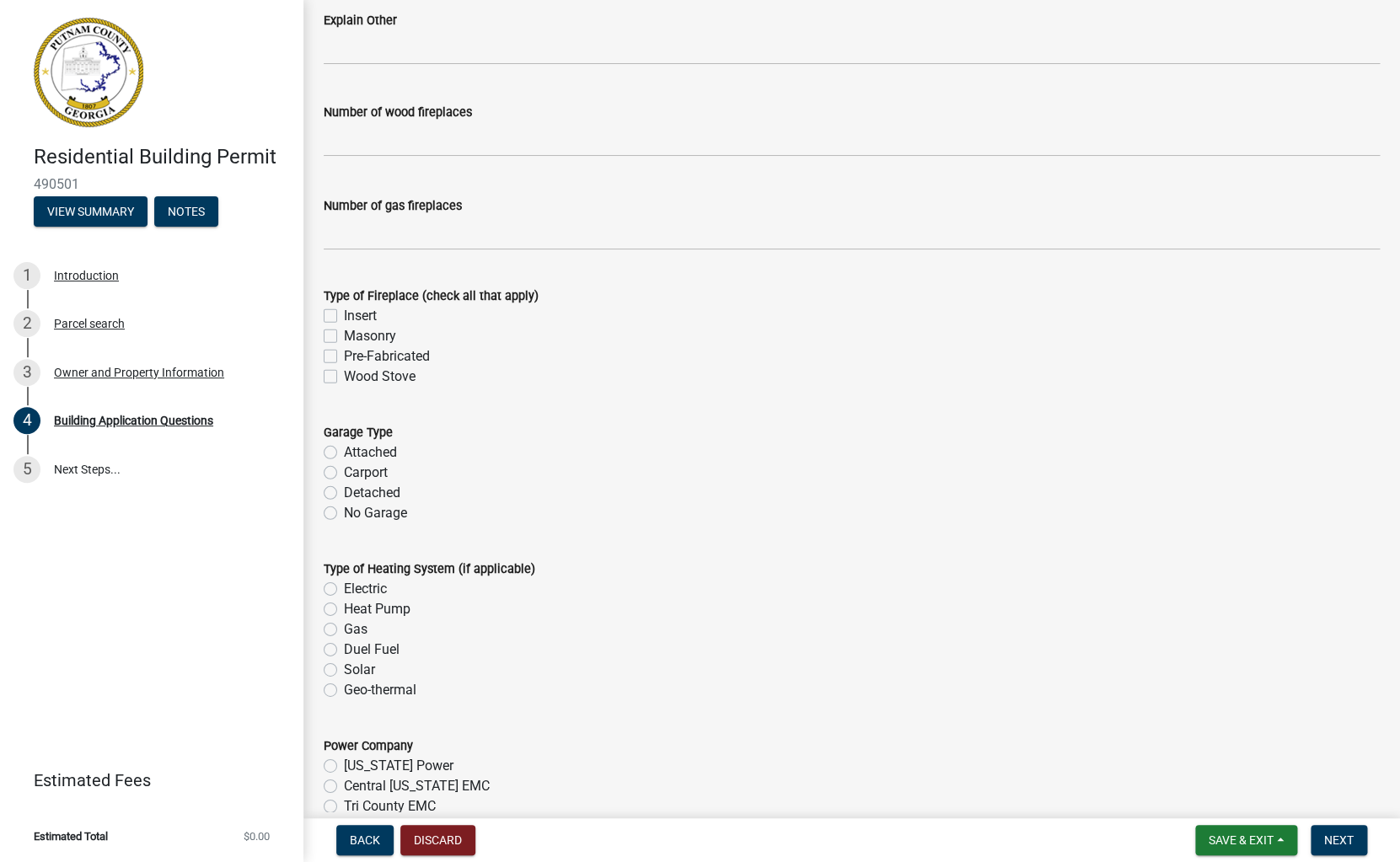
scroll to position [4672, 0]
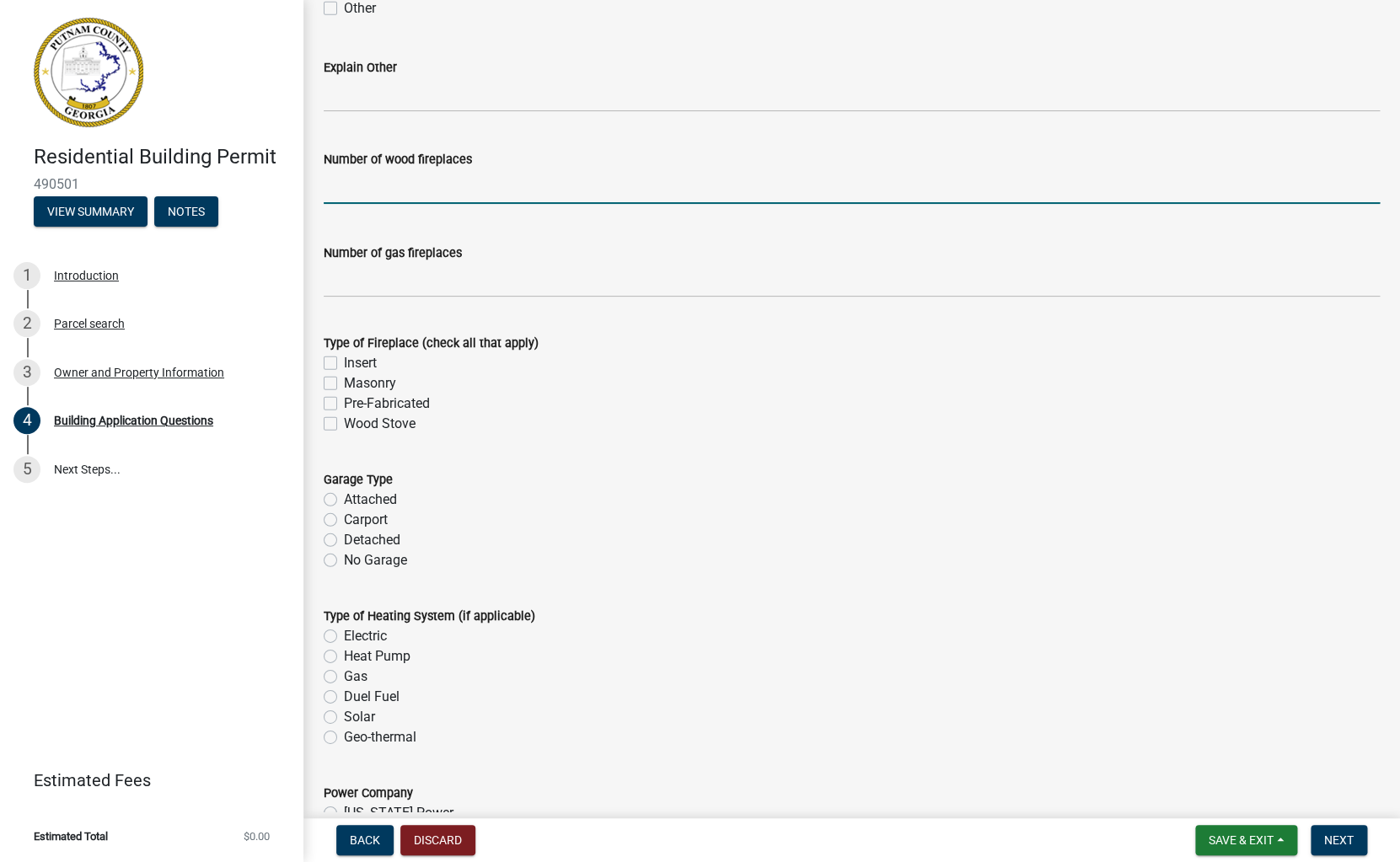
click at [336, 189] on input "text" at bounding box center [852, 187] width 1056 height 34
type input "0"
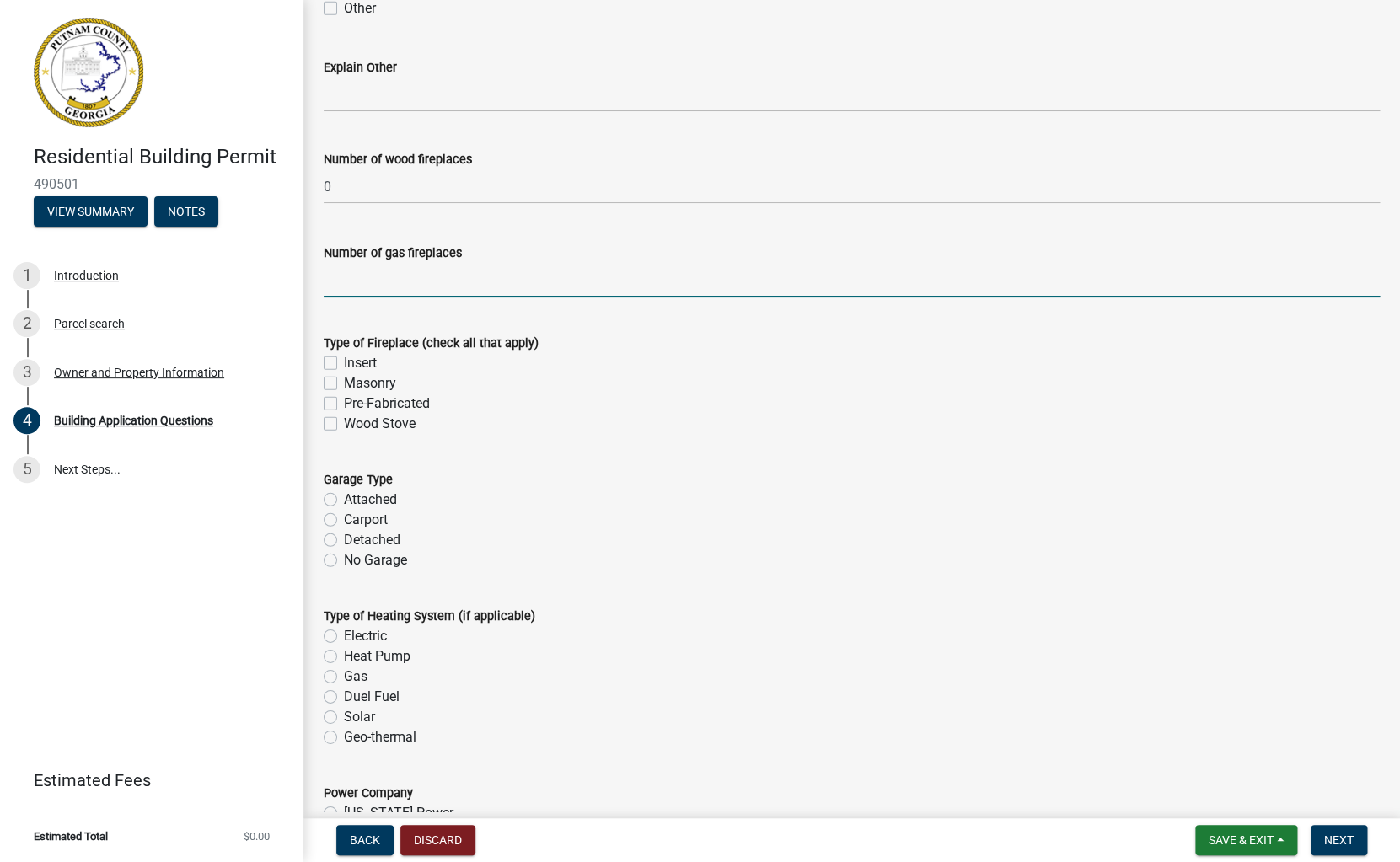
click at [343, 277] on input "text" at bounding box center [852, 279] width 1056 height 34
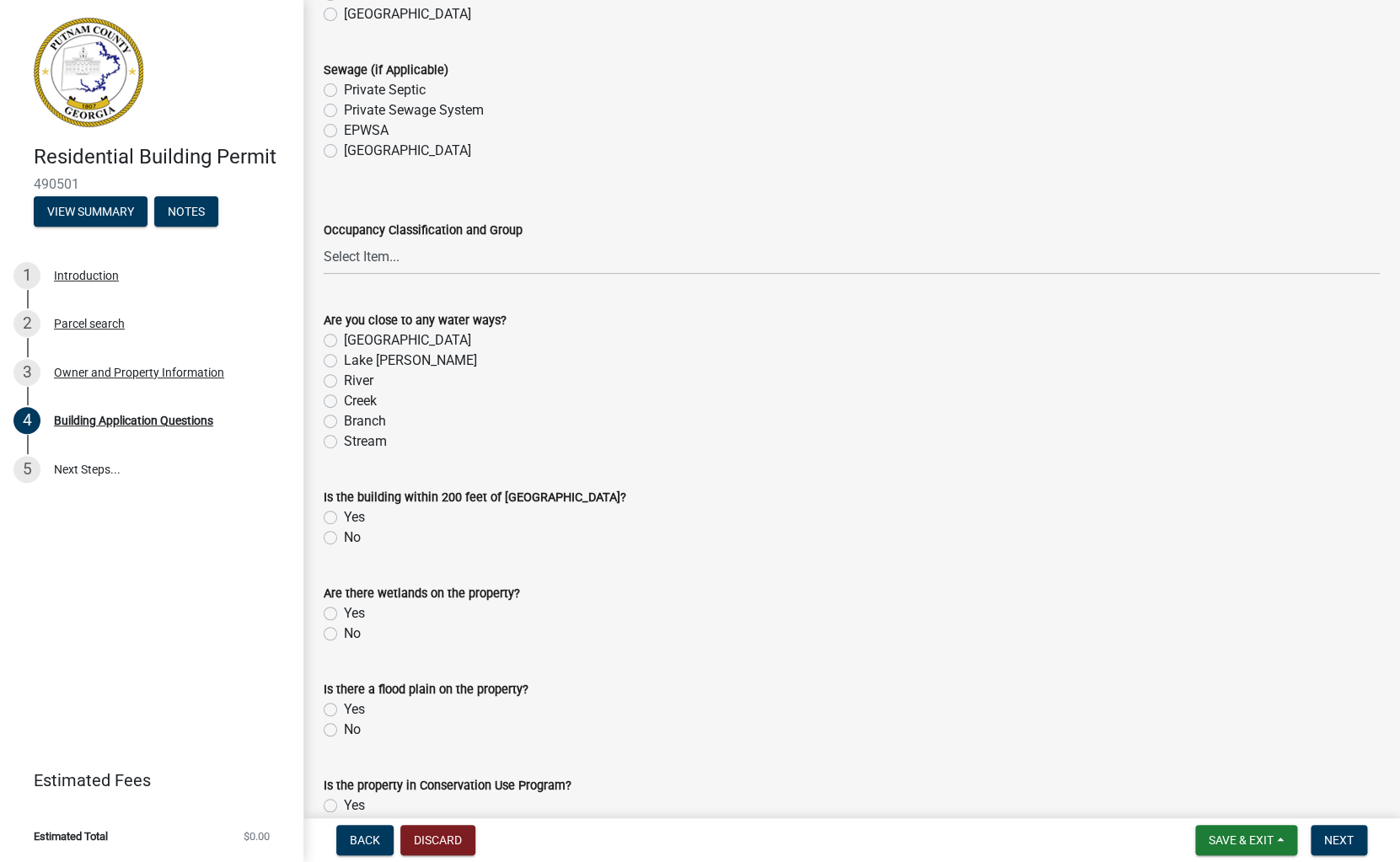
scroll to position [5653, 0]
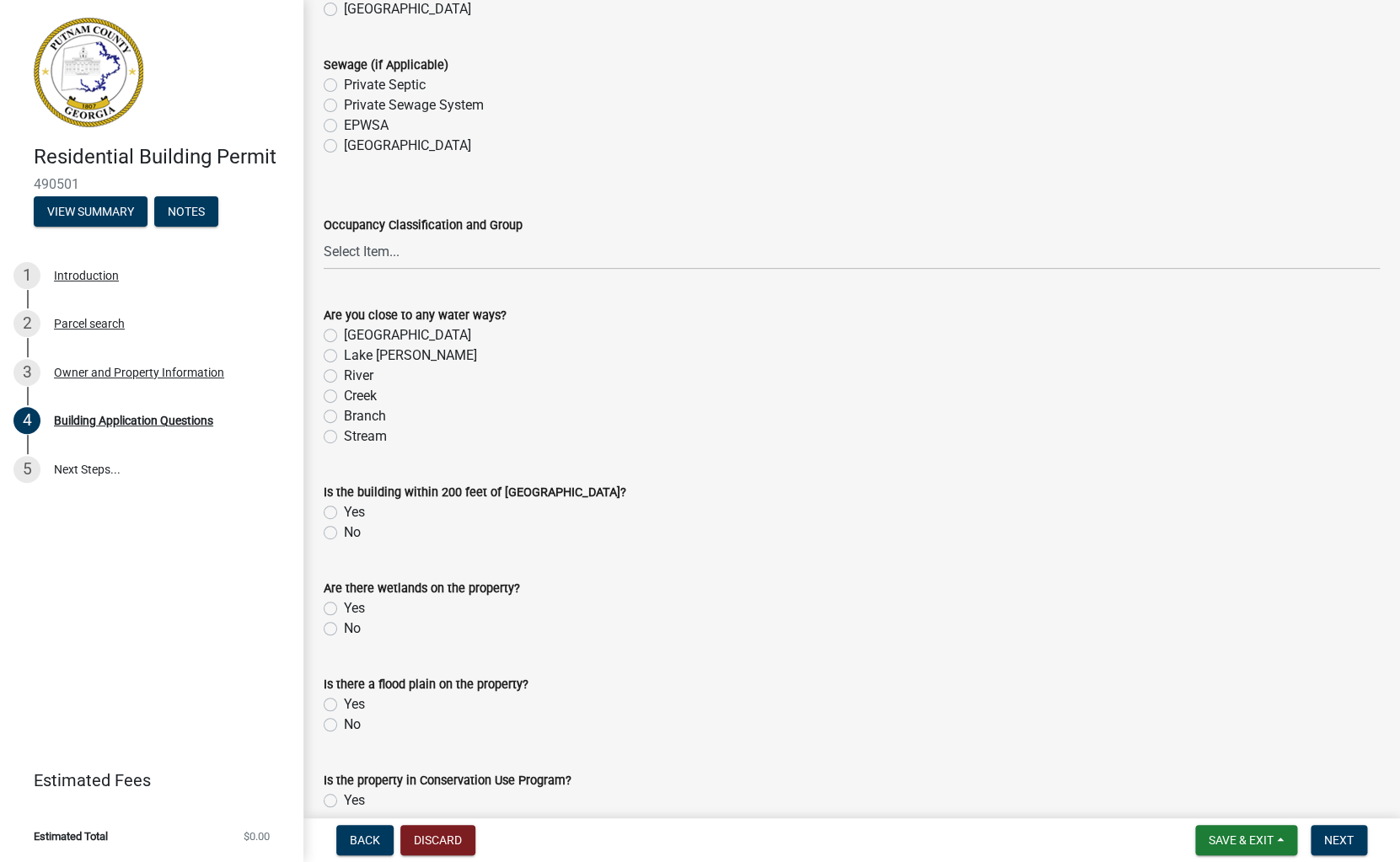
type input "0"
click at [344, 336] on label "[GEOGRAPHIC_DATA]" at bounding box center [407, 336] width 127 height 20
click at [344, 336] on input "[GEOGRAPHIC_DATA]" at bounding box center [350, 331] width 11 height 11
radio input "true"
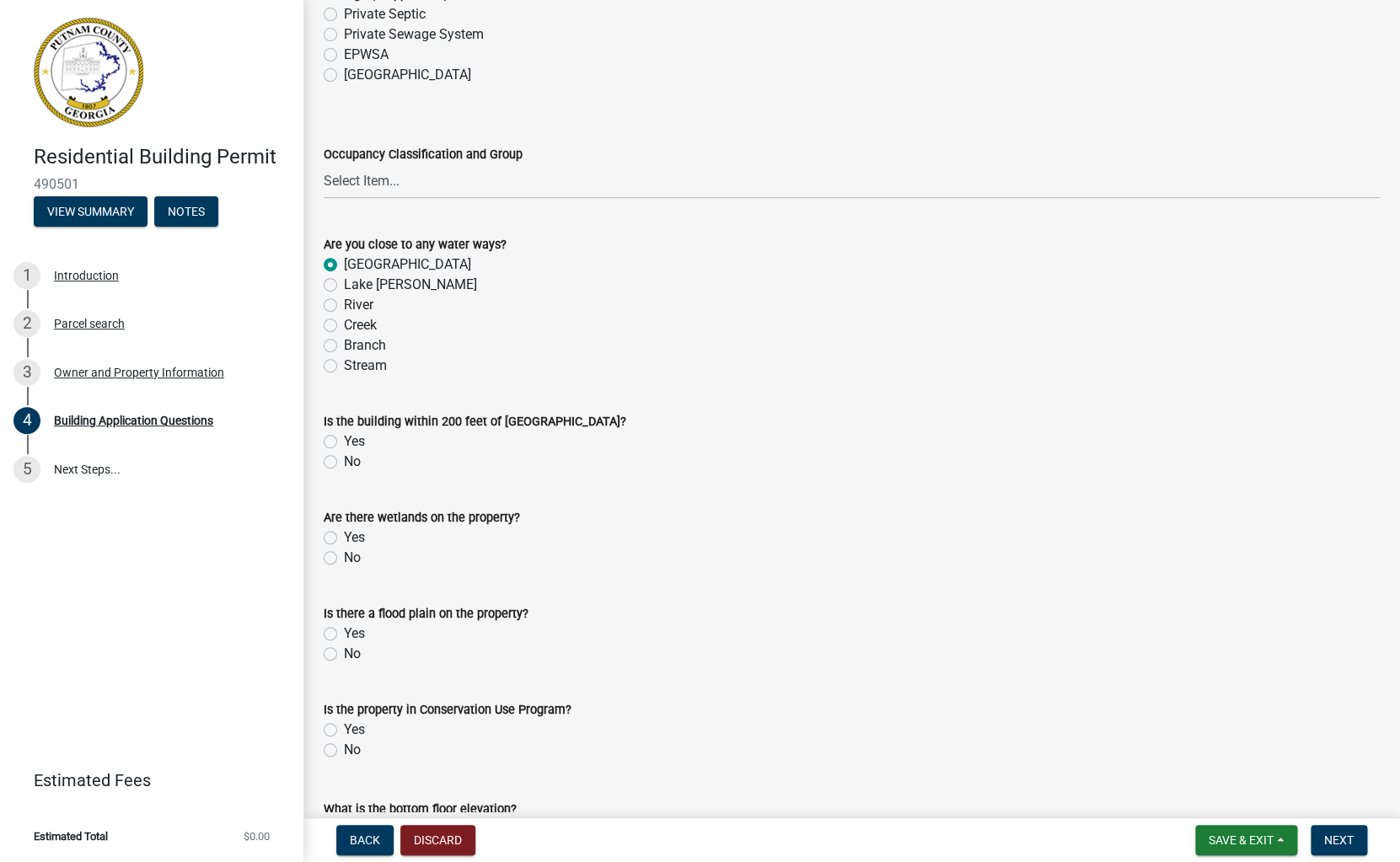
scroll to position [5726, 0]
click at [344, 462] on label "No" at bounding box center [353, 459] width 17 height 20
click at [344, 460] on input "No" at bounding box center [350, 455] width 11 height 11
radio input "true"
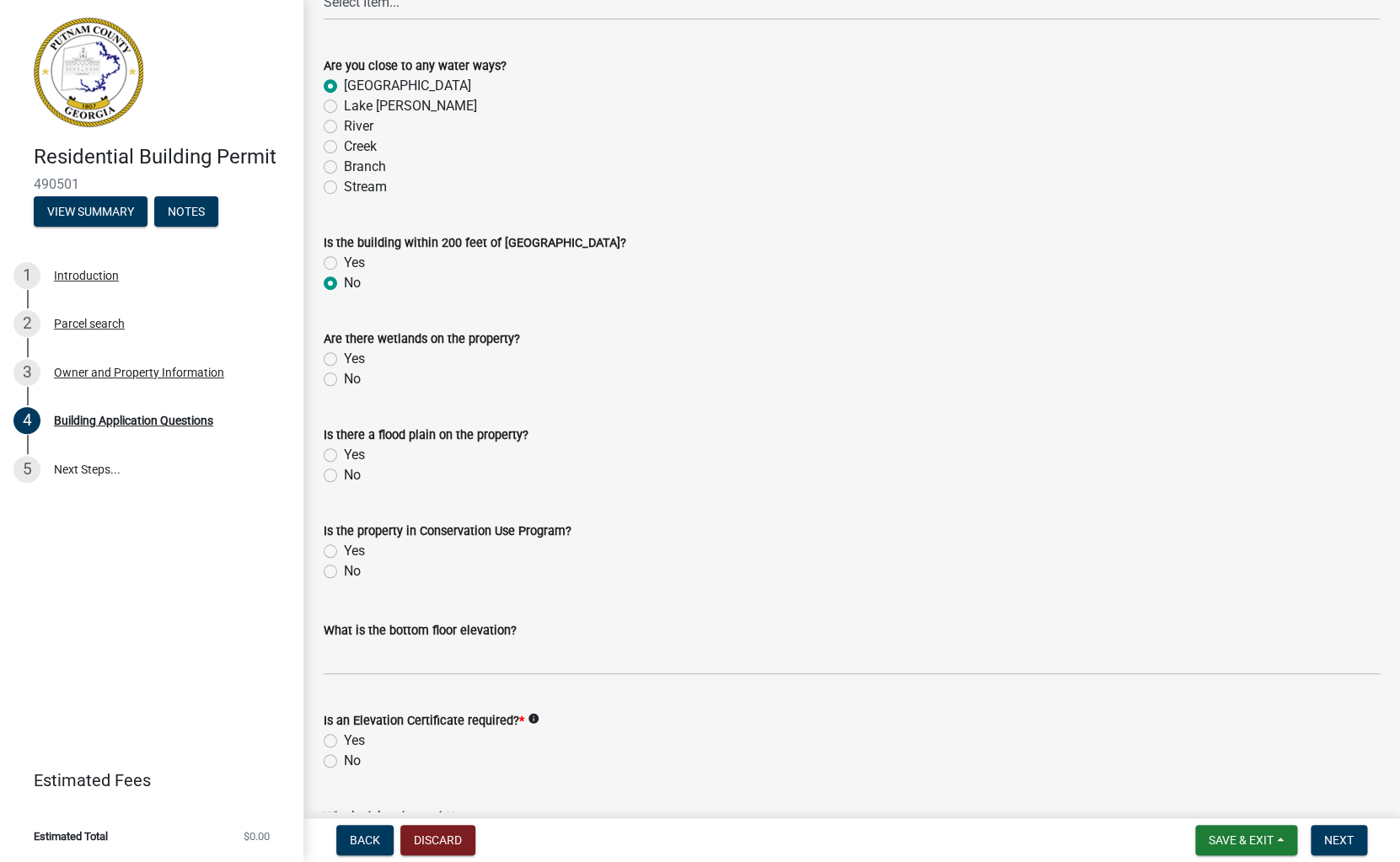
scroll to position [5910, 0]
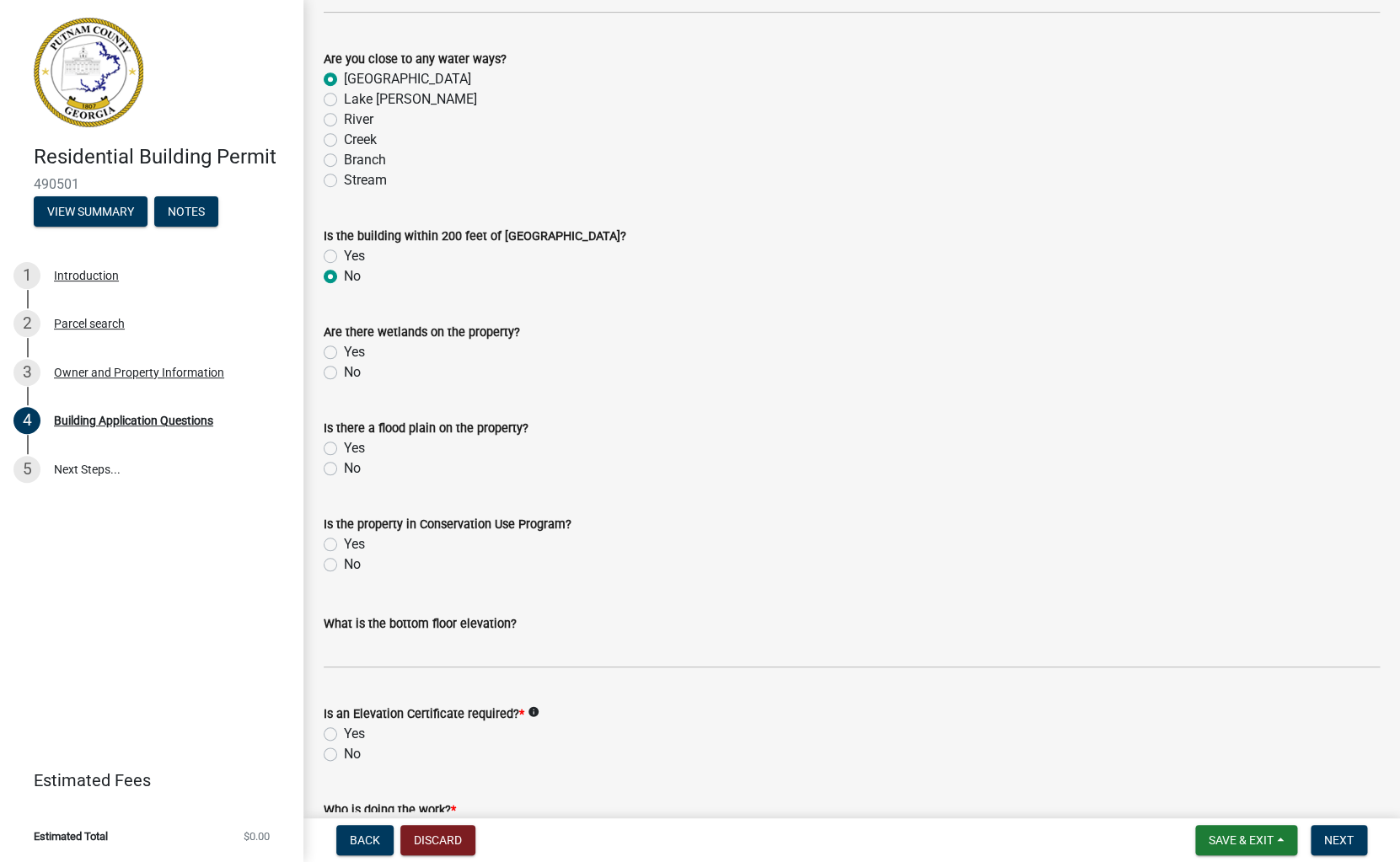
click at [344, 375] on label "No" at bounding box center [353, 373] width 17 height 20
click at [344, 373] on input "No" at bounding box center [350, 368] width 11 height 11
radio input "true"
click at [344, 448] on label "Yes" at bounding box center [354, 448] width 21 height 20
click at [344, 448] on input "Yes" at bounding box center [350, 444] width 11 height 11
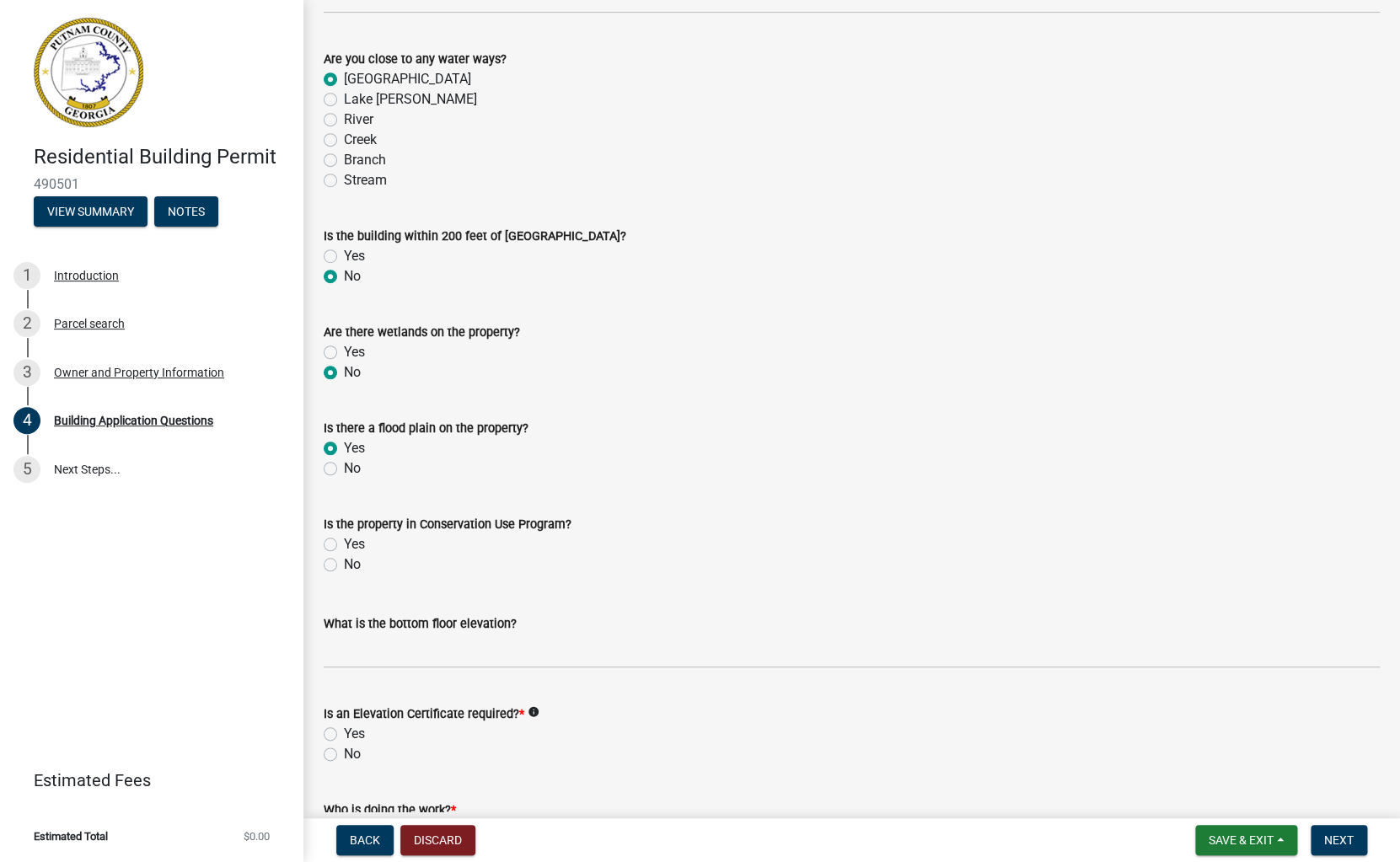
radio input "true"
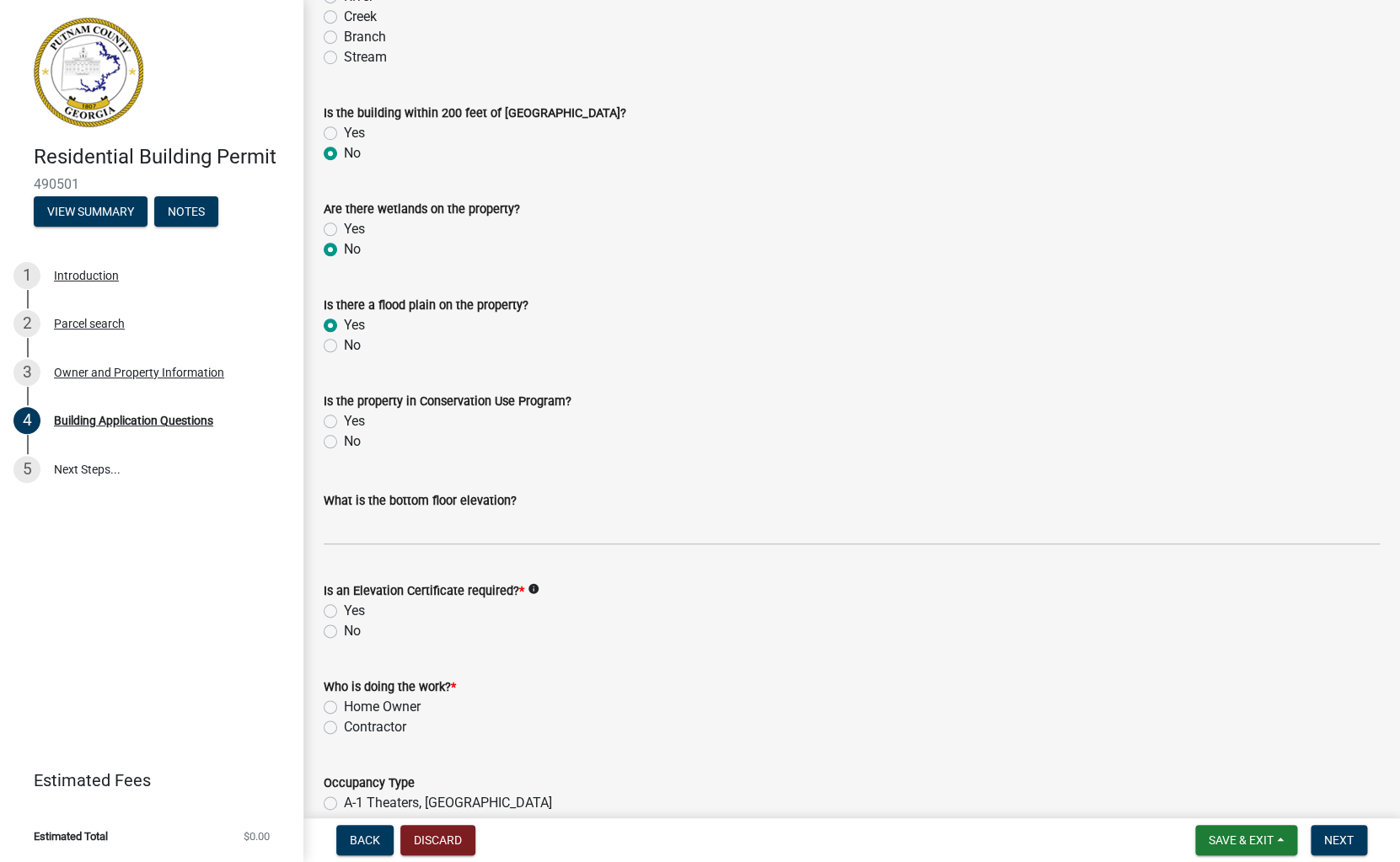
scroll to position [6038, 0]
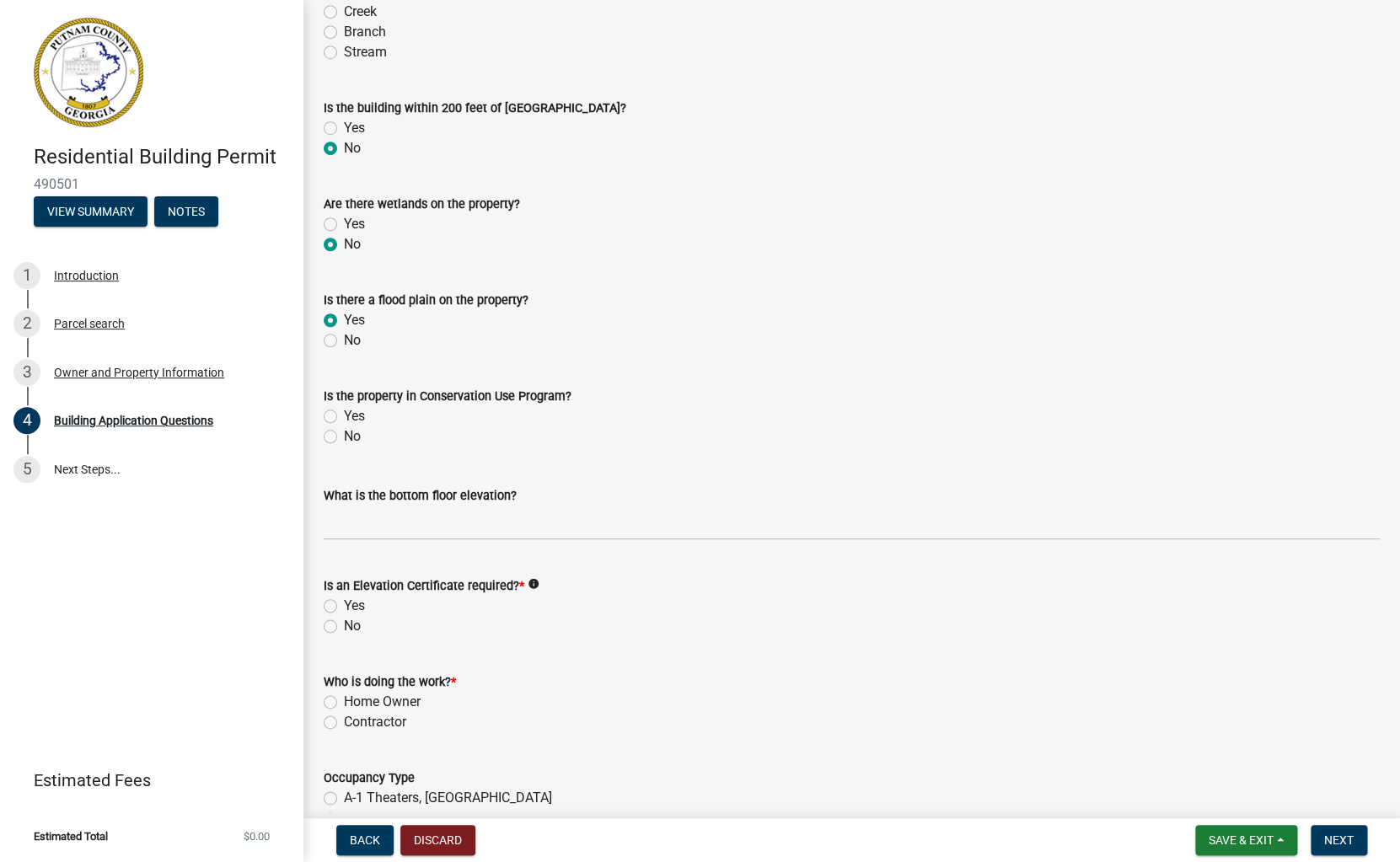
click at [344, 439] on label "No" at bounding box center [353, 437] width 17 height 20
click at [344, 437] on input "No" at bounding box center [350, 432] width 11 height 11
radio input "true"
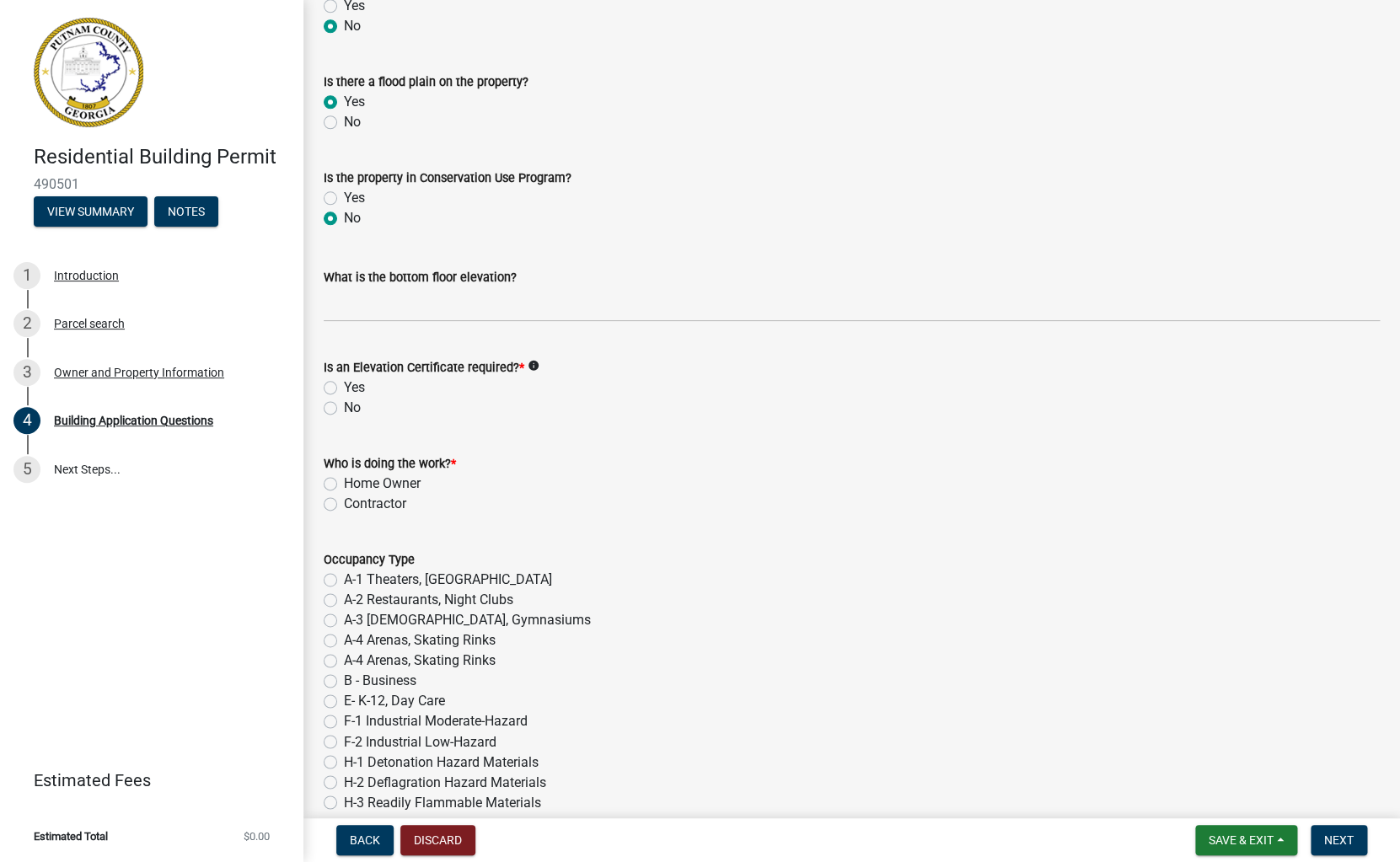
scroll to position [6257, 0]
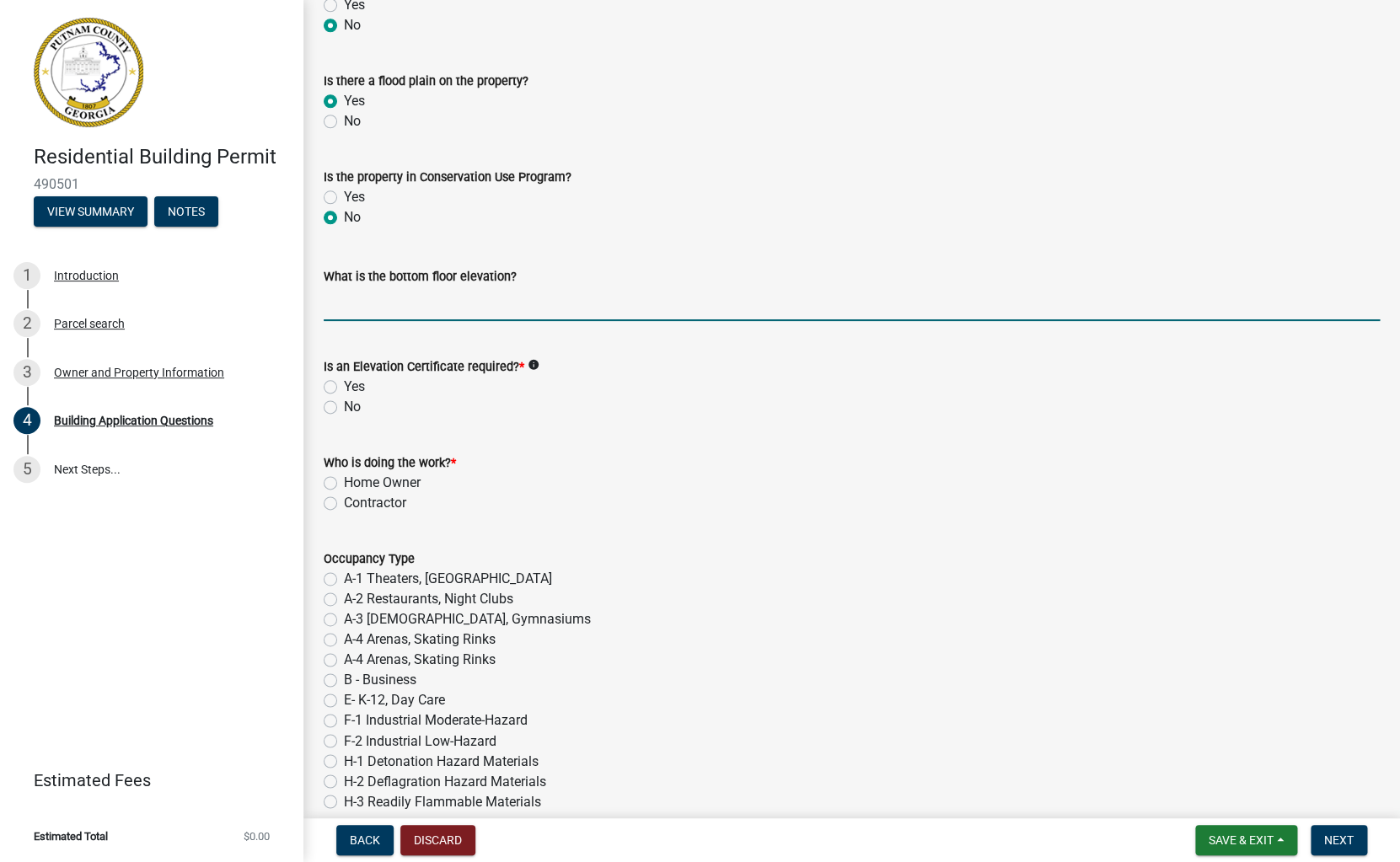
click at [364, 306] on input "text" at bounding box center [852, 303] width 1056 height 34
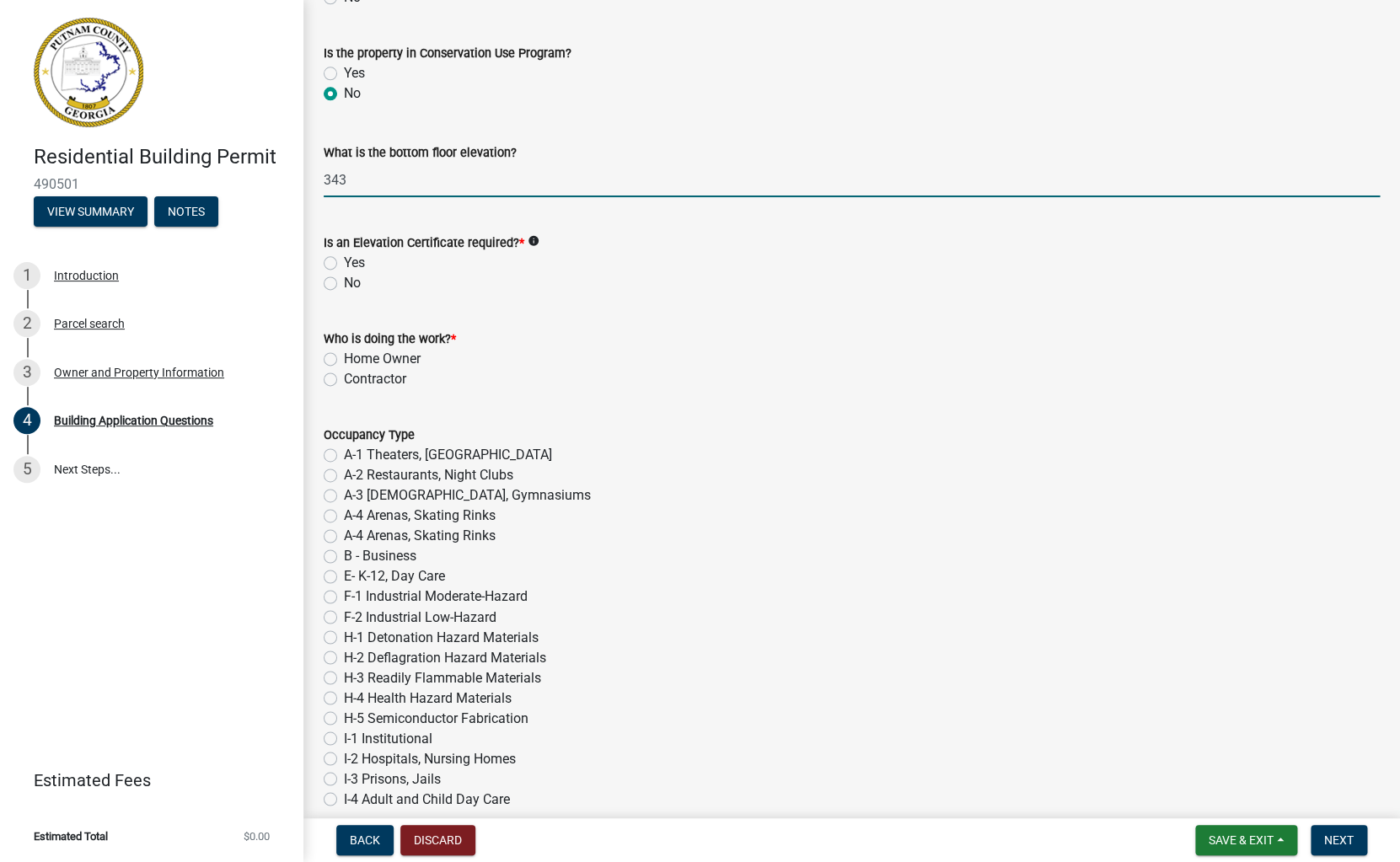
scroll to position [6406, 0]
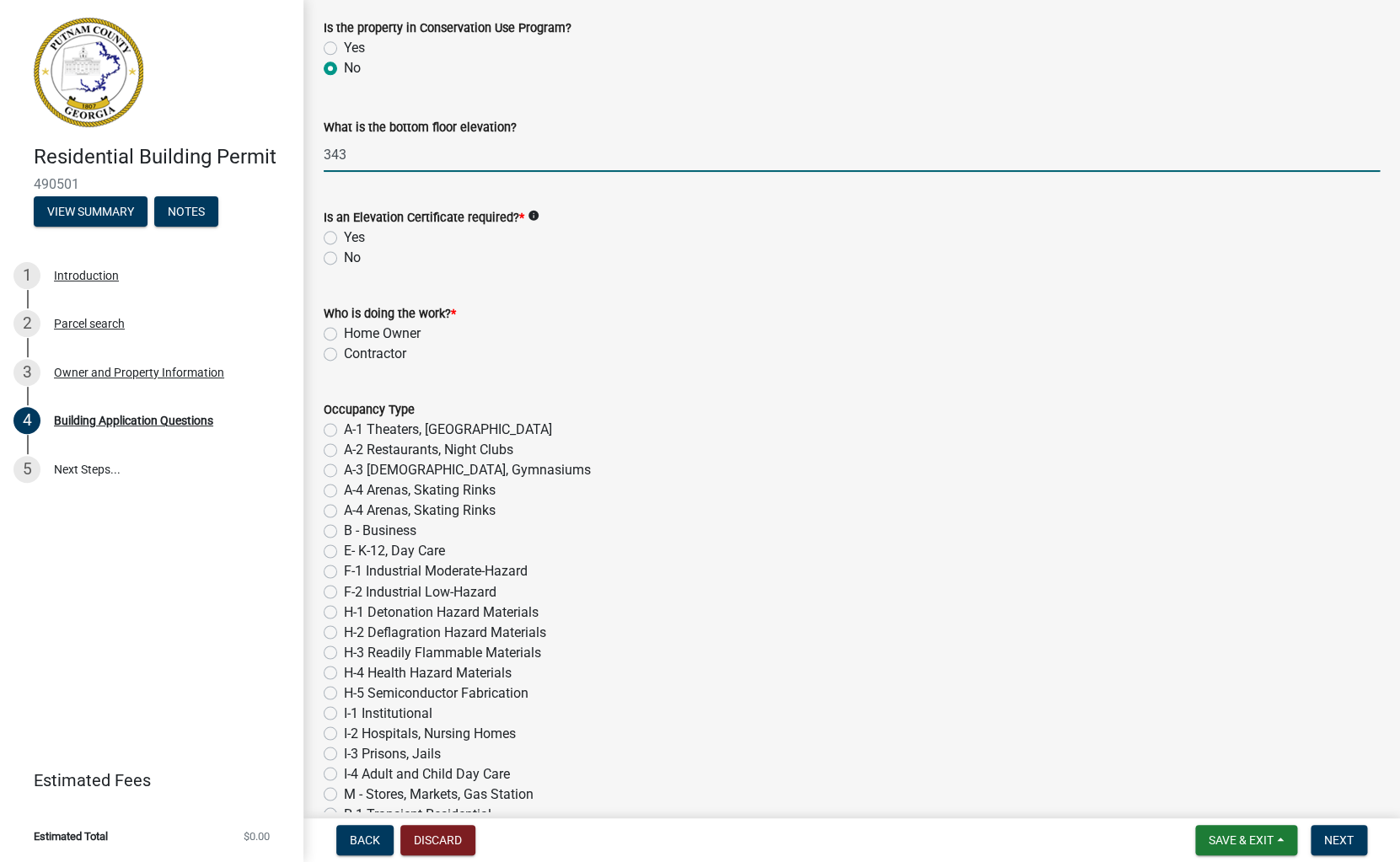
type input "343"
click at [344, 256] on label "No" at bounding box center [353, 258] width 17 height 20
click at [344, 256] on input "No" at bounding box center [350, 253] width 11 height 11
radio input "true"
click at [344, 353] on label "Contractor" at bounding box center [375, 354] width 62 height 20
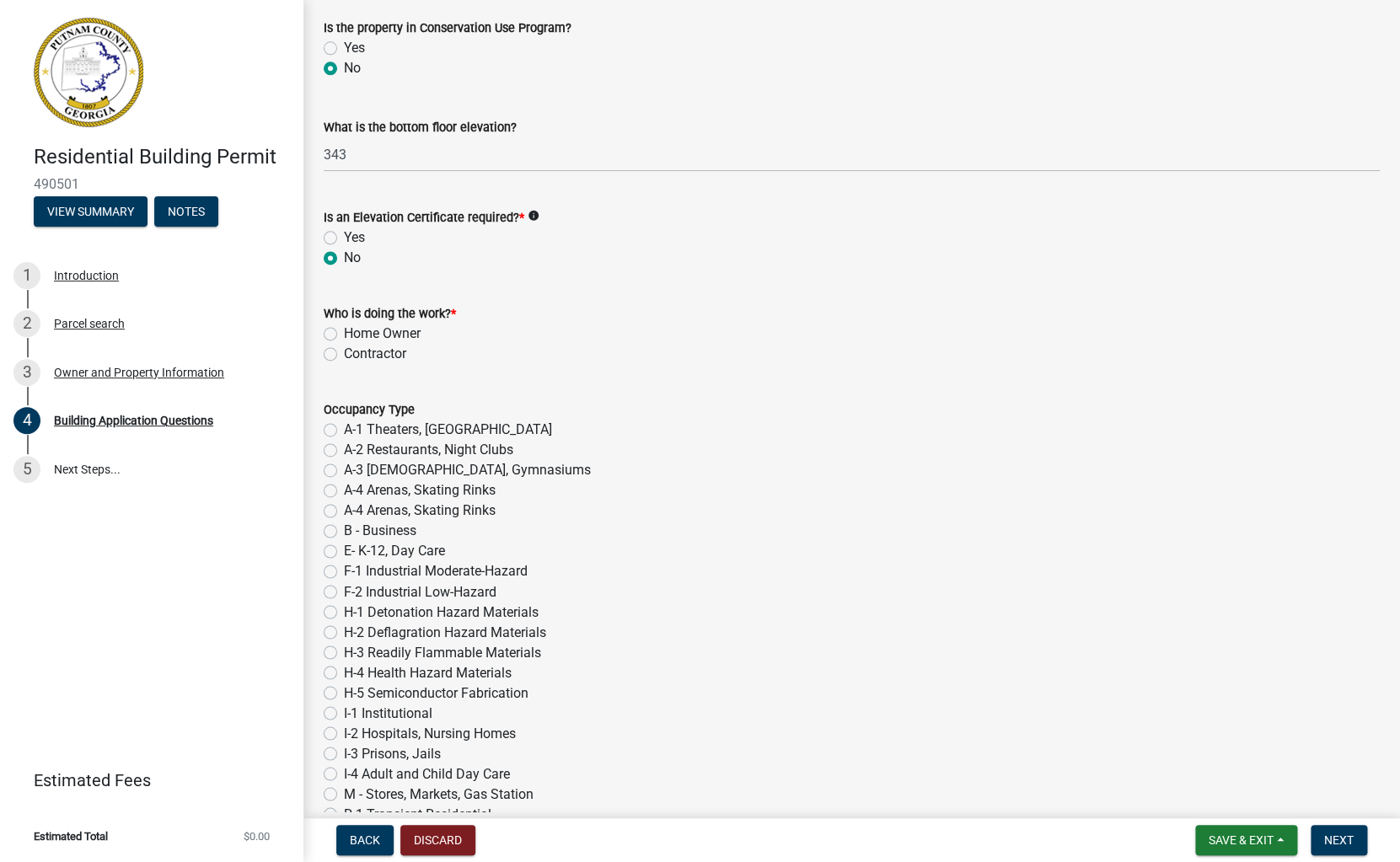
click at [344, 353] on input "Contractor" at bounding box center [350, 350] width 11 height 11
radio input "true"
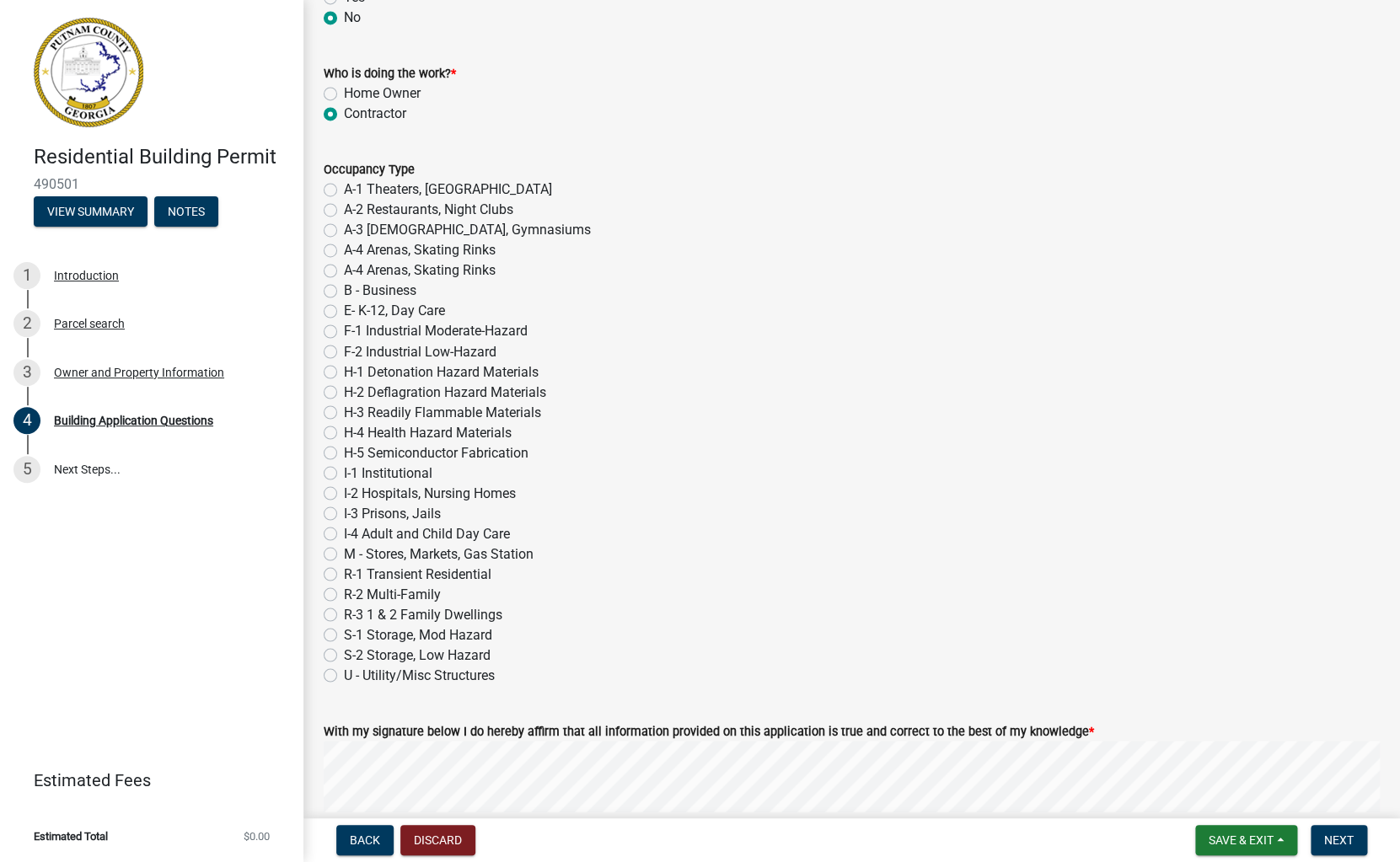
scroll to position [6646, 0]
click at [344, 616] on label "R-3 1 & 2 Family Dwellings" at bounding box center [423, 613] width 159 height 20
click at [344, 614] on input "R-3 1 & 2 Family Dwellings" at bounding box center [350, 609] width 11 height 11
radio input "true"
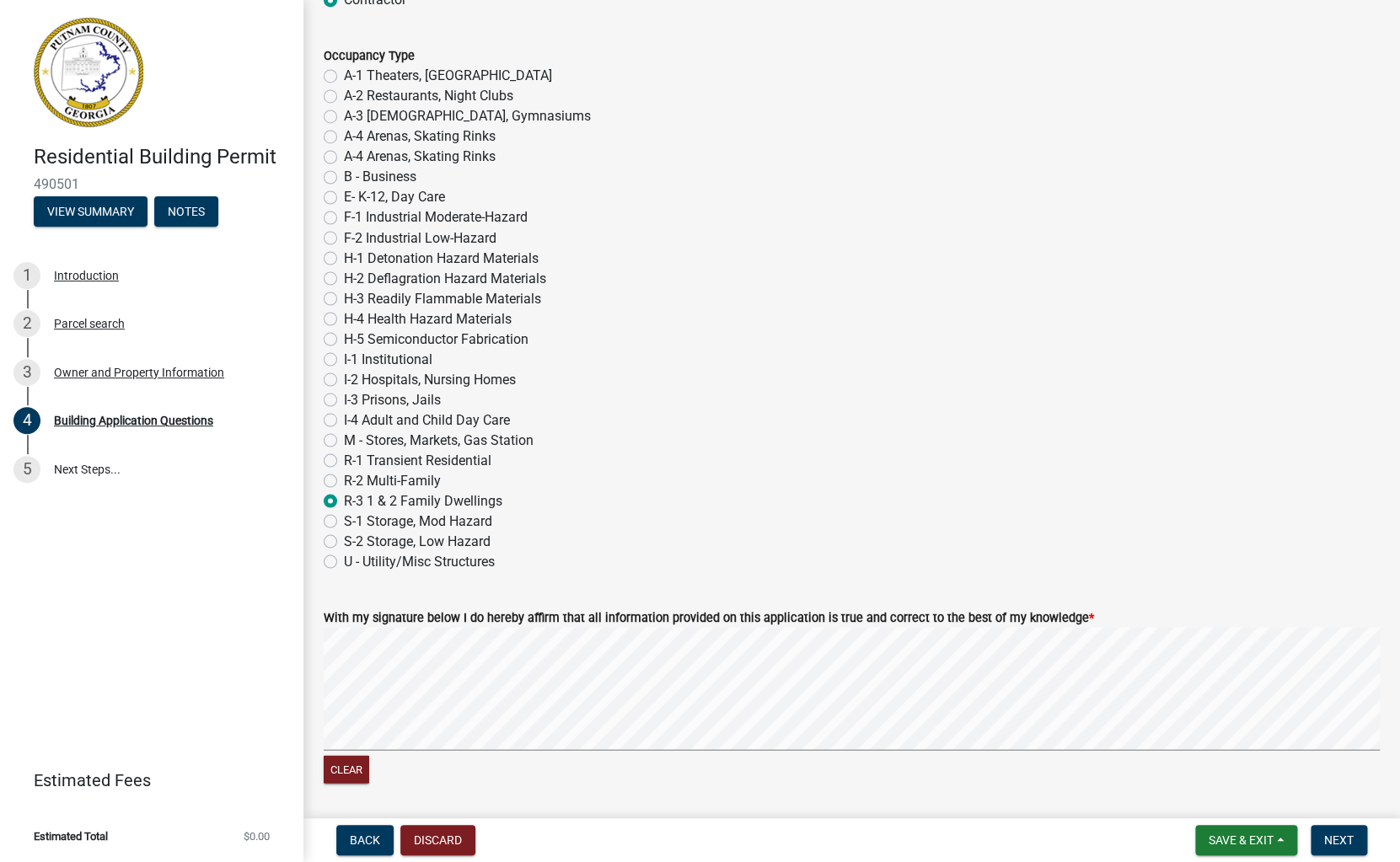
scroll to position [6913, 0]
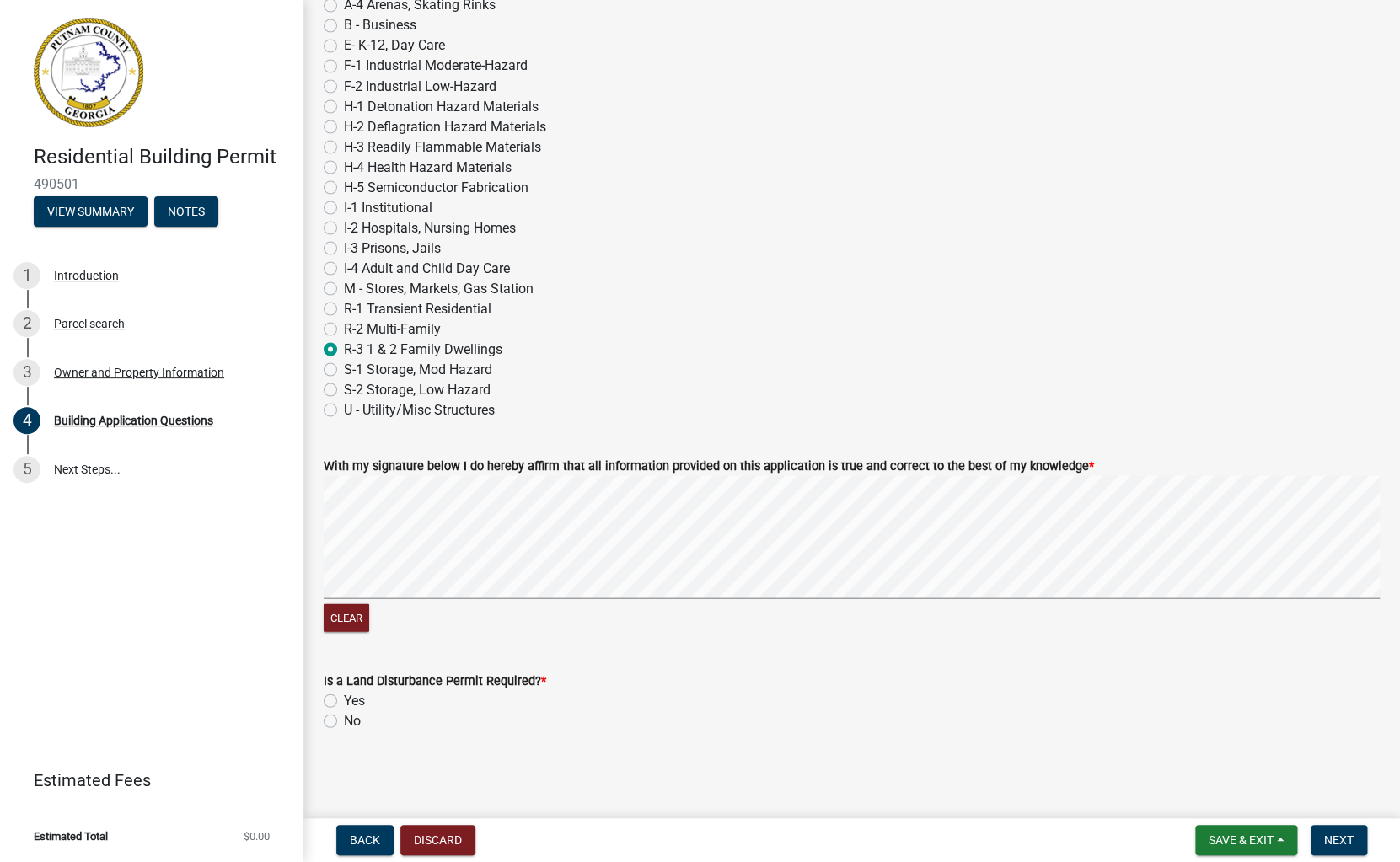
click at [344, 717] on label "No" at bounding box center [353, 721] width 17 height 20
click at [344, 717] on input "No" at bounding box center [350, 716] width 11 height 11
radio input "true"
click at [1338, 845] on span "Next" at bounding box center [1339, 840] width 30 height 14
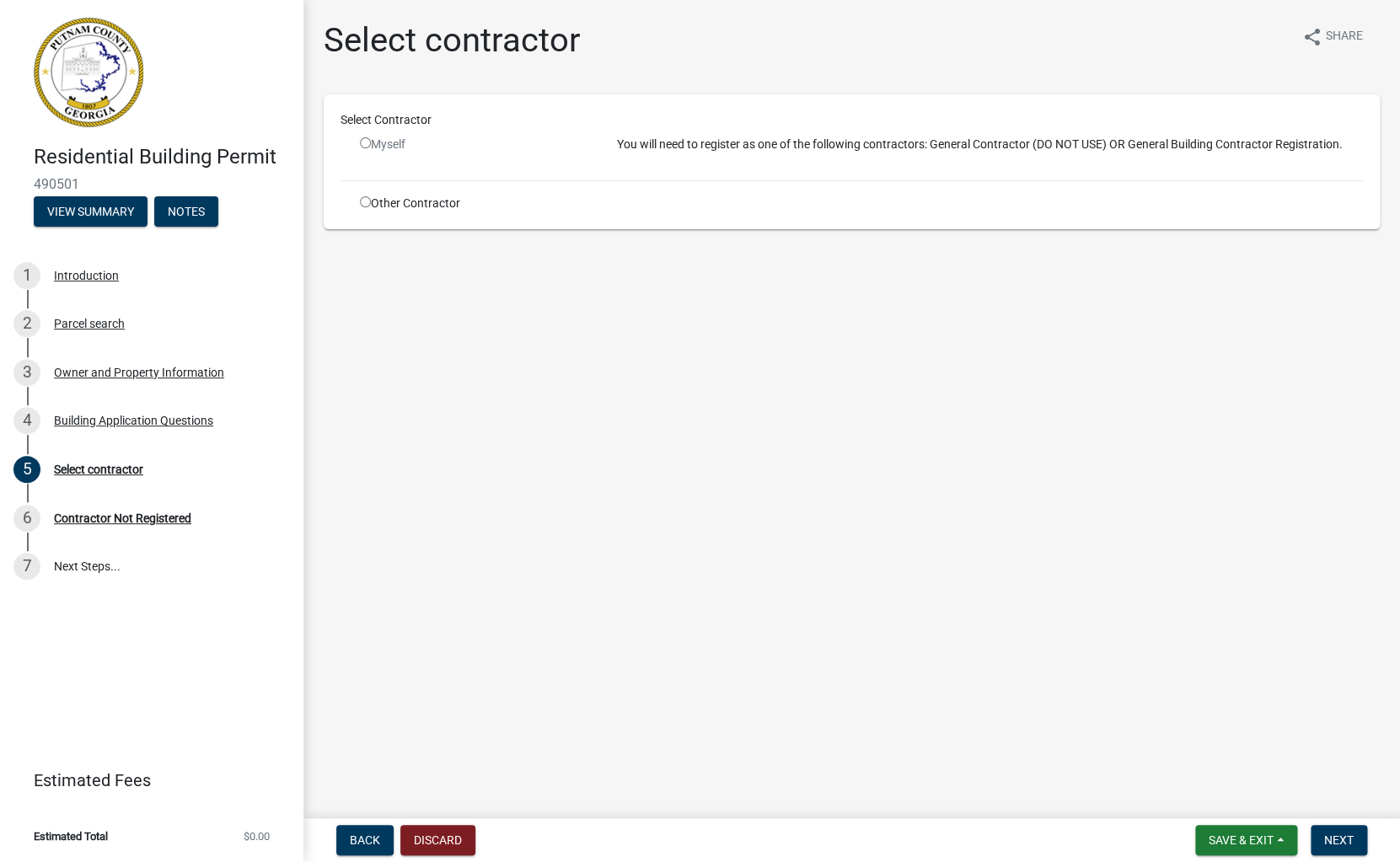
click at [364, 138] on input "radio" at bounding box center [366, 143] width 11 height 11
click at [364, 147] on input "radio" at bounding box center [366, 143] width 11 height 11
radio input "false"
click at [1250, 834] on span "Save & Exit" at bounding box center [1241, 840] width 65 height 14
click at [1237, 798] on button "Save & Exit" at bounding box center [1229, 797] width 135 height 41
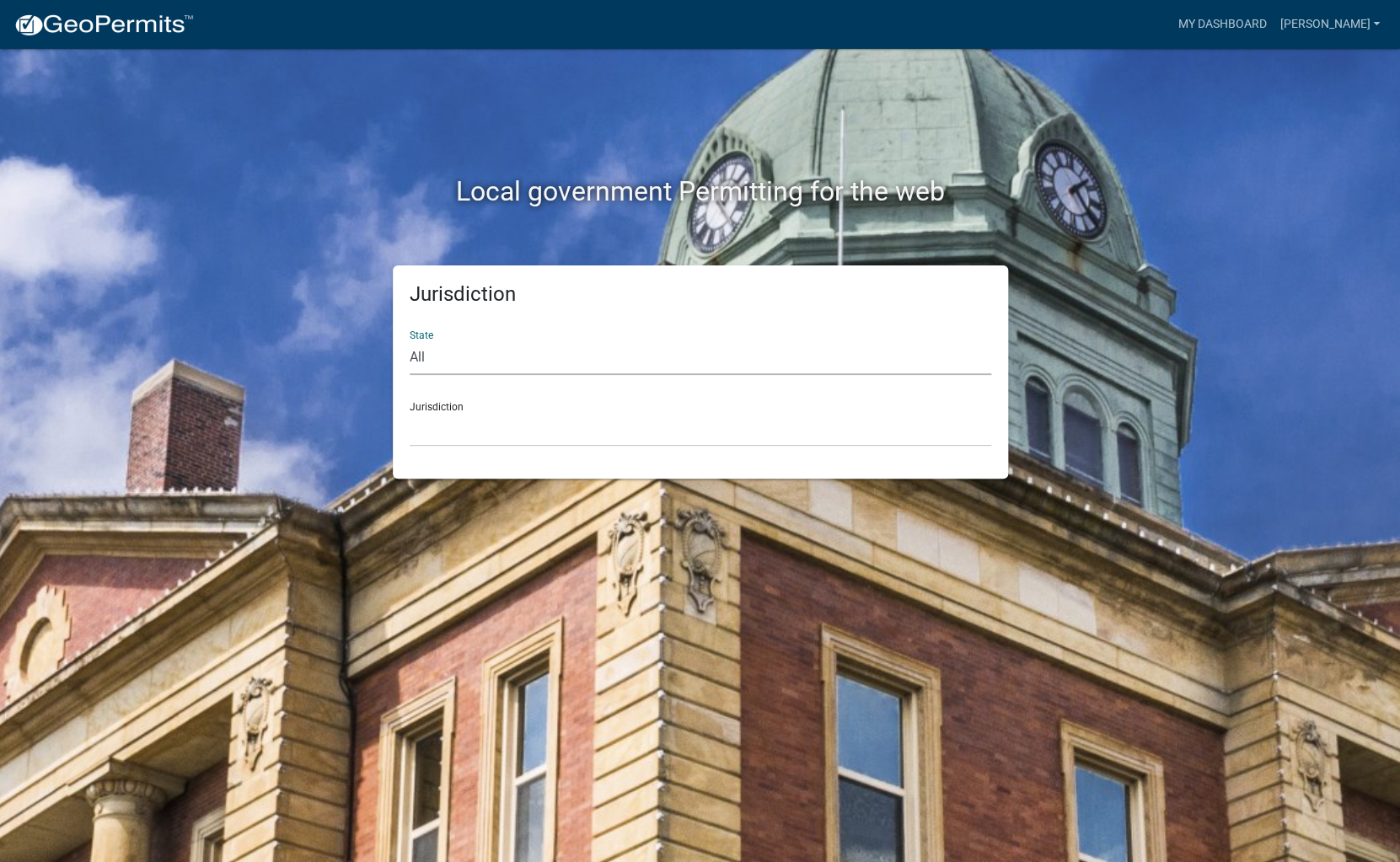
select select "[US_STATE]"
click option "[US_STATE]" at bounding box center [0, 0] width 0 height 0
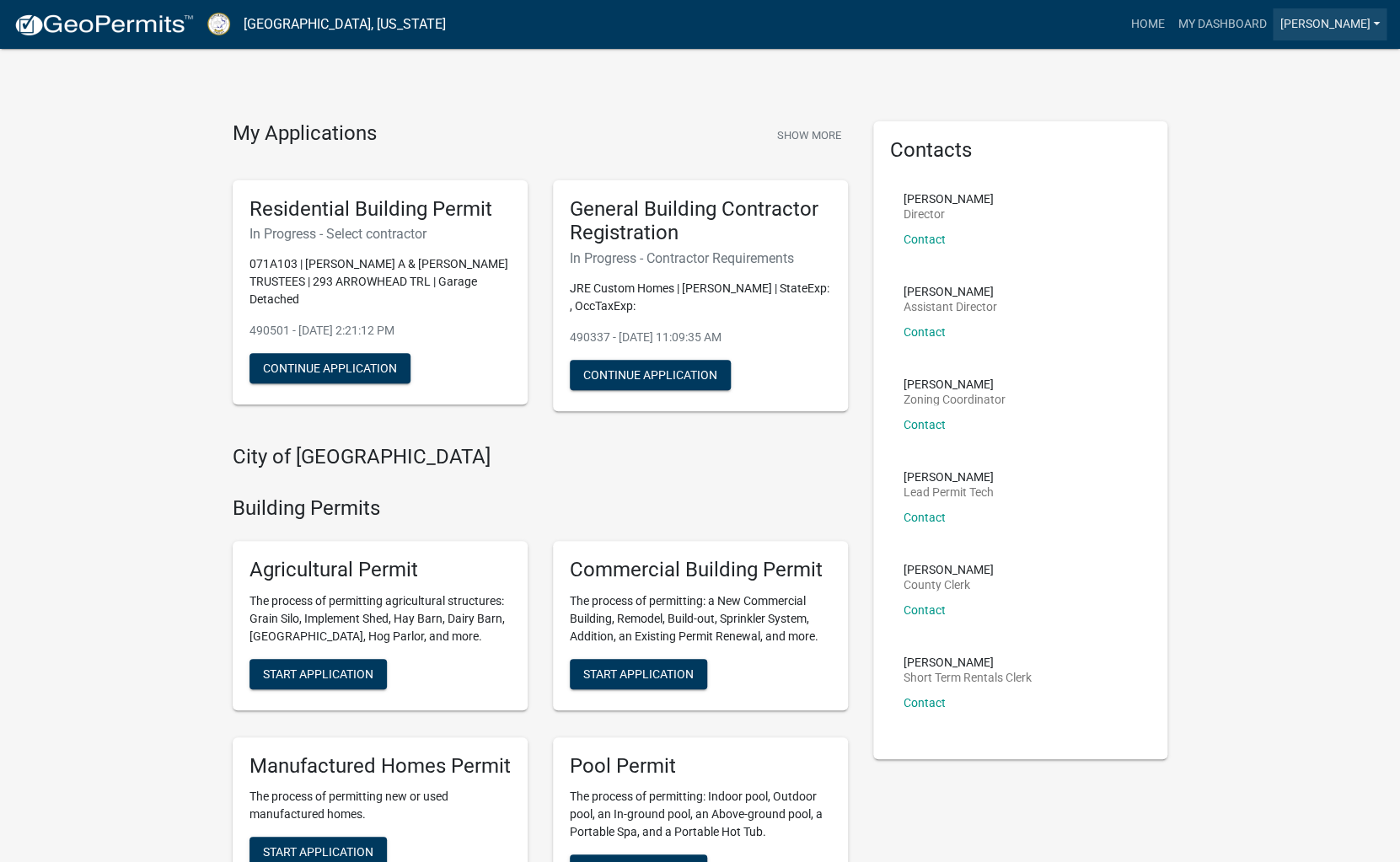
click at [1372, 23] on link "[PERSON_NAME]" at bounding box center [1329, 24] width 114 height 32
click at [1298, 114] on link "Contractor Profile" at bounding box center [1314, 109] width 144 height 41
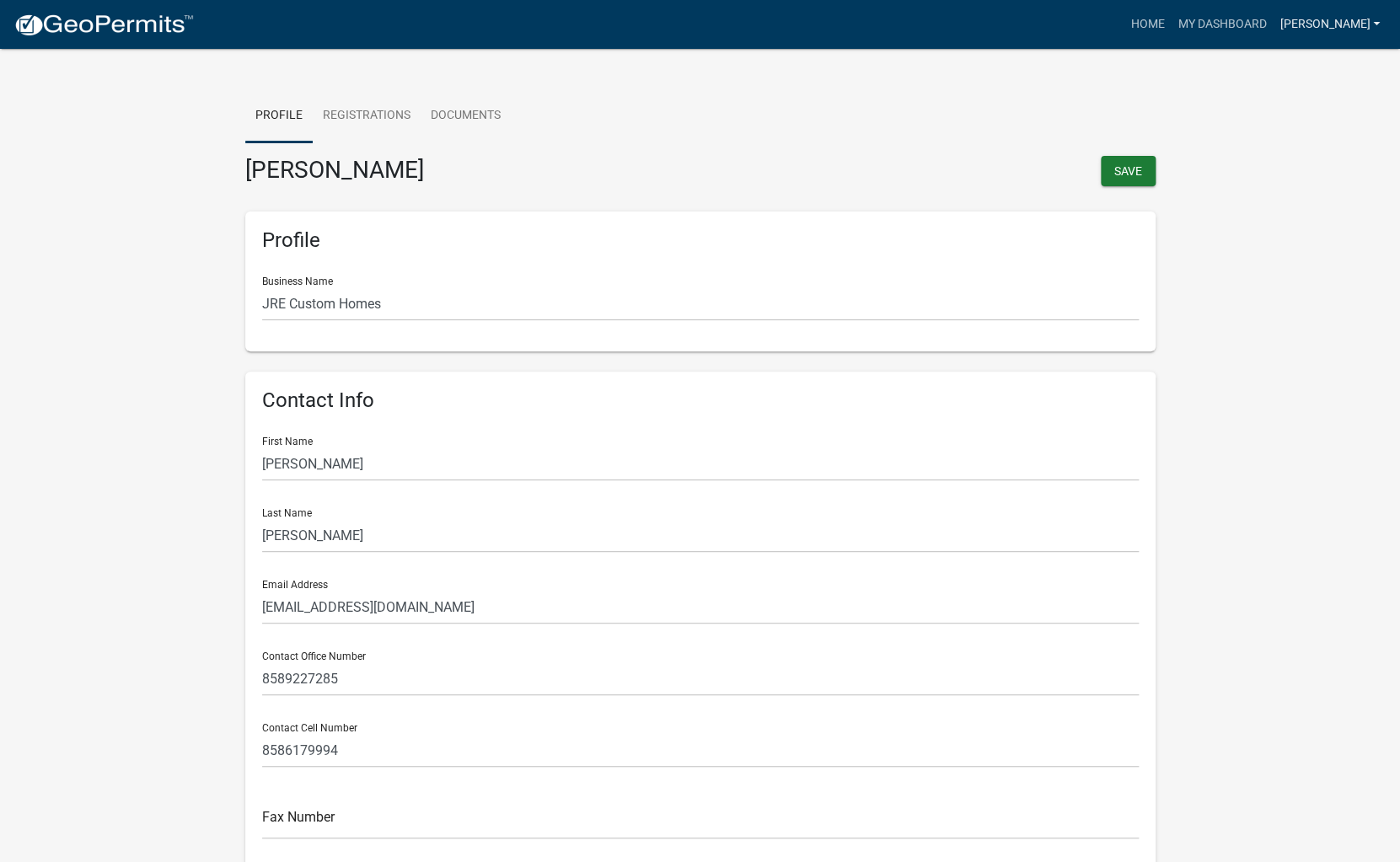
click at [1370, 30] on link "[PERSON_NAME]" at bounding box center [1329, 24] width 114 height 32
click at [1303, 161] on link "Logout" at bounding box center [1314, 164] width 144 height 41
